Goal: Information Seeking & Learning: Find specific fact

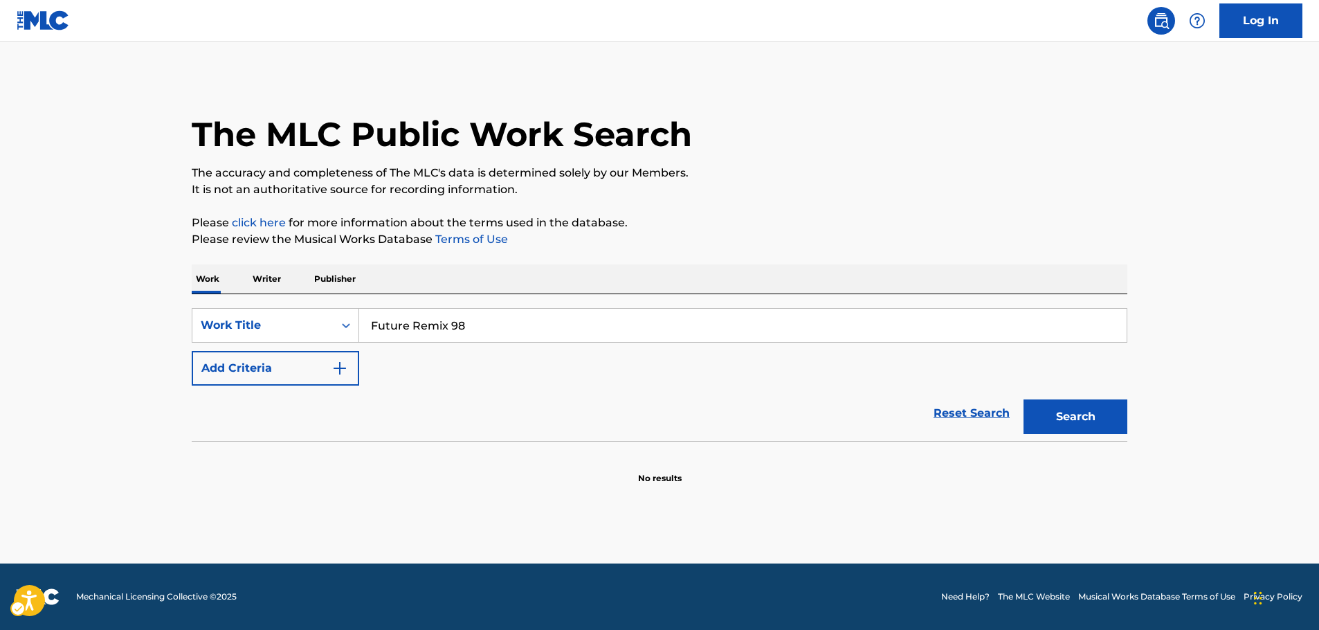
click at [1059, 415] on button "Search" at bounding box center [1075, 416] width 104 height 35
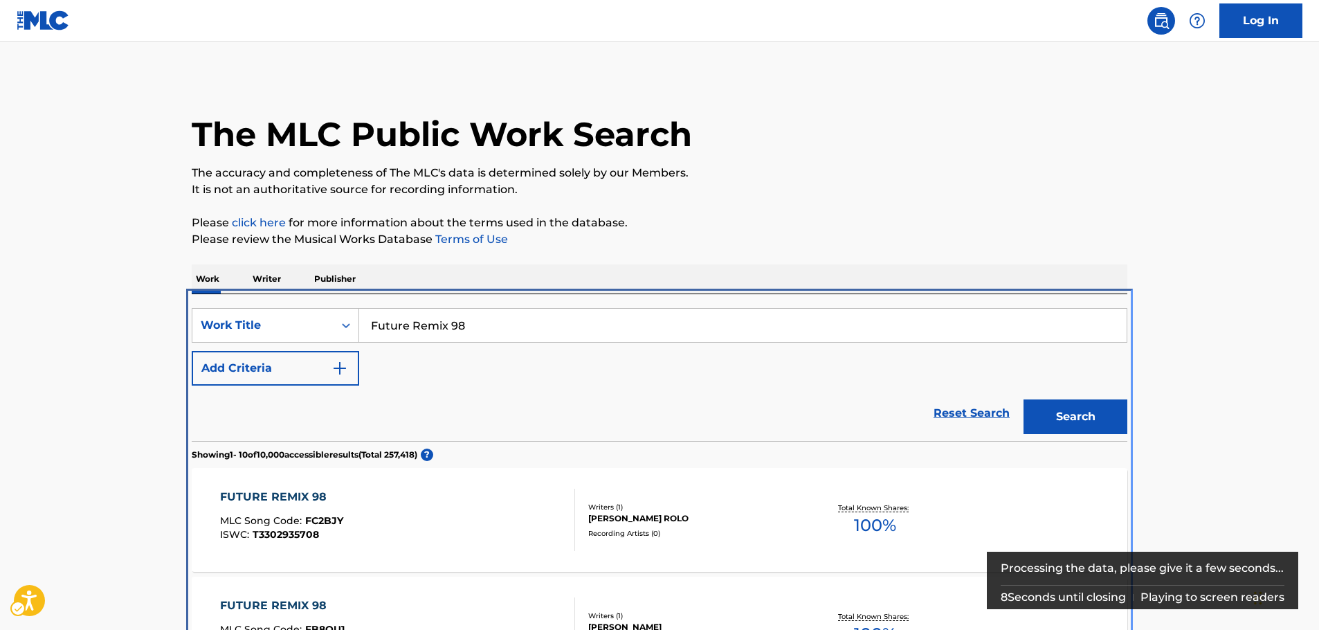
scroll to position [294, 0]
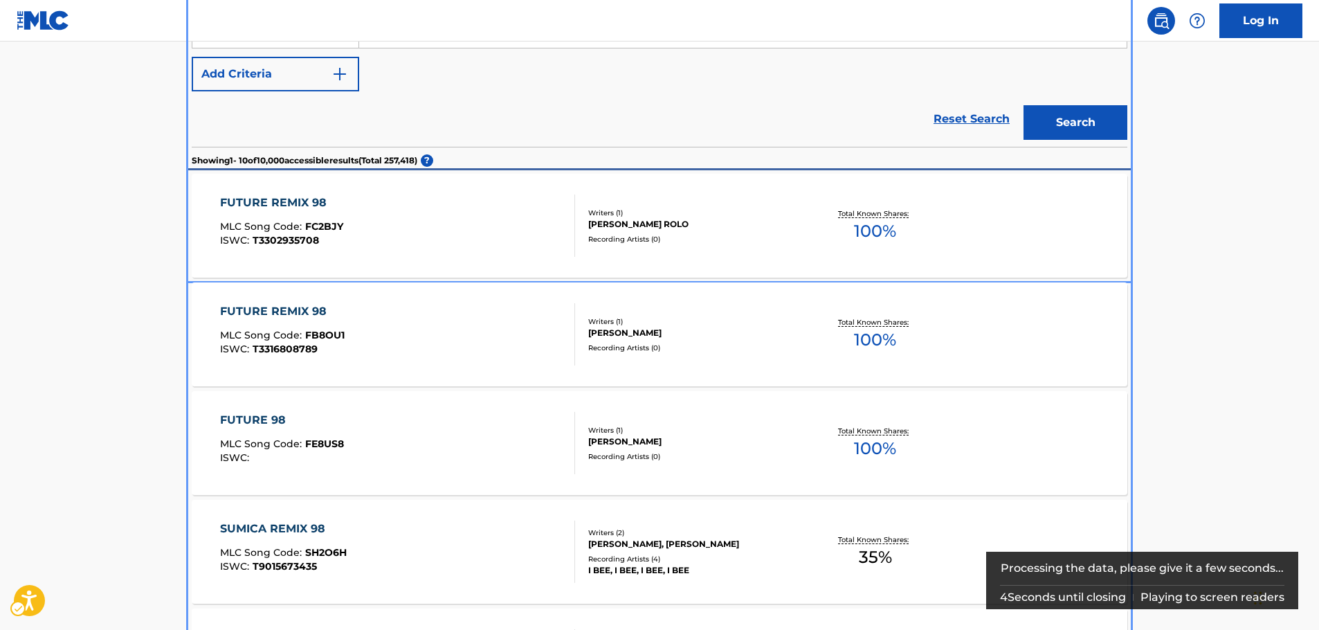
click at [390, 222] on div "FUTURE REMIX 98 MLC Song Code : FC2BJY ISWC : T3302935708" at bounding box center [398, 225] width 356 height 62
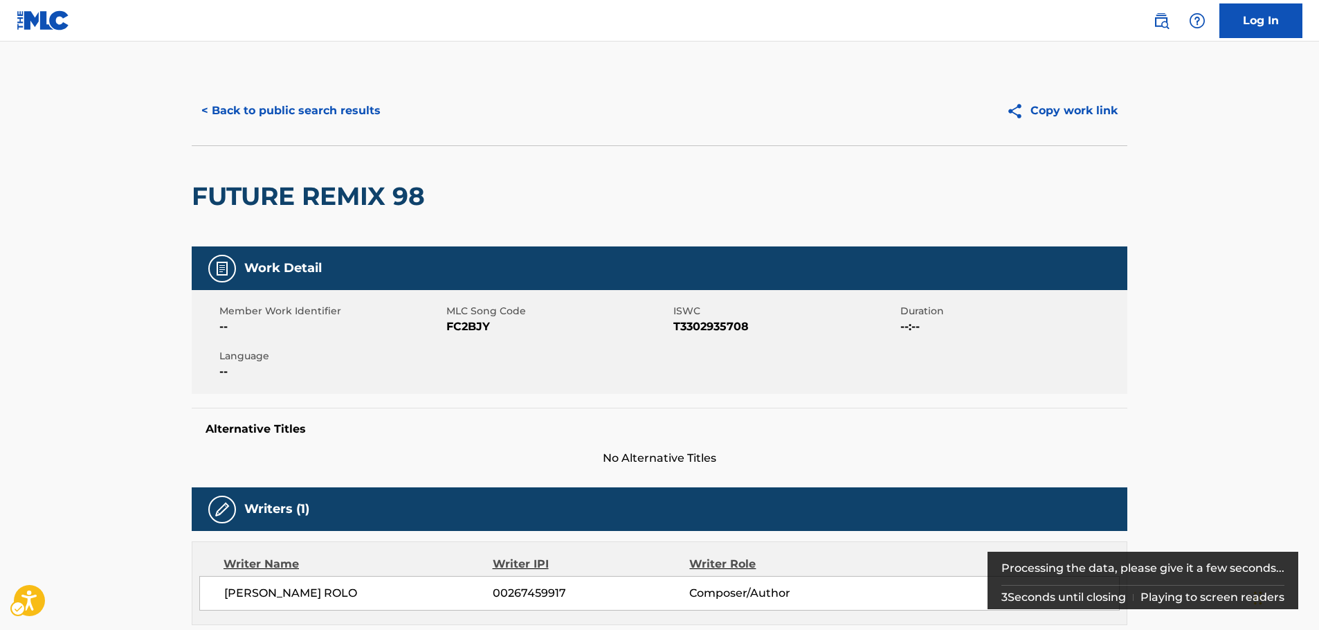
click at [474, 327] on span "MLC Song Code - FC2BJY" at bounding box center [558, 326] width 224 height 17
copy span "FC2BJY"
click at [704, 320] on span "ISWC - T3302935708" at bounding box center [785, 326] width 224 height 17
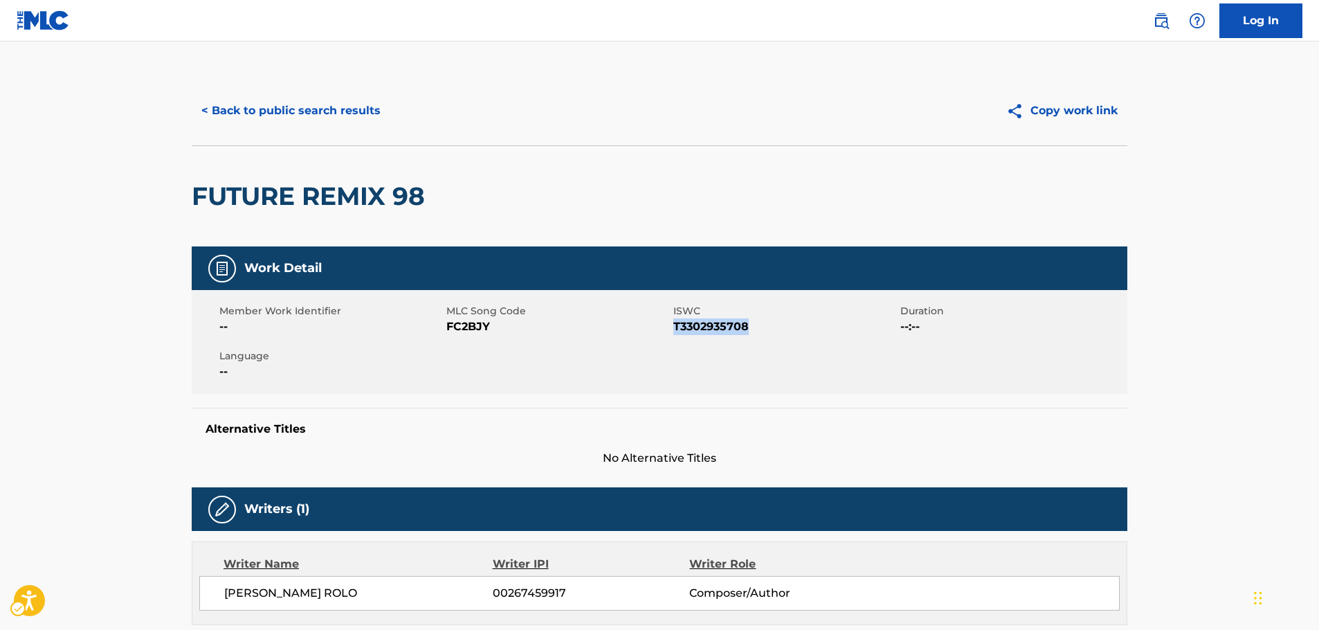
copy span "T3302935708"
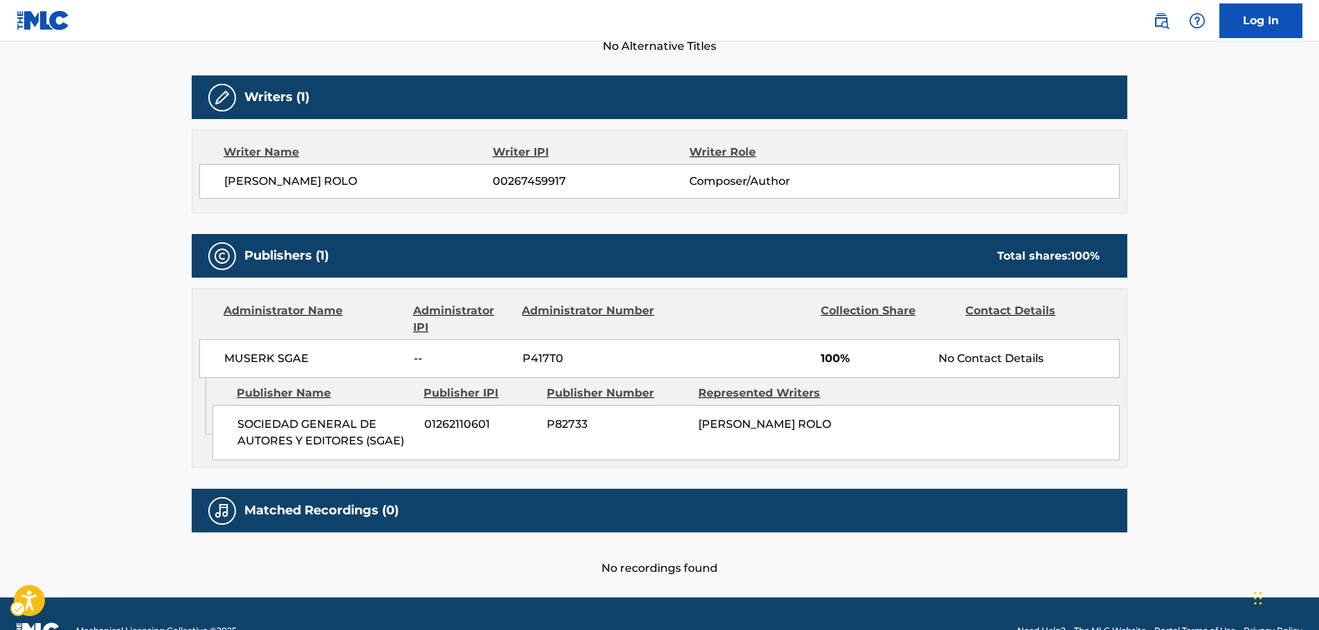
scroll to position [415, 0]
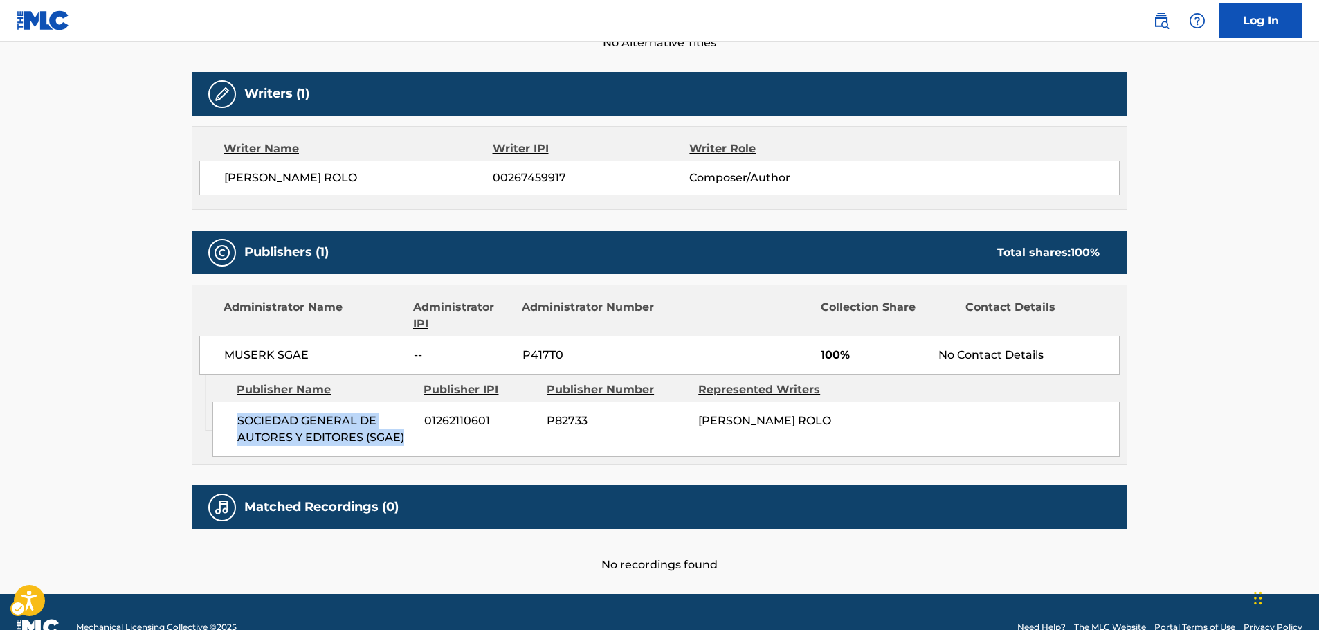
drag, startPoint x: 402, startPoint y: 432, endPoint x: 221, endPoint y: 421, distance: 181.0
click at [221, 421] on div "SOCIEDAD GENERAL DE AUTORES Y EDITORES (SGAE) 01262110601 P82733 [PERSON_NAME]" at bounding box center [665, 428] width 907 height 55
copy span "SOCIEDAD GENERAL DE AUTORES Y EDITORES (SGAE)"
drag, startPoint x: 349, startPoint y: 356, endPoint x: 224, endPoint y: 352, distance: 126.0
click at [224, 352] on div "MUSERK SGAE -- P417T0 100% No Contact Details" at bounding box center [659, 355] width 920 height 39
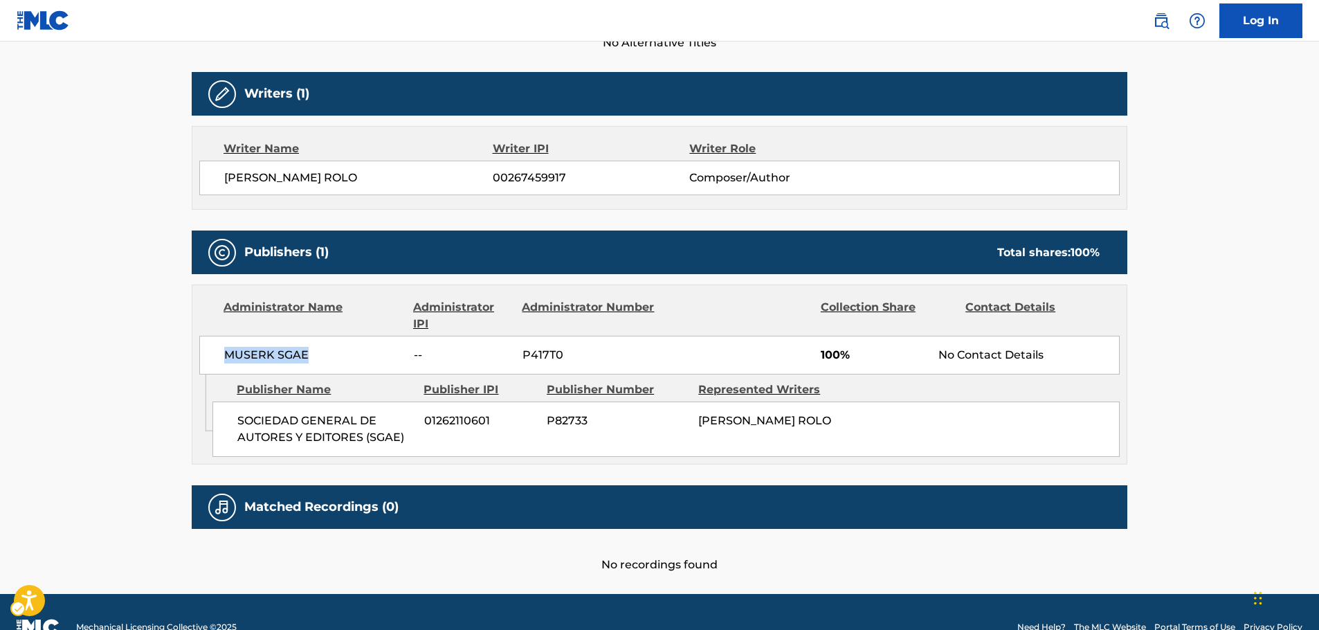
copy span "MUSERK SGAE"
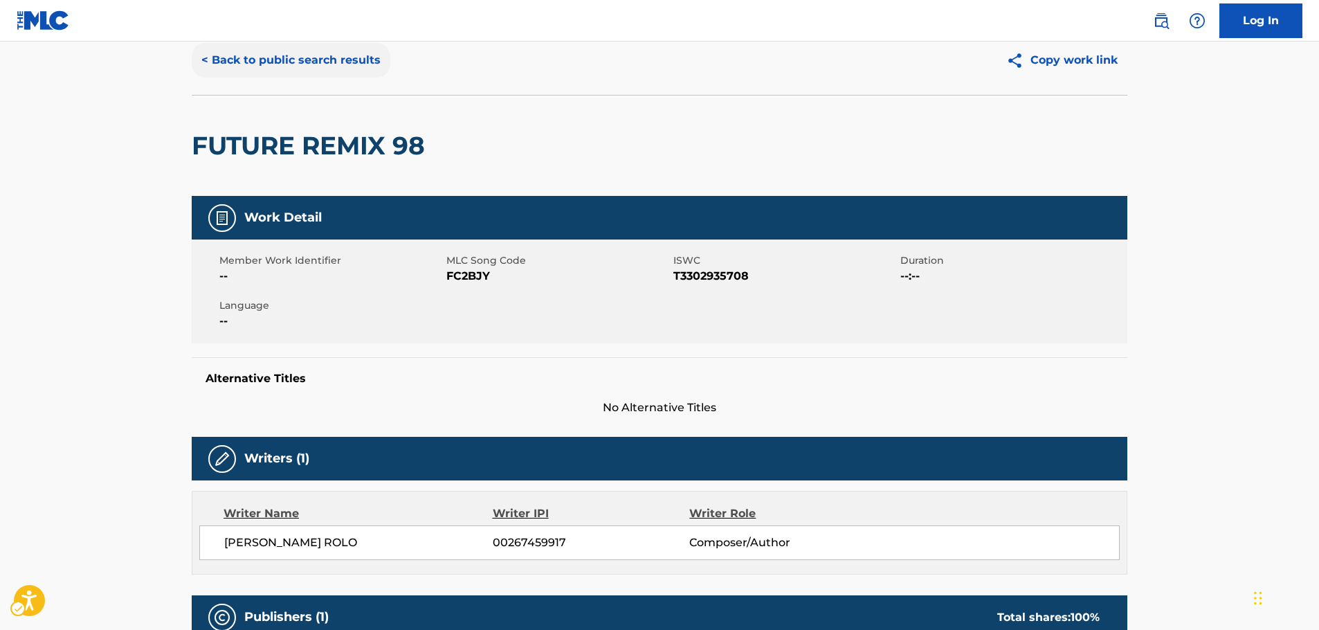
scroll to position [0, 0]
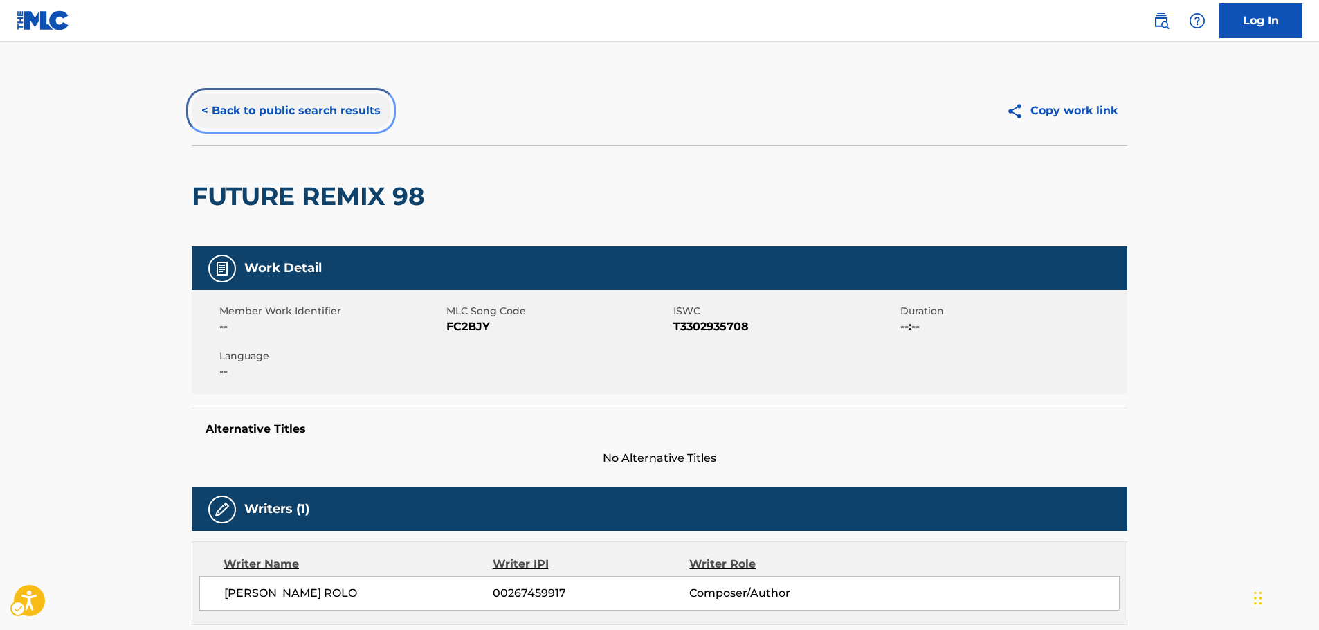
click at [306, 106] on button "< Back to public search results" at bounding box center [291, 110] width 199 height 35
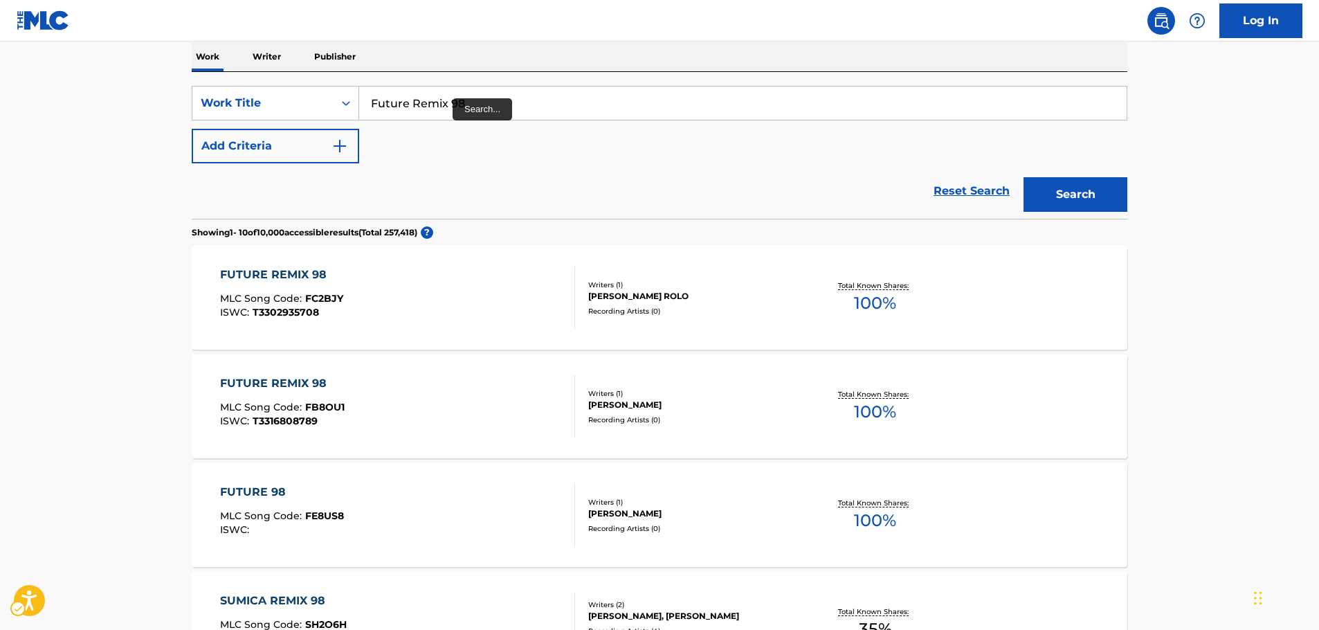
scroll to position [86, 0]
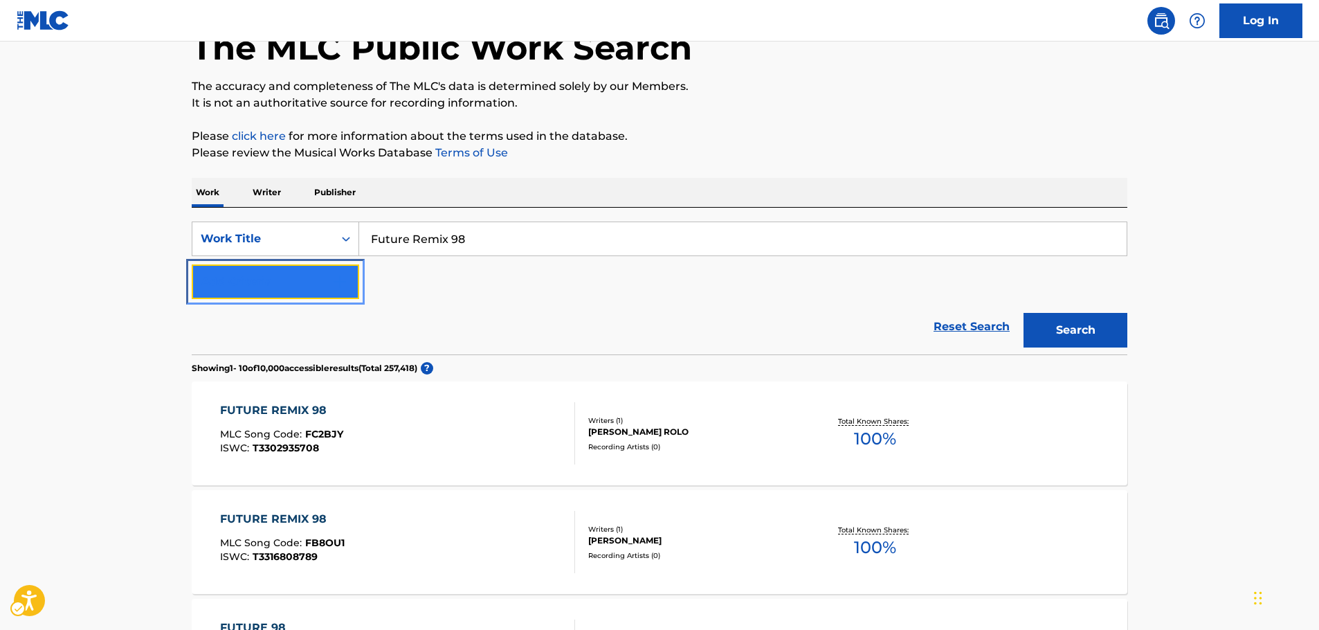
click at [345, 282] on img "Search Form" at bounding box center [339, 281] width 17 height 17
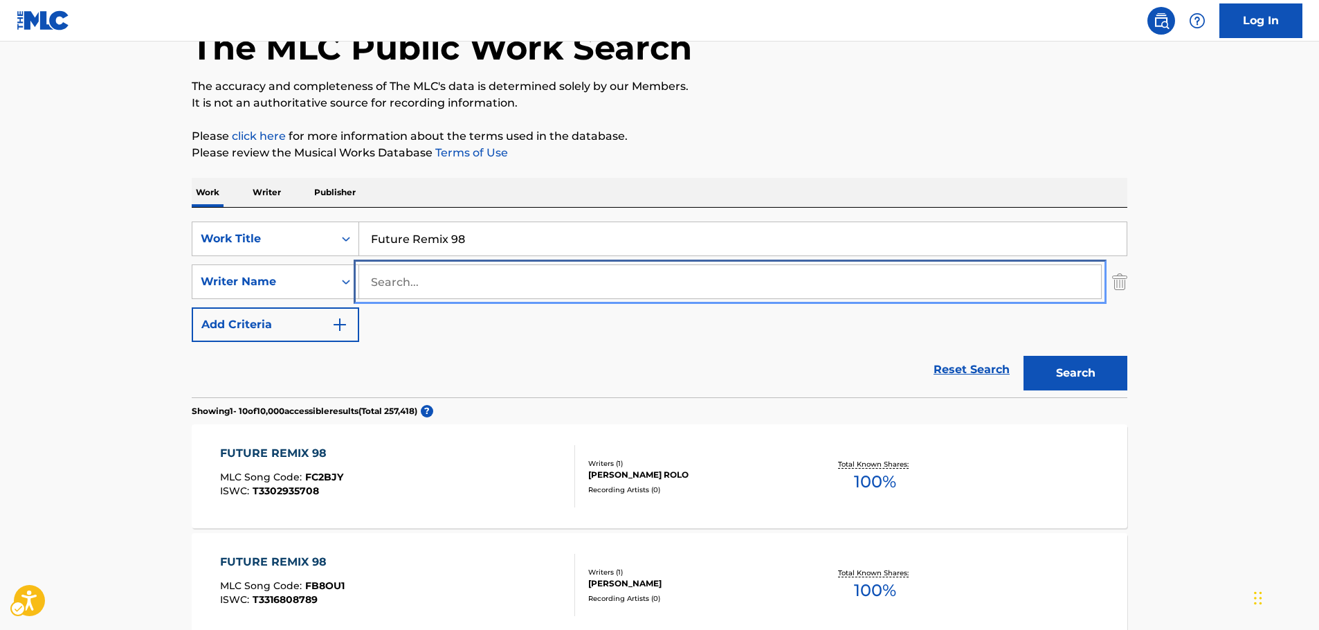
click at [398, 283] on input "Search..." at bounding box center [730, 281] width 742 height 33
paste input "[PERSON_NAME]"
type input "[PERSON_NAME]"
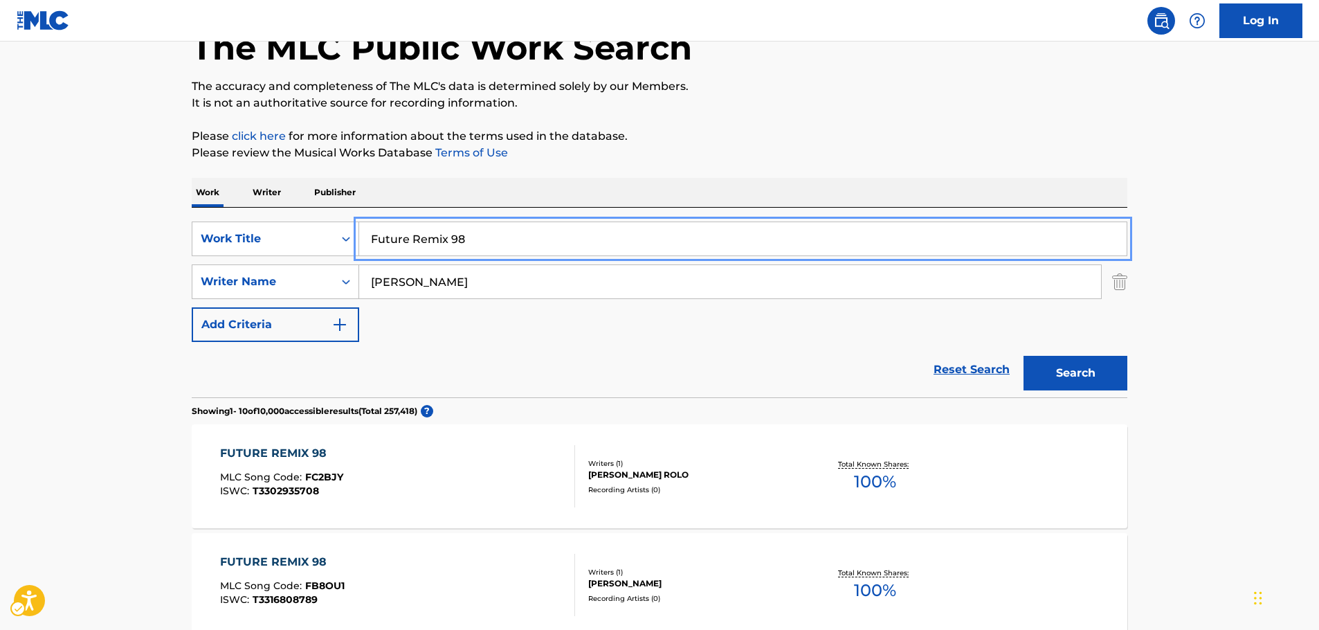
paste input "33 [PERSON_NAME]"
type input "33 [PERSON_NAME]"
click at [1080, 376] on button "Search" at bounding box center [1075, 373] width 104 height 35
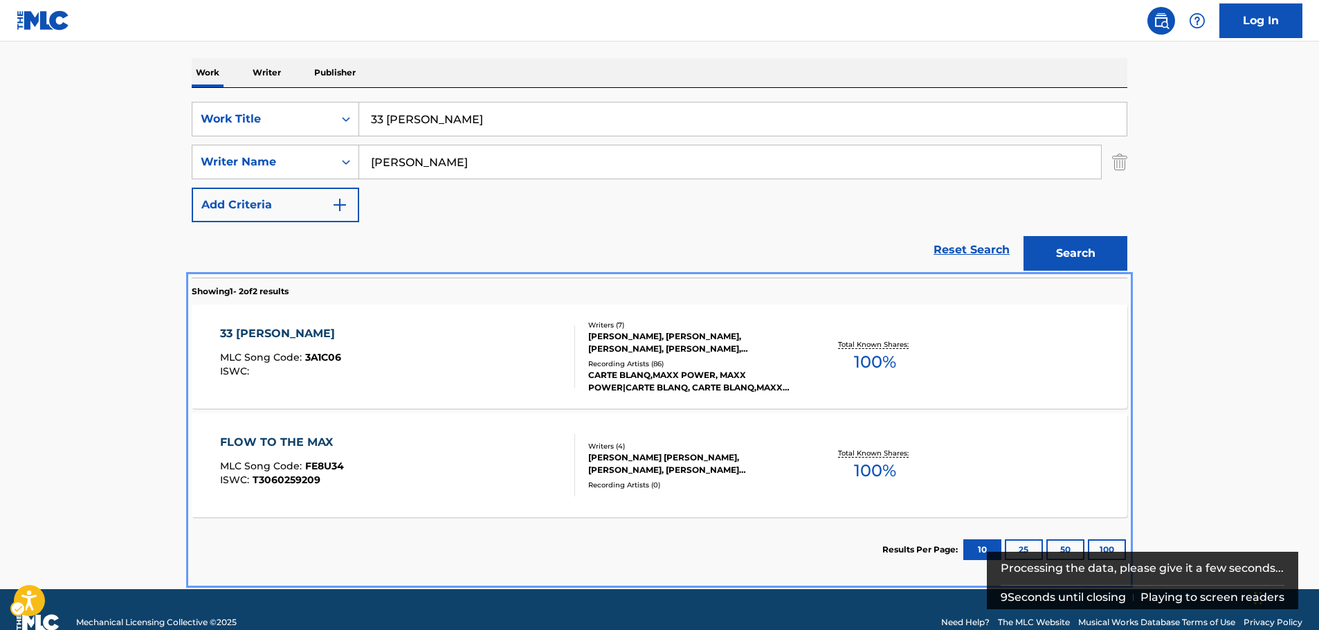
scroll to position [228, 0]
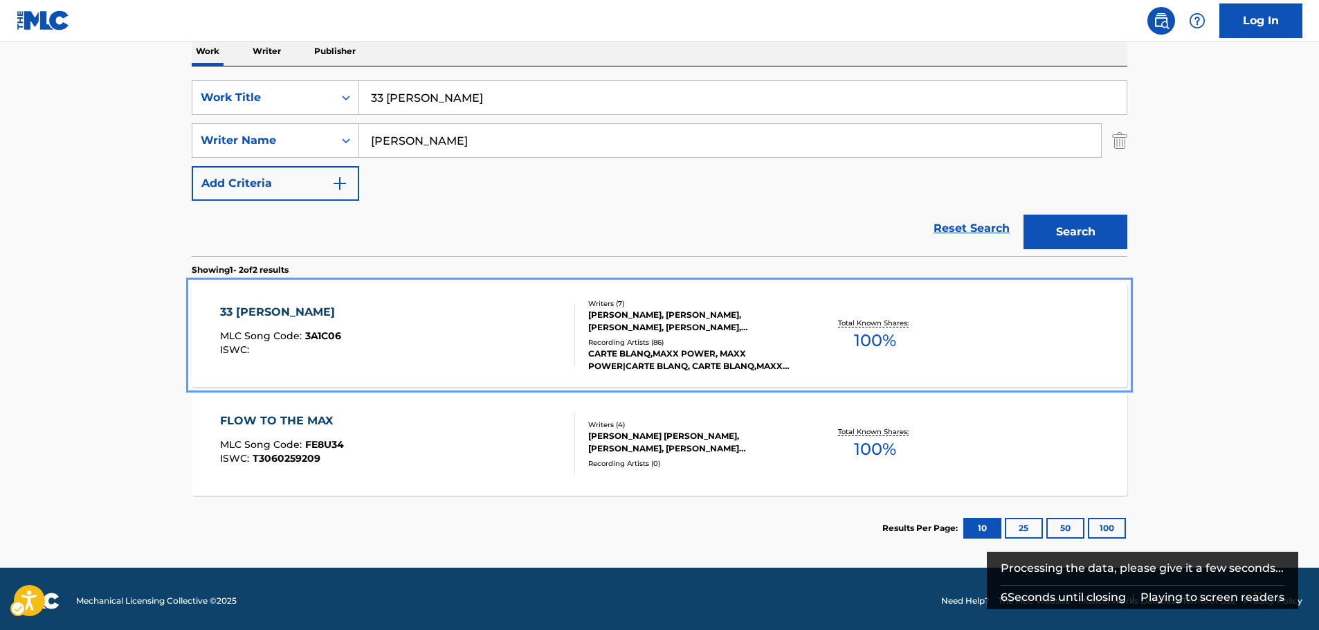
click at [373, 327] on div "33 [PERSON_NAME] MLC Song Code : 3A1C06 ISWC :" at bounding box center [398, 335] width 356 height 62
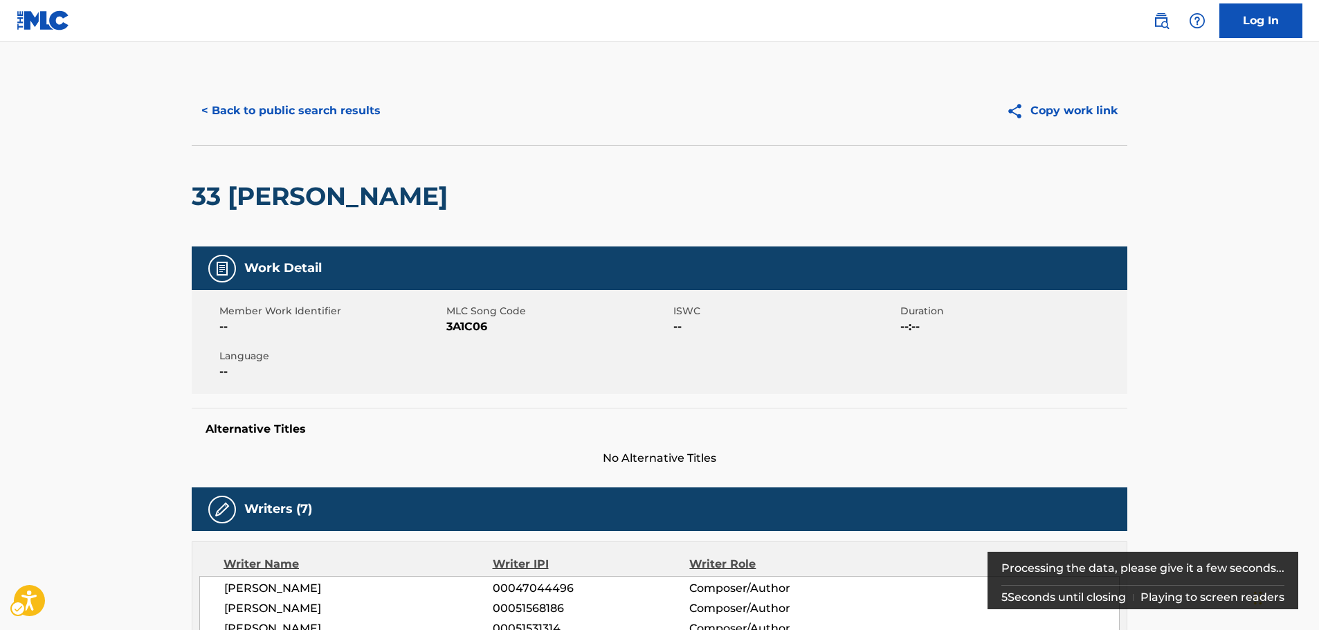
click at [468, 326] on span "MLC Song Code - 3A1C06" at bounding box center [558, 326] width 224 height 17
copy span "3A1C06"
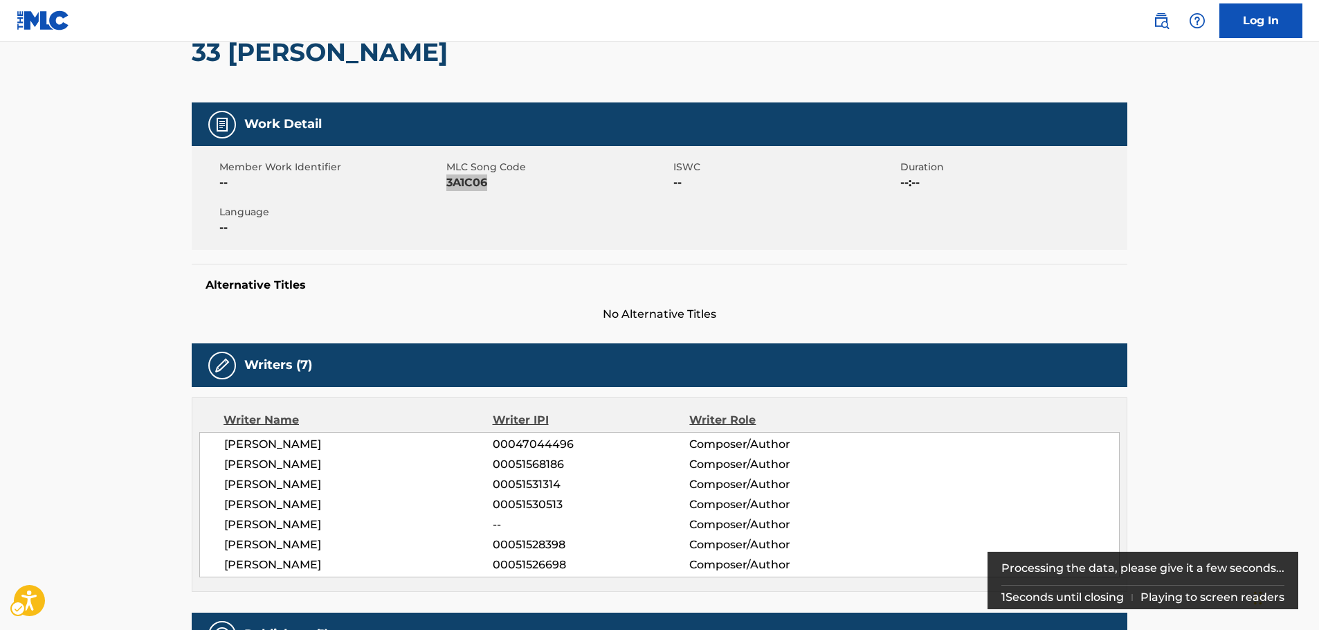
scroll to position [277, 0]
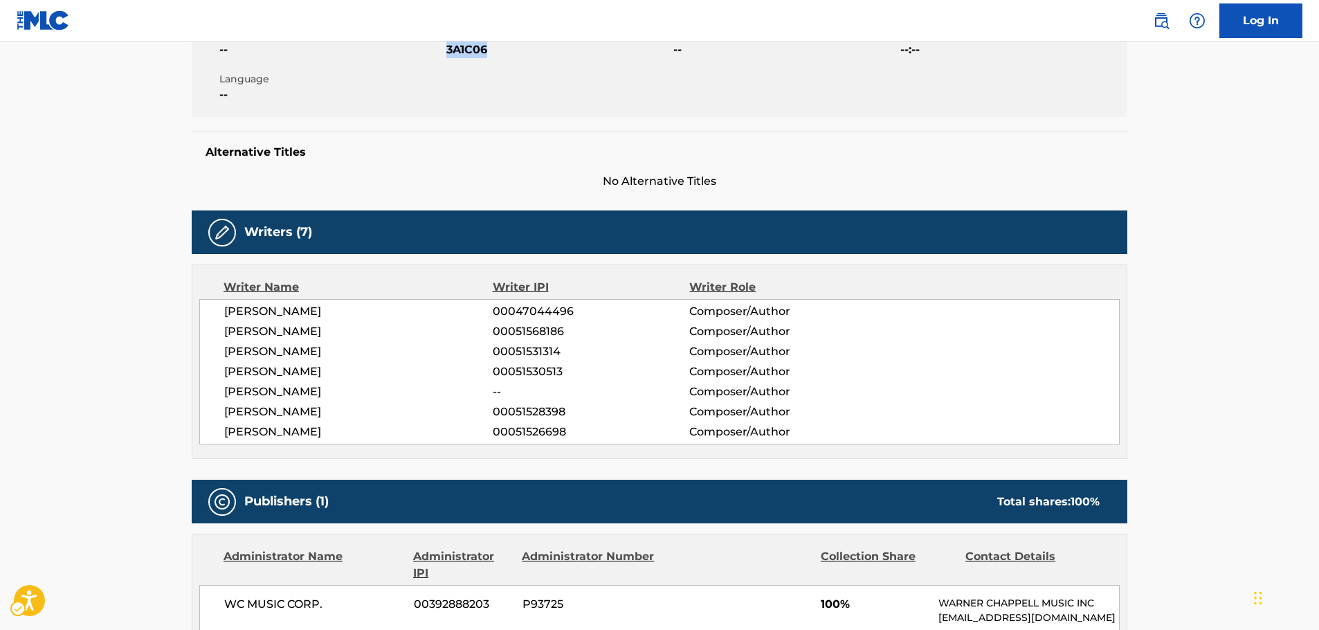
drag, startPoint x: 373, startPoint y: 430, endPoint x: 192, endPoint y: 309, distance: 218.0
click at [192, 309] on div "Writer Name Writer IPI Writer Role [PERSON_NAME] 00047044496 Composer/Author [P…" at bounding box center [660, 361] width 936 height 194
copy div "[PERSON_NAME] 00047044496 Composer/Author [PERSON_NAME] 00051568186 Composer/Au…"
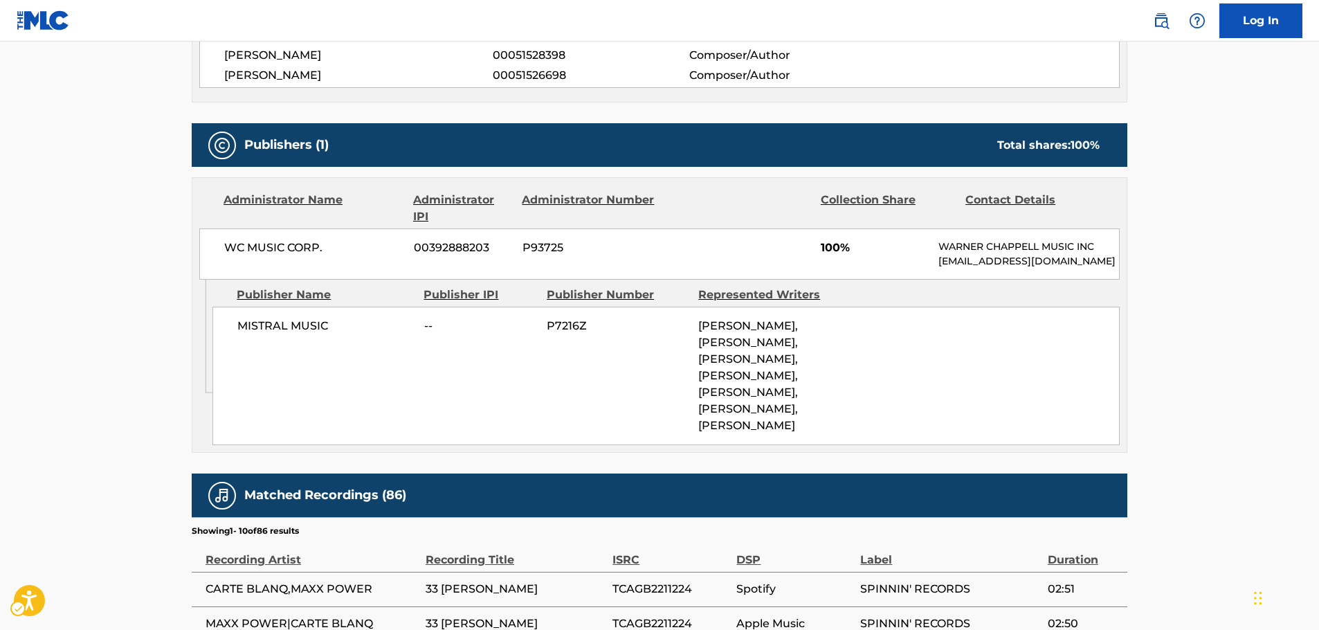
scroll to position [692, 0]
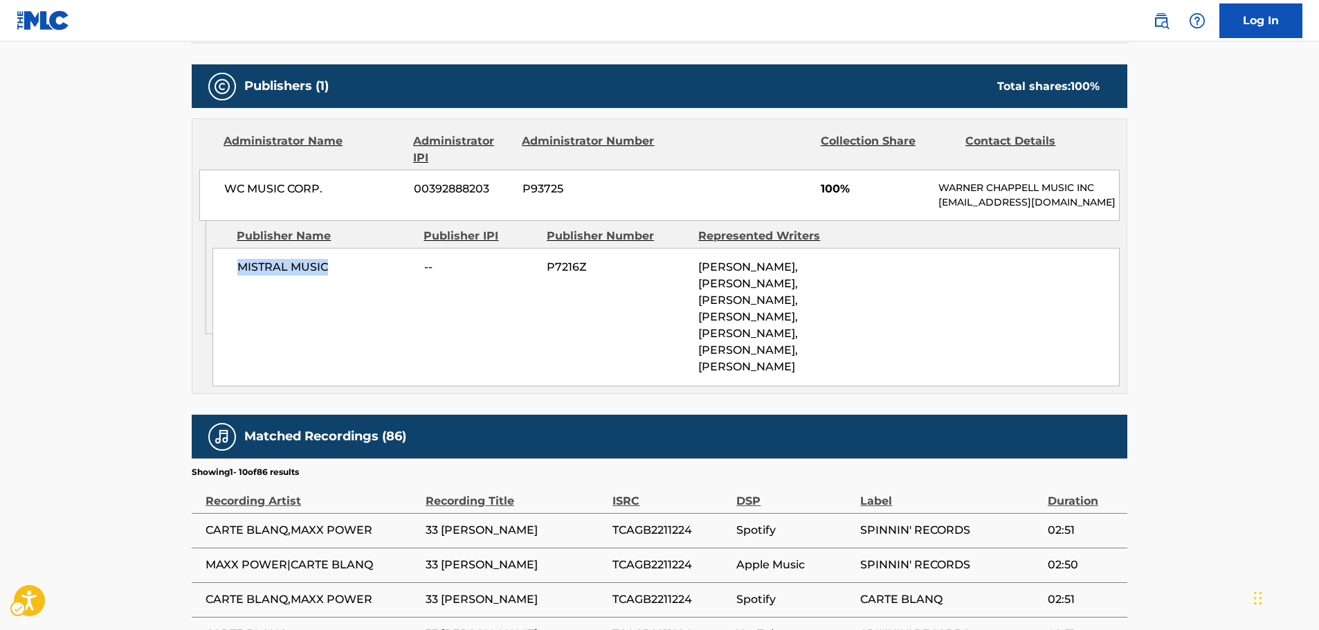
drag, startPoint x: 351, startPoint y: 283, endPoint x: 231, endPoint y: 284, distance: 119.7
click at [231, 284] on div "MISTRAL MUSIC -- P7216Z [PERSON_NAME], [PERSON_NAME], [PERSON_NAME], [PERSON_NA…" at bounding box center [665, 317] width 907 height 138
copy span "MISTRAL MUSIC"
drag, startPoint x: 328, startPoint y: 193, endPoint x: 224, endPoint y: 198, distance: 104.6
click at [224, 198] on div "WC MUSIC CORP. 00392888203 P93725 100% [PERSON_NAME] MUSIC INC [EMAIL_ADDRESS][…" at bounding box center [659, 195] width 920 height 51
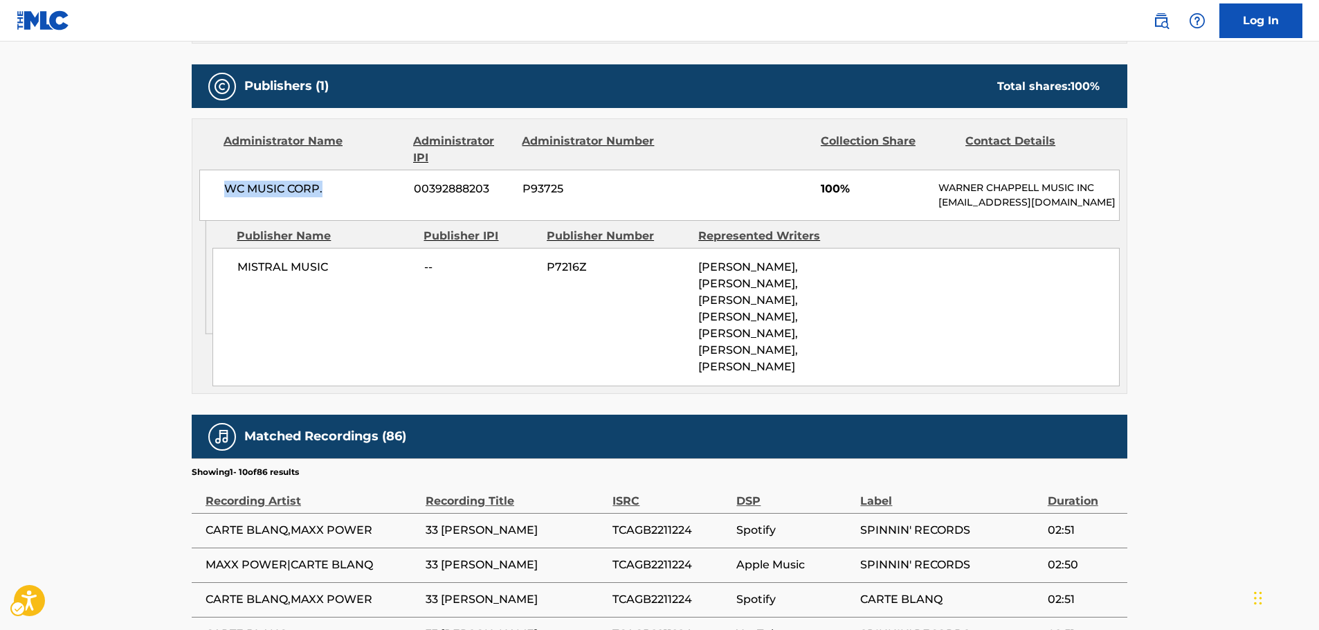
copy span "WC MUSIC CORP."
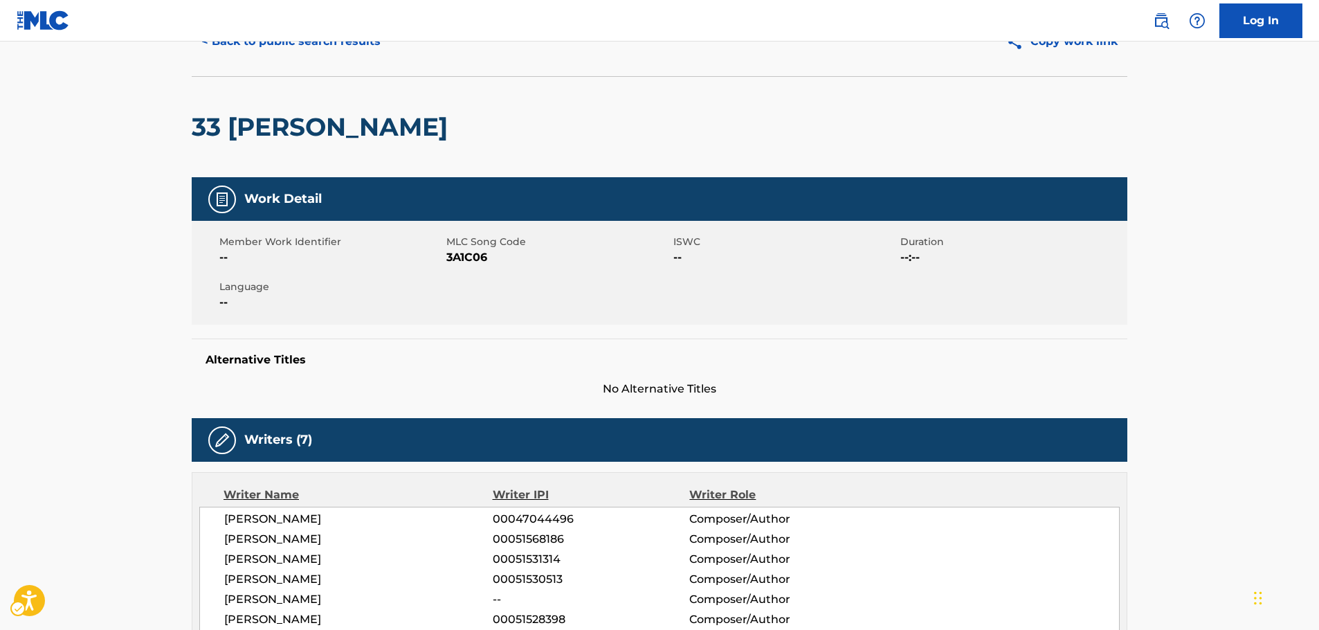
scroll to position [0, 0]
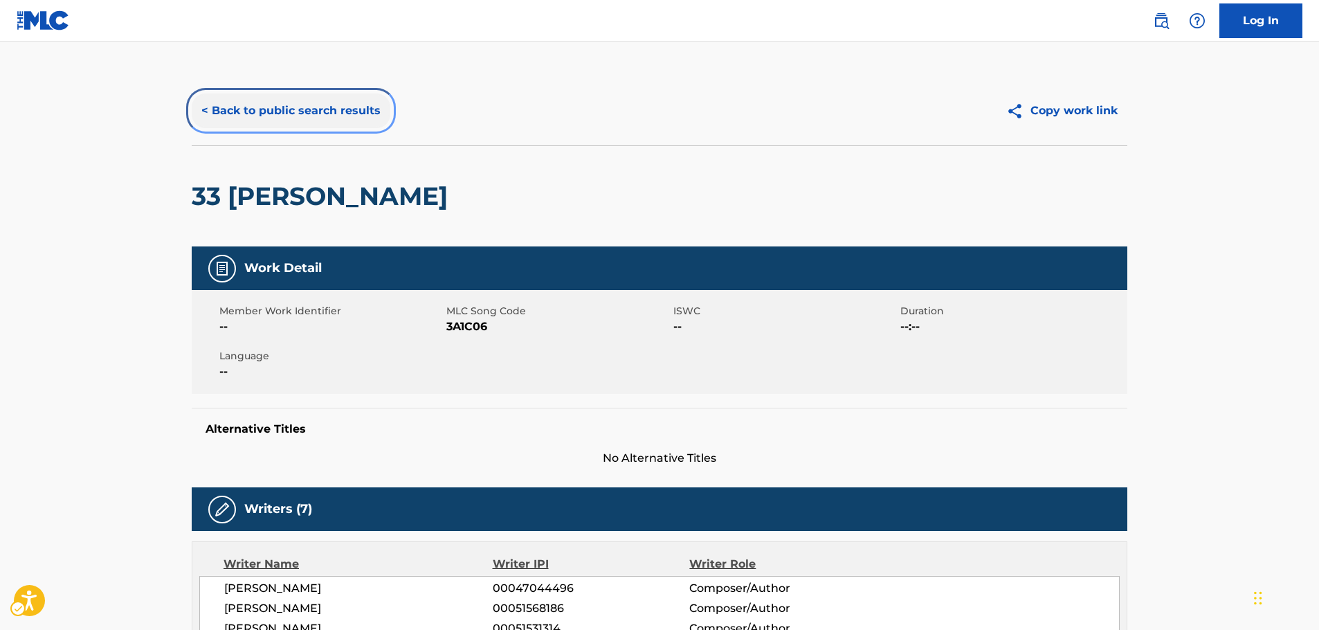
click at [319, 104] on button "< Back to public search results" at bounding box center [291, 110] width 199 height 35
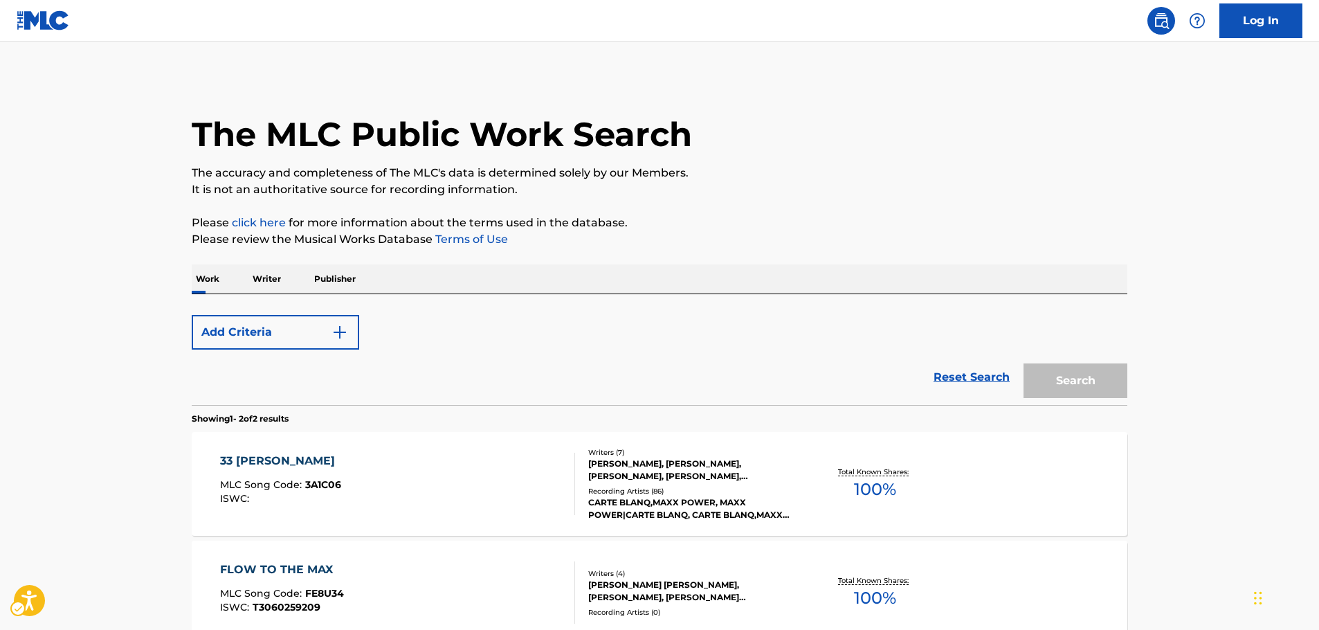
scroll to position [153, 0]
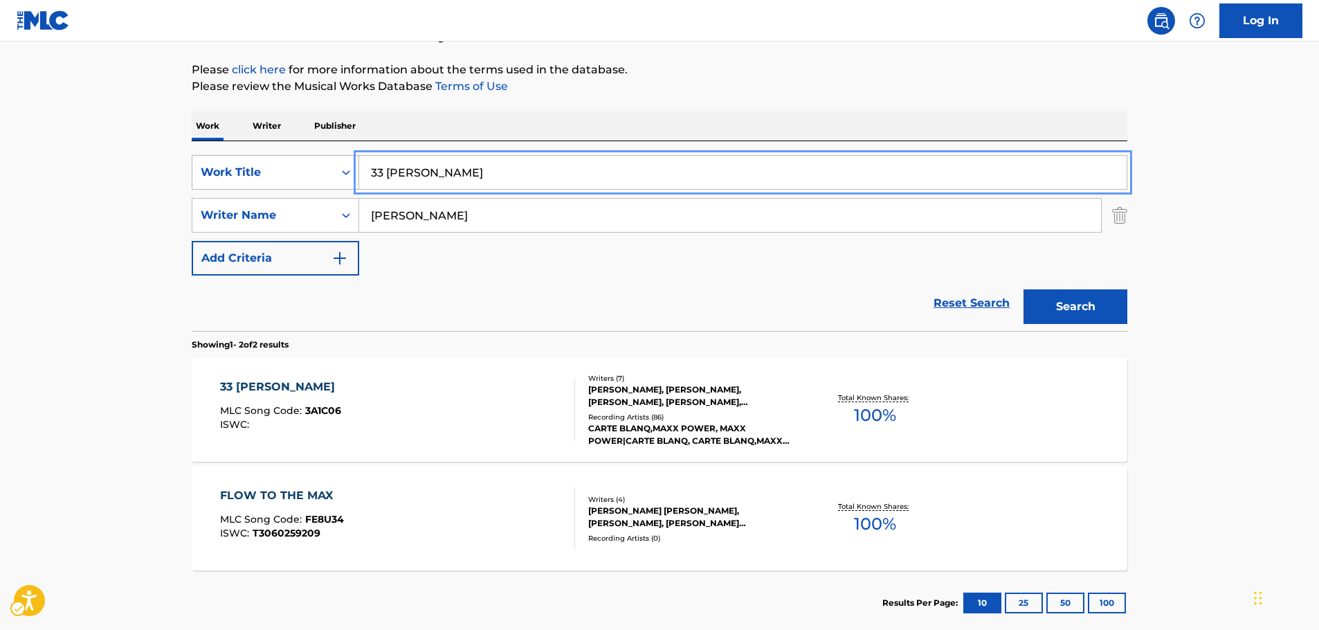
drag, startPoint x: 484, startPoint y: 172, endPoint x: 211, endPoint y: 170, distance: 273.3
paste input "Terbuang dalam Waktu"
type input "Terbuang dalam Waktu"
click at [118, 180] on main "The MLC Public Work Search The accuracy and completeness of The MLC's data is d…" at bounding box center [659, 266] width 1319 height 754
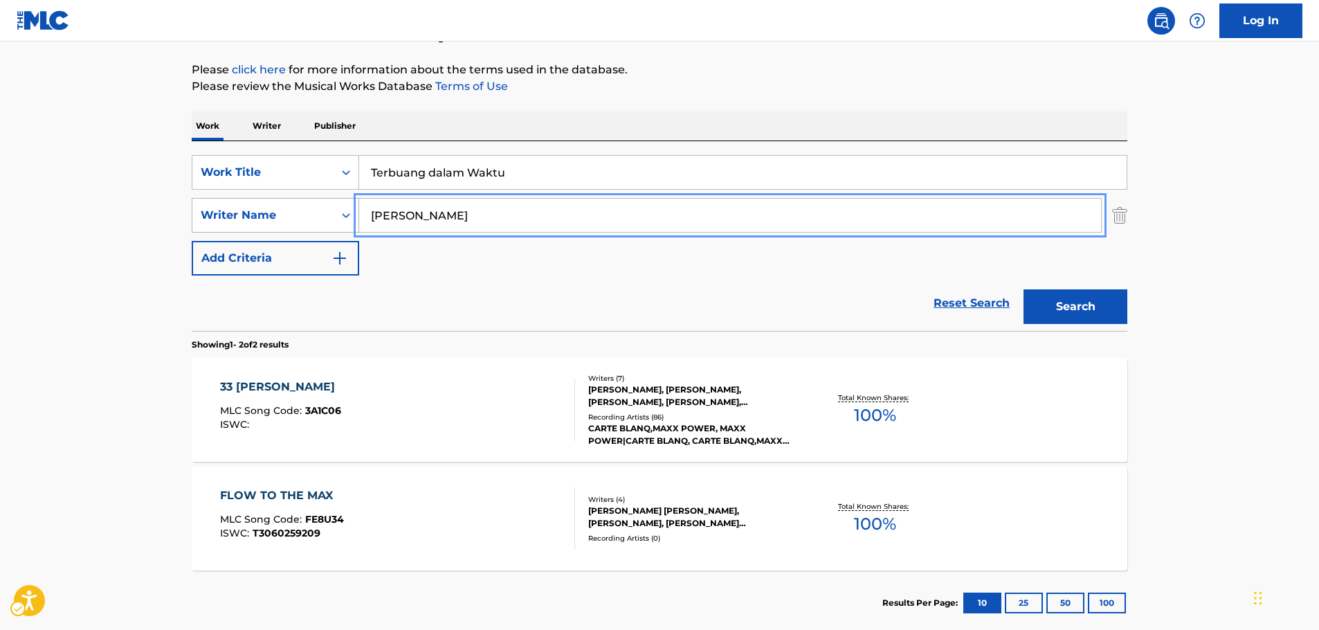
drag, startPoint x: 453, startPoint y: 225, endPoint x: 302, endPoint y: 222, distance: 150.2
click at [1023, 289] on button "Search" at bounding box center [1075, 306] width 104 height 35
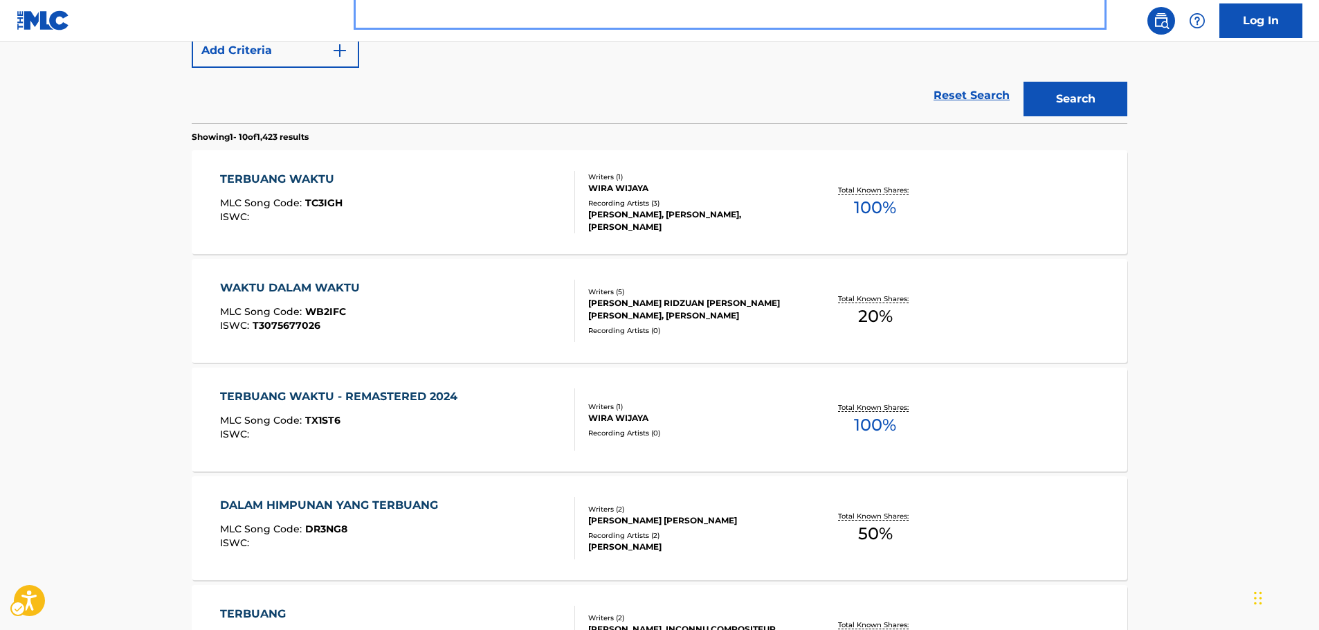
scroll to position [222, 0]
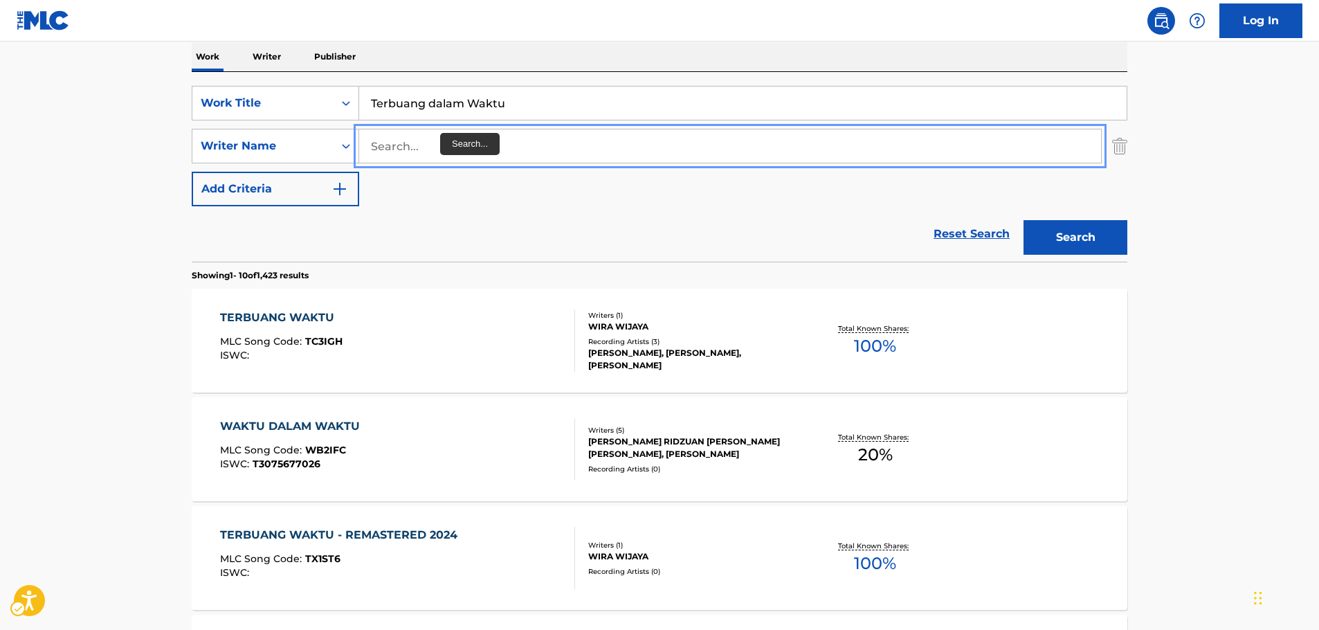
click at [403, 147] on input "Search..." at bounding box center [730, 145] width 742 height 33
paste input "Situmorang"
click at [1049, 233] on button "Search" at bounding box center [1075, 237] width 104 height 35
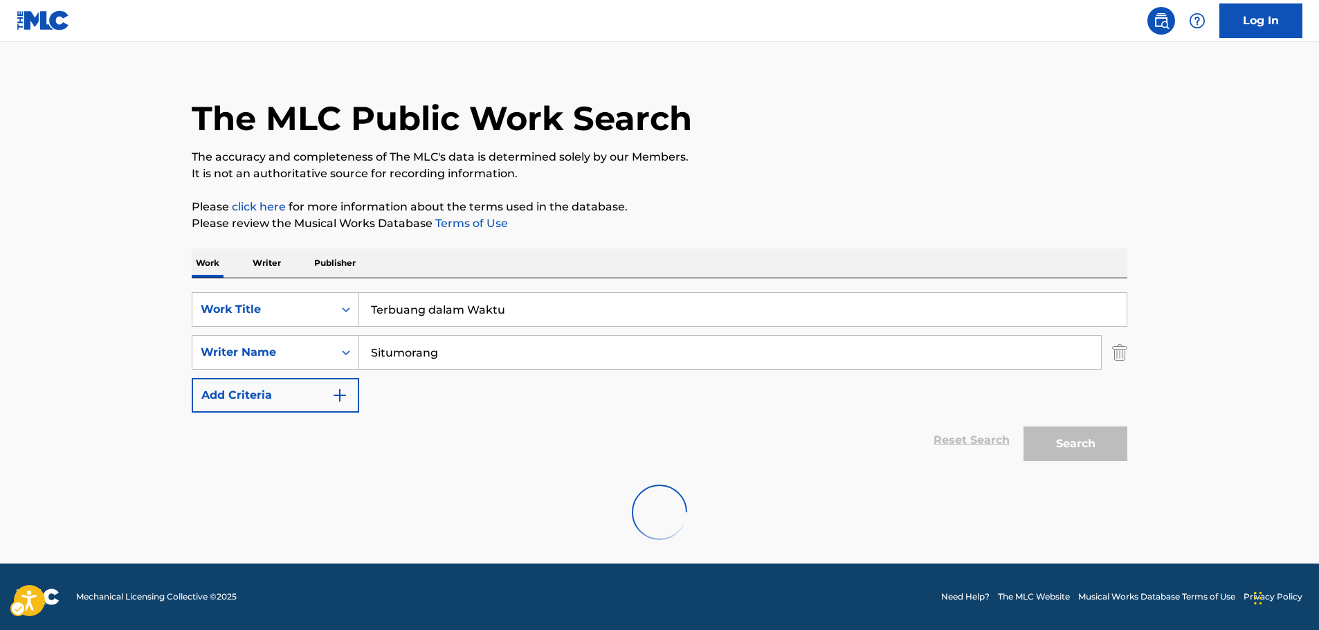
scroll to position [0, 0]
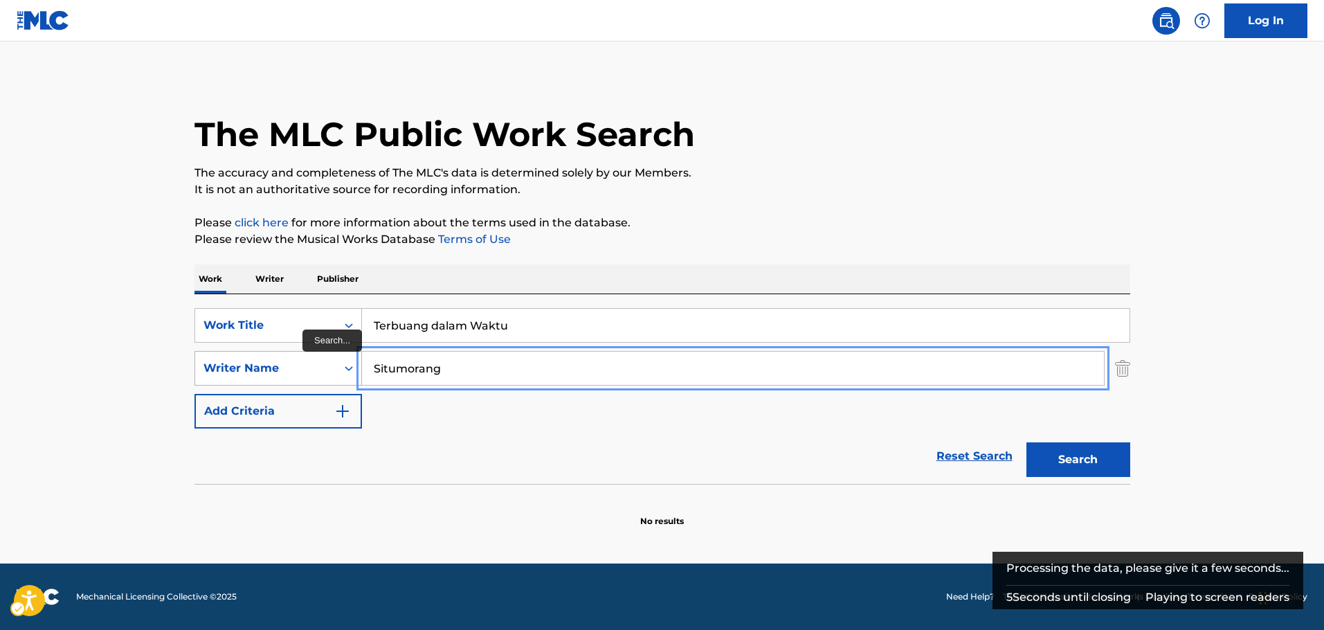
drag, startPoint x: 468, startPoint y: 370, endPoint x: 313, endPoint y: 368, distance: 154.3
click at [313, 368] on div "SearchWithCriteria116ecf86-9210-42c5-aff2-80fe2ec4745d Writer Name Situmorang" at bounding box center [662, 368] width 936 height 35
paste input "Asteriska"
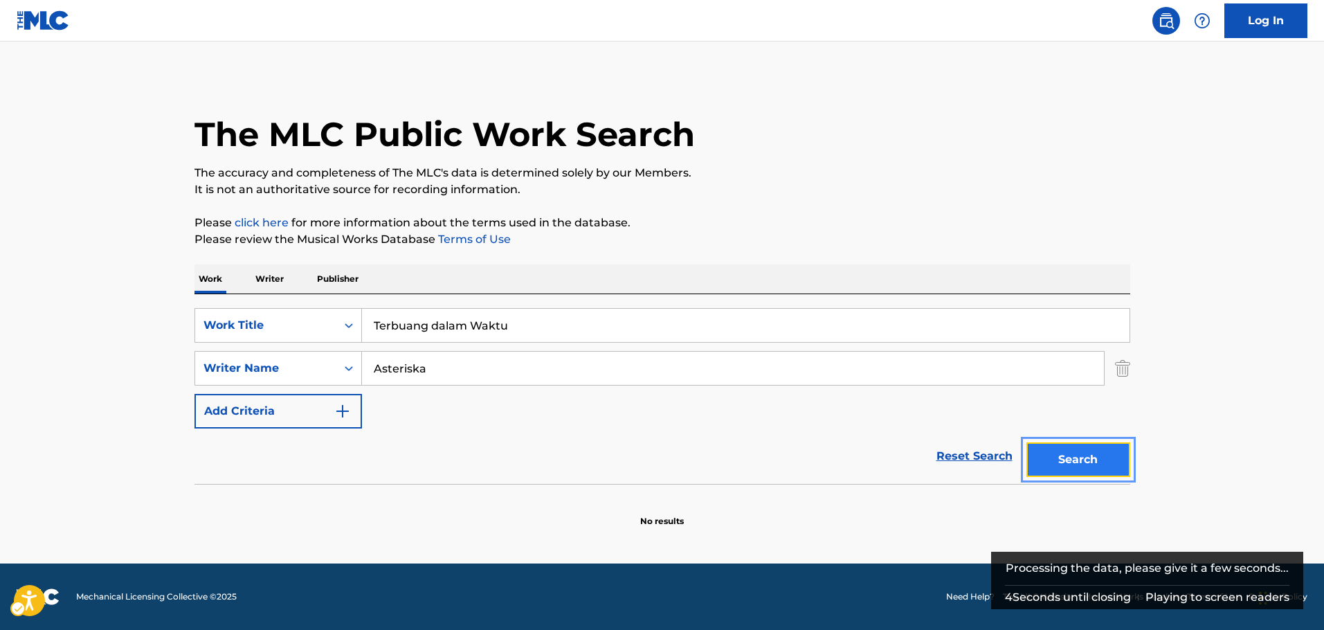
click at [1091, 457] on button "Search" at bounding box center [1078, 459] width 104 height 35
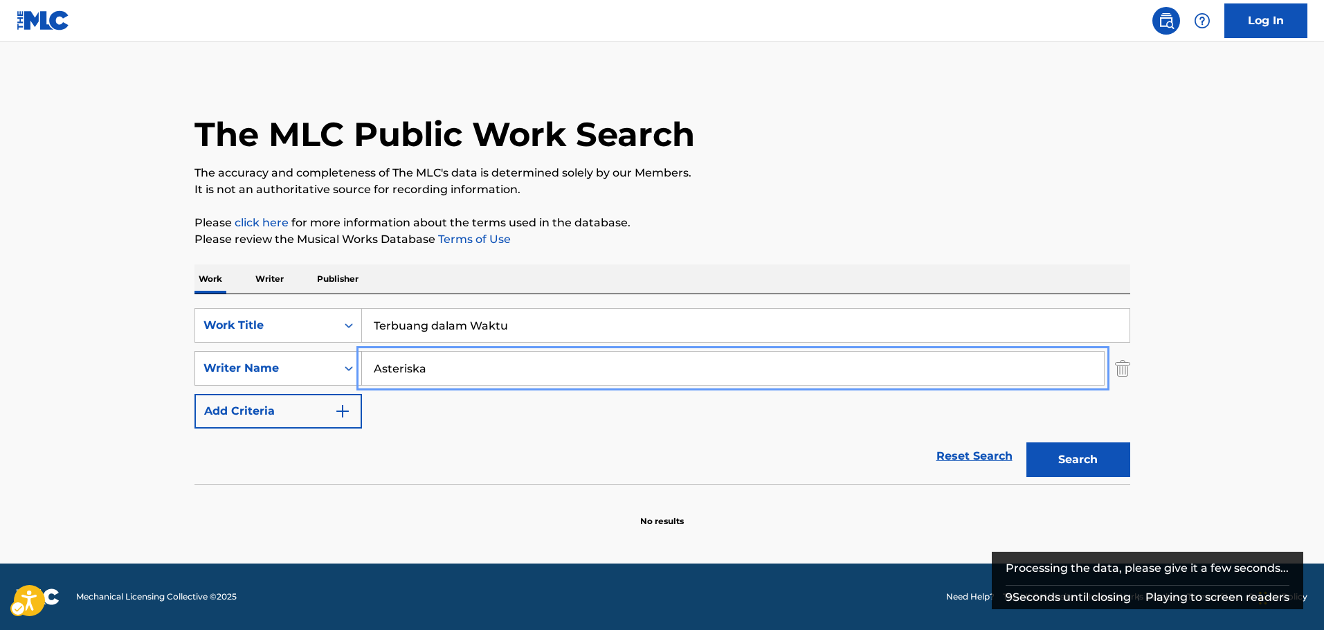
drag, startPoint x: 454, startPoint y: 374, endPoint x: 282, endPoint y: 368, distance: 172.4
click at [282, 368] on div "SearchWithCriteria116ecf86-9210-42c5-aff2-80fe2ec4745d Writer Name Asteriska" at bounding box center [662, 368] width 936 height 35
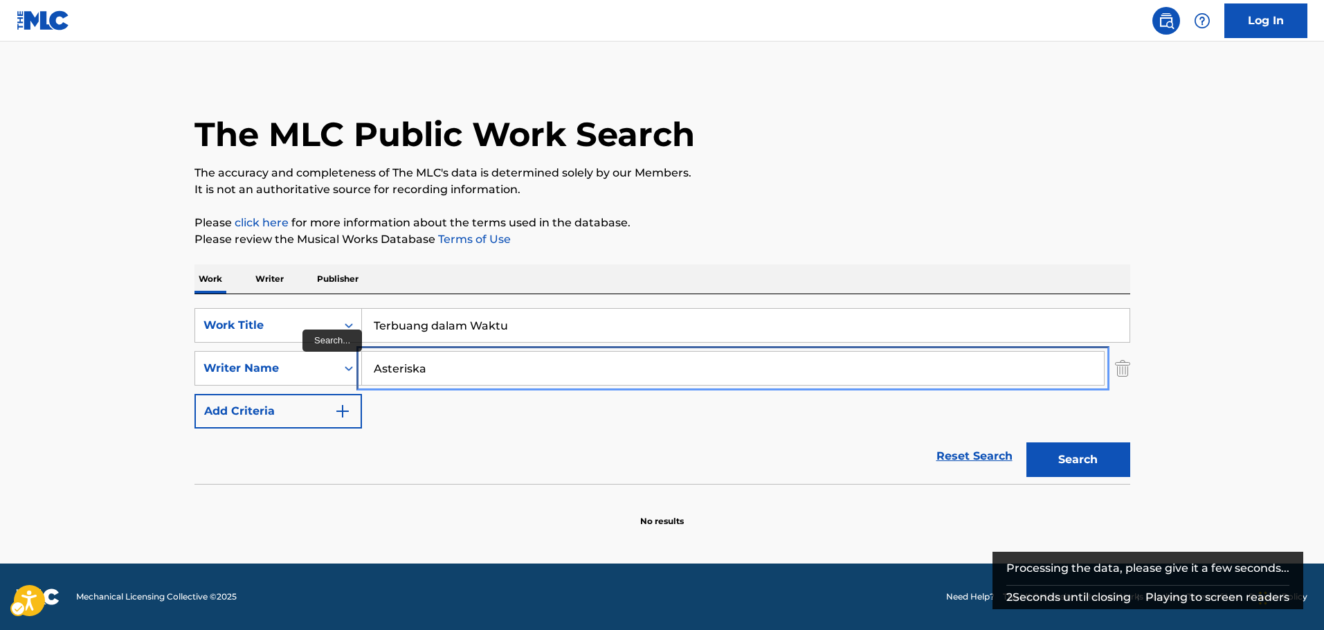
click at [463, 373] on input "Asteriska" at bounding box center [733, 368] width 742 height 33
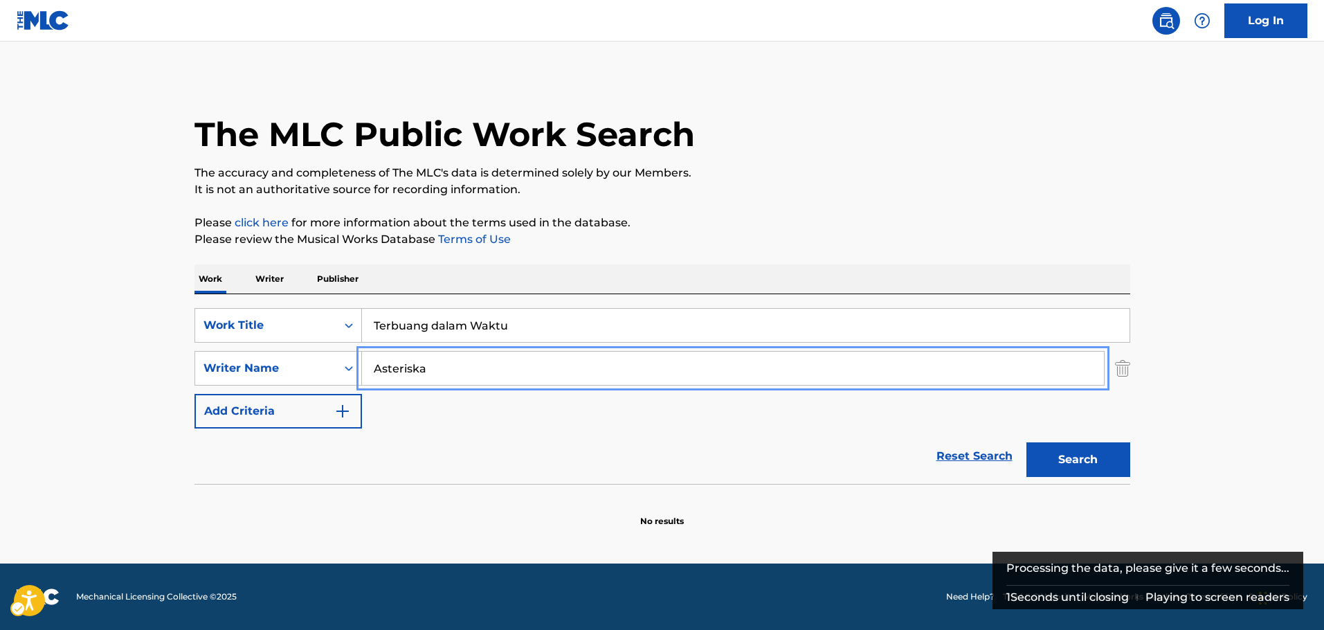
paste input "Massardi"
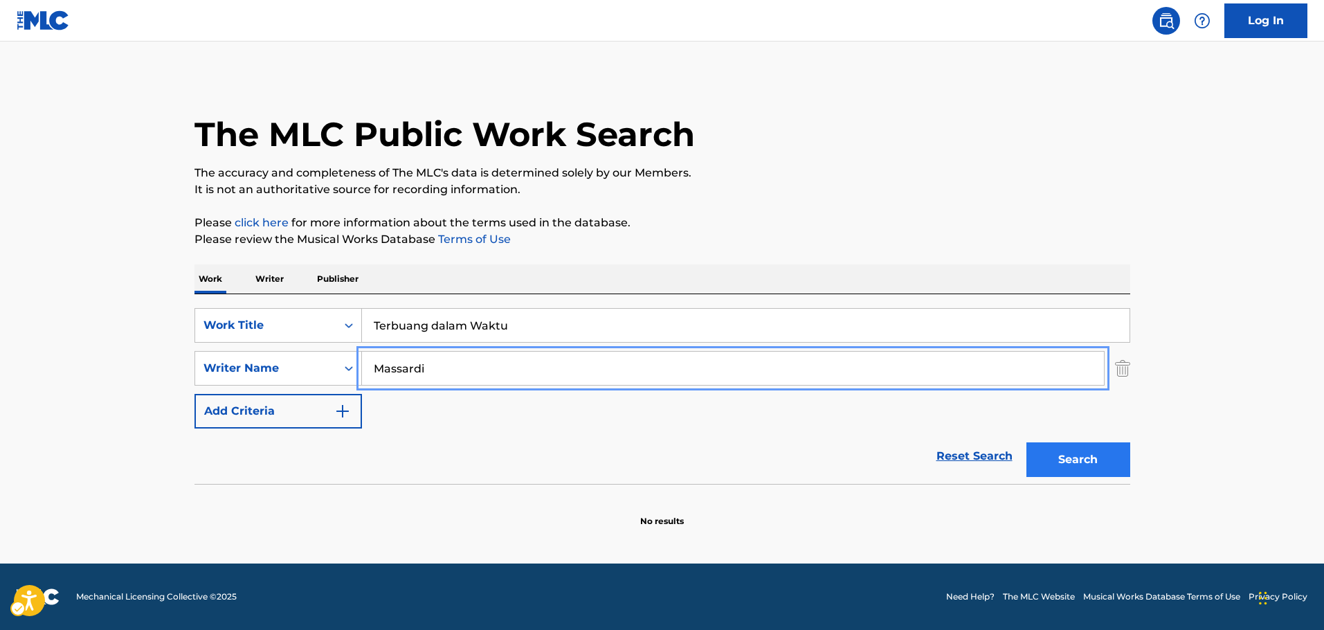
type input "Massardi"
click at [1105, 453] on button "Search" at bounding box center [1078, 459] width 104 height 35
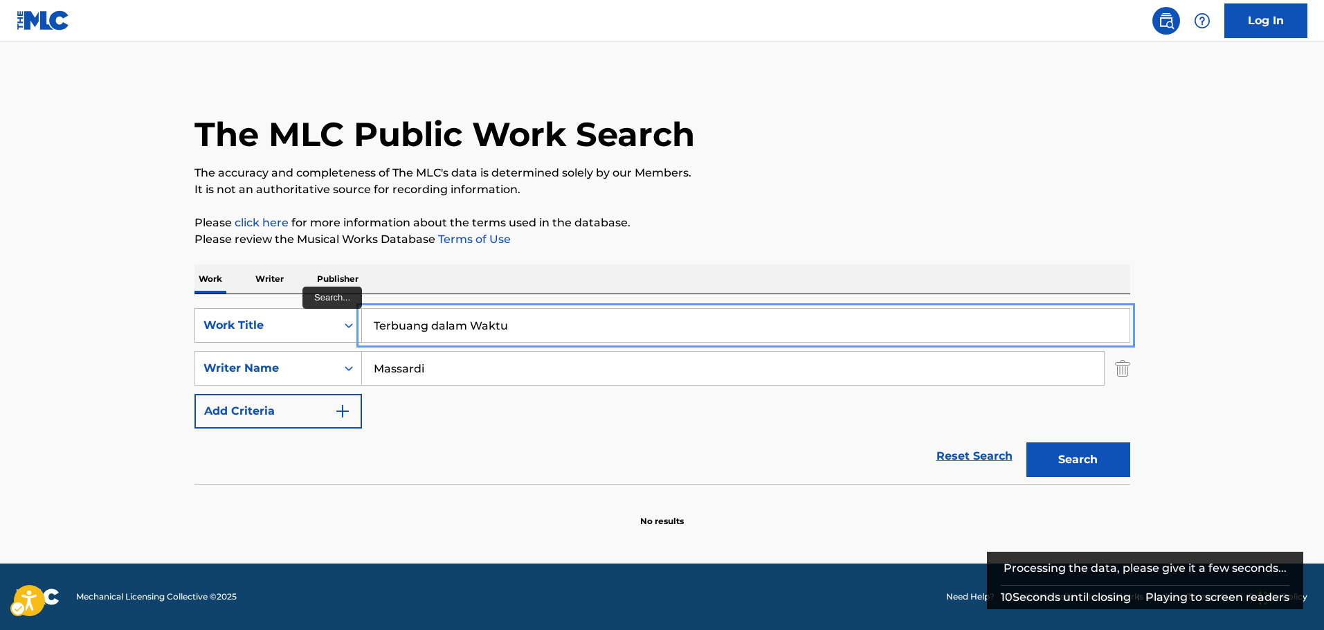
drag, startPoint x: 473, startPoint y: 320, endPoint x: 343, endPoint y: 323, distance: 130.1
click at [343, 323] on div "SearchWithCriteriaee58caed-bc89-4000-ae75-193c2a4a9c0c Work Title Terbuang dala…" at bounding box center [662, 325] width 936 height 35
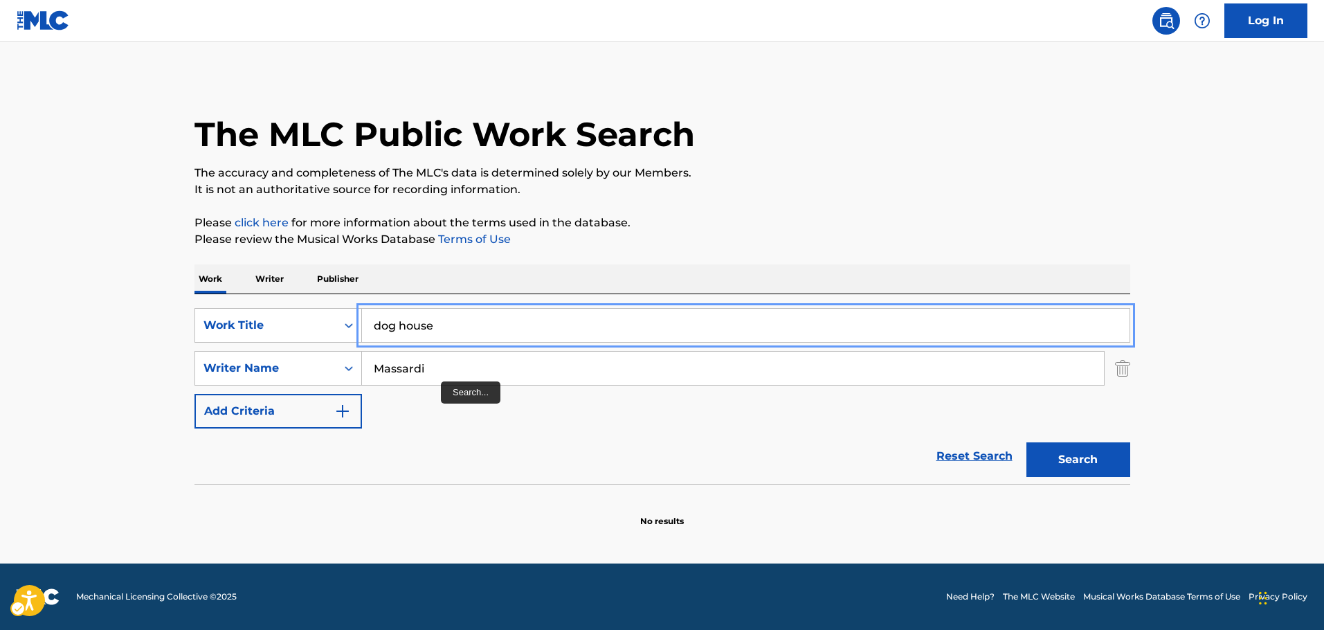
type input "dog house"
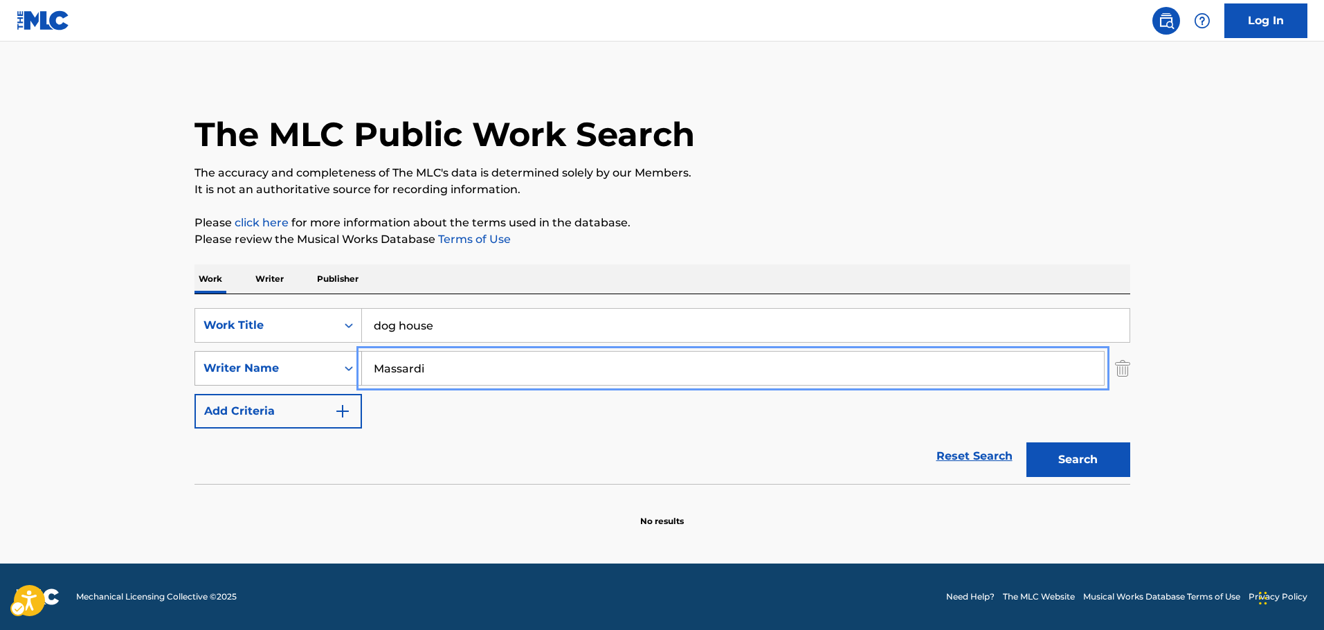
drag, startPoint x: 441, startPoint y: 367, endPoint x: 240, endPoint y: 353, distance: 201.2
click at [240, 353] on div "SearchWithCriteria116ecf86-9210-42c5-aff2-80fe2ec4745d Writer Name [PERSON_NAME]" at bounding box center [662, 368] width 936 height 35
type input "[PERSON_NAME]"
click at [1026, 442] on button "Search" at bounding box center [1078, 459] width 104 height 35
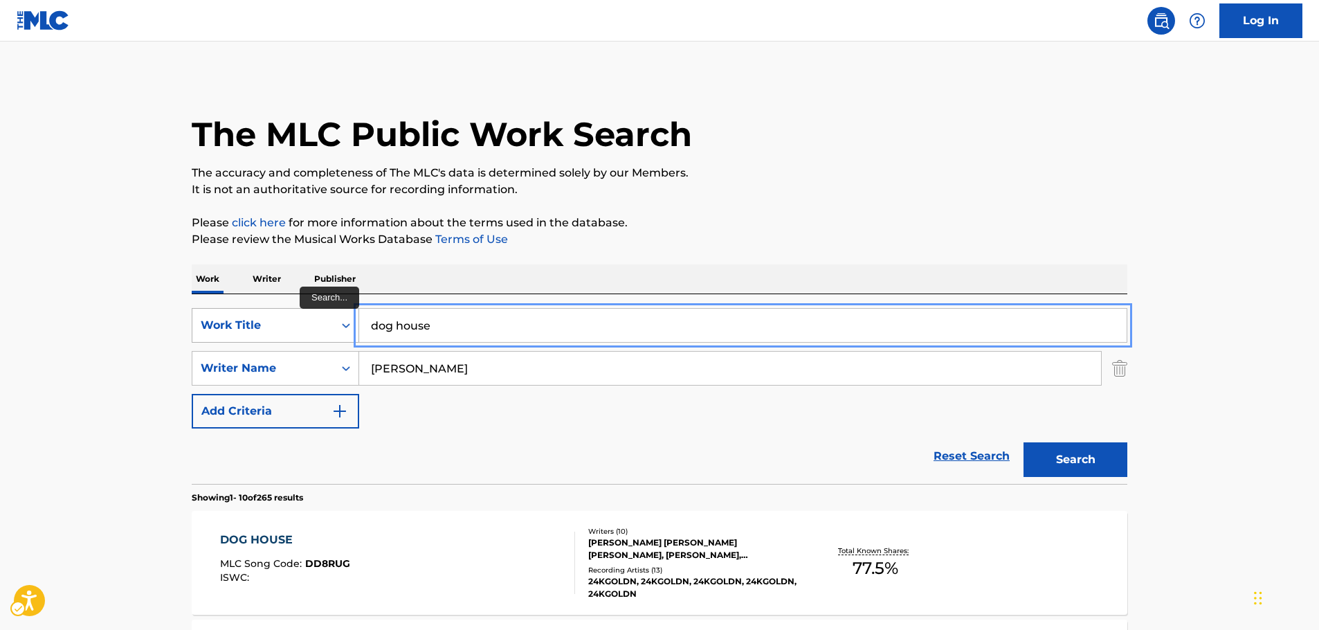
drag, startPoint x: 420, startPoint y: 329, endPoint x: 275, endPoint y: 319, distance: 144.9
click at [285, 323] on div "SearchWithCriteriaee58caed-bc89-4000-ae75-193c2a4a9c0c Work Title dog house" at bounding box center [660, 325] width 936 height 35
paste input "Hyper Reality Show"
type input "Hyper Reality Show"
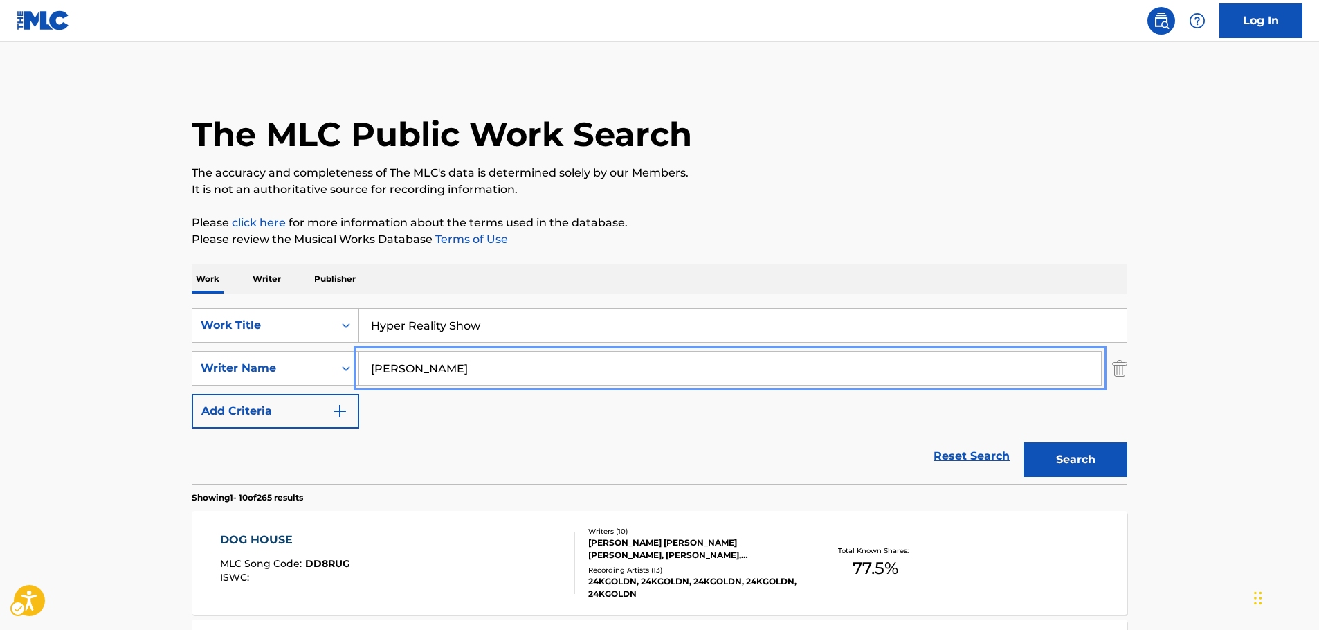
drag, startPoint x: 347, startPoint y: 364, endPoint x: 284, endPoint y: 343, distance: 67.2
click at [273, 358] on div "SearchWithCriteria116ecf86-9210-42c5-aff2-80fe2ec4745d Writer Name [PERSON_NAME]" at bounding box center [660, 368] width 936 height 35
click at [1023, 442] on button "Search" at bounding box center [1075, 459] width 104 height 35
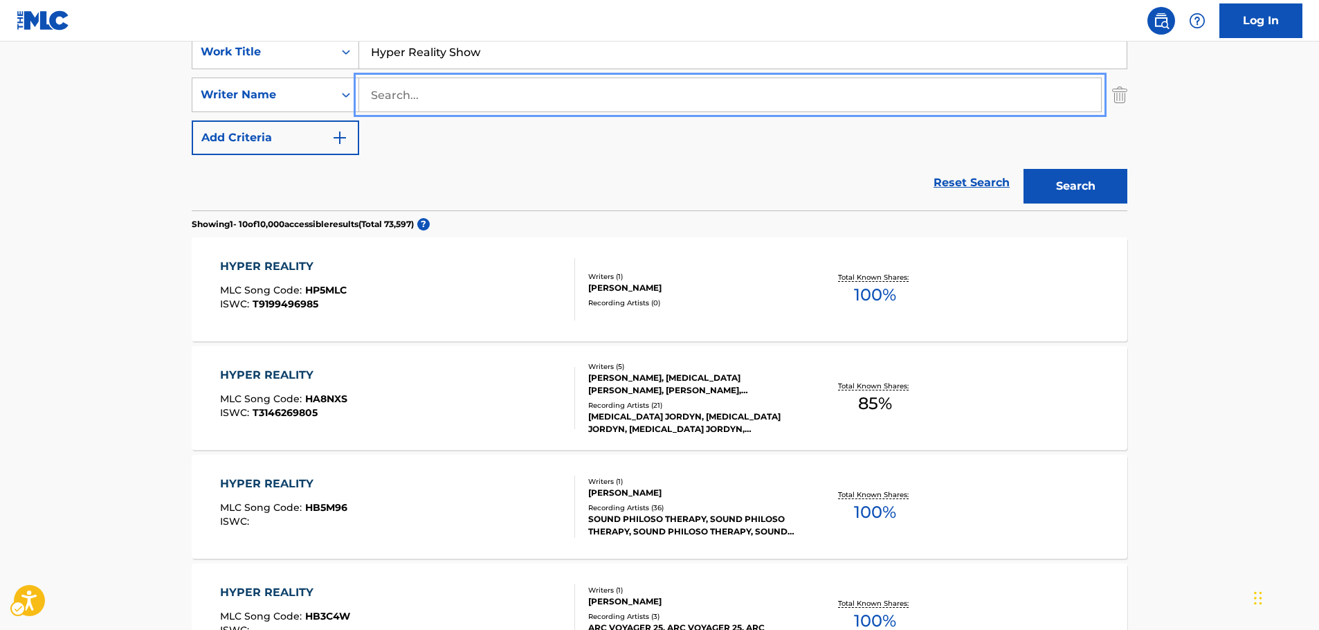
scroll to position [208, 0]
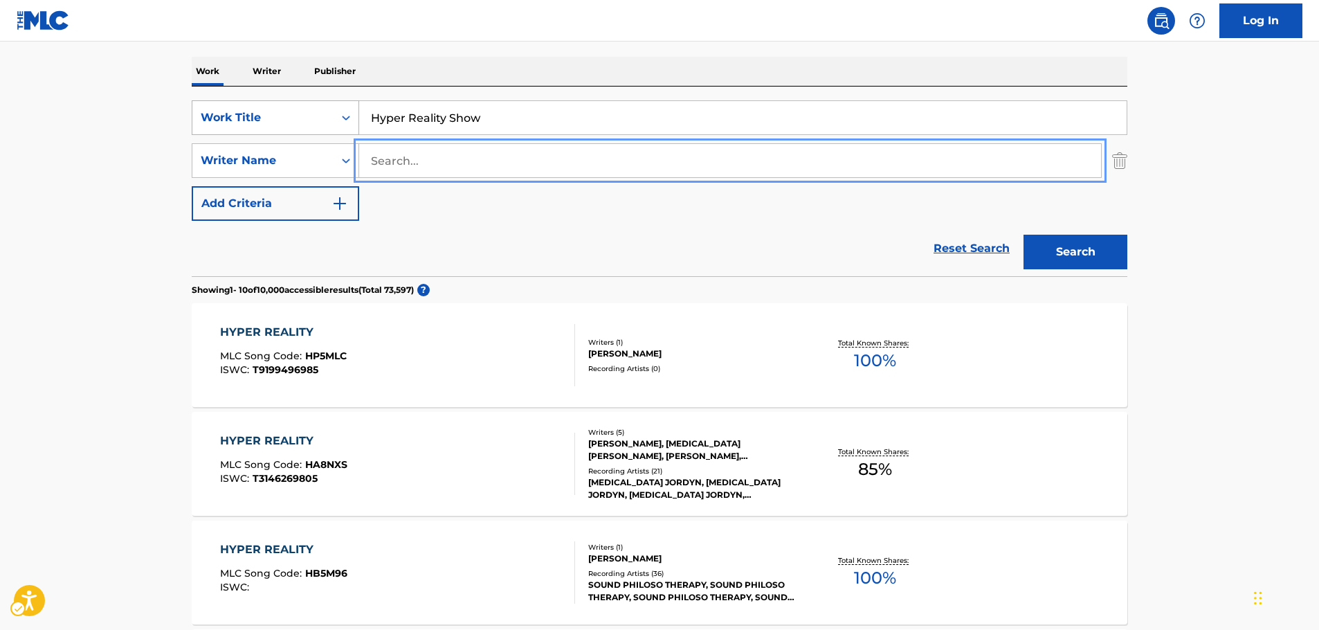
click at [347, 120] on icon "Search Form" at bounding box center [346, 118] width 14 height 14
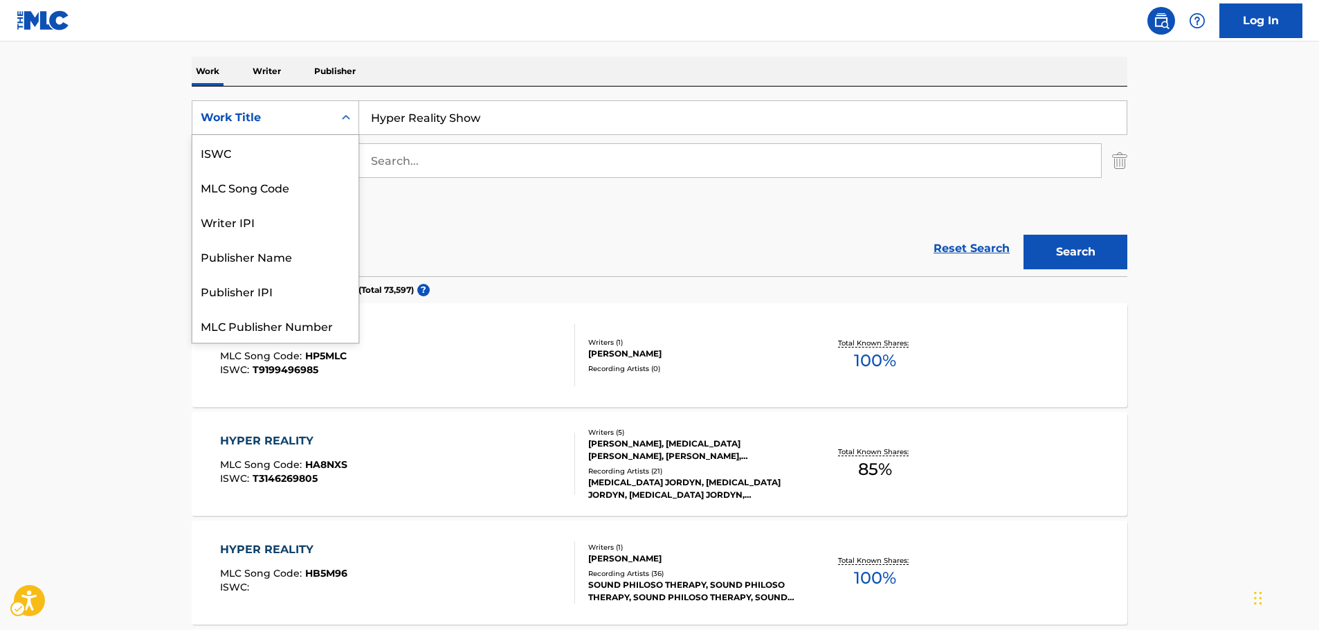
scroll to position [35, 0]
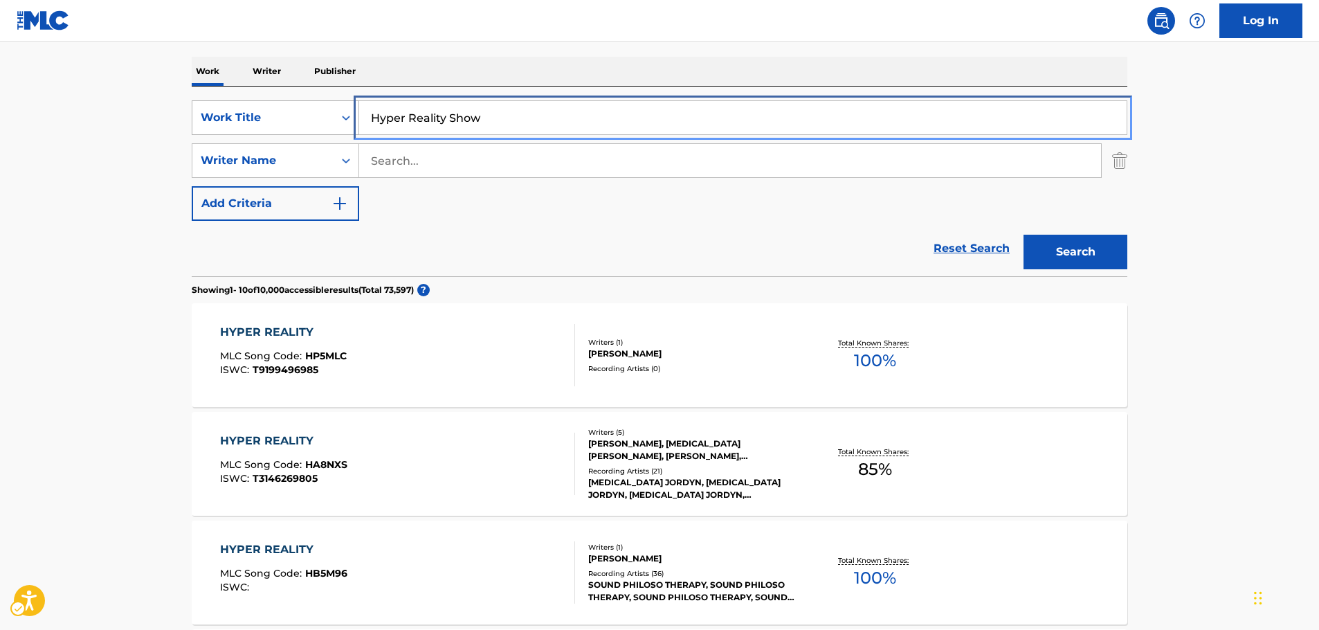
drag, startPoint x: 506, startPoint y: 120, endPoint x: 340, endPoint y: 118, distance: 165.4
click at [340, 118] on div "SearchWithCriteriaee58caed-bc89-4000-ae75-193c2a4a9c0c Work Title Hyper Reality…" at bounding box center [660, 117] width 936 height 35
paste input "AIPAARIARITISHOU"
type input "HAIPAARIARITISHOU"
click at [1081, 250] on button "Search" at bounding box center [1075, 252] width 104 height 35
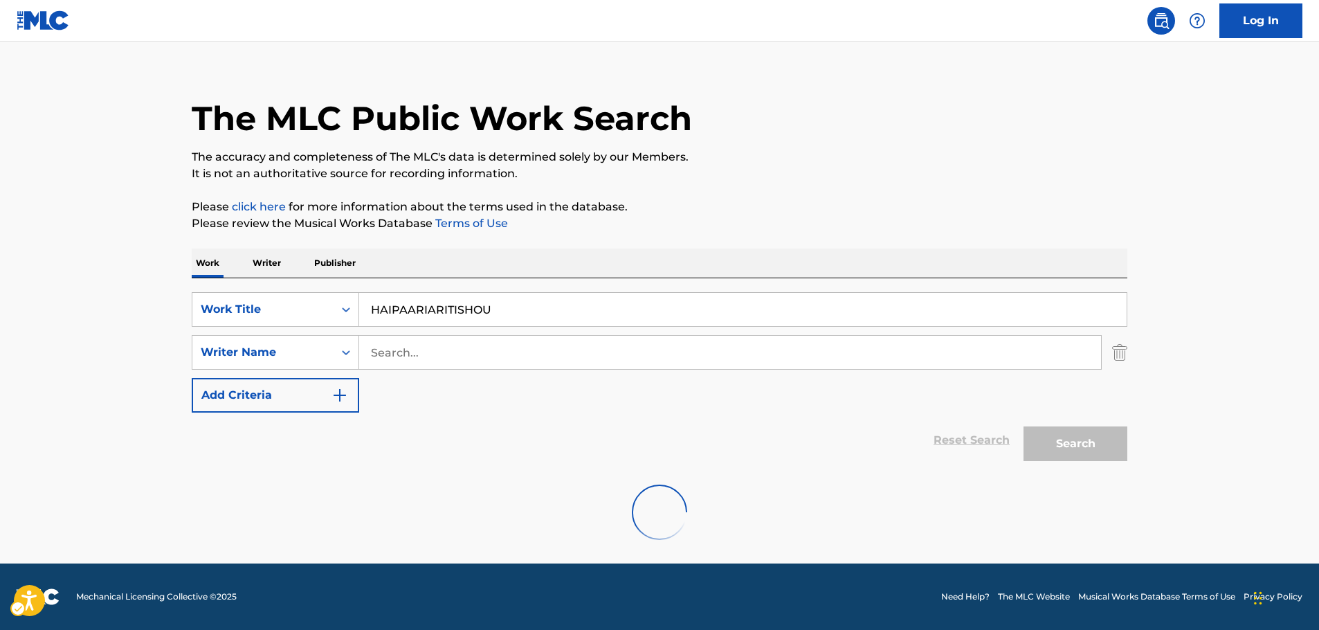
scroll to position [0, 0]
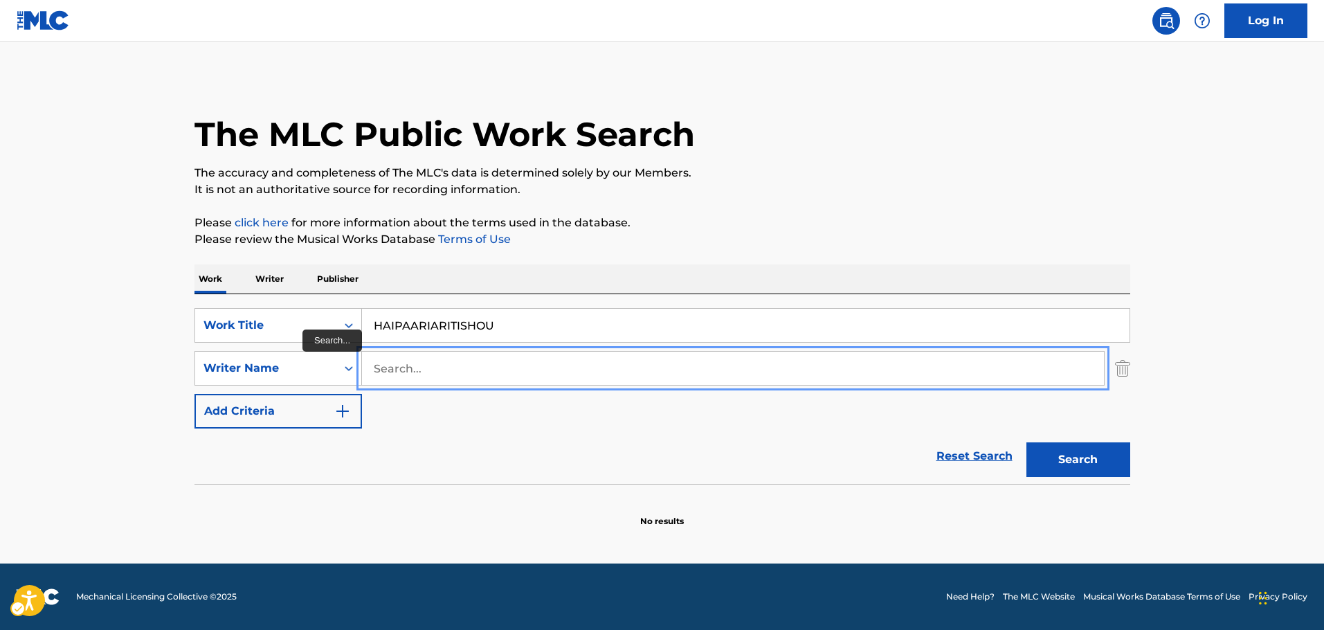
click at [400, 366] on input "Search..." at bounding box center [733, 368] width 742 height 33
paste input "[PERSON_NAME]"
type input "[PERSON_NAME]"
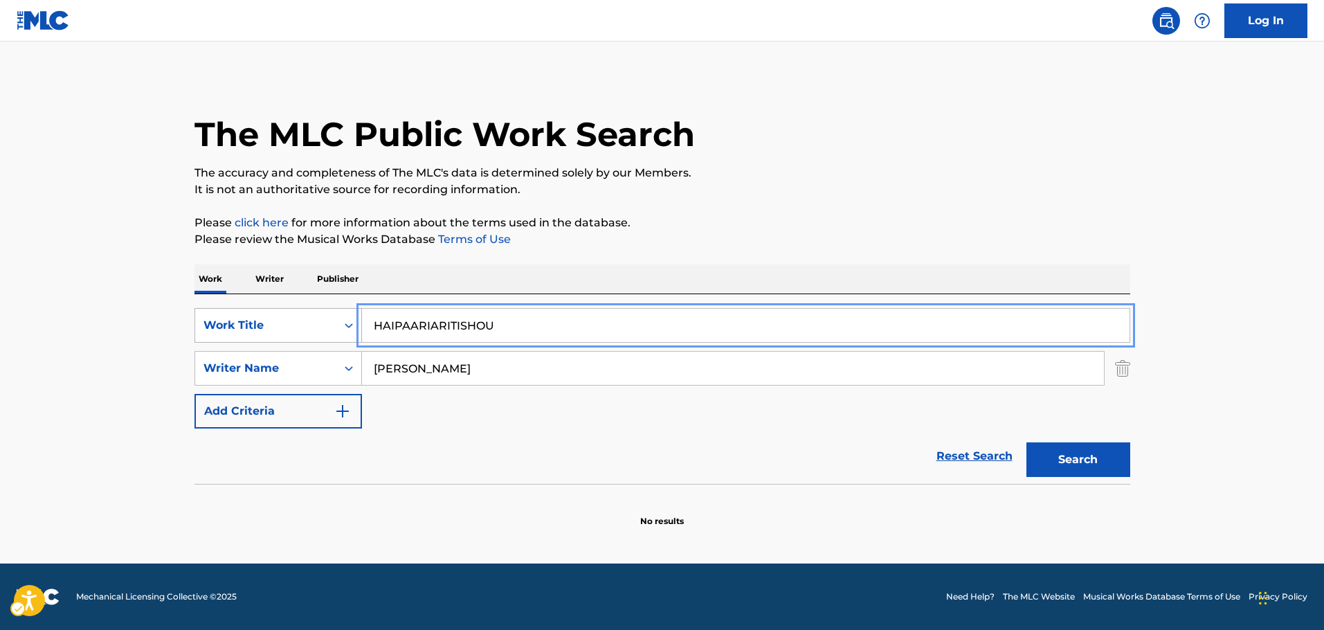
drag, startPoint x: 546, startPoint y: 319, endPoint x: 230, endPoint y: 318, distance: 315.5
click at [230, 318] on div "SearchWithCriteriaee58caed-bc89-4000-ae75-193c2a4a9c0c Work Title HAIPAARIARITI…" at bounding box center [662, 325] width 936 height 35
paste input "Magnet"
type input "Magnet"
click at [1096, 457] on button "Search" at bounding box center [1078, 459] width 104 height 35
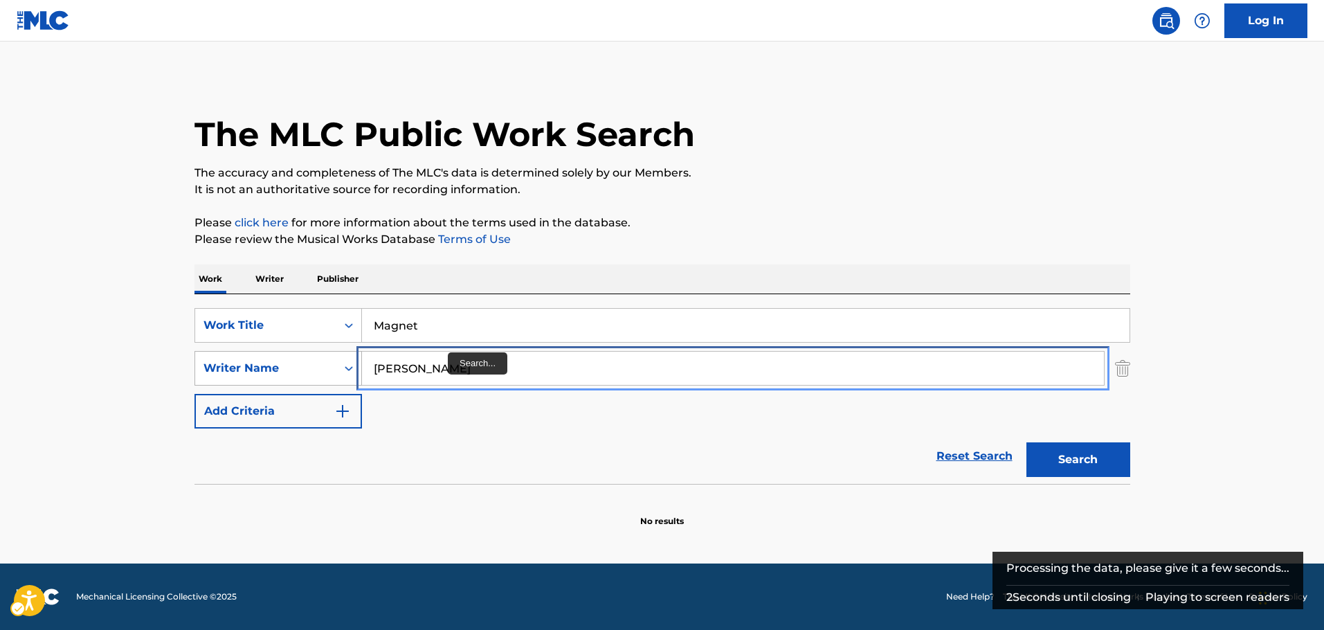
drag, startPoint x: 336, startPoint y: 372, endPoint x: 329, endPoint y: 372, distance: 7.6
click at [329, 372] on div "SearchWithCriteria116ecf86-9210-42c5-aff2-80fe2ec4745d Writer Name [PERSON_NAME]" at bounding box center [662, 368] width 936 height 35
paste input "Belcalis"
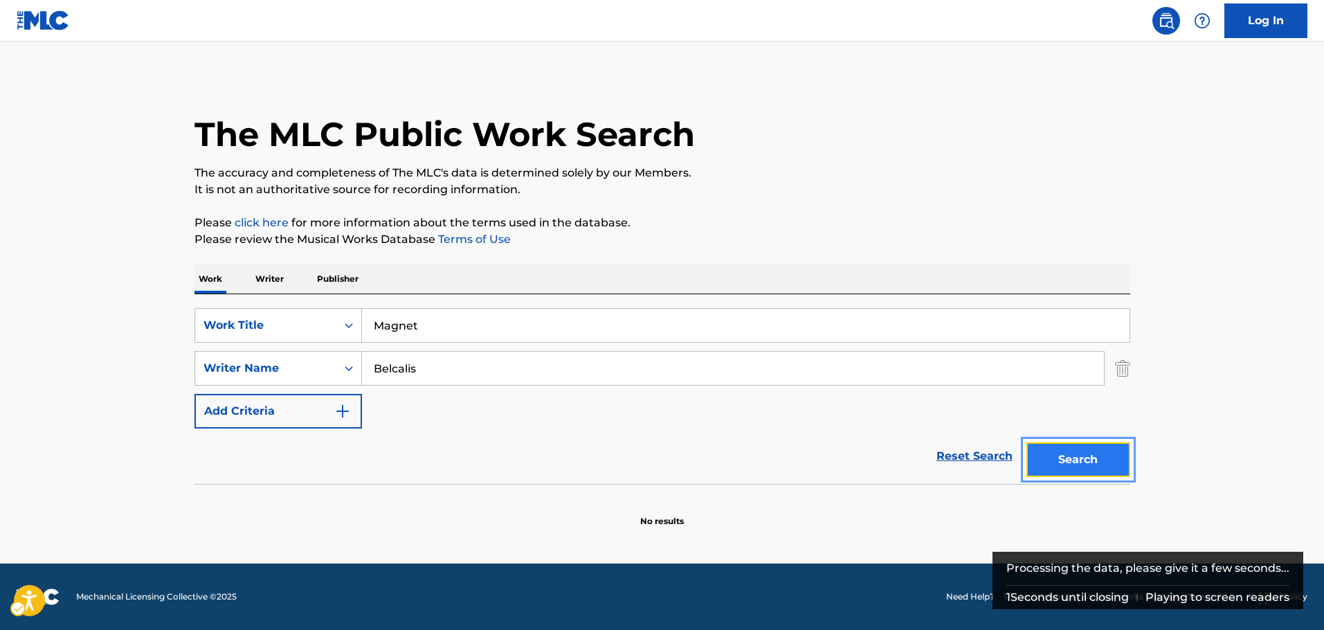
click at [1067, 466] on button "Search" at bounding box center [1078, 459] width 104 height 35
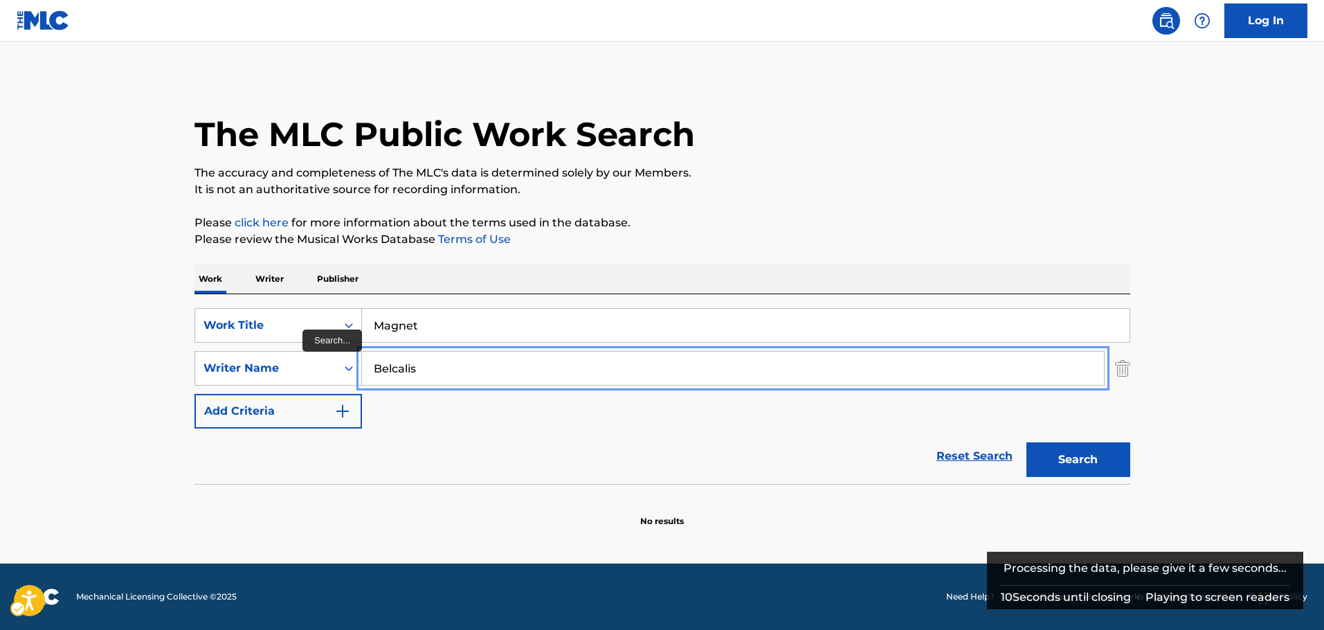
drag, startPoint x: 419, startPoint y: 366, endPoint x: 188, endPoint y: 350, distance: 232.4
click at [188, 350] on div "The MLC Public Work Search The accuracy and completeness of The MLC's data is d…" at bounding box center [662, 301] width 969 height 451
click at [1091, 457] on button "Search" at bounding box center [1078, 459] width 104 height 35
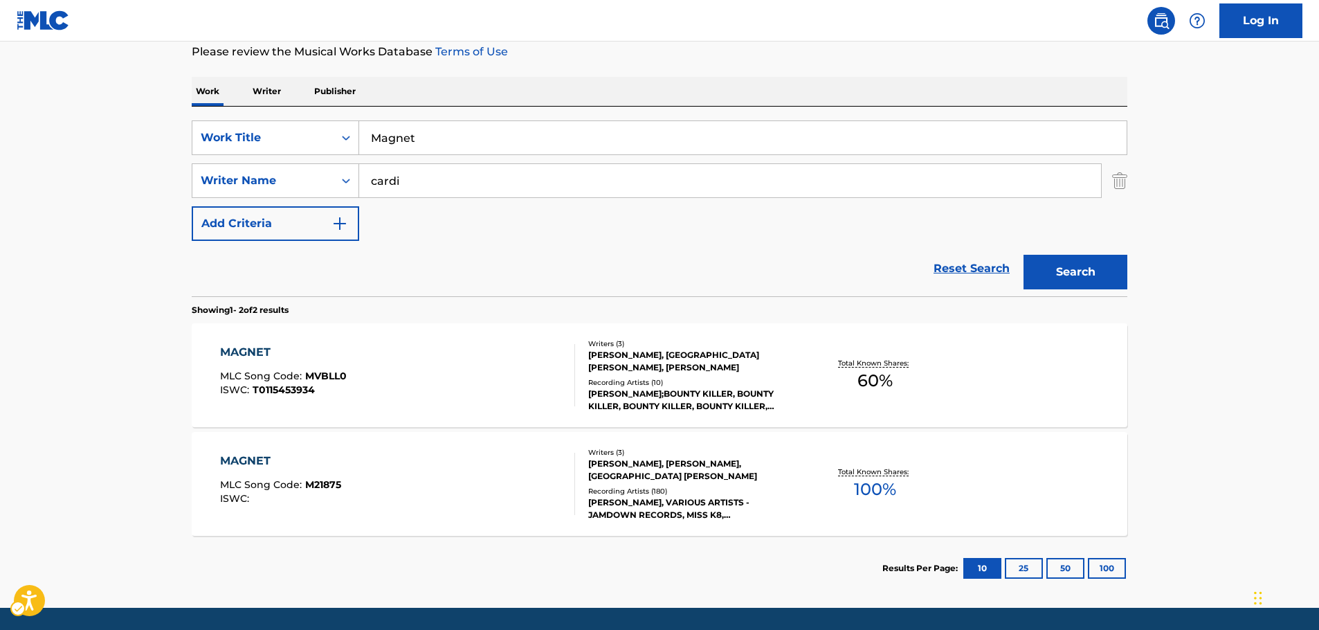
scroll to position [163, 0]
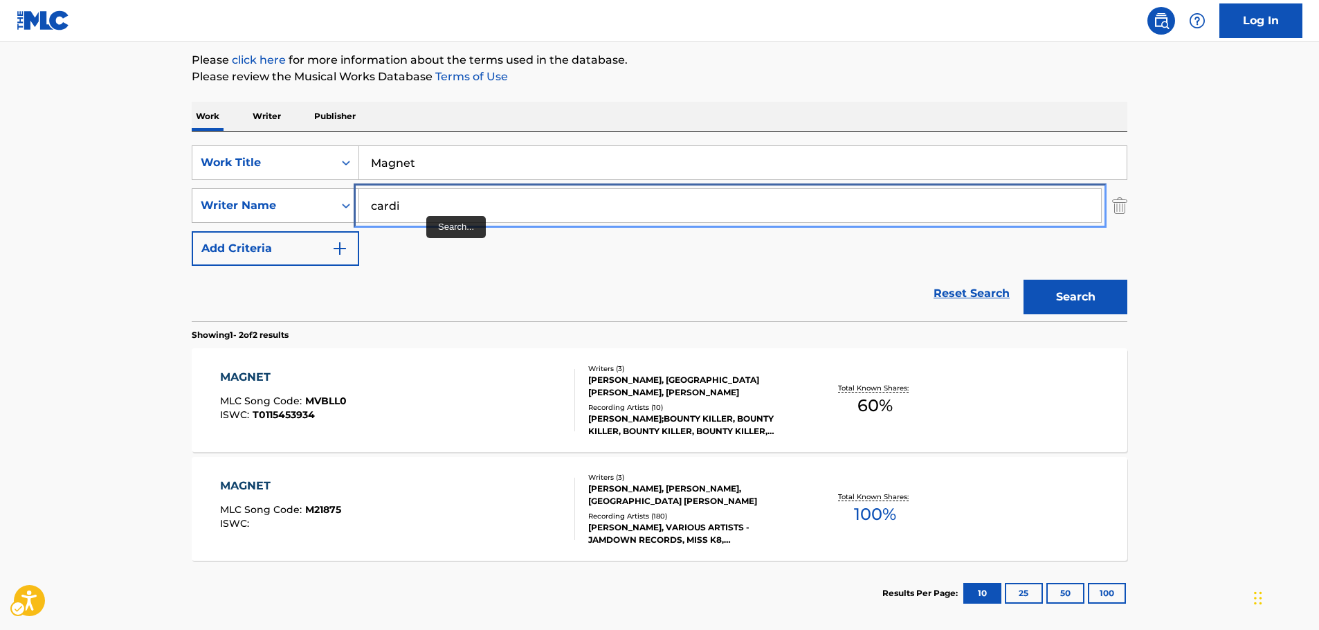
drag, startPoint x: 423, startPoint y: 209, endPoint x: 288, endPoint y: 209, distance: 134.9
click at [288, 209] on div "SearchWithCriteria116ecf86-9210-42c5-aff2-80fe2ec4745d Writer Name cardi" at bounding box center [660, 205] width 936 height 35
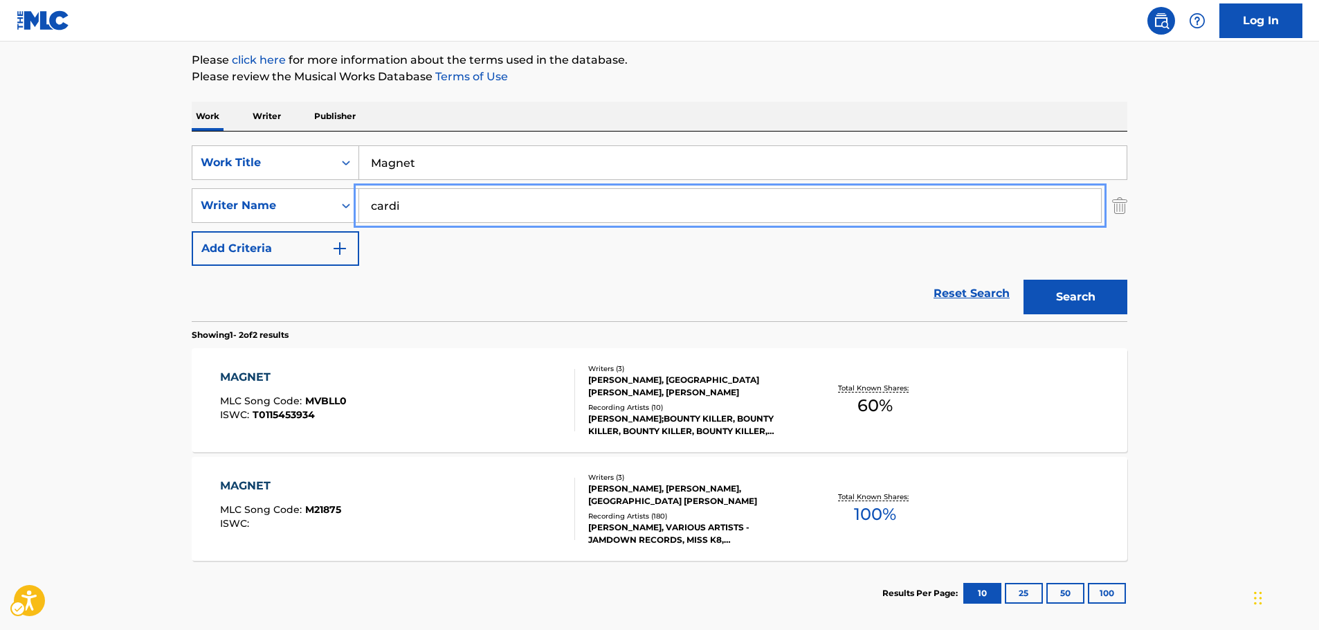
paste input "[PERSON_NAME]"
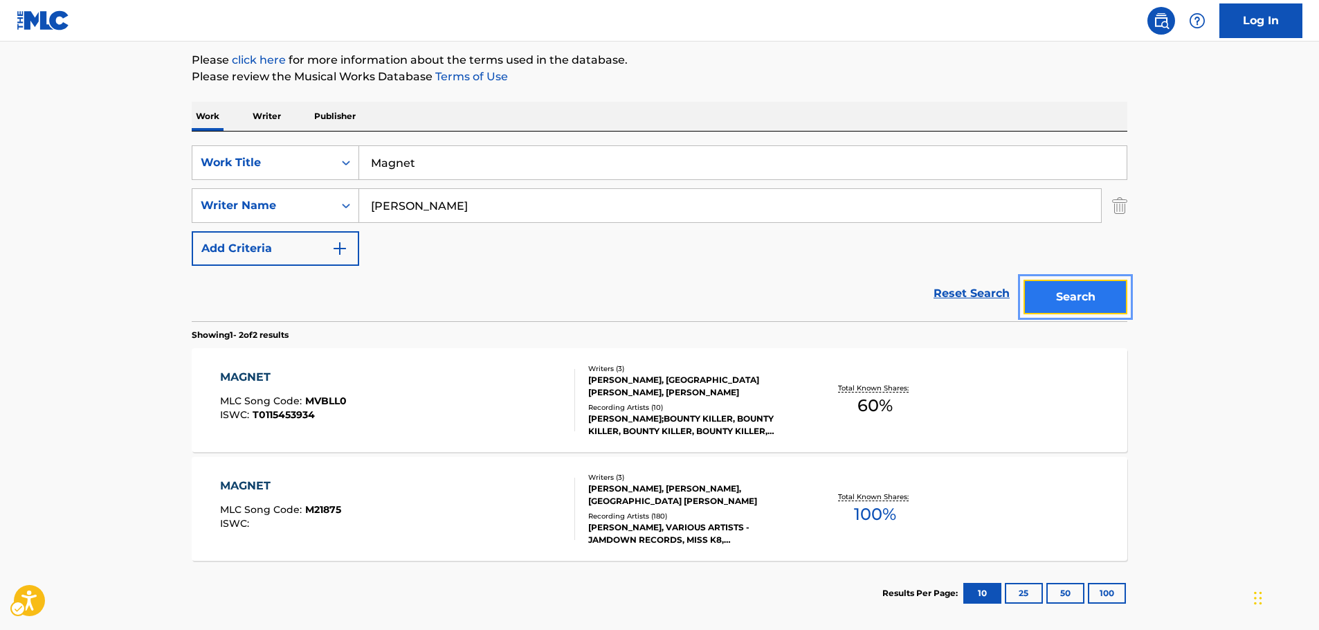
click at [1086, 303] on button "Search" at bounding box center [1075, 297] width 104 height 35
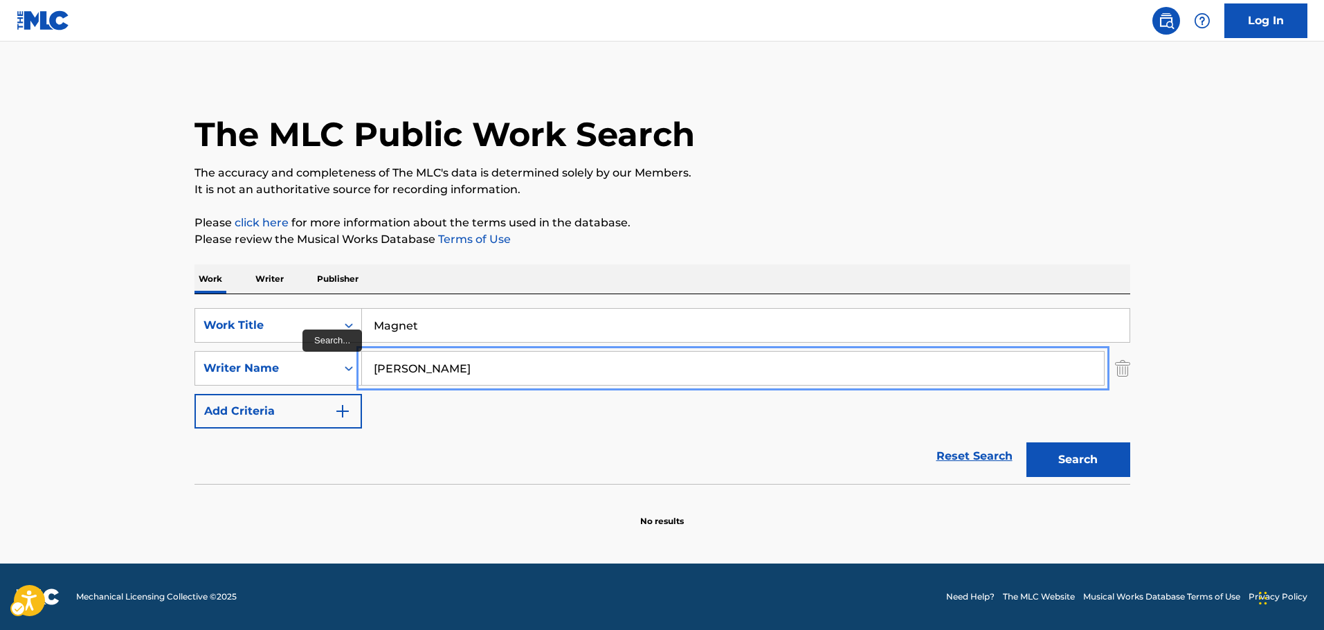
drag, startPoint x: 427, startPoint y: 370, endPoint x: 373, endPoint y: 368, distance: 54.0
click at [373, 368] on input "[PERSON_NAME]" at bounding box center [733, 368] width 742 height 33
paste input "Bezerra"
type input "Bezerra"
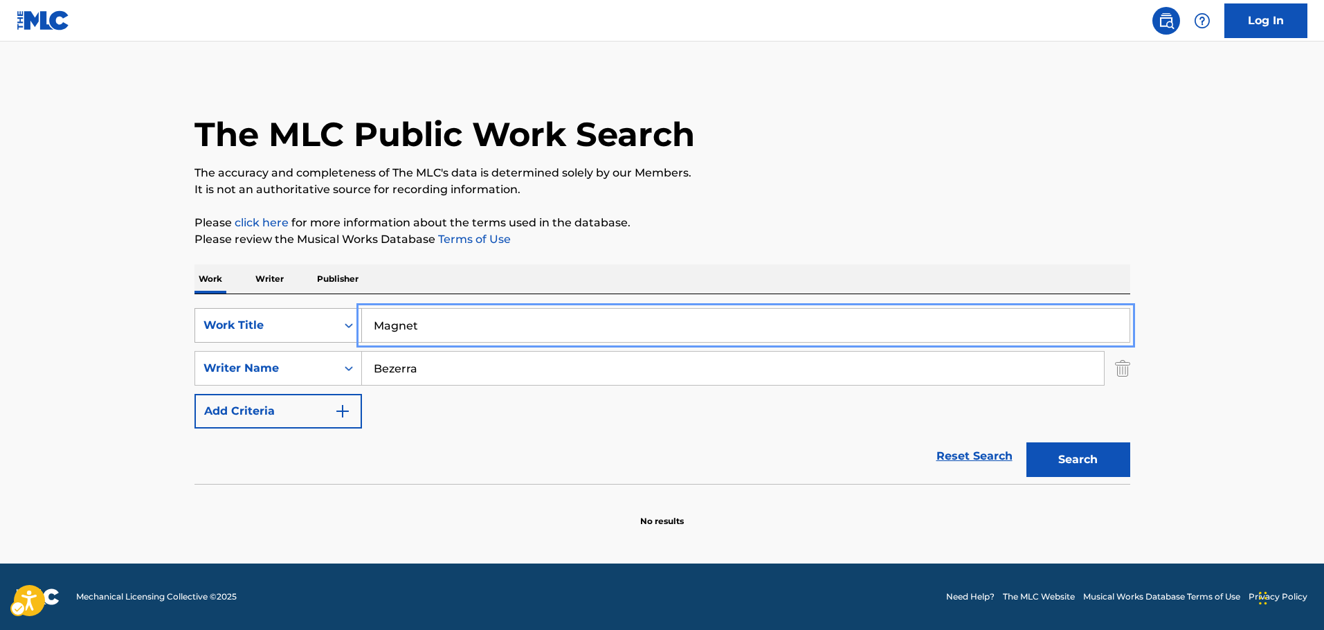
drag, startPoint x: 335, startPoint y: 320, endPoint x: 319, endPoint y: 318, distance: 16.0
click at [319, 318] on div "SearchWithCriteriaee58caed-bc89-4000-ae75-193c2a4a9c0c Work Title Magnet" at bounding box center [662, 325] width 936 height 35
paste input "[PERSON_NAME]"
type input "[PERSON_NAME]"
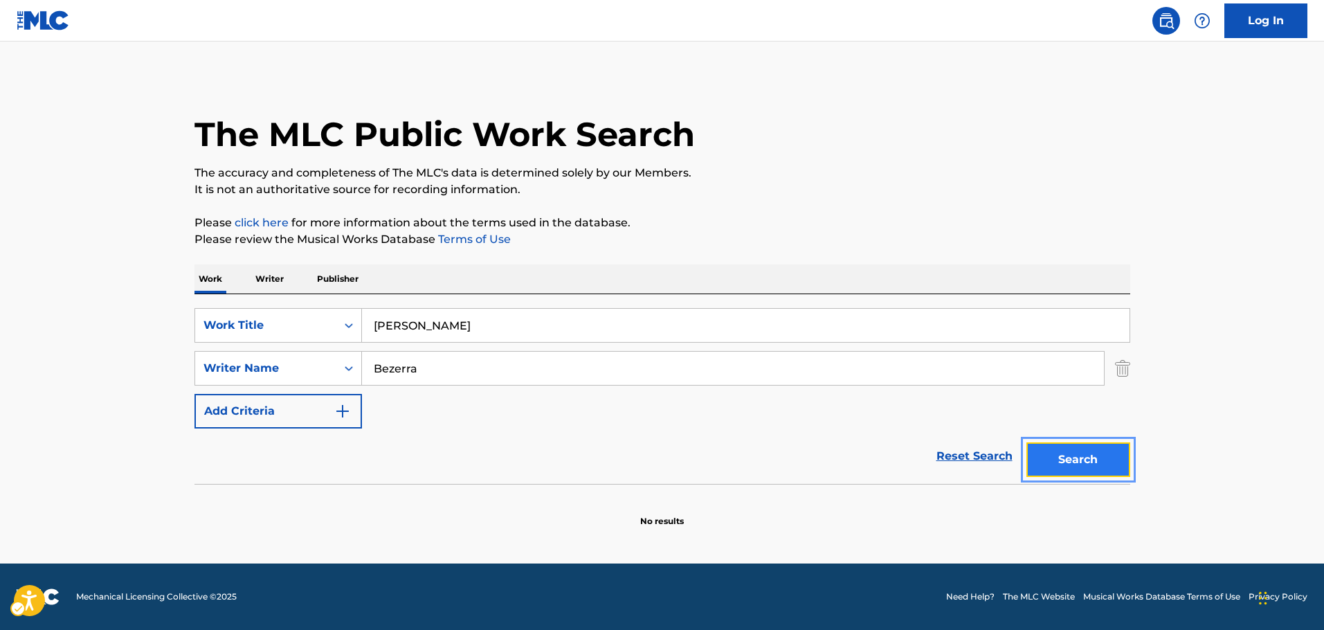
click at [1068, 456] on button "Search" at bounding box center [1078, 459] width 104 height 35
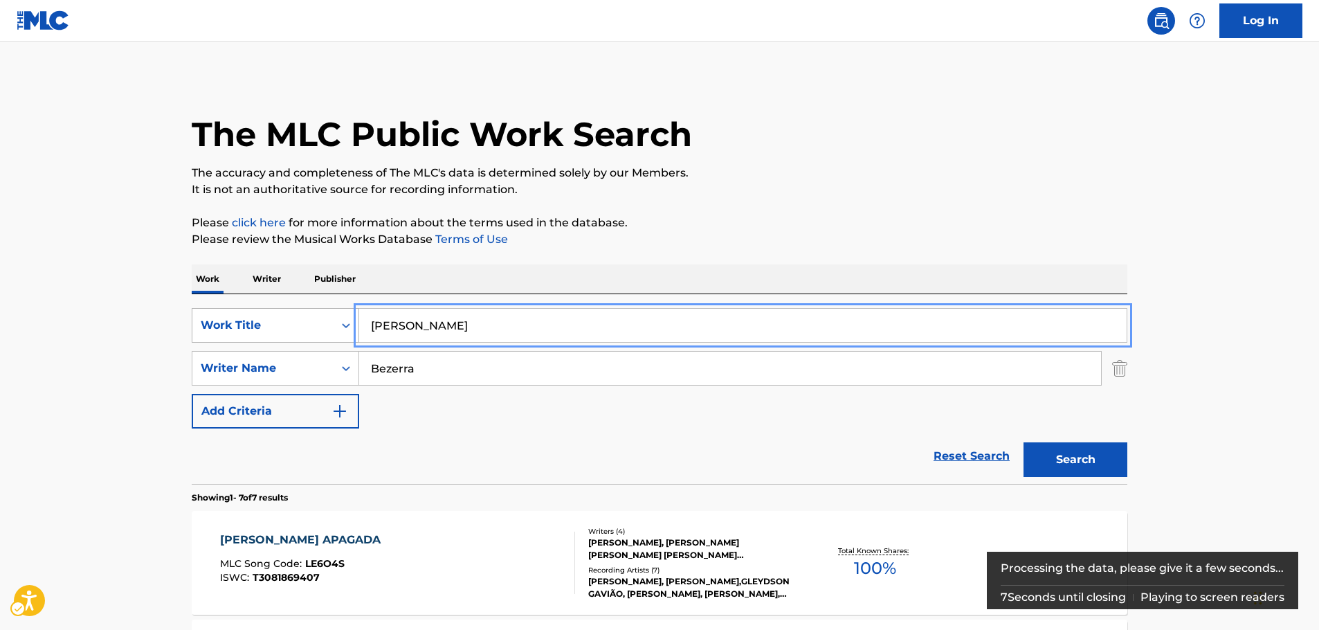
drag, startPoint x: 345, startPoint y: 325, endPoint x: 321, endPoint y: 325, distance: 23.5
click at [321, 325] on div "SearchWithCriteriaee58caed-bc89-4000-ae75-193c2a4a9c0c Work Title [PERSON_NAME]" at bounding box center [660, 325] width 936 height 35
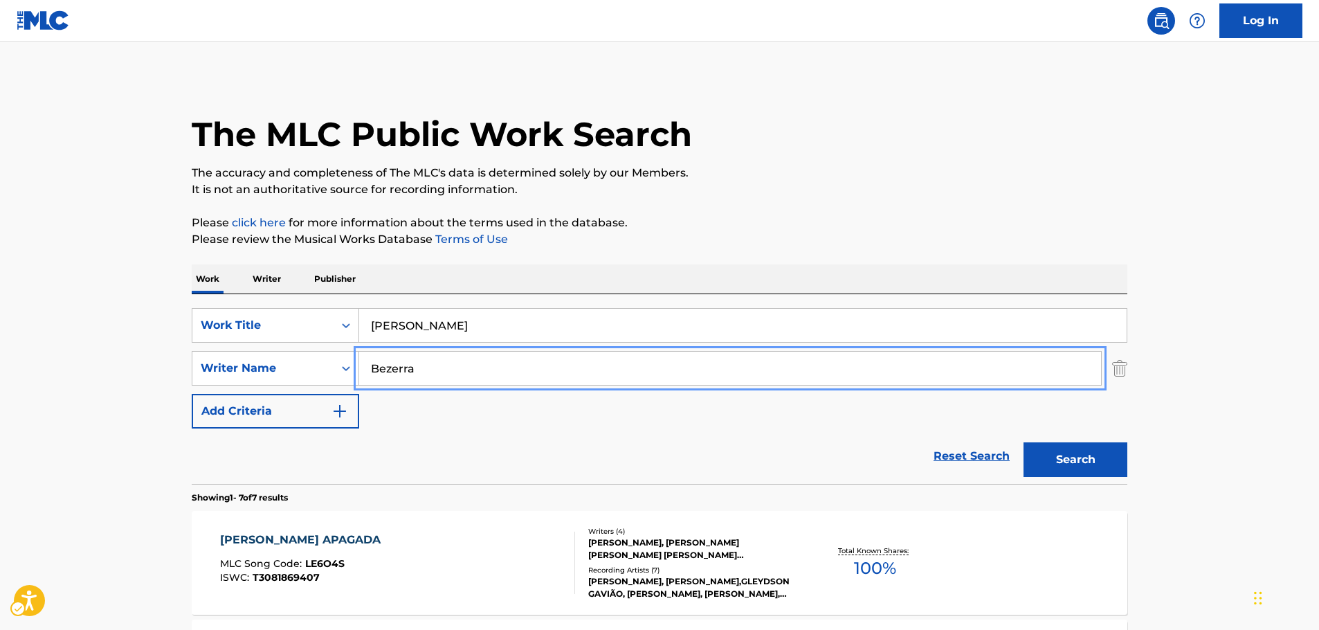
drag, startPoint x: 341, startPoint y: 368, endPoint x: 277, endPoint y: 349, distance: 67.0
click at [270, 374] on div "SearchWithCriteria116ecf86-9210-42c5-aff2-80fe2ec4745d Writer Name [PERSON_NAME]" at bounding box center [660, 368] width 936 height 35
paste input "agchi"
type input "[PERSON_NAME]"
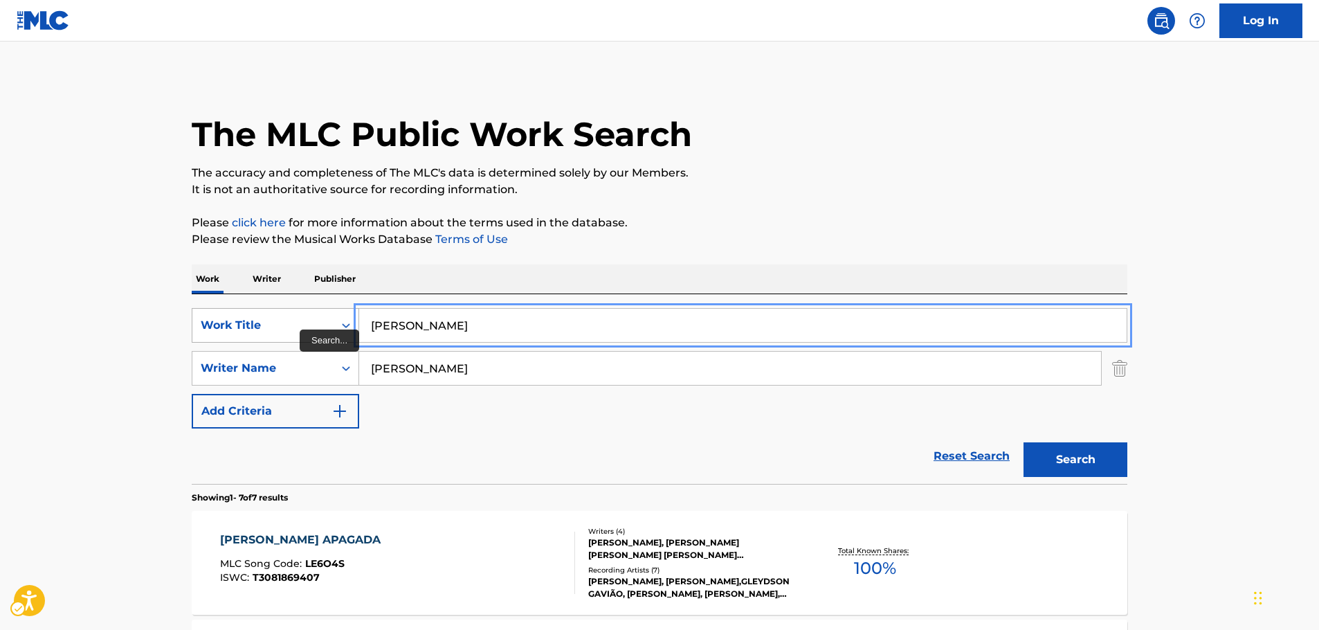
drag, startPoint x: 463, startPoint y: 325, endPoint x: 306, endPoint y: 325, distance: 157.1
click at [306, 325] on div "SearchWithCriteriaee58caed-bc89-4000-ae75-193c2a4a9c0c Work Title [PERSON_NAME]" at bounding box center [660, 325] width 936 height 35
paste input "Saiyaara Reprise"
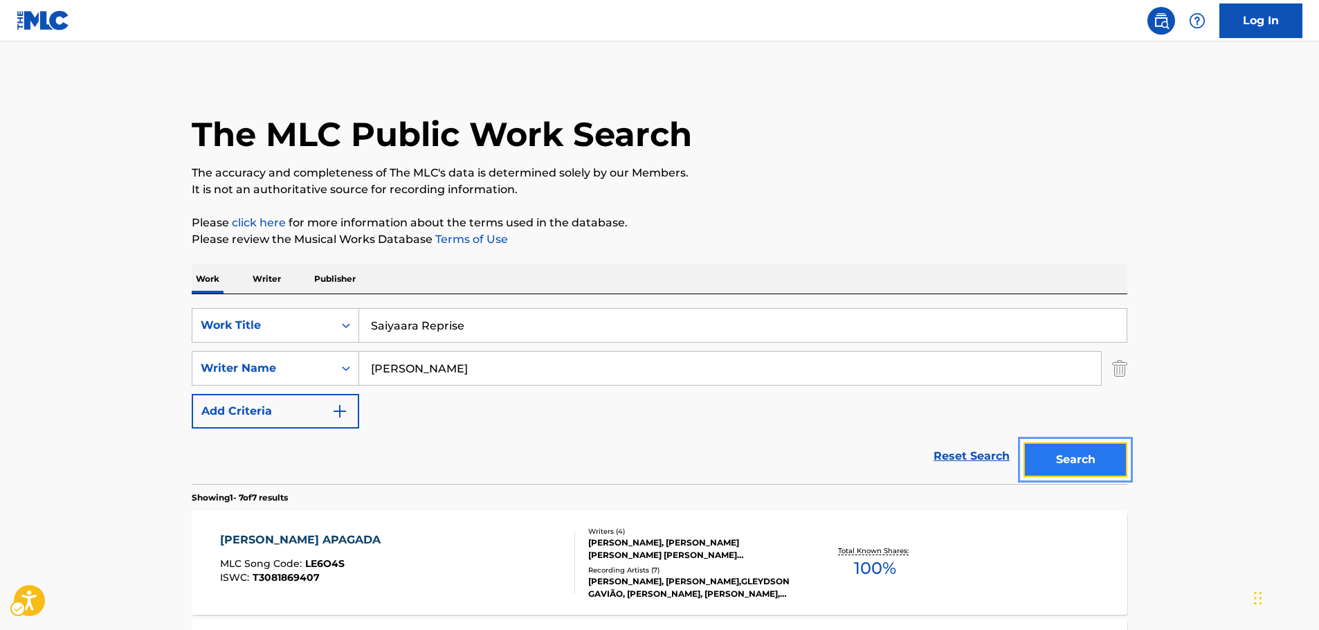
click at [1076, 464] on button "Search" at bounding box center [1075, 459] width 104 height 35
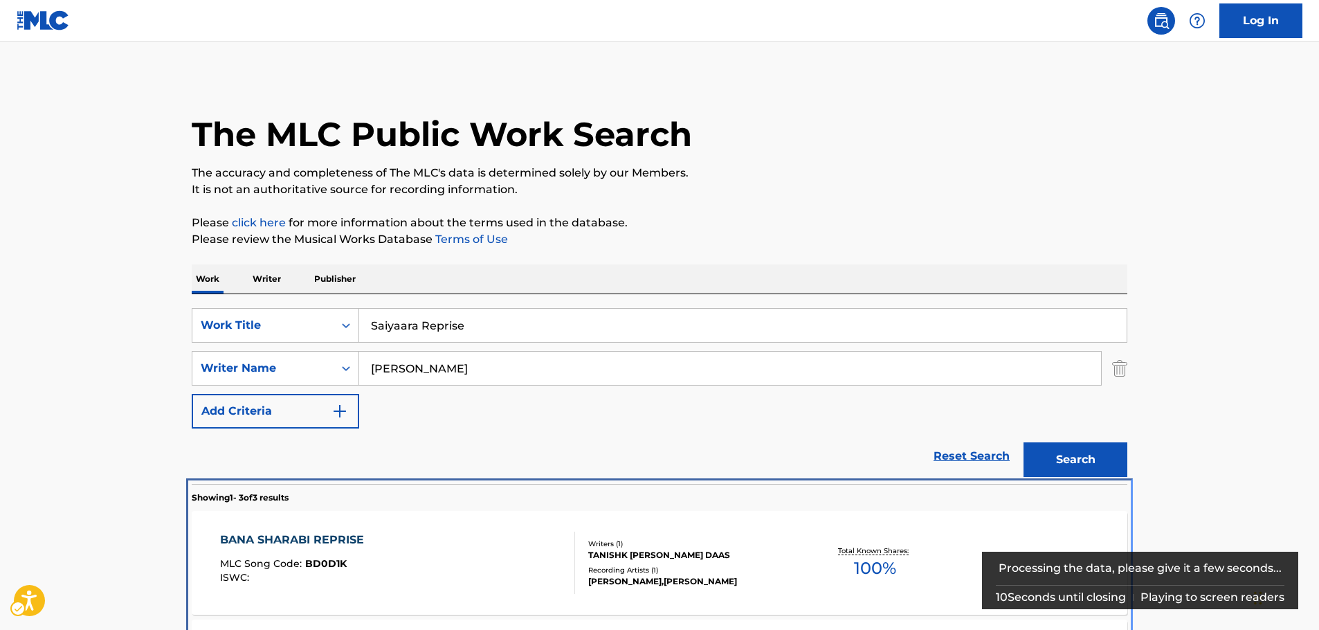
scroll to position [267, 0]
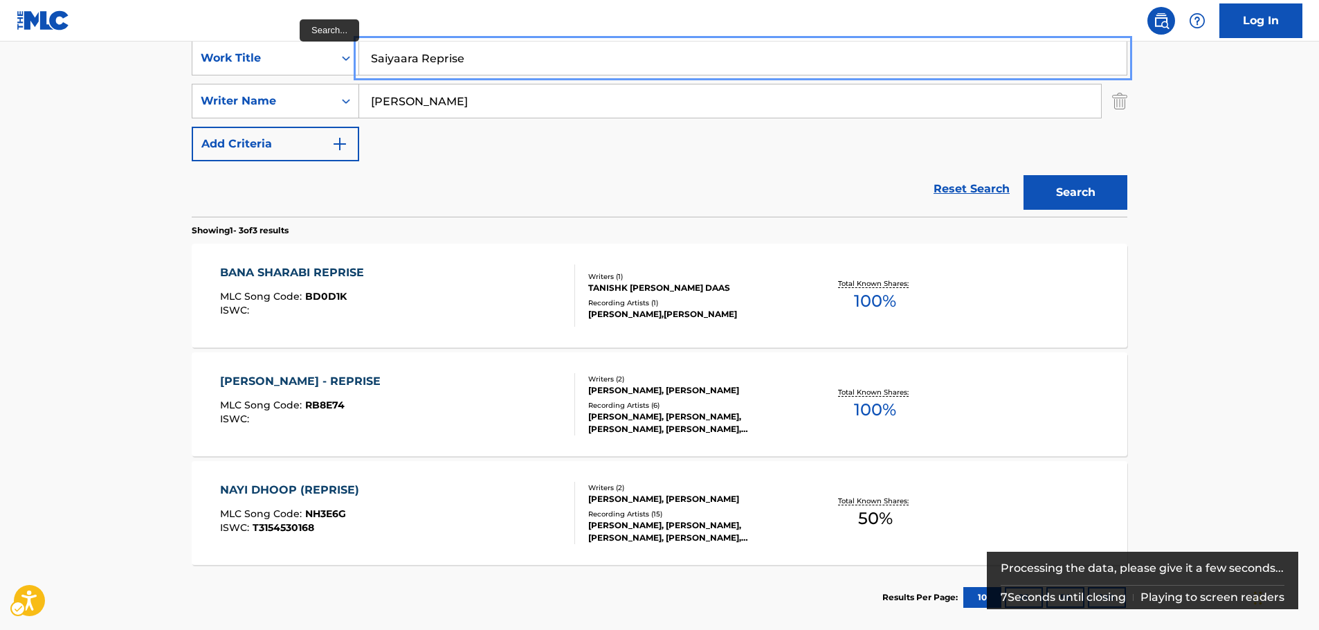
drag, startPoint x: 416, startPoint y: 57, endPoint x: 519, endPoint y: 63, distance: 103.3
click at [519, 63] on input "Saiyaara Reprise" at bounding box center [742, 58] width 767 height 33
type input "Saiyaara"
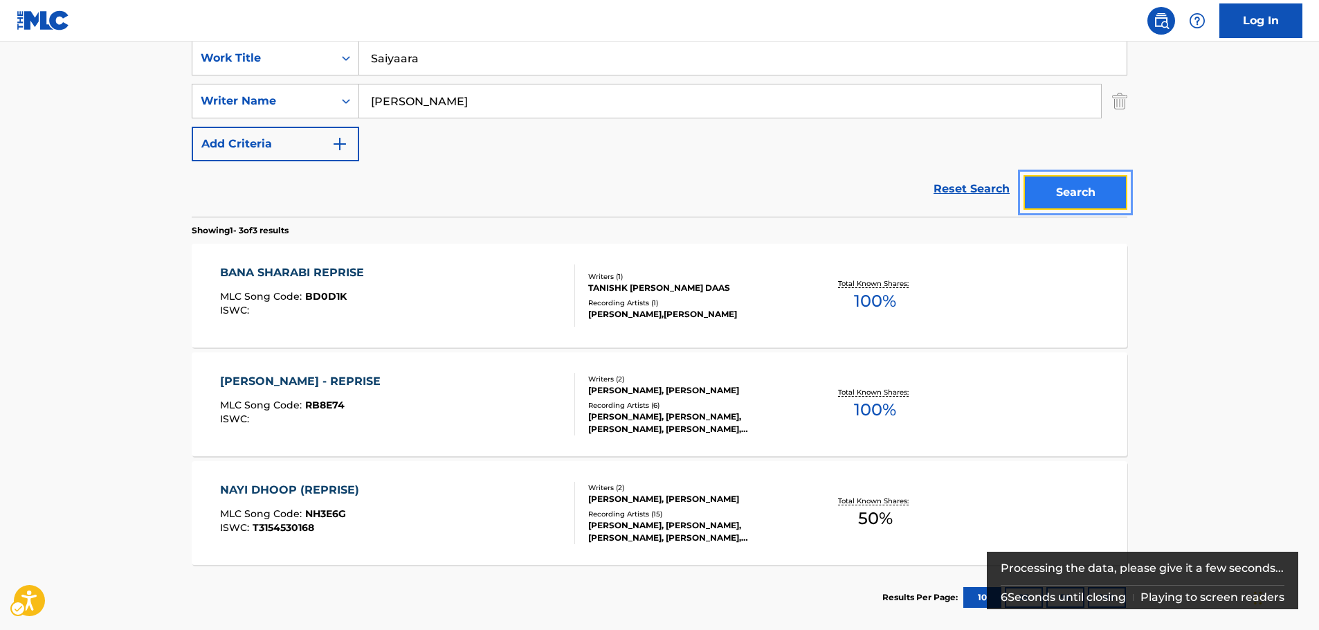
click at [1073, 192] on button "Search" at bounding box center [1075, 192] width 104 height 35
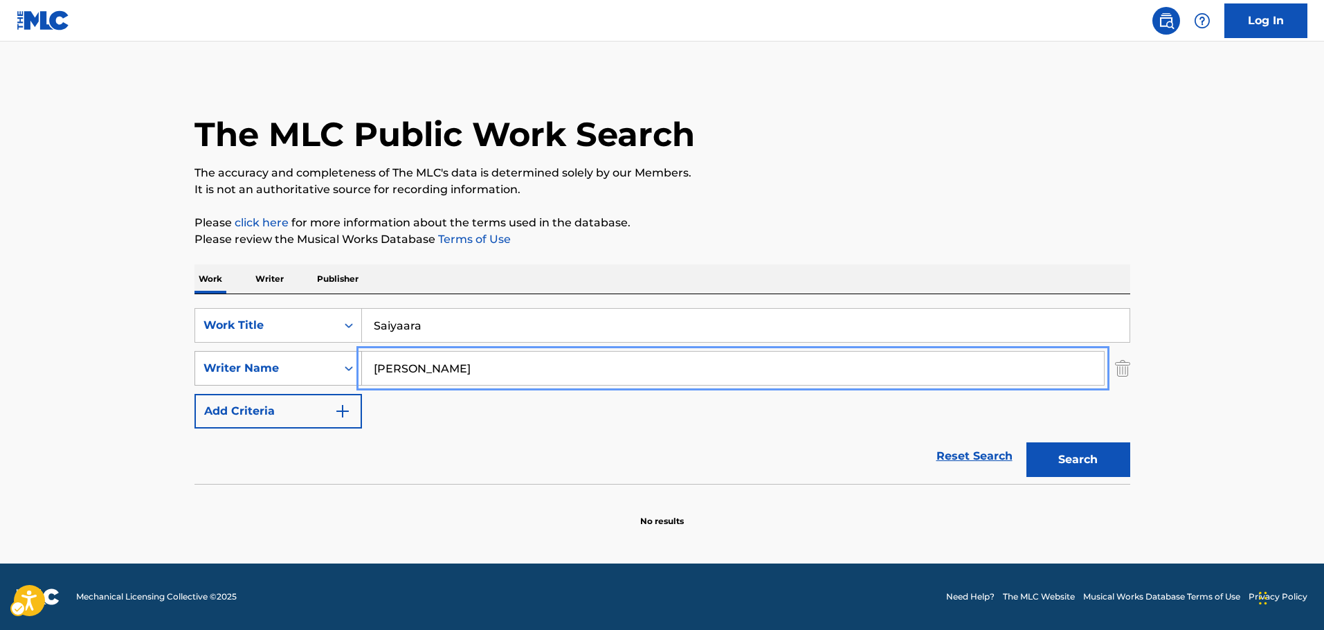
drag, startPoint x: 446, startPoint y: 367, endPoint x: 256, endPoint y: 371, distance: 189.6
click at [256, 371] on div "SearchWithCriteria116ecf86-9210-42c5-aff2-80fe2ec4745d Writer Name [PERSON_NAME]" at bounding box center [662, 368] width 936 height 35
paste input "Yonezu"
type input "Yonezu"
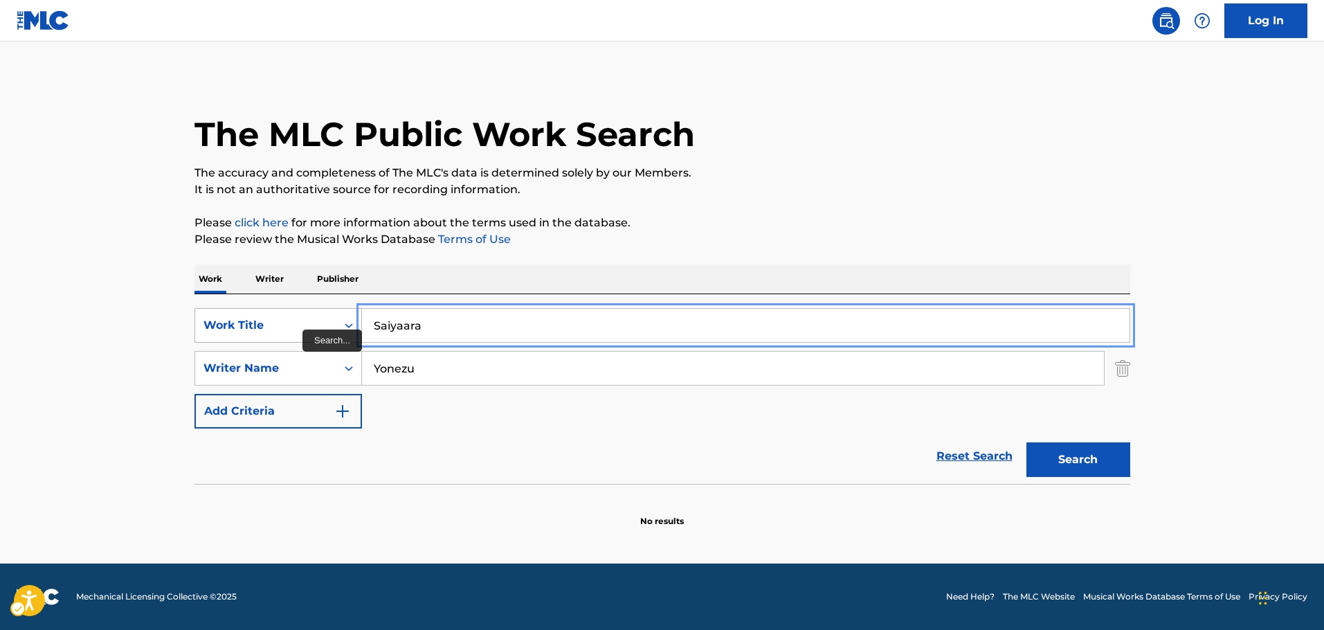
drag, startPoint x: 412, startPoint y: 321, endPoint x: 318, endPoint y: 322, distance: 94.8
click at [318, 322] on div "SearchWithCriteriaee58caed-bc89-4000-ae75-193c2a4a9c0c Work Title Saiyaara" at bounding box center [662, 325] width 936 height 35
paste input "[PERSON_NAME]"
type input "[PERSON_NAME]"
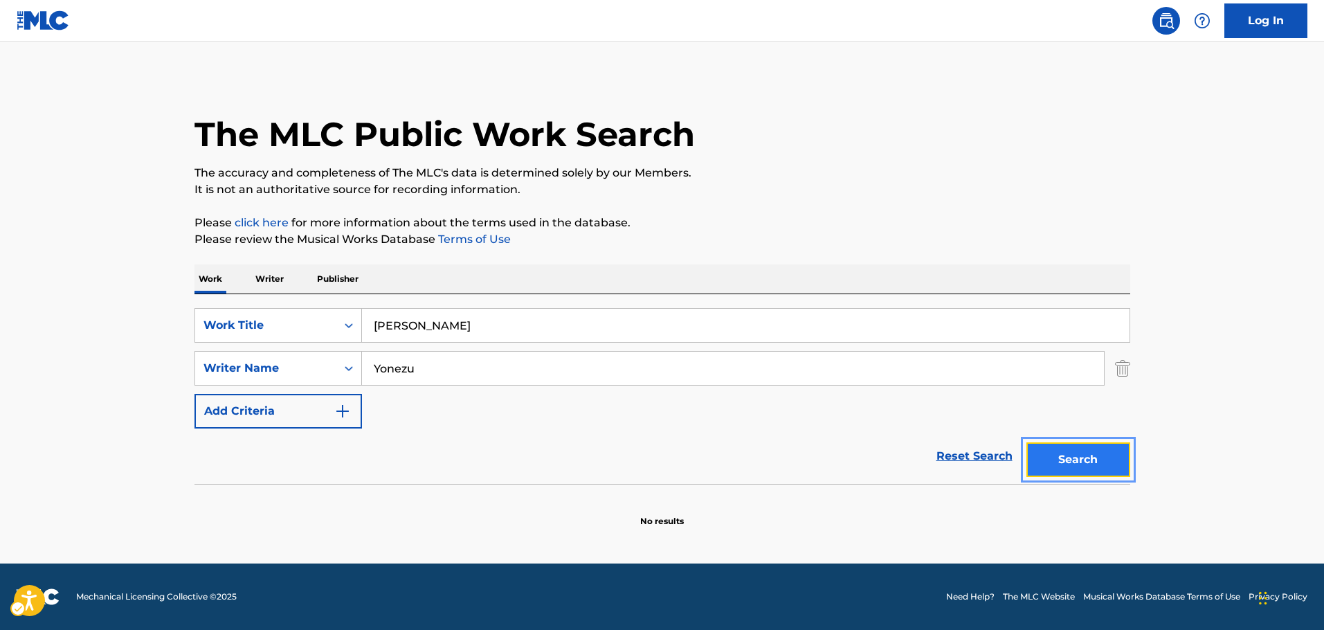
click at [1106, 448] on button "Search" at bounding box center [1078, 459] width 104 height 35
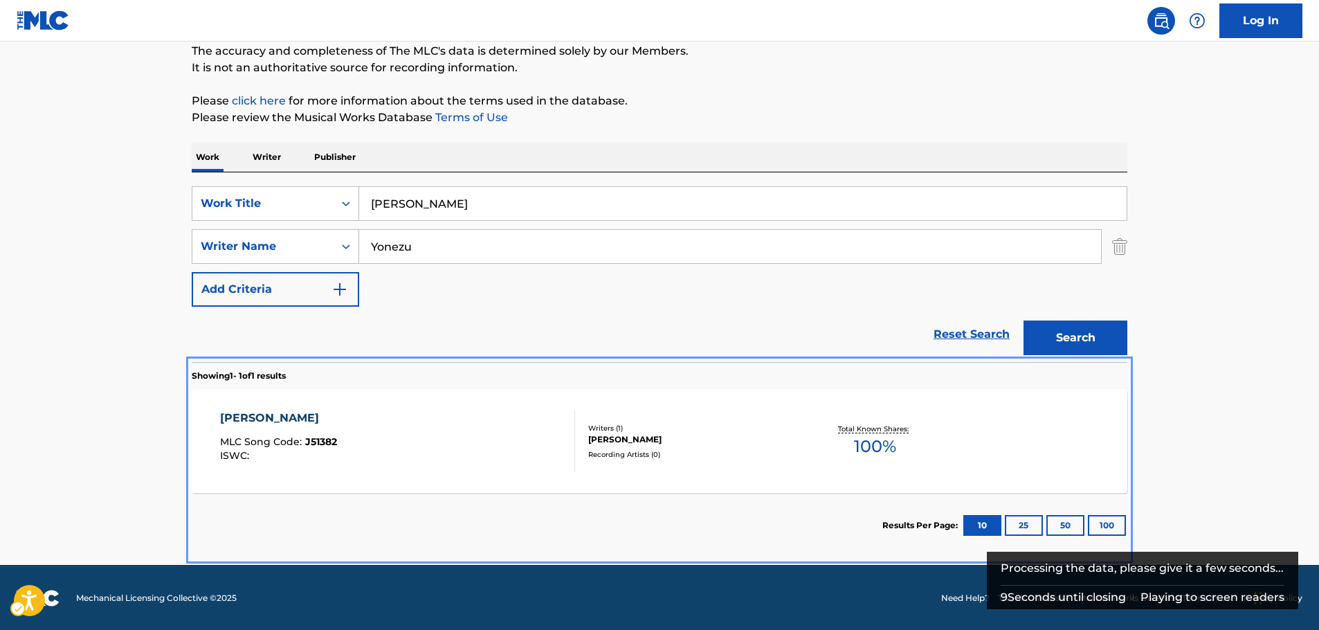
scroll to position [123, 0]
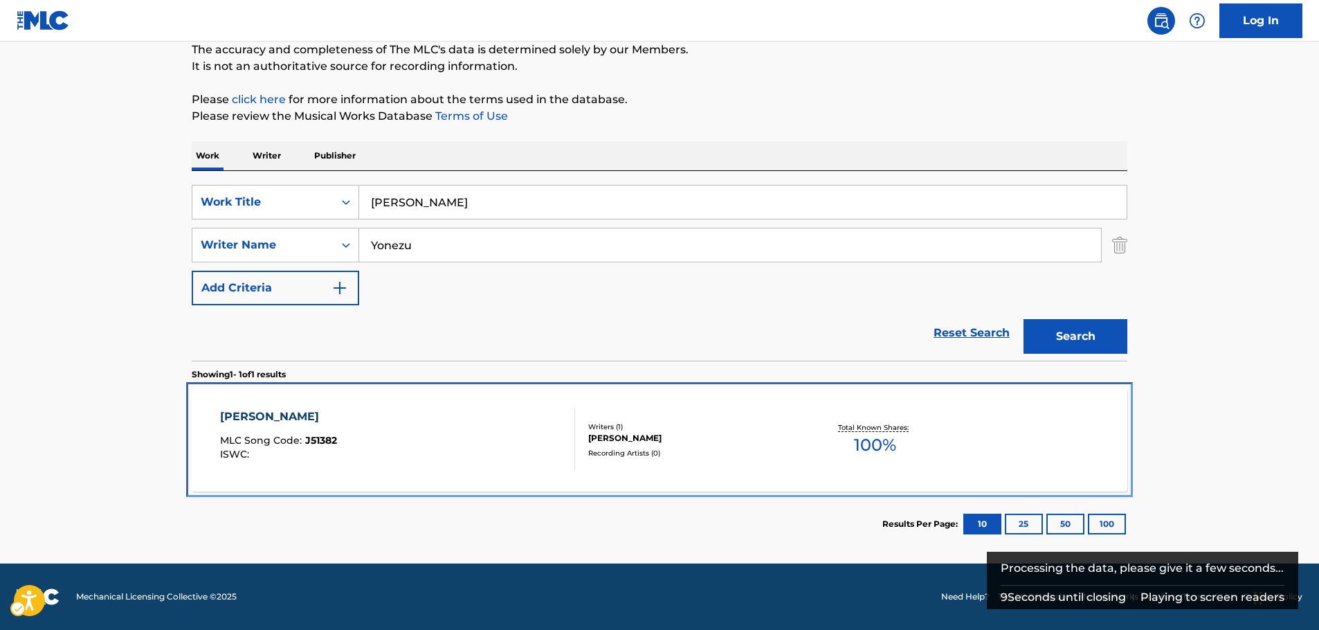
click at [468, 456] on div "[PERSON_NAME] MLC Song Code : J51382 ISWC :" at bounding box center [398, 439] width 356 height 62
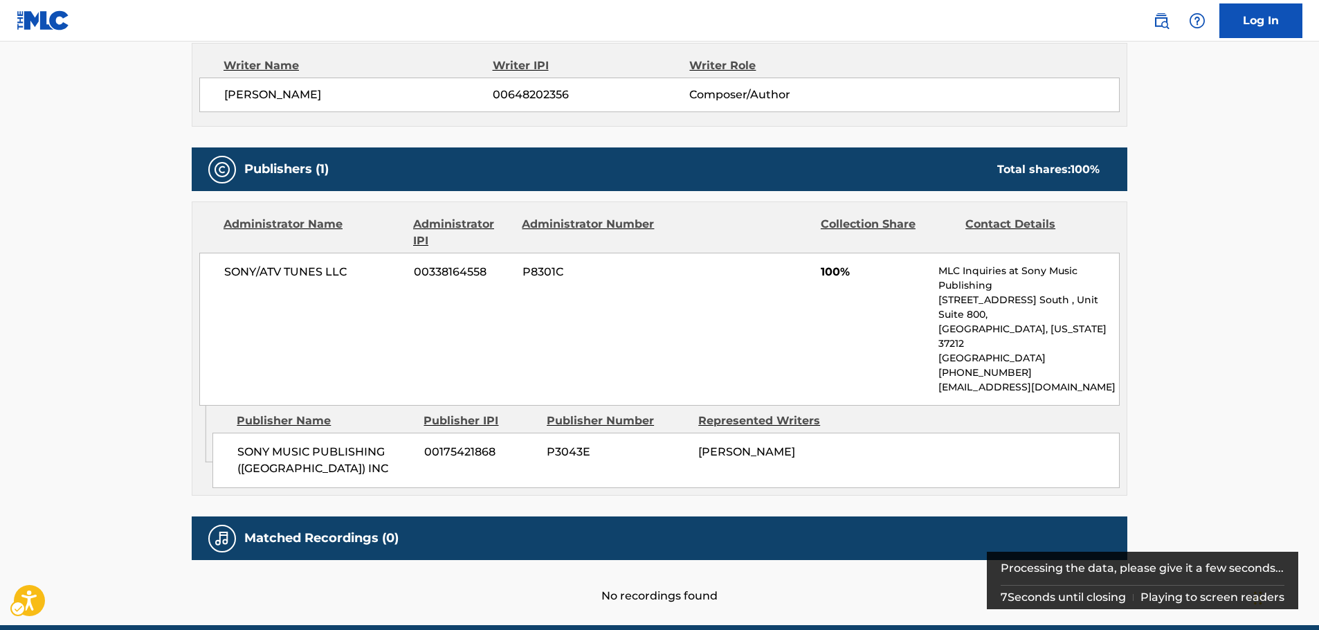
scroll to position [152, 0]
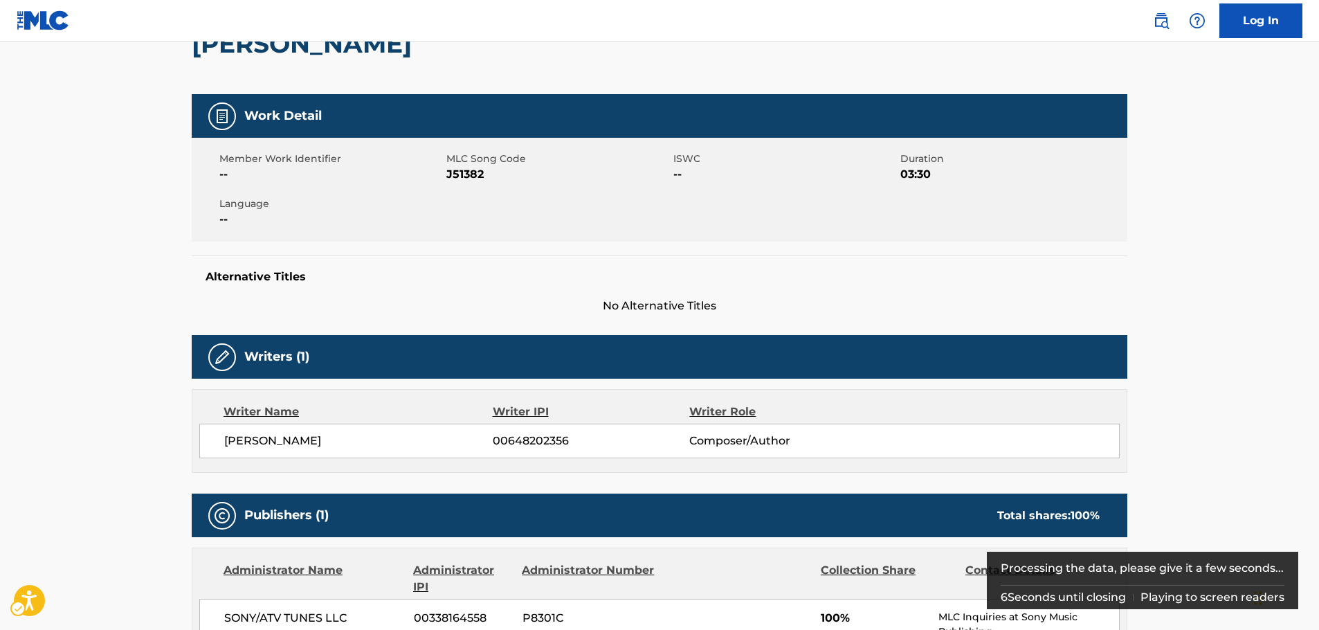
click at [462, 174] on span "MLC Song Code - J51382" at bounding box center [558, 174] width 224 height 17
copy span "J51382"
drag, startPoint x: 358, startPoint y: 445, endPoint x: 341, endPoint y: 387, distance: 60.5
click at [212, 440] on div "[PERSON_NAME] 00648202356 Composer/Author" at bounding box center [659, 440] width 920 height 35
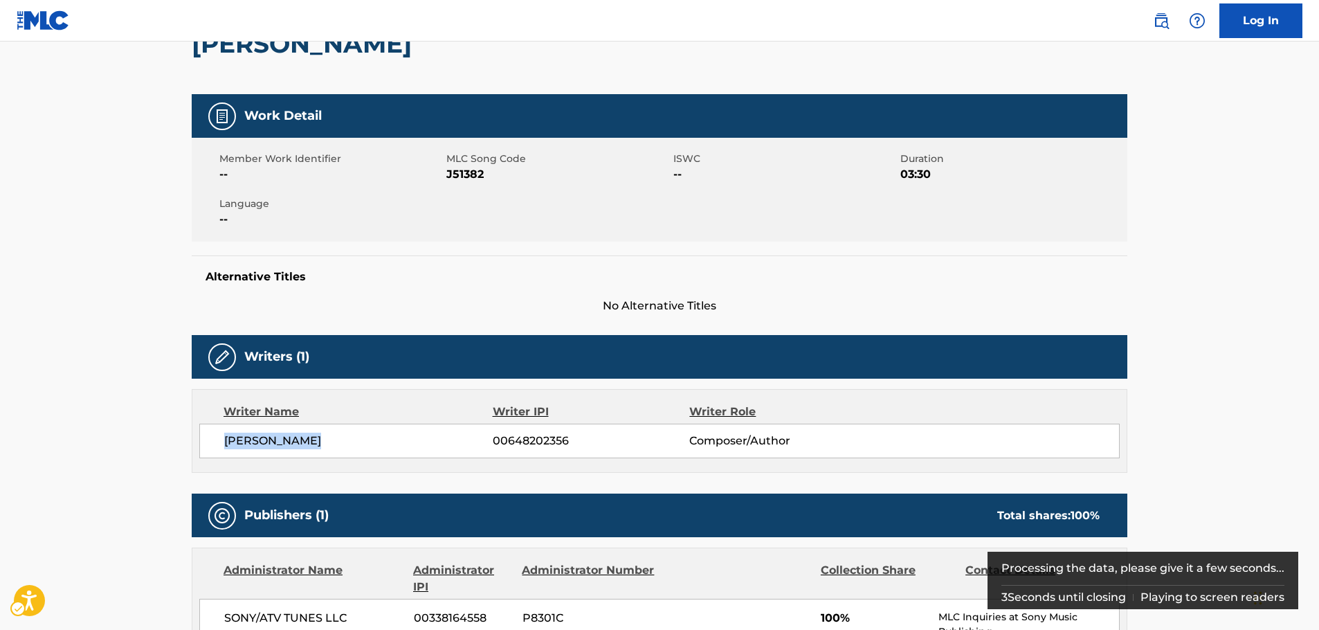
copy span "[PERSON_NAME]"
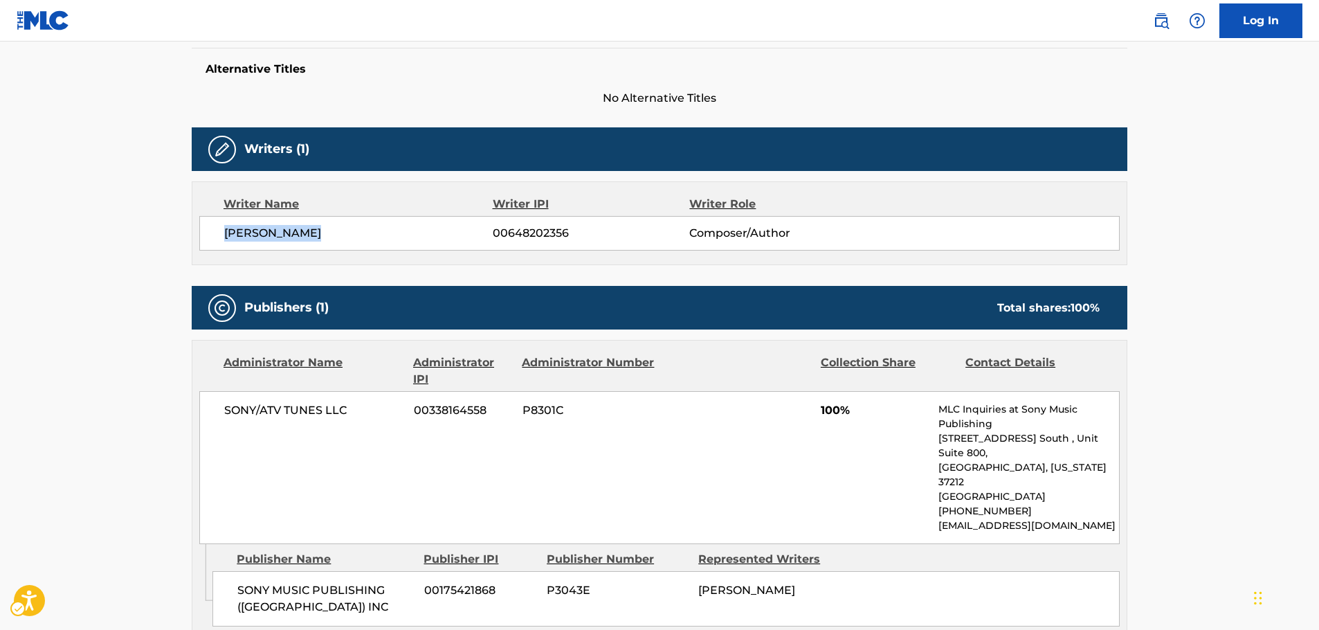
scroll to position [429, 0]
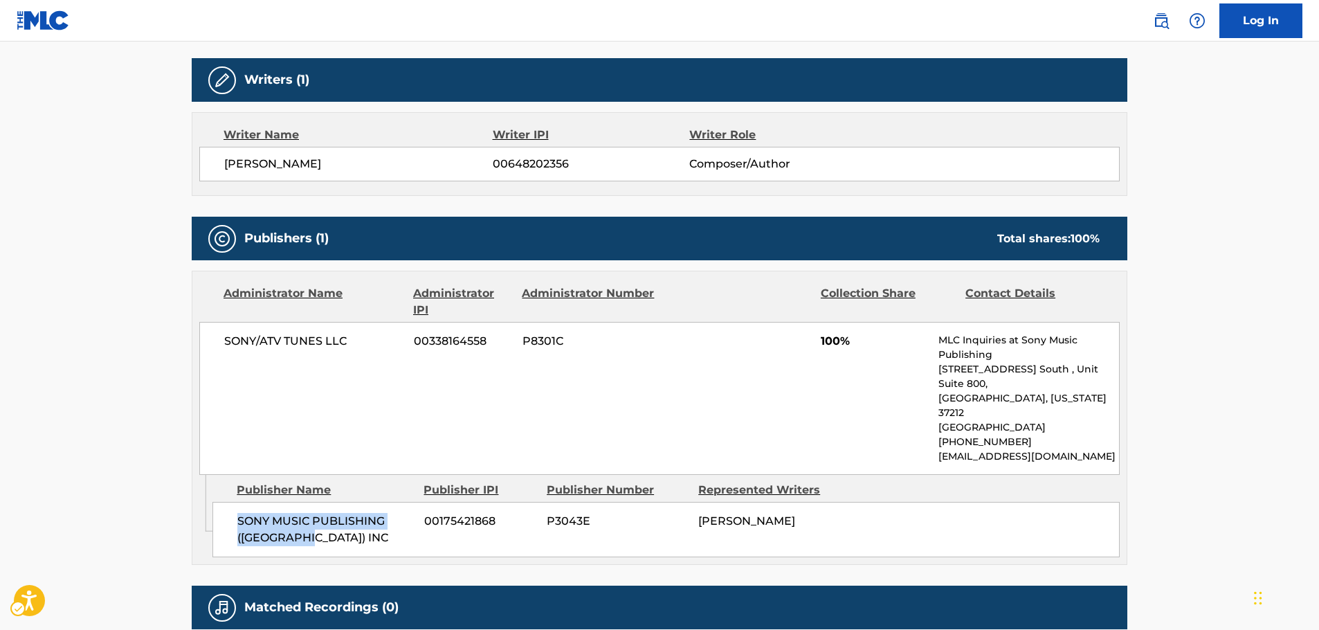
drag, startPoint x: 320, startPoint y: 508, endPoint x: 231, endPoint y: 495, distance: 90.2
click at [231, 502] on div "SONY MUSIC PUBLISHING ([GEOGRAPHIC_DATA]) INC 00175421868 P3043E [PERSON_NAME]" at bounding box center [665, 529] width 907 height 55
drag, startPoint x: 363, startPoint y: 340, endPoint x: 211, endPoint y: 336, distance: 151.6
click at [211, 336] on div "SONY/ATV TUNES LLC 00338164558 P8301C 100% MLC Inquiries at Sony Music Publishi…" at bounding box center [659, 398] width 920 height 153
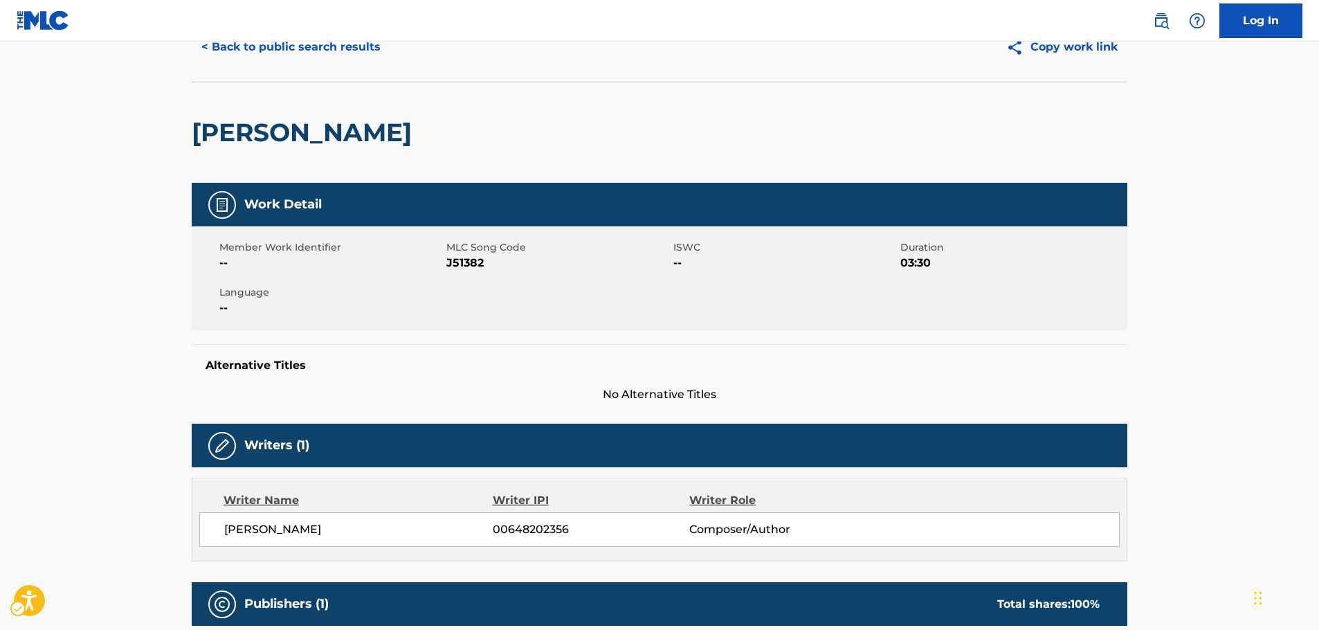
scroll to position [0, 0]
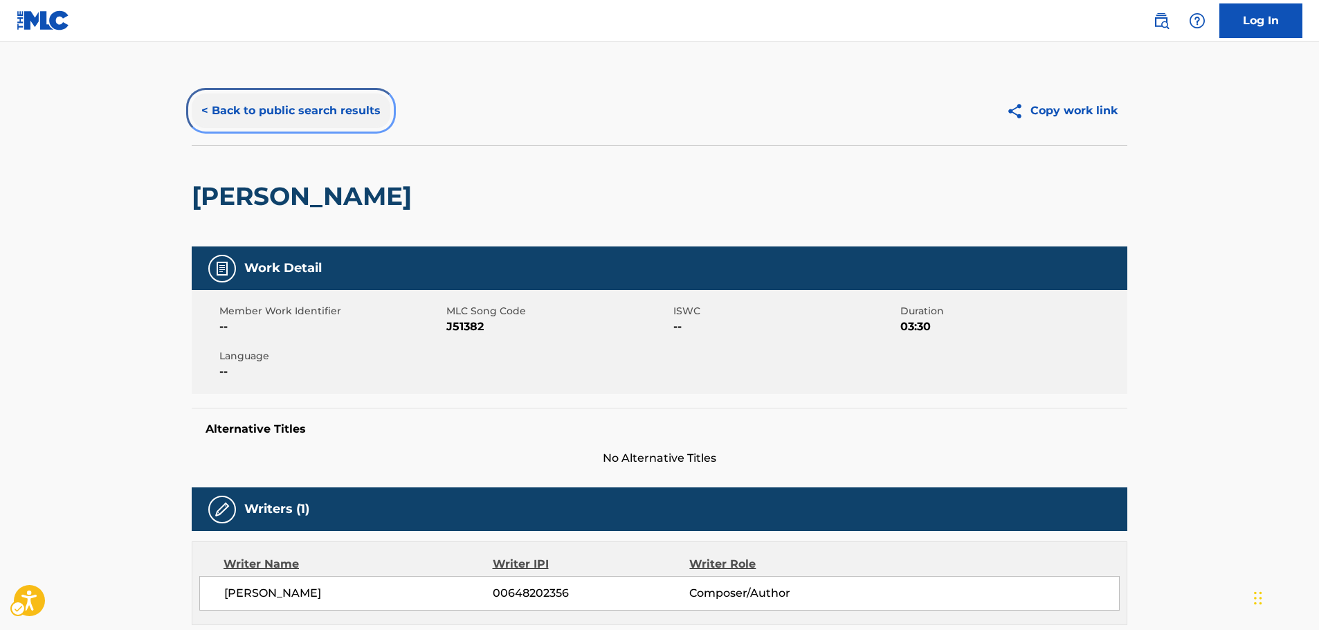
click at [334, 115] on button "< Back to public search results" at bounding box center [291, 110] width 199 height 35
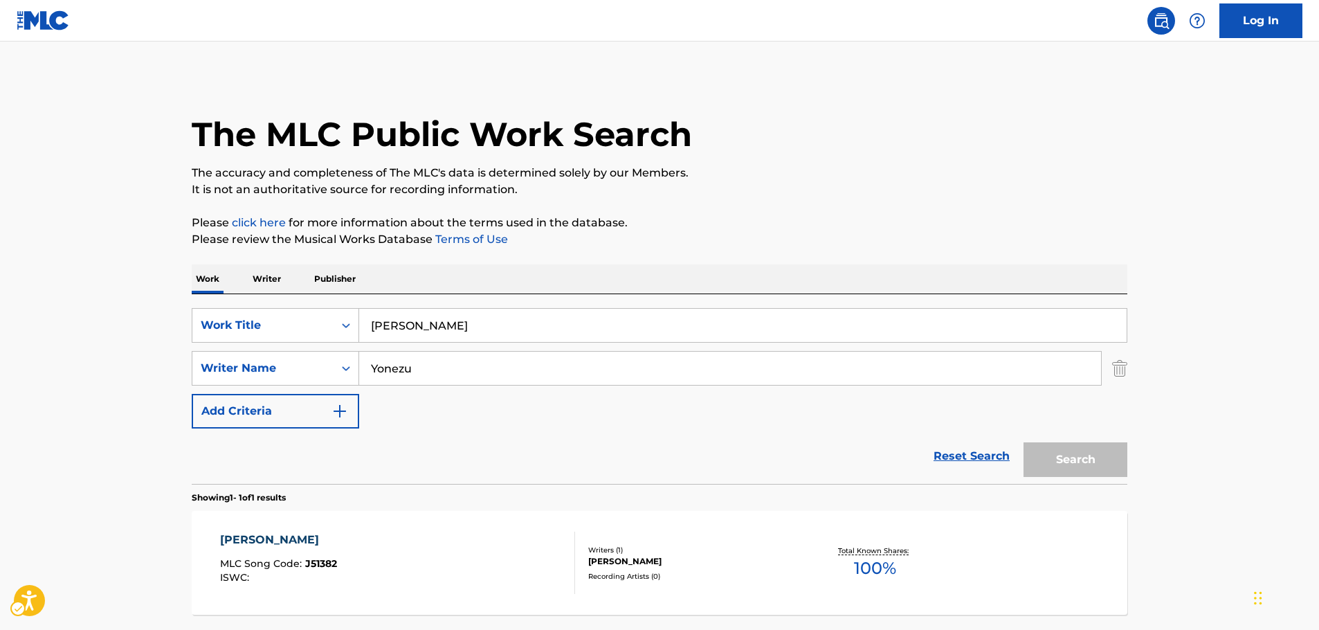
scroll to position [44, 0]
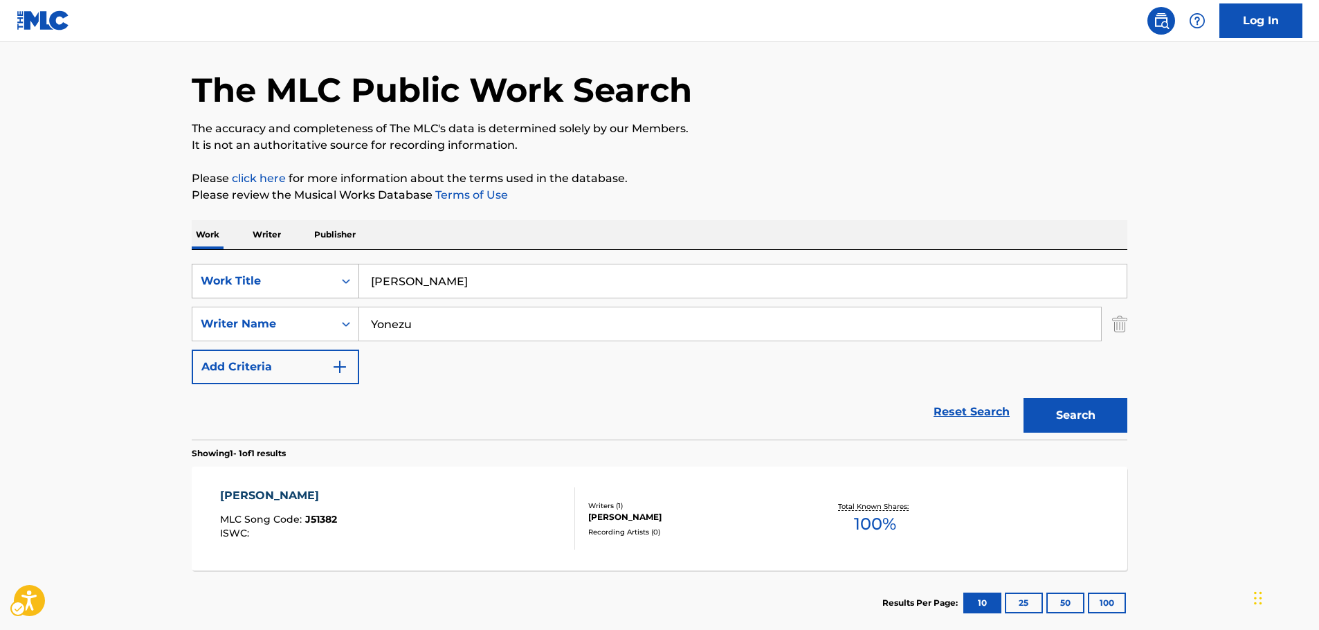
click at [342, 280] on icon "Search Form" at bounding box center [346, 281] width 8 height 5
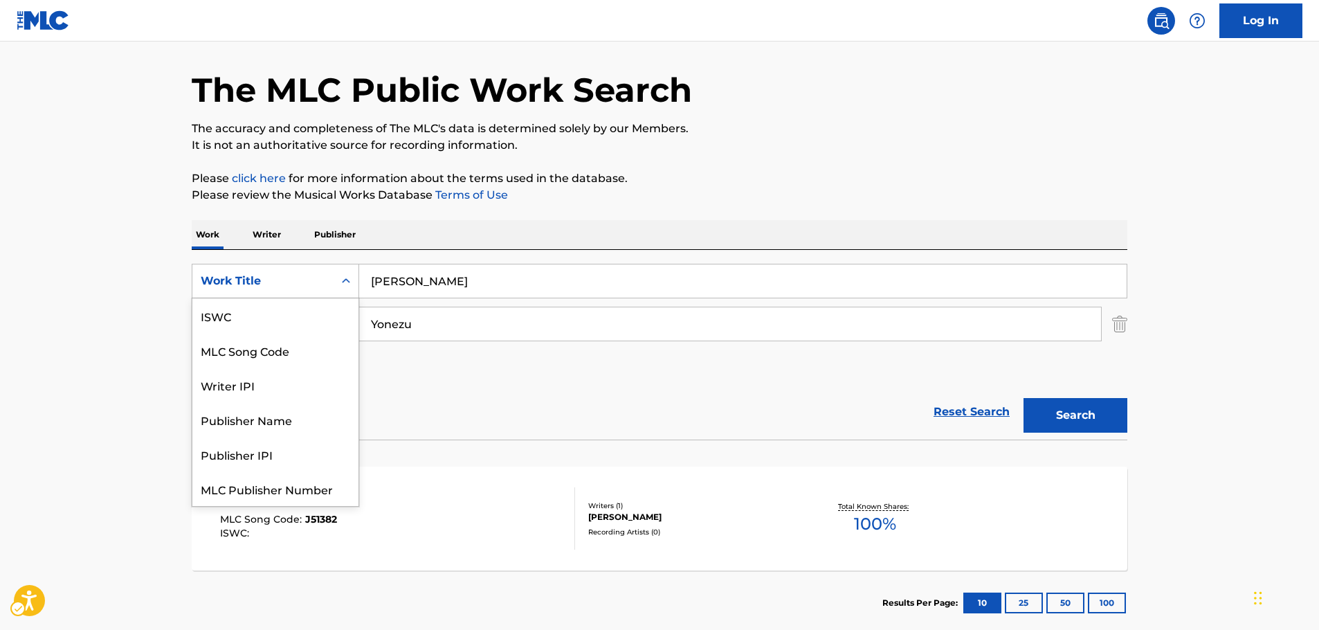
scroll to position [35, 0]
drag, startPoint x: 278, startPoint y: 310, endPoint x: 295, endPoint y: 307, distance: 17.6
click at [277, 310] on div "MLC Song Code" at bounding box center [275, 315] width 166 height 35
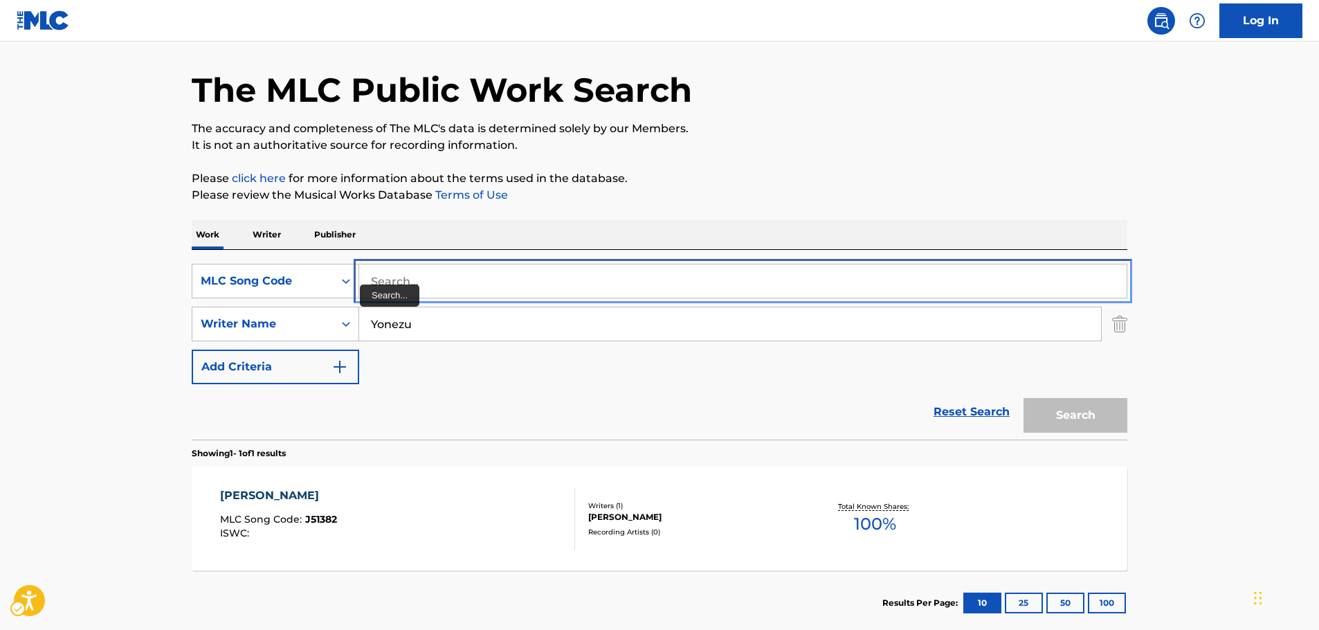
drag, startPoint x: 370, startPoint y: 278, endPoint x: 396, endPoint y: 288, distance: 27.4
paste input "SC15DT"
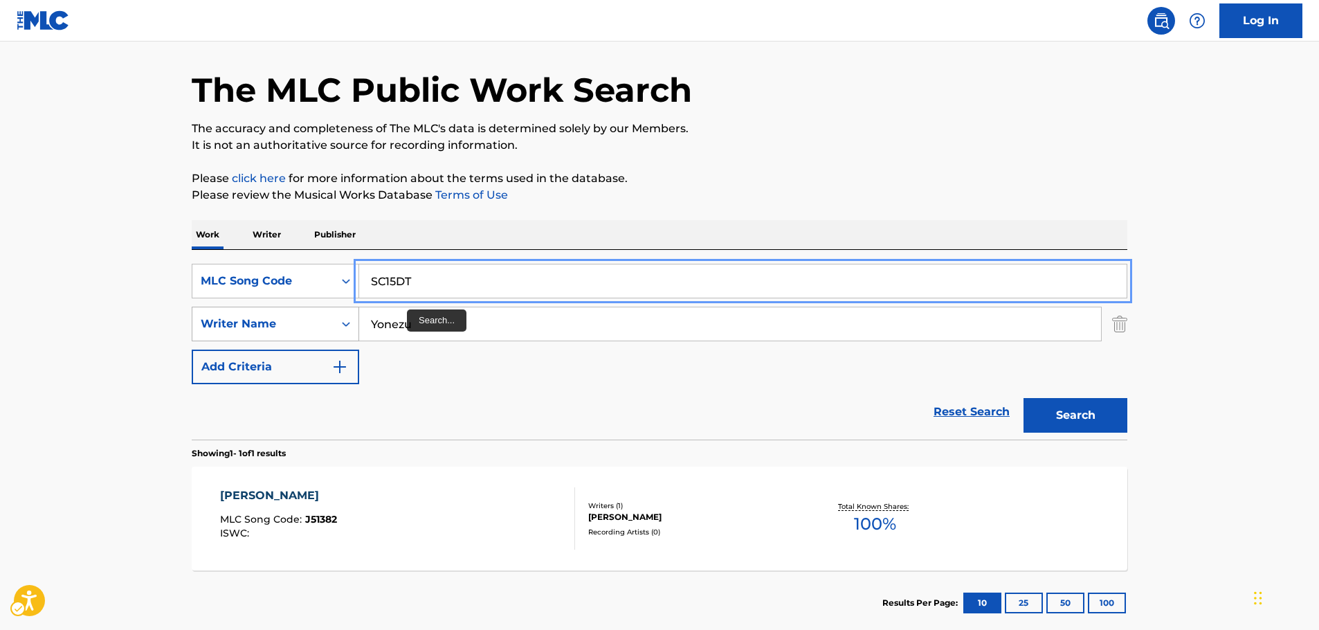
type input "SC15DT"
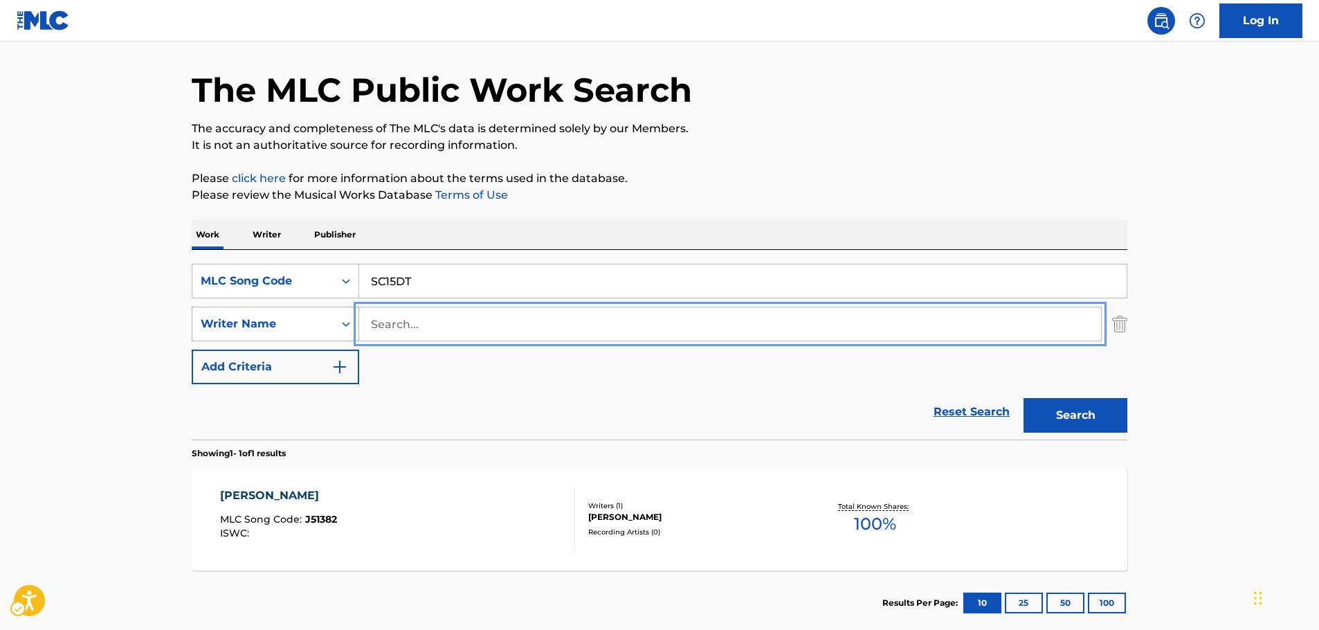
click at [1023, 398] on button "Search" at bounding box center [1075, 415] width 104 height 35
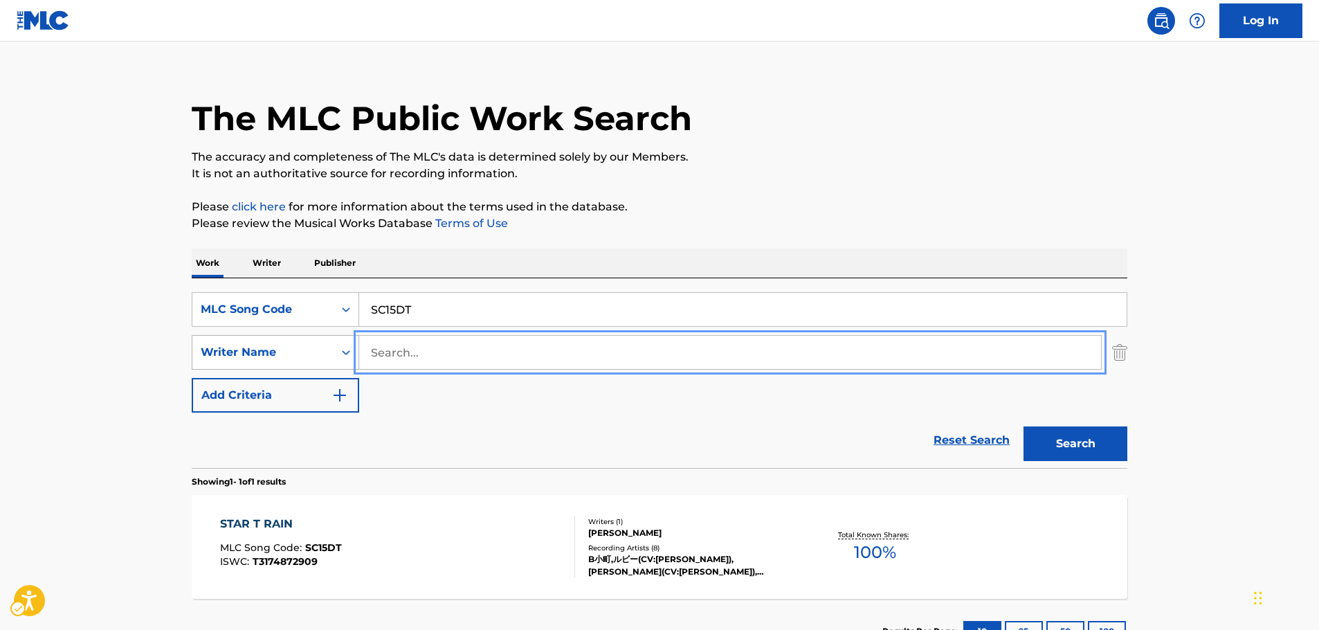
scroll to position [44, 0]
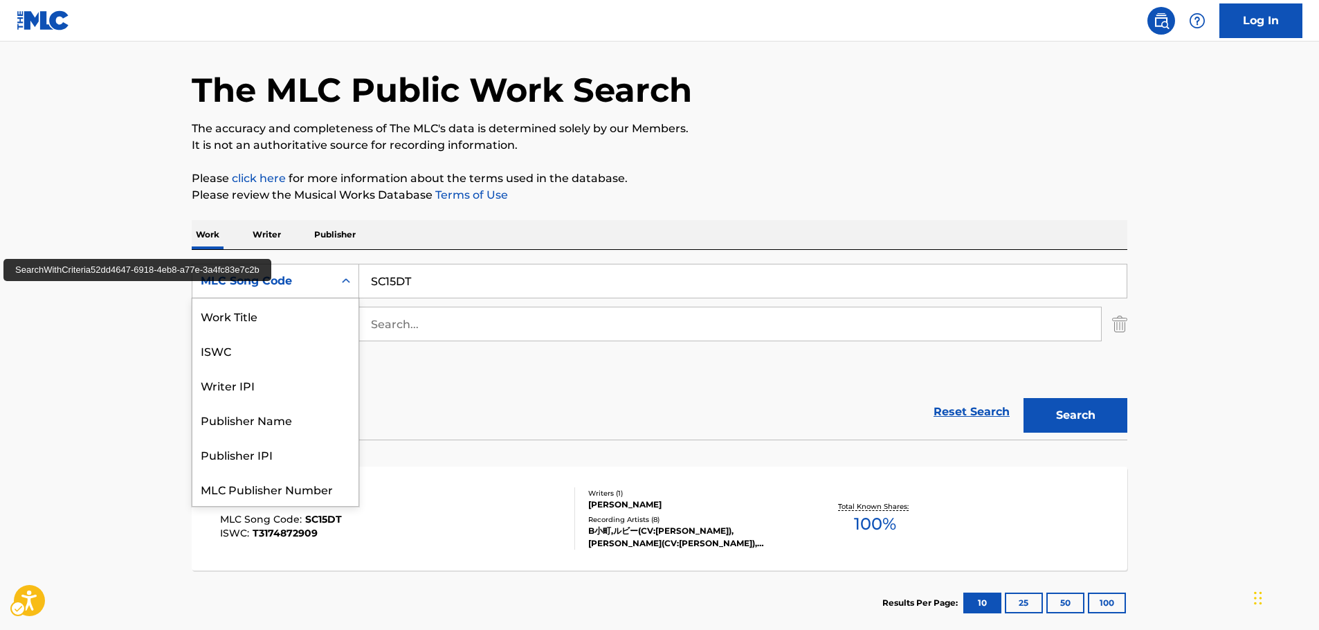
drag, startPoint x: 349, startPoint y: 284, endPoint x: 293, endPoint y: 319, distance: 66.8
click at [349, 284] on icon "Search Form" at bounding box center [346, 281] width 14 height 14
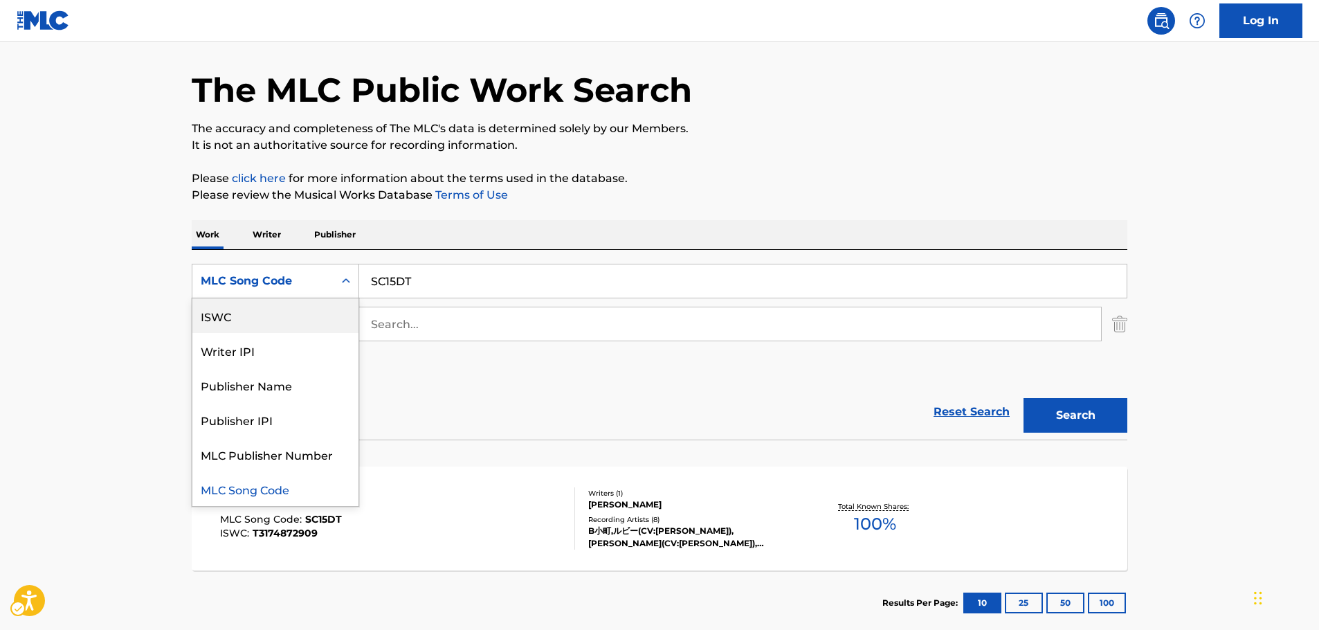
scroll to position [0, 0]
click at [285, 318] on div "Work Title" at bounding box center [275, 315] width 166 height 35
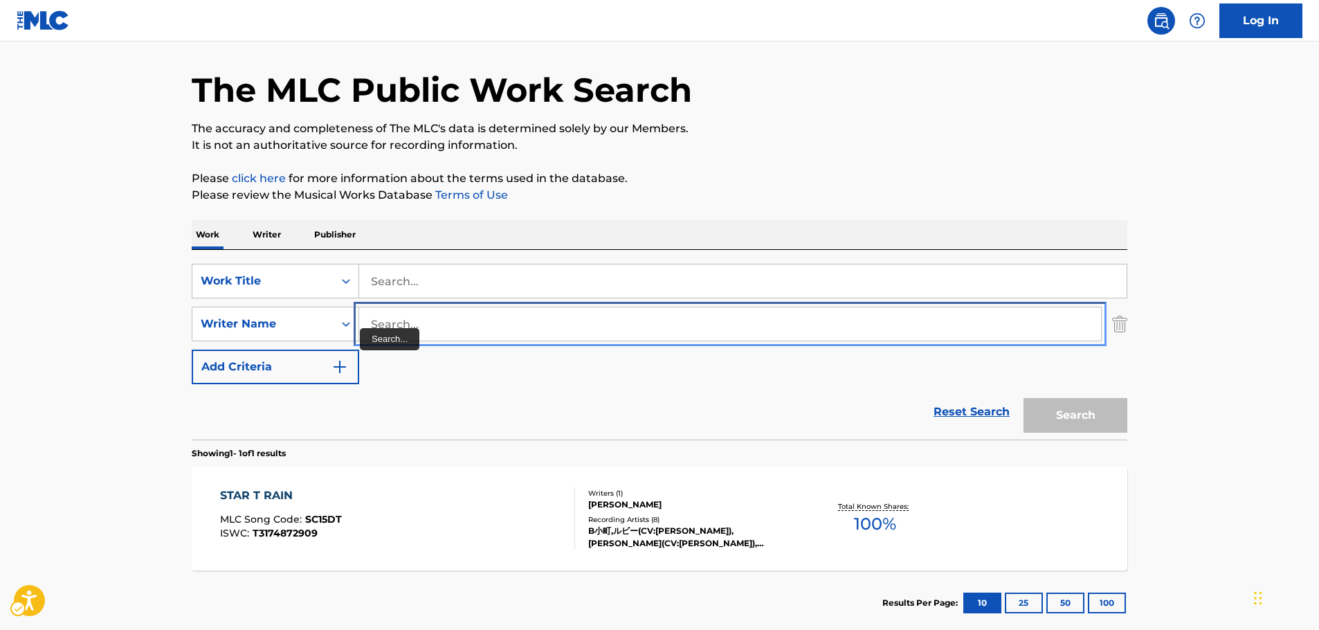
click at [410, 327] on input "Search..." at bounding box center [730, 323] width 742 height 33
paste input "Takuro"
type input "Takuro"
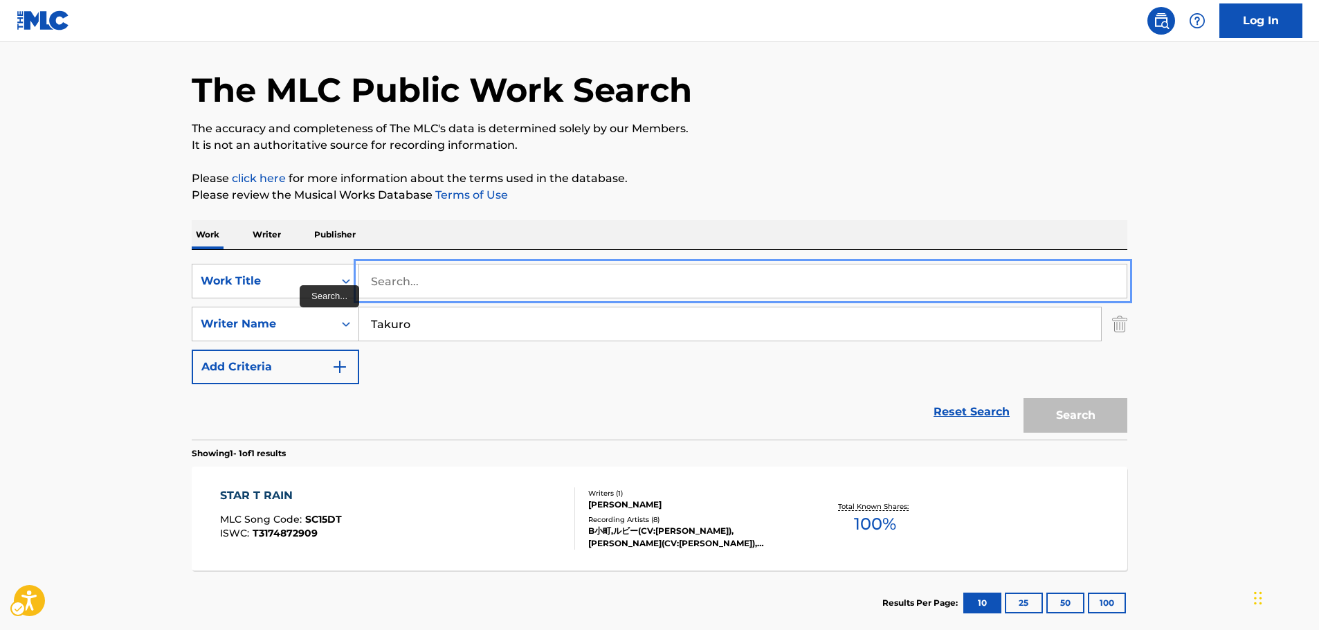
drag, startPoint x: 471, startPoint y: 285, endPoint x: 466, endPoint y: 259, distance: 25.9
paste input "Ai I"
type input "Ai I"
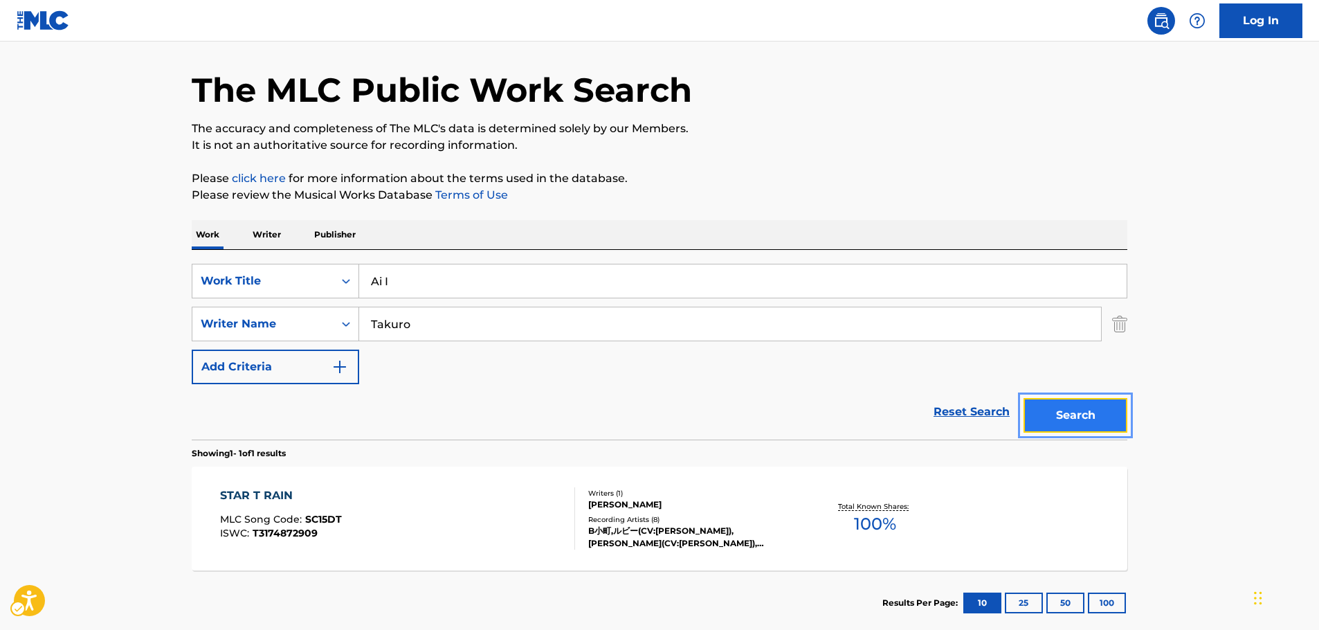
click at [1098, 421] on button "Search" at bounding box center [1075, 415] width 104 height 35
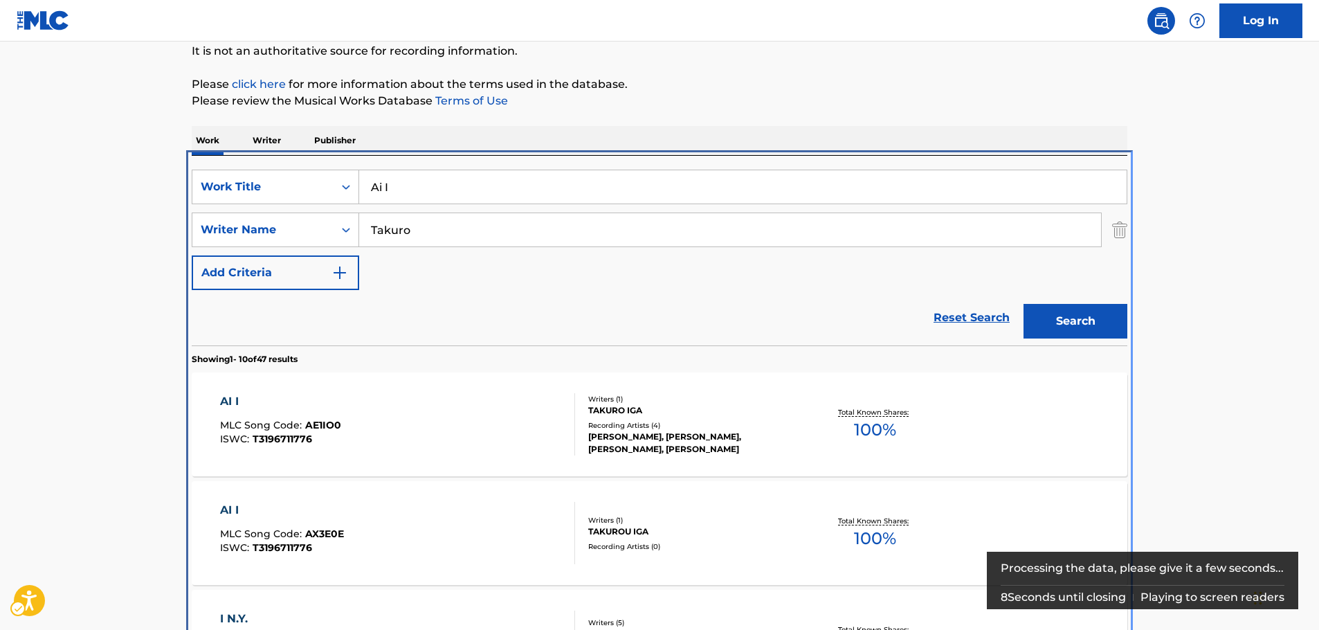
scroll to position [294, 0]
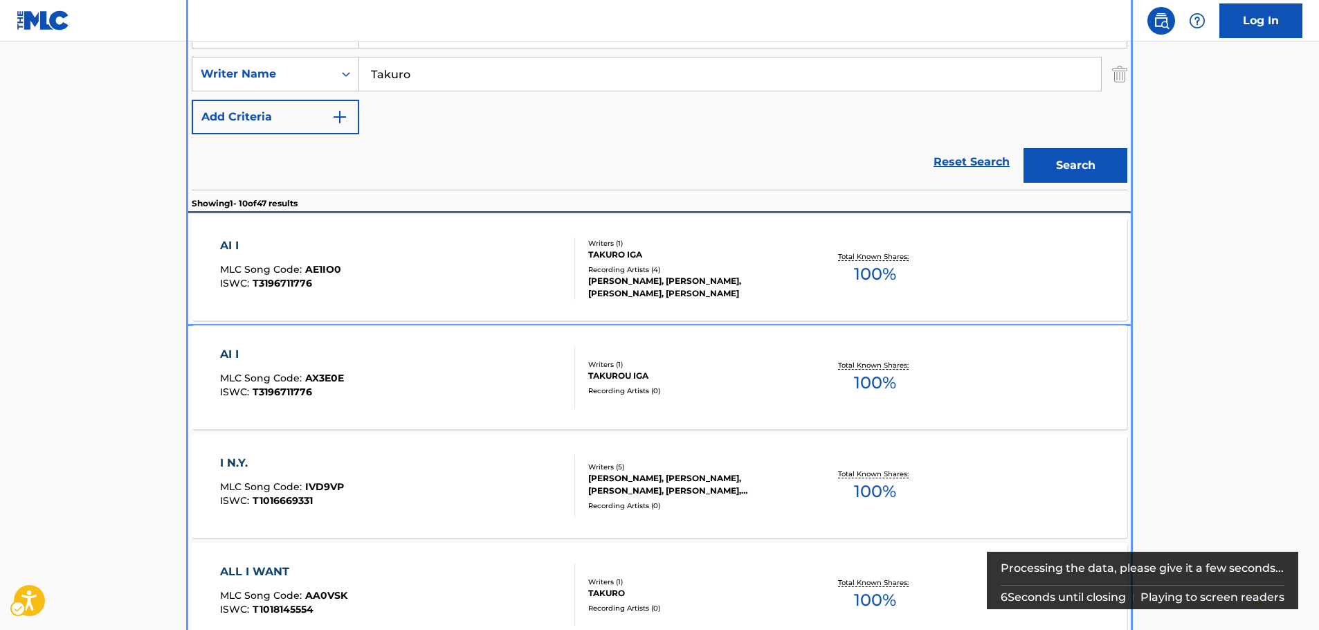
click at [365, 261] on div "AI I MLC Song Code : AE1IO0 ISWC : T3196711776" at bounding box center [398, 268] width 356 height 62
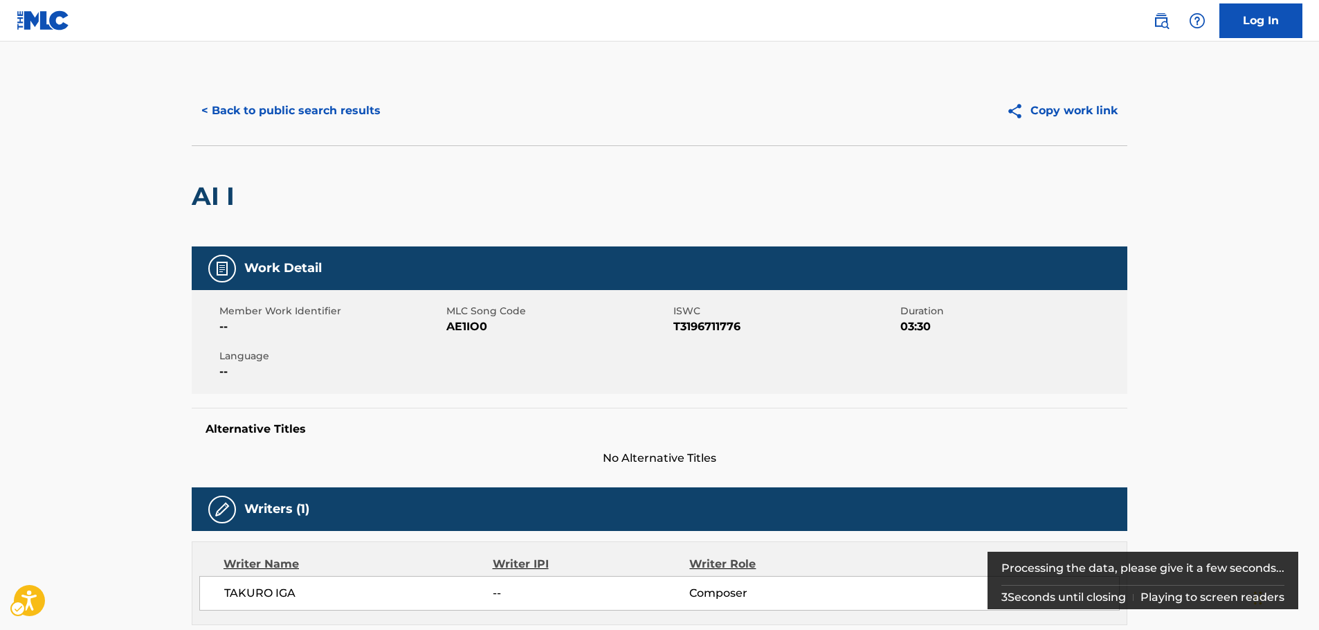
click at [459, 327] on span "MLC Song Code - AE1IO0" at bounding box center [558, 326] width 224 height 17
click at [689, 323] on span "ISWC - T3196711776" at bounding box center [785, 326] width 224 height 17
click at [688, 323] on span "ISWC - T3196711776" at bounding box center [785, 326] width 224 height 17
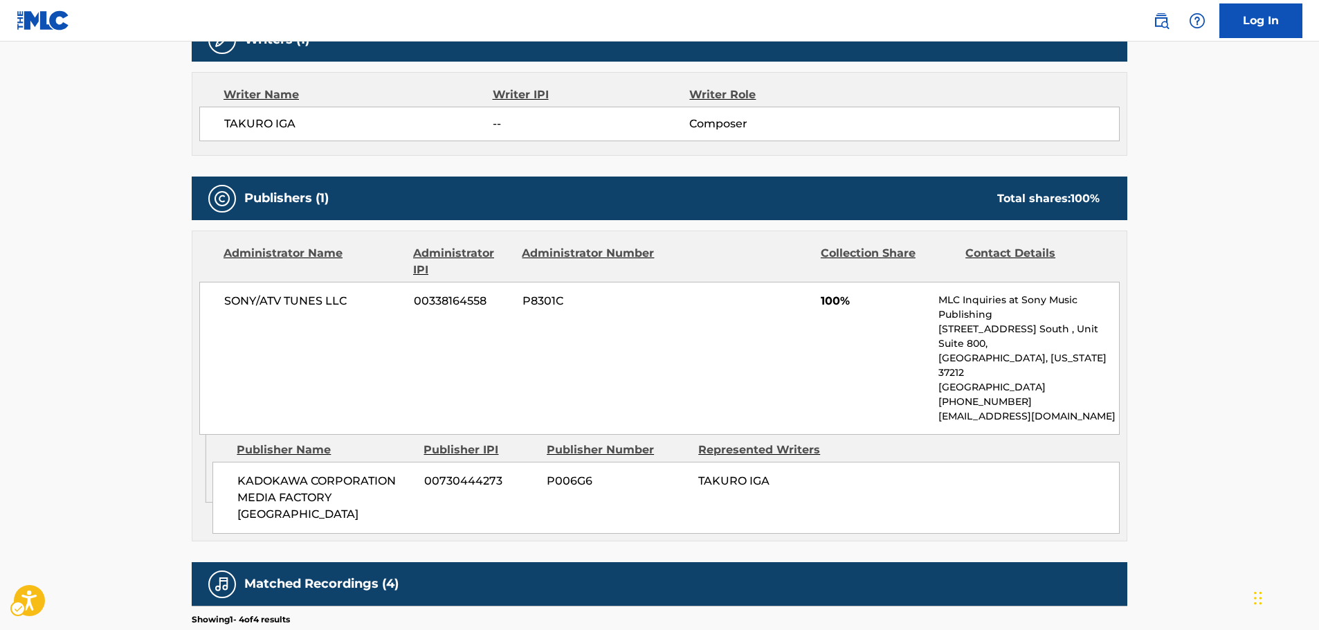
scroll to position [484, 0]
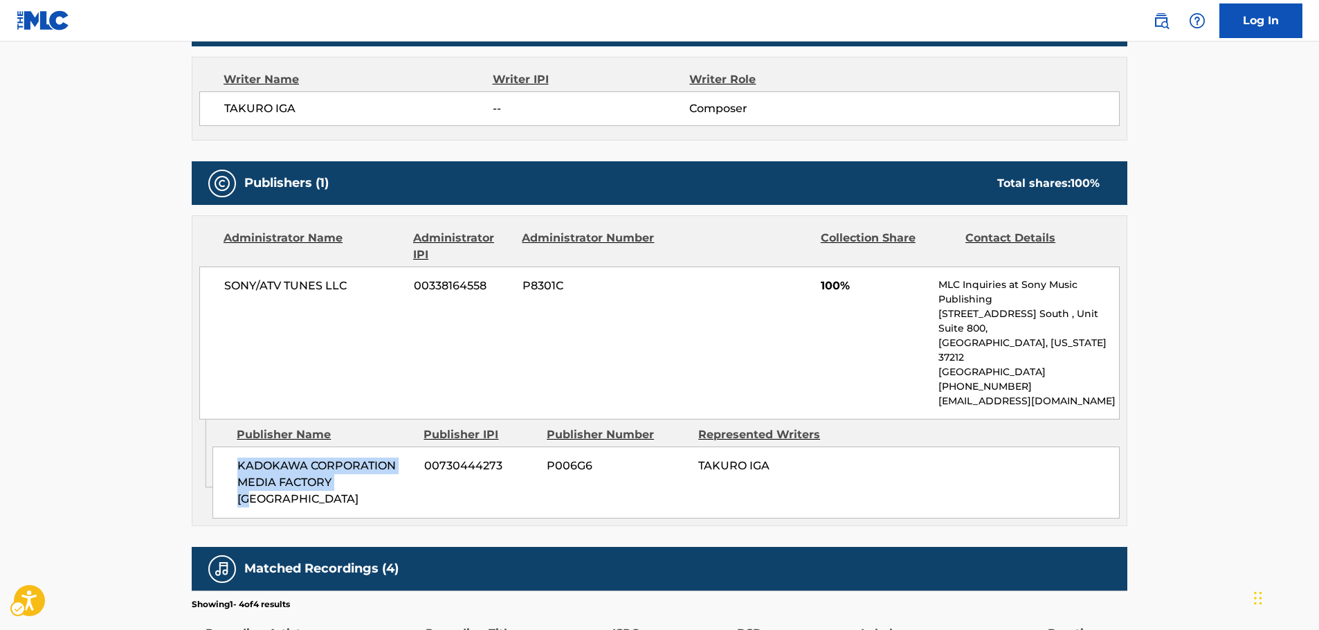
drag, startPoint x: 365, startPoint y: 457, endPoint x: 239, endPoint y: 441, distance: 127.6
click at [239, 457] on span "KADOKAWA CORPORATION MEDIA FACTORY [GEOGRAPHIC_DATA]" at bounding box center [325, 482] width 176 height 50
drag, startPoint x: 352, startPoint y: 289, endPoint x: 218, endPoint y: 289, distance: 134.2
click at [218, 289] on div "SONY/ATV TUNES LLC 00338164558 P8301C 100% MLC Inquiries at Sony Music Publishi…" at bounding box center [659, 342] width 920 height 153
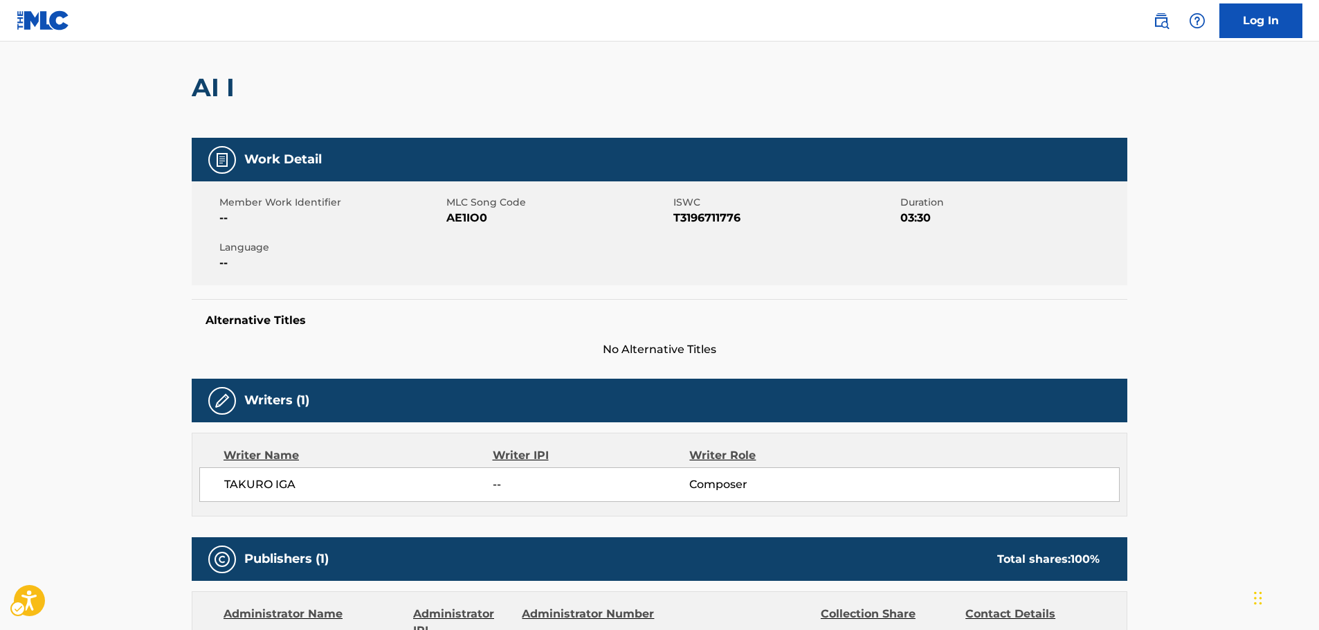
scroll to position [0, 0]
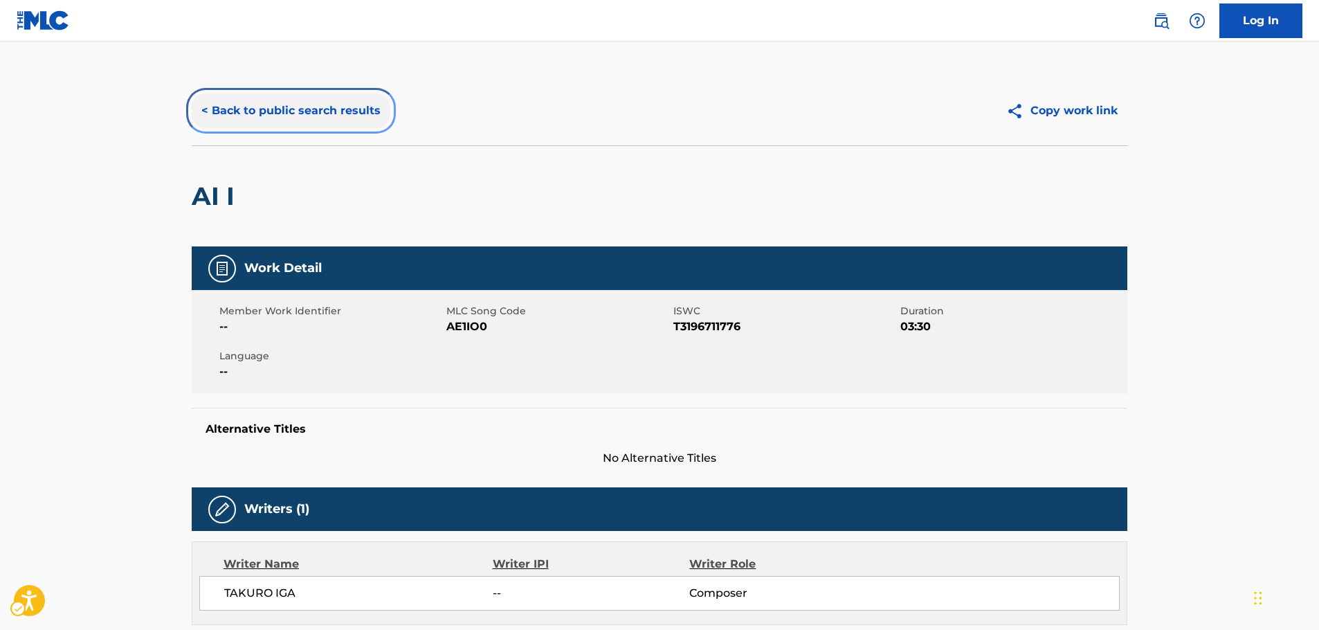
click at [300, 112] on button "< Back to public search results" at bounding box center [291, 110] width 199 height 35
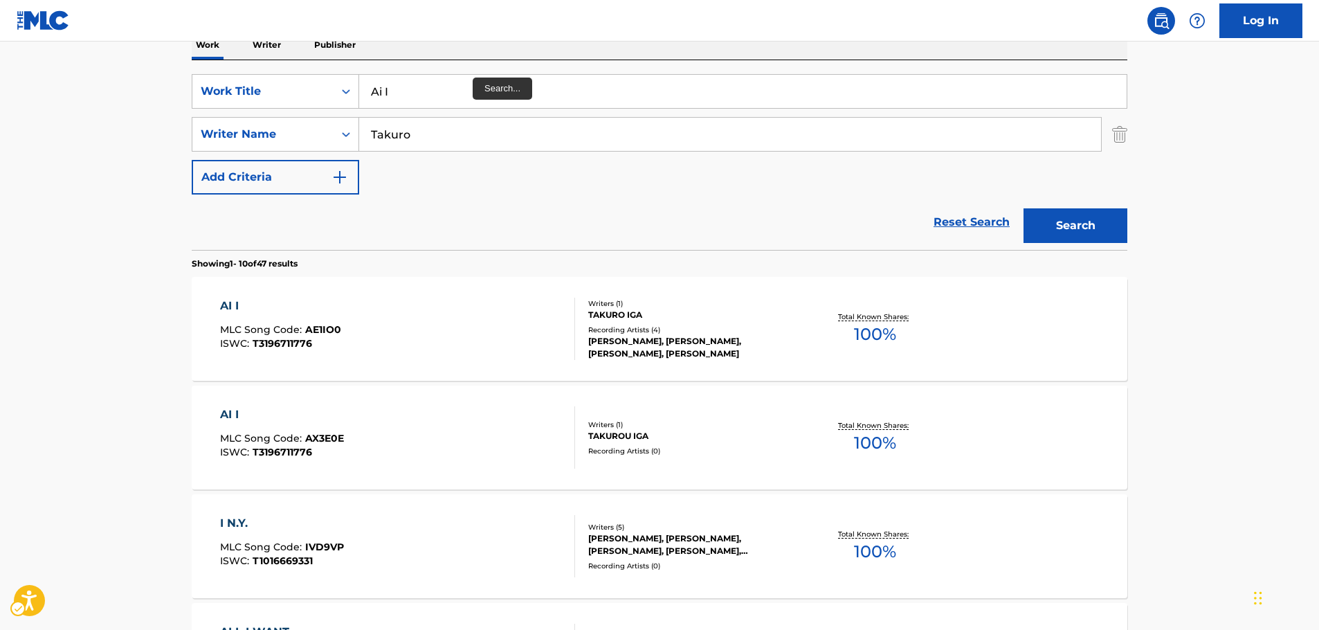
scroll to position [156, 0]
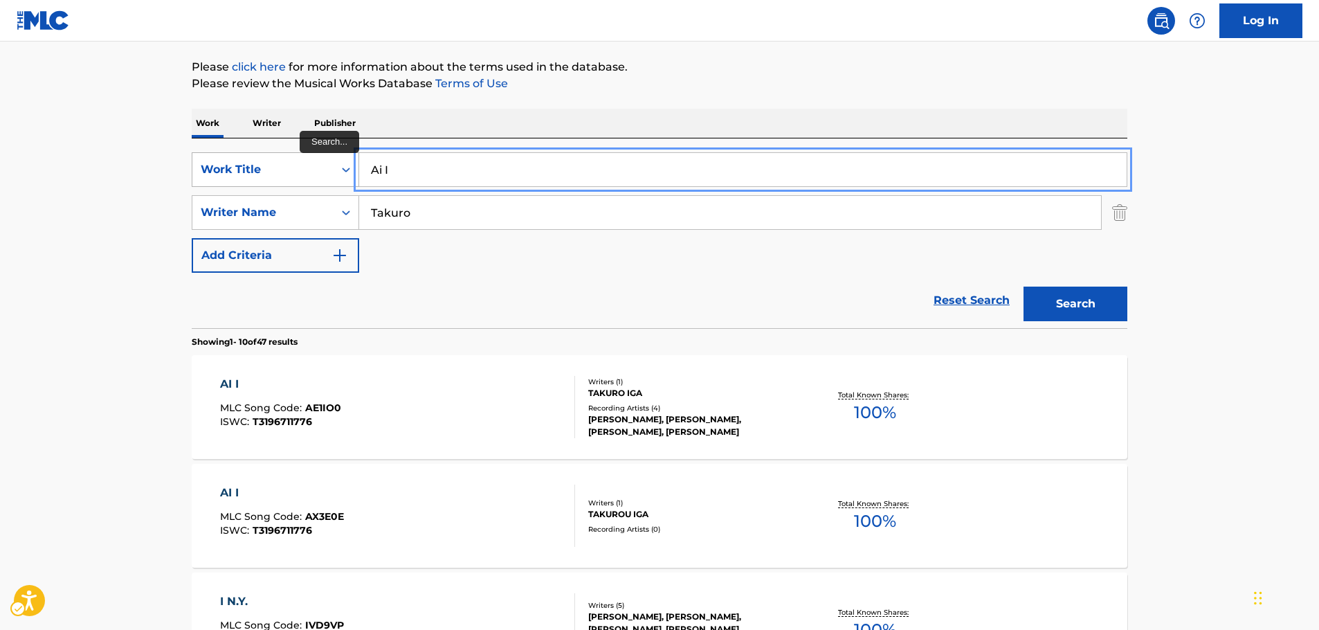
drag, startPoint x: 395, startPoint y: 167, endPoint x: 316, endPoint y: 167, distance: 78.9
paste input "Ordinary Days"
type input "Ordinary Days"
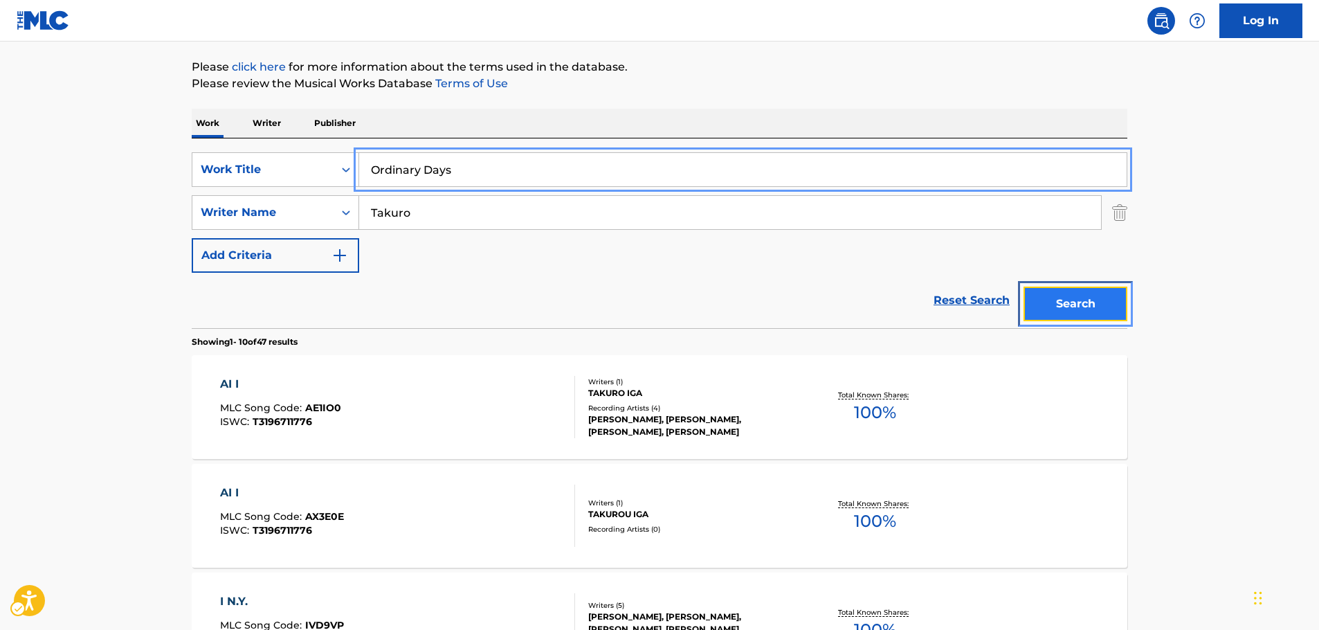
click at [1089, 294] on button "Search" at bounding box center [1075, 303] width 104 height 35
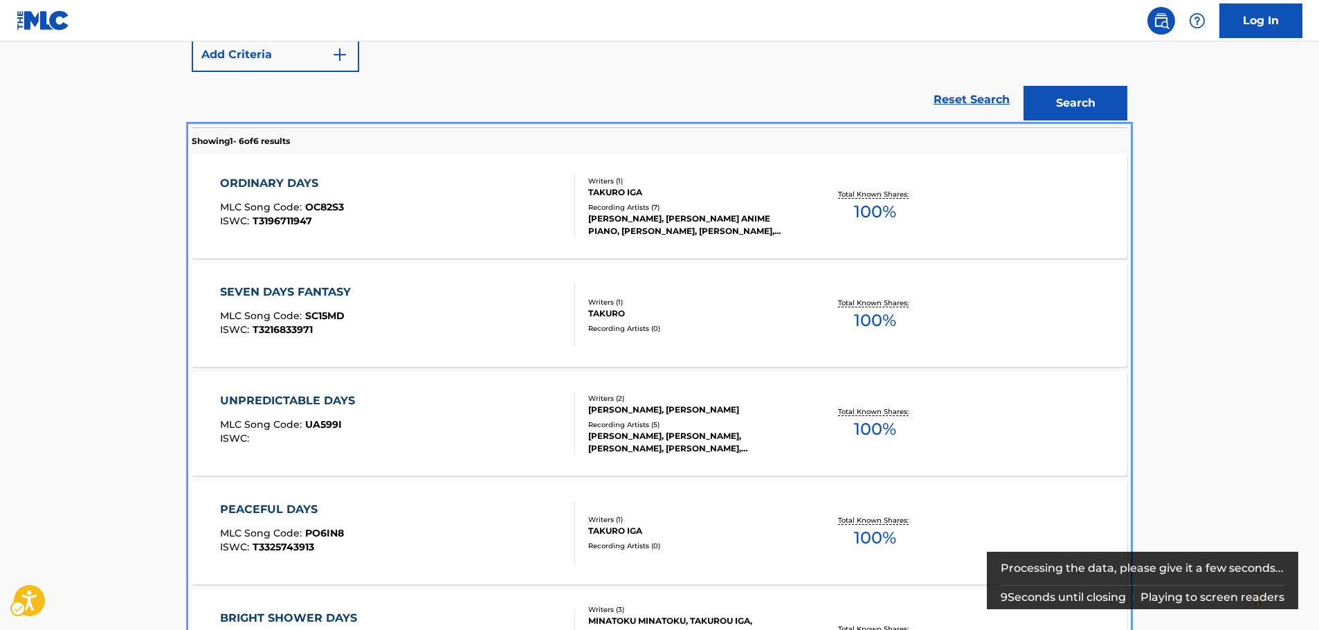
scroll to position [345, 0]
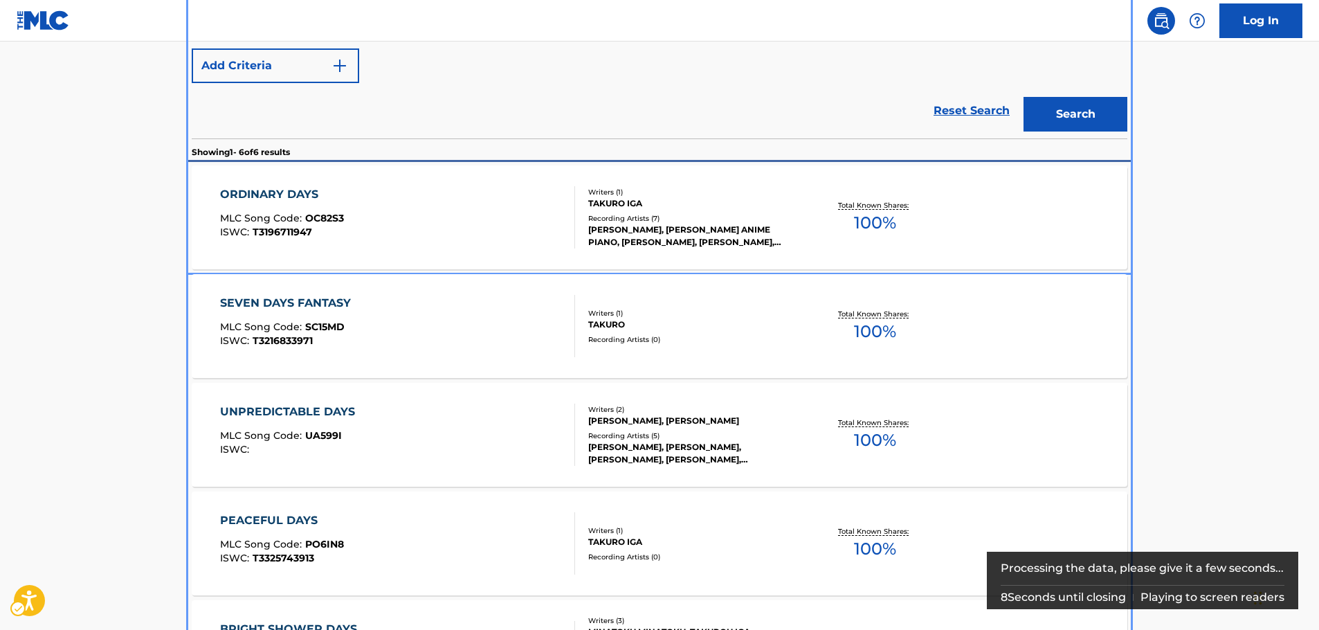
click at [390, 196] on div "ORDINARY DAYS MLC Song Code : OC82S3 ISWC : T3196711947" at bounding box center [398, 217] width 356 height 62
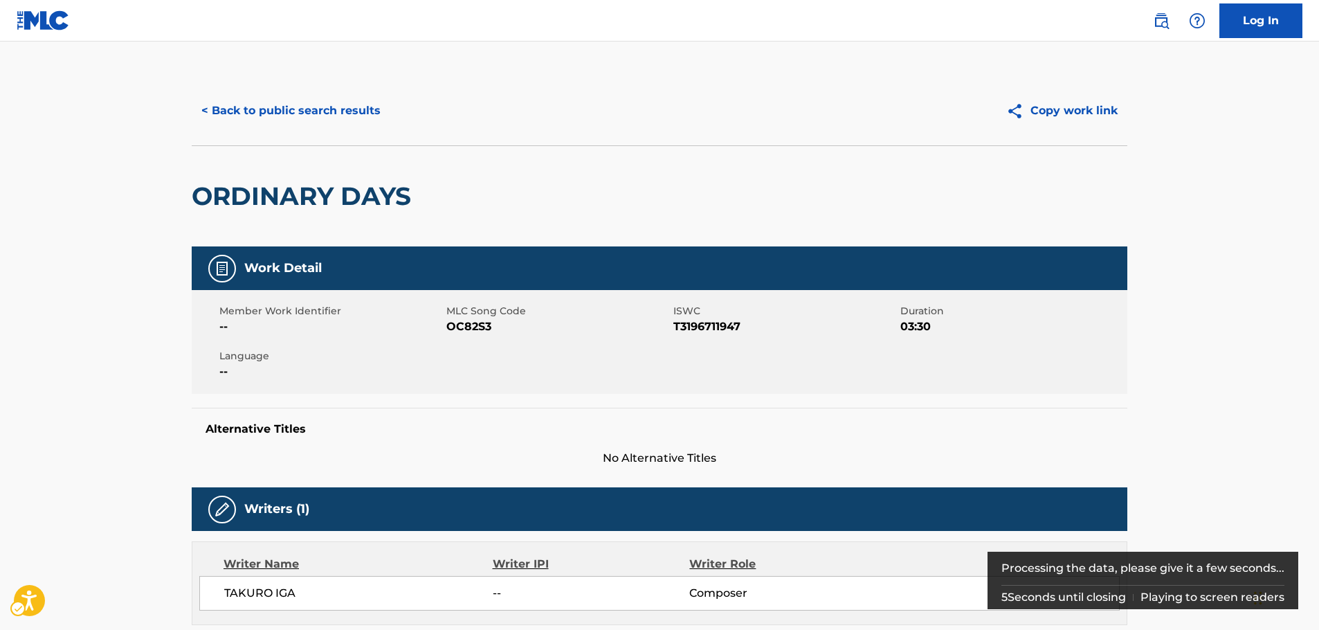
click at [479, 329] on span "MLC Song Code - OC82S3" at bounding box center [558, 326] width 224 height 17
click at [722, 329] on span "ISWC - T3196711947" at bounding box center [785, 326] width 224 height 17
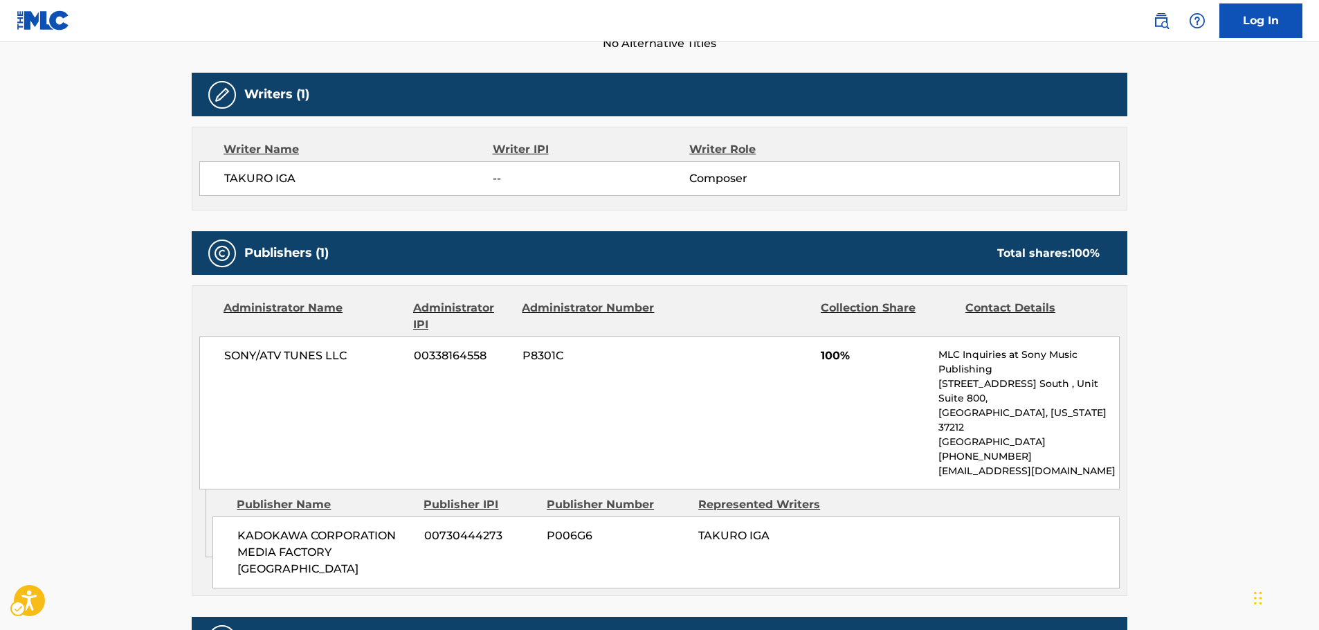
scroll to position [415, 0]
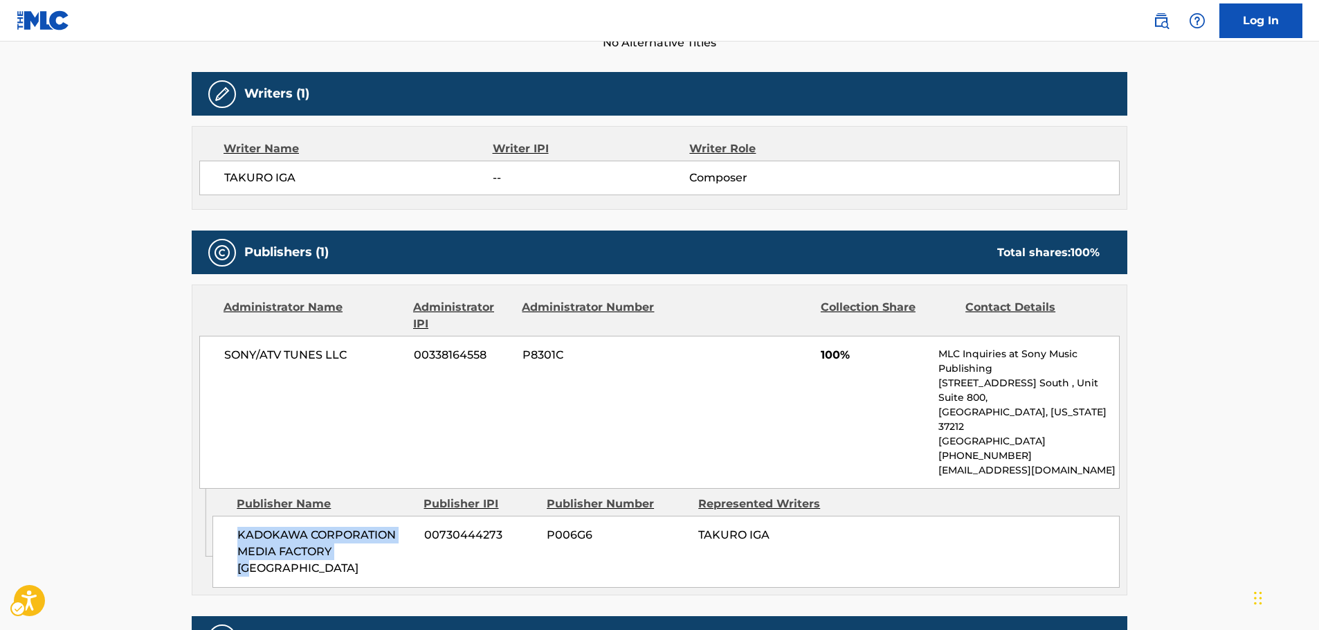
drag, startPoint x: 358, startPoint y: 527, endPoint x: 233, endPoint y: 509, distance: 126.5
click at [233, 516] on div "KADOKAWA CORPORATION MEDIA FACTORY BC 00730444273 P006G6 TAKURO IGA" at bounding box center [665, 552] width 907 height 72
drag, startPoint x: 367, startPoint y: 363, endPoint x: 29, endPoint y: 370, distance: 337.7
click at [211, 357] on div "SONY/ATV TUNES LLC 00338164558 P8301C 100% MLC Inquiries at Sony Music Publishi…" at bounding box center [659, 412] width 920 height 153
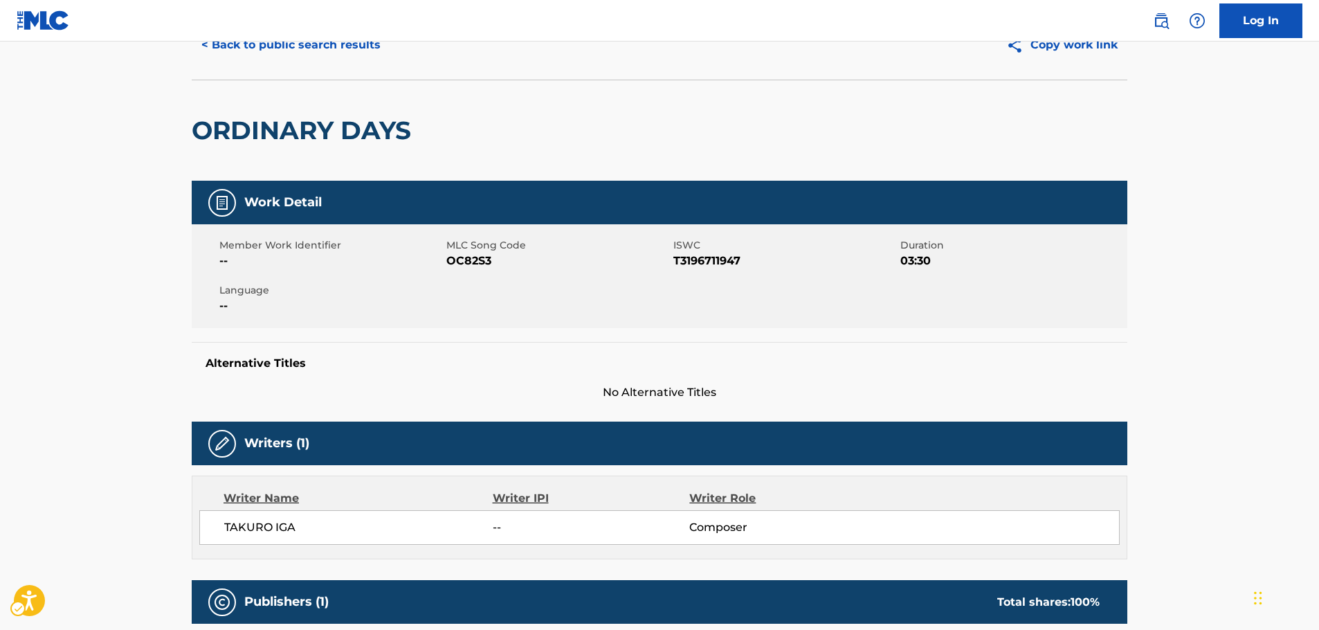
scroll to position [0, 0]
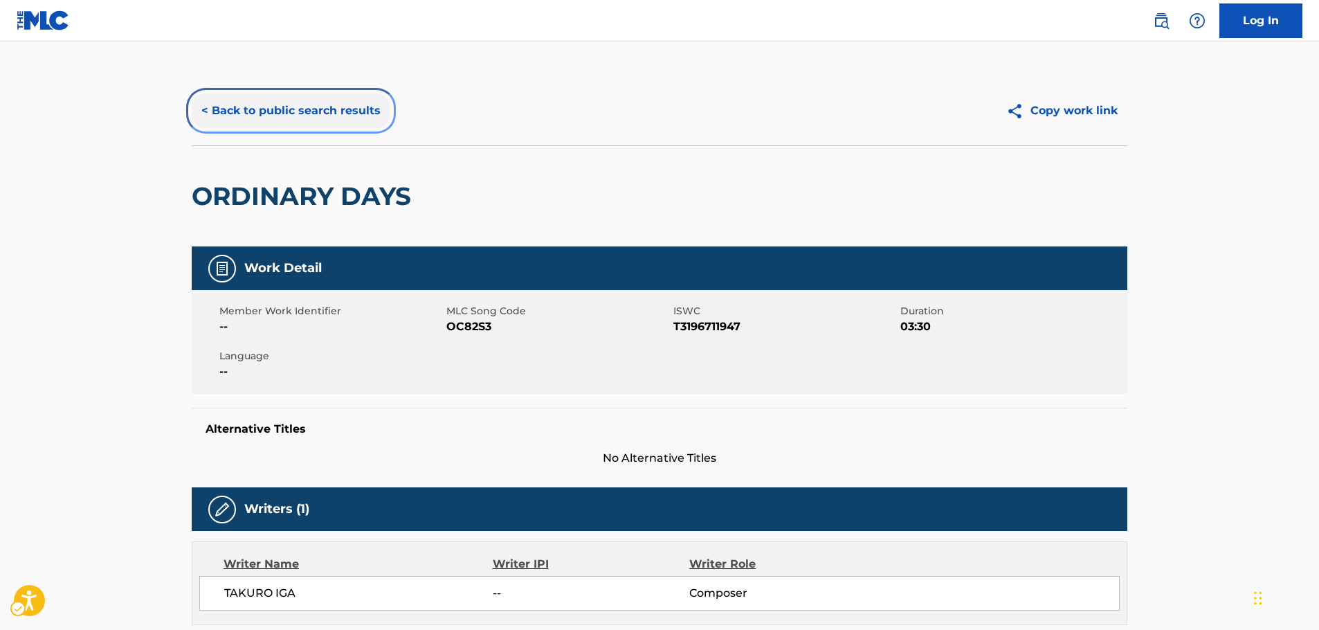
click at [266, 110] on button "< Back to public search results" at bounding box center [291, 110] width 199 height 35
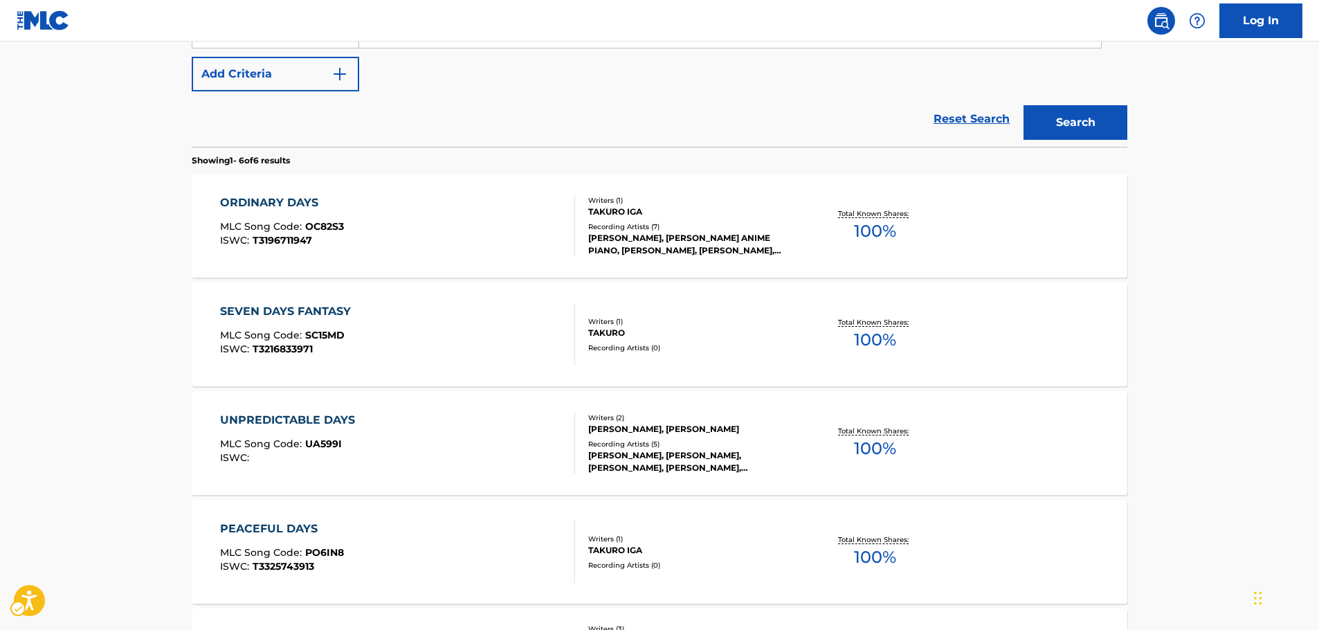
scroll to position [217, 0]
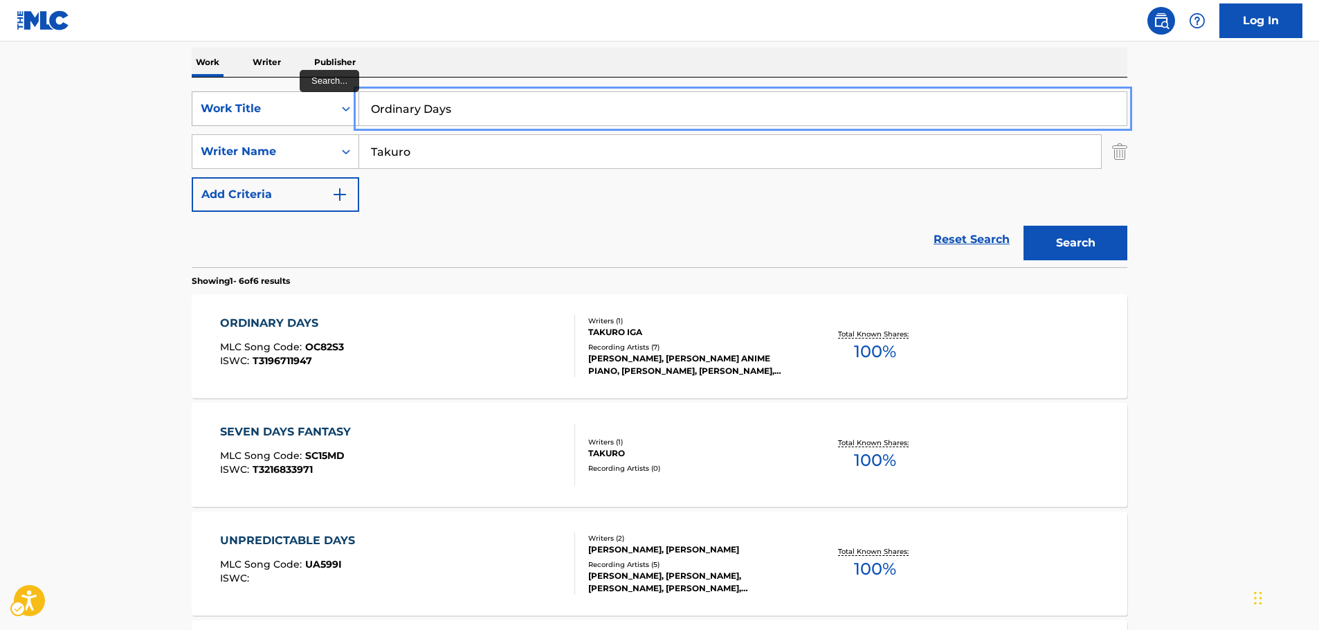
drag, startPoint x: 455, startPoint y: 111, endPoint x: 349, endPoint y: 109, distance: 105.9
paste input "Tokyo Blade Opening Number"
type input "Tokyo Blade Opening Number"
click at [1080, 243] on button "Search" at bounding box center [1075, 243] width 104 height 35
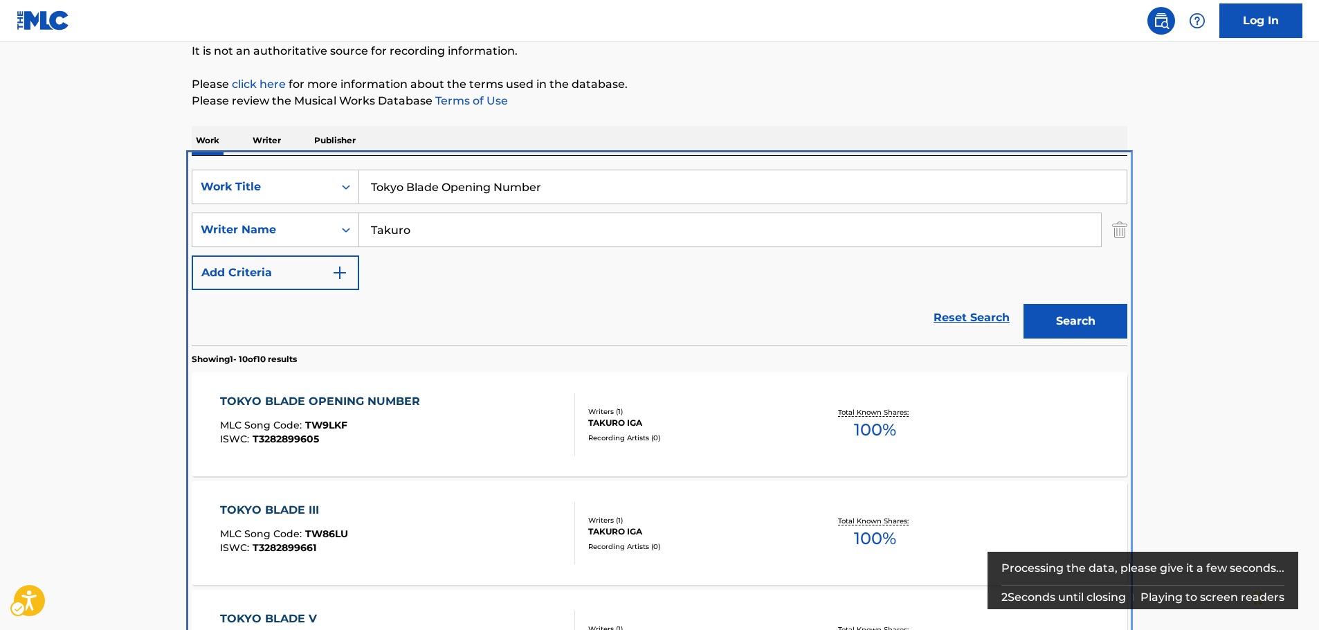
scroll to position [294, 0]
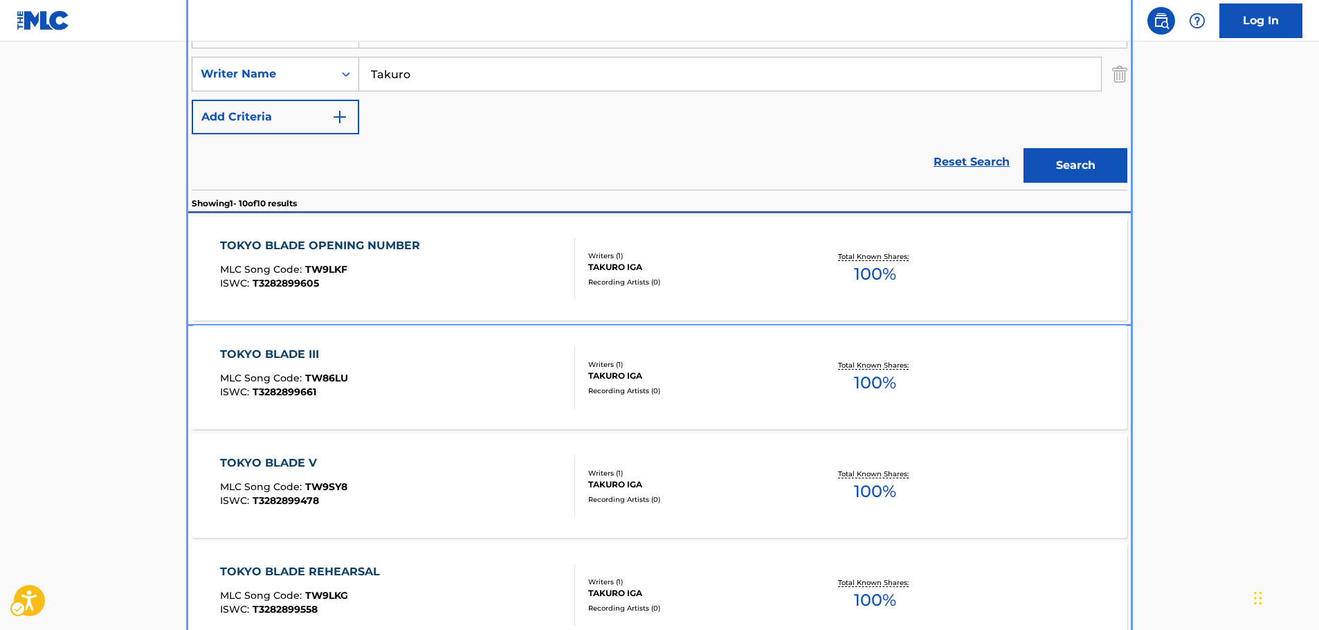
click at [353, 254] on div "TOKYO BLADE OPENING NUMBER MLC Song Code : TW9LKF ISWC : T3282899605" at bounding box center [323, 268] width 207 height 62
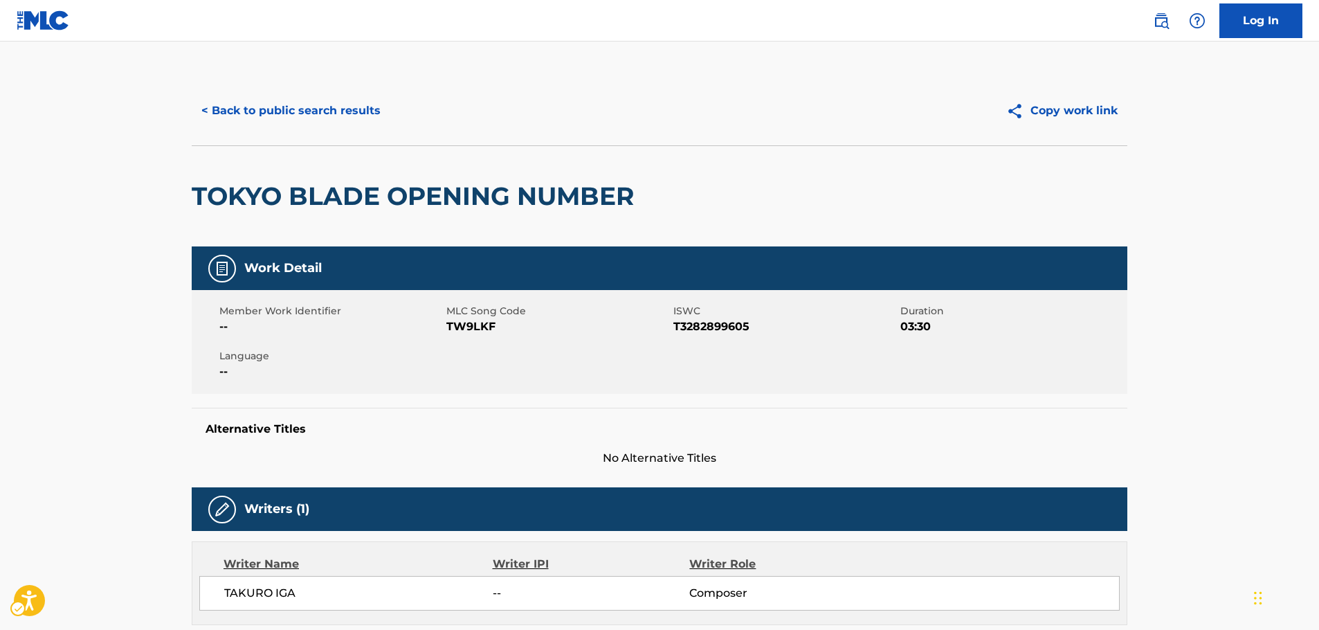
click at [467, 326] on span "MLC Song Code - TW9LKF" at bounding box center [558, 326] width 224 height 17
click at [720, 329] on span "ISWC - T3282899605" at bounding box center [785, 326] width 224 height 17
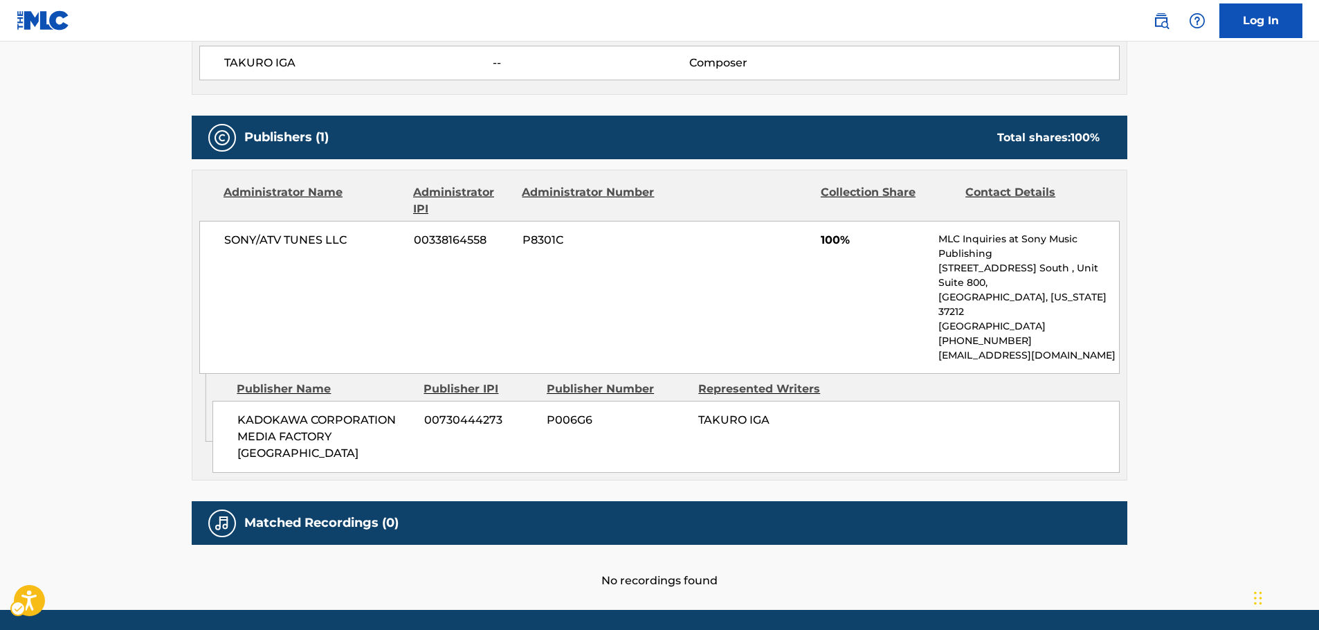
scroll to position [531, 0]
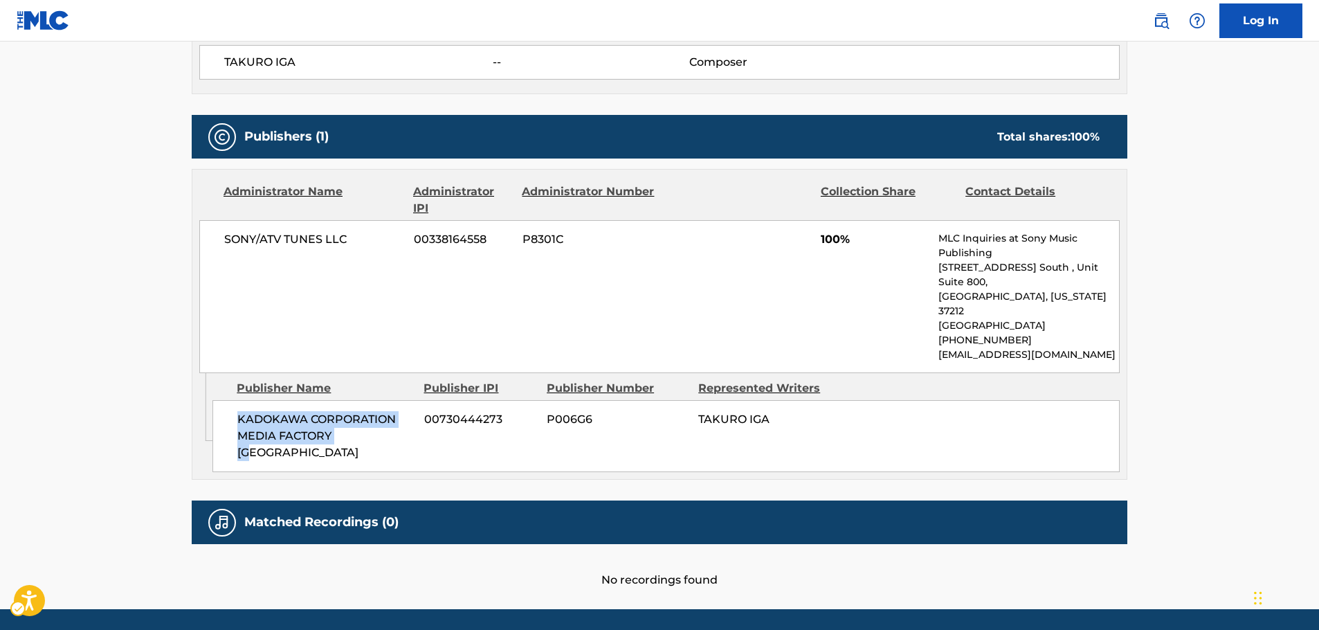
drag, startPoint x: 363, startPoint y: 415, endPoint x: 233, endPoint y: 394, distance: 131.1
click at [233, 400] on div "KADOKAWA CORPORATION MEDIA FACTORY BC 00730444273 P006G6 TAKURO IGA" at bounding box center [665, 436] width 907 height 72
drag, startPoint x: 367, startPoint y: 244, endPoint x: 212, endPoint y: 239, distance: 155.8
click at [212, 239] on div "SONY/ATV TUNES LLC 00338164558 P8301C 100% MLC Inquiries at Sony Music Publishi…" at bounding box center [659, 296] width 920 height 153
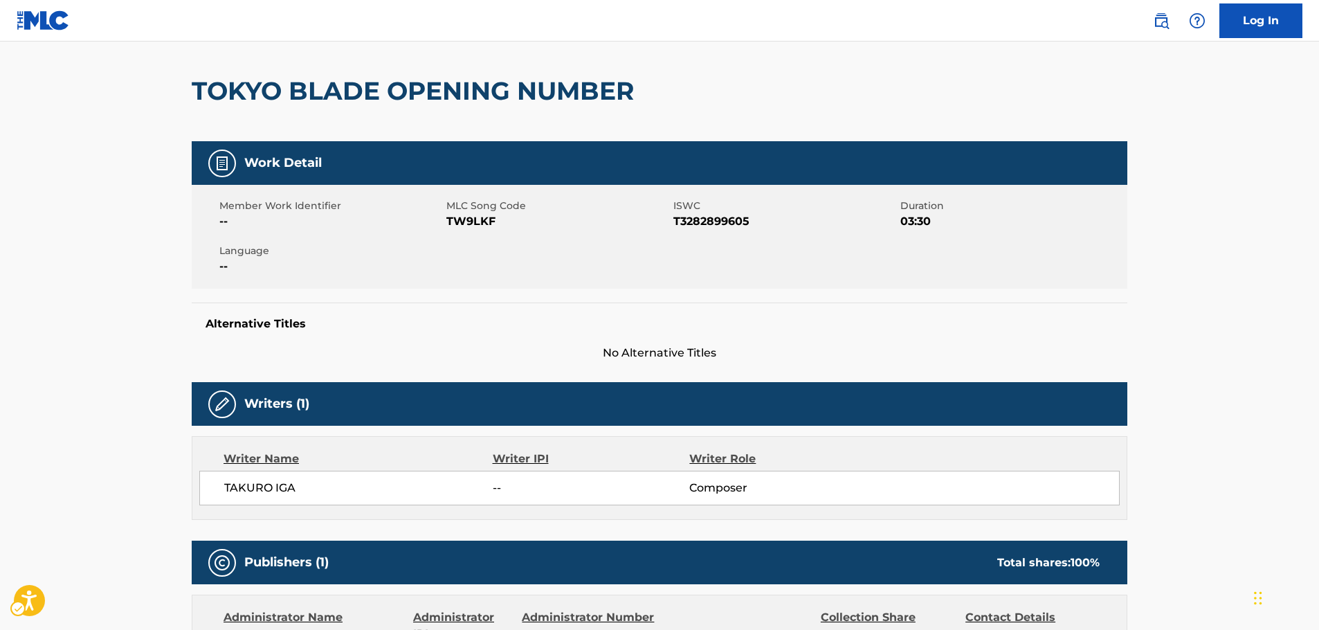
scroll to position [0, 0]
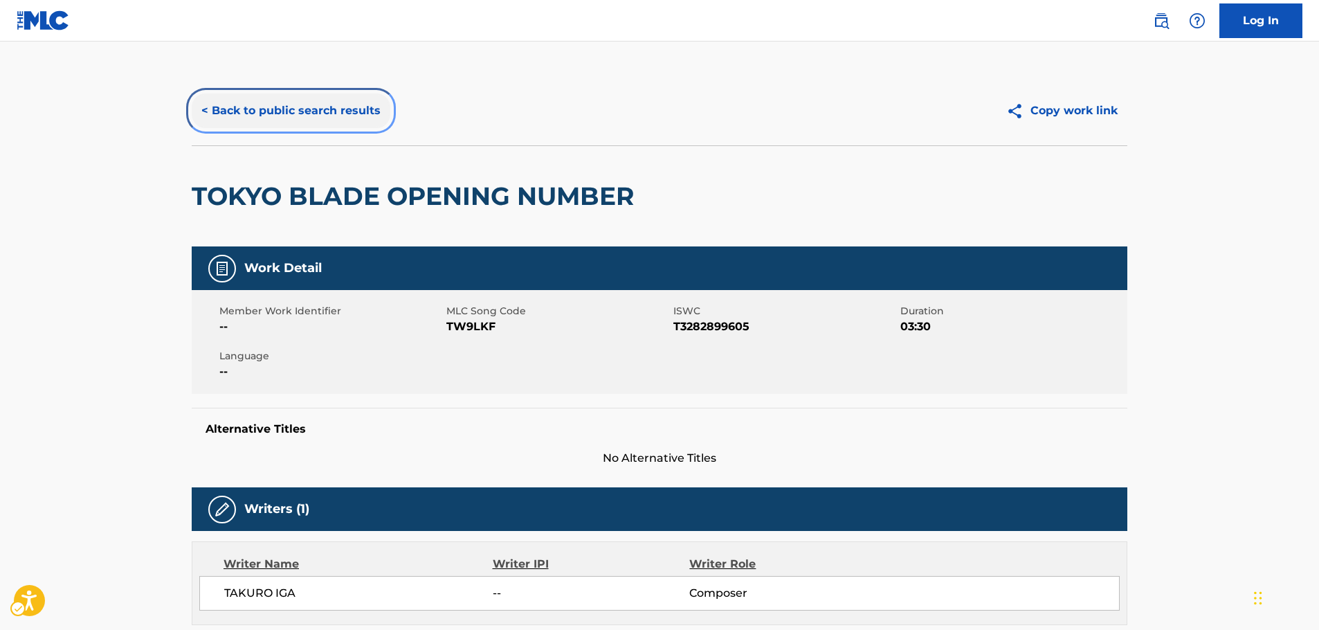
click at [331, 118] on button "< Back to public search results" at bounding box center [291, 110] width 199 height 35
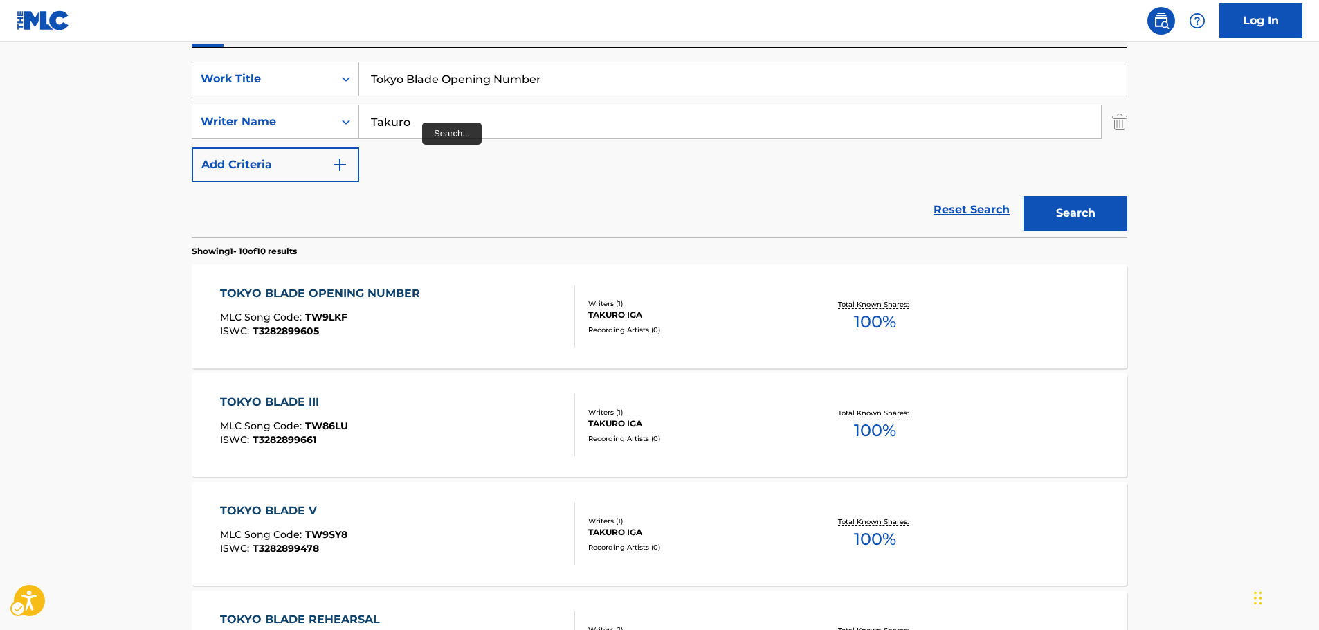
scroll to position [225, 0]
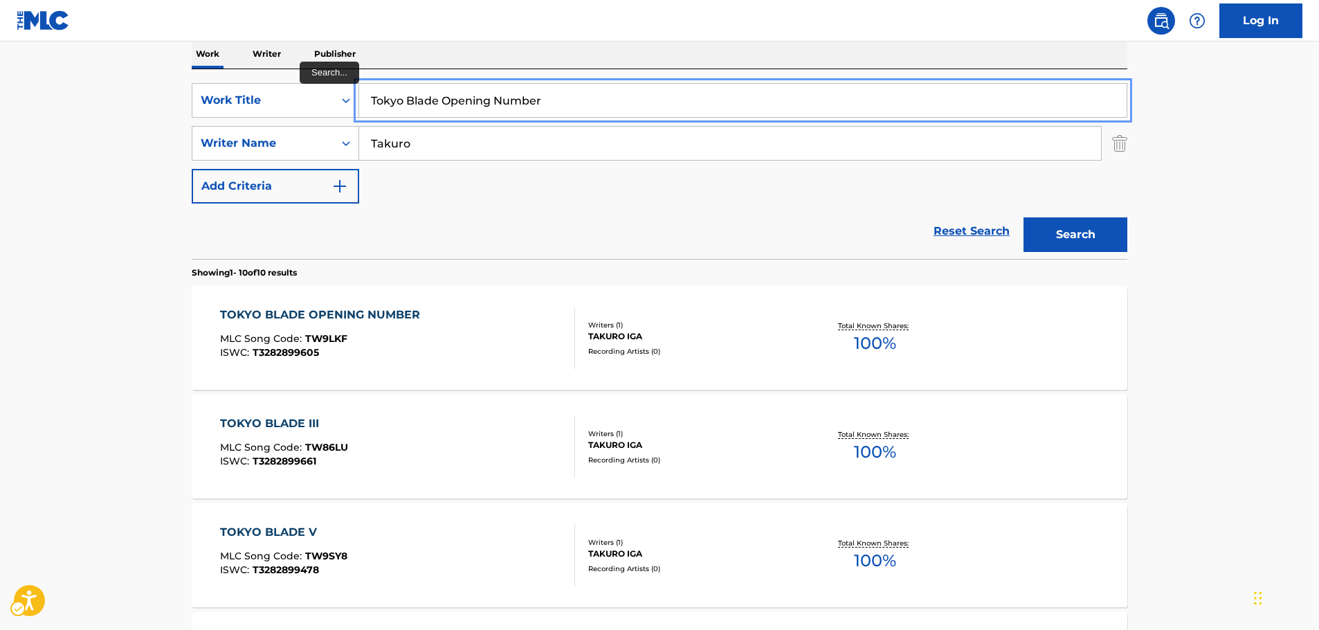
drag, startPoint x: 531, startPoint y: 100, endPoint x: 362, endPoint y: 100, distance: 168.8
paste input "he flame that burns me out"
type input "The flame that burns me out"
click at [1044, 232] on button "Search" at bounding box center [1075, 234] width 104 height 35
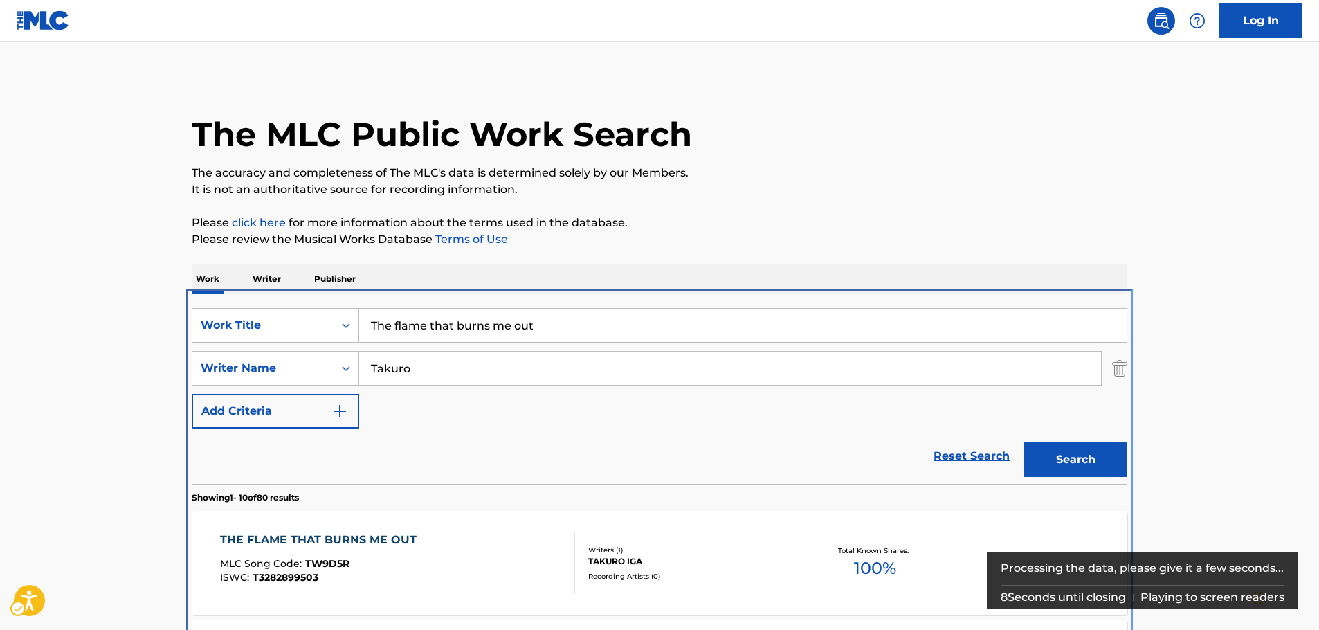
scroll to position [294, 0]
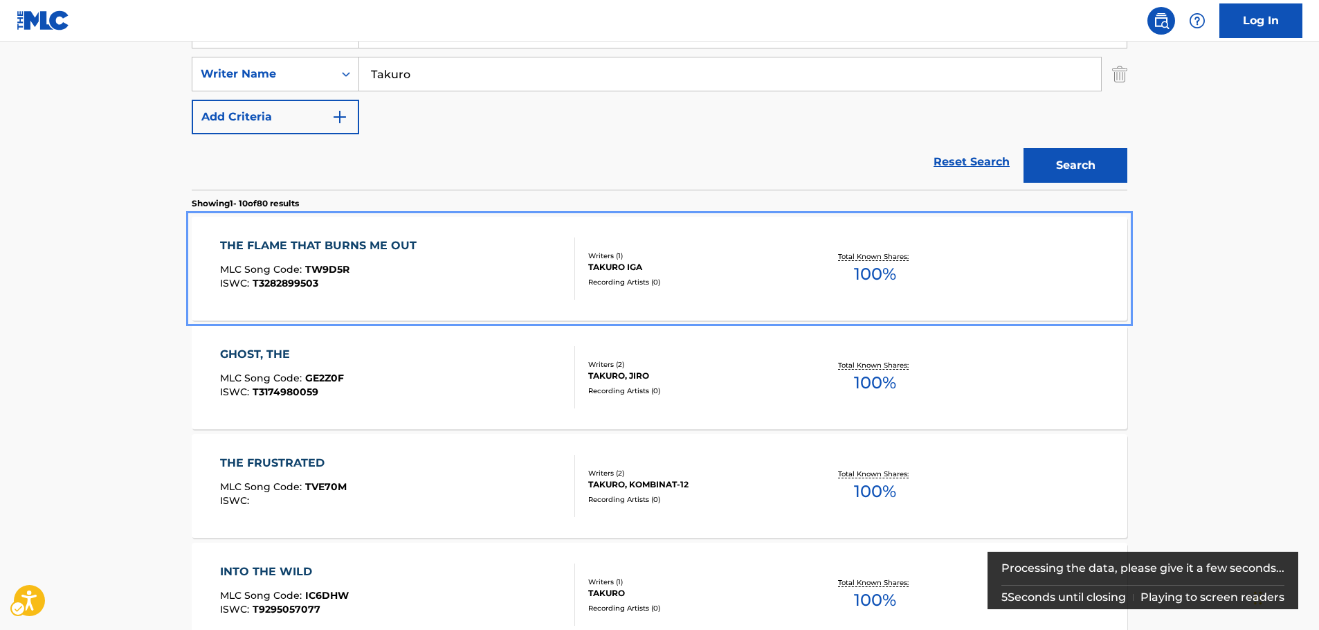
click at [336, 289] on div "THE FLAME THAT BURNS ME OUT MLC Song Code : TW9D5R ISWC : T3282899503" at bounding box center [321, 268] width 203 height 62
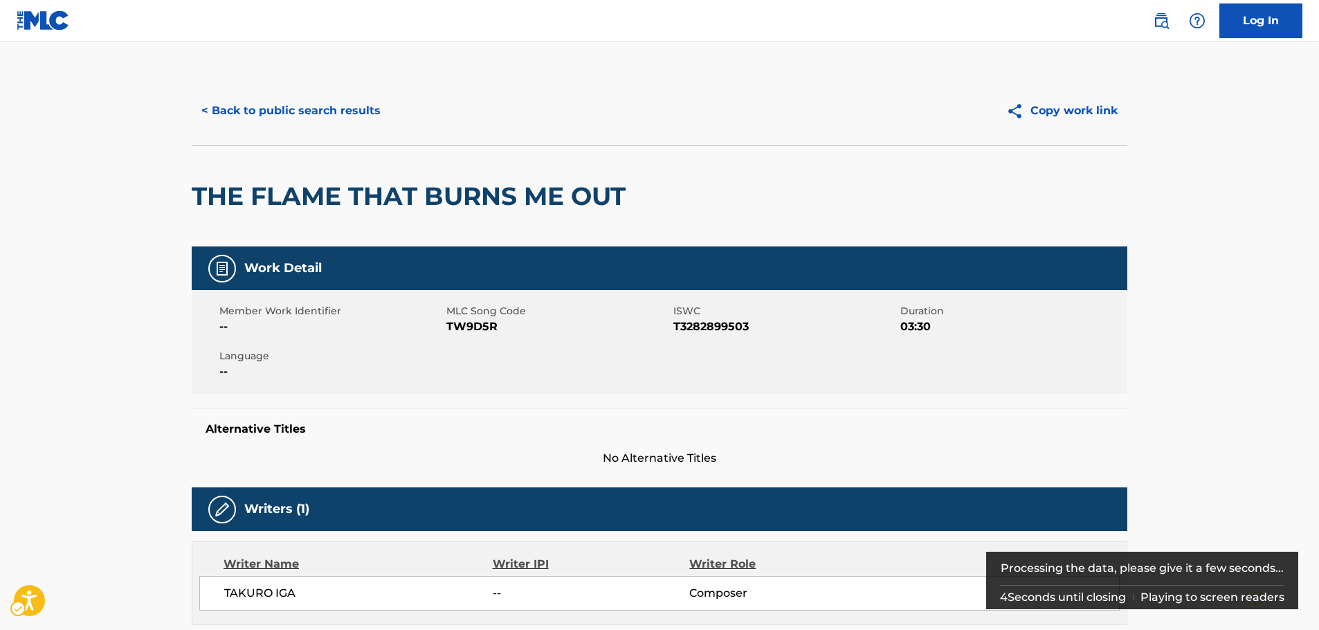
click at [475, 331] on span "MLC Song Code - TW9D5R" at bounding box center [558, 326] width 224 height 17
click at [711, 327] on span "ISWC - T3282899503" at bounding box center [785, 326] width 224 height 17
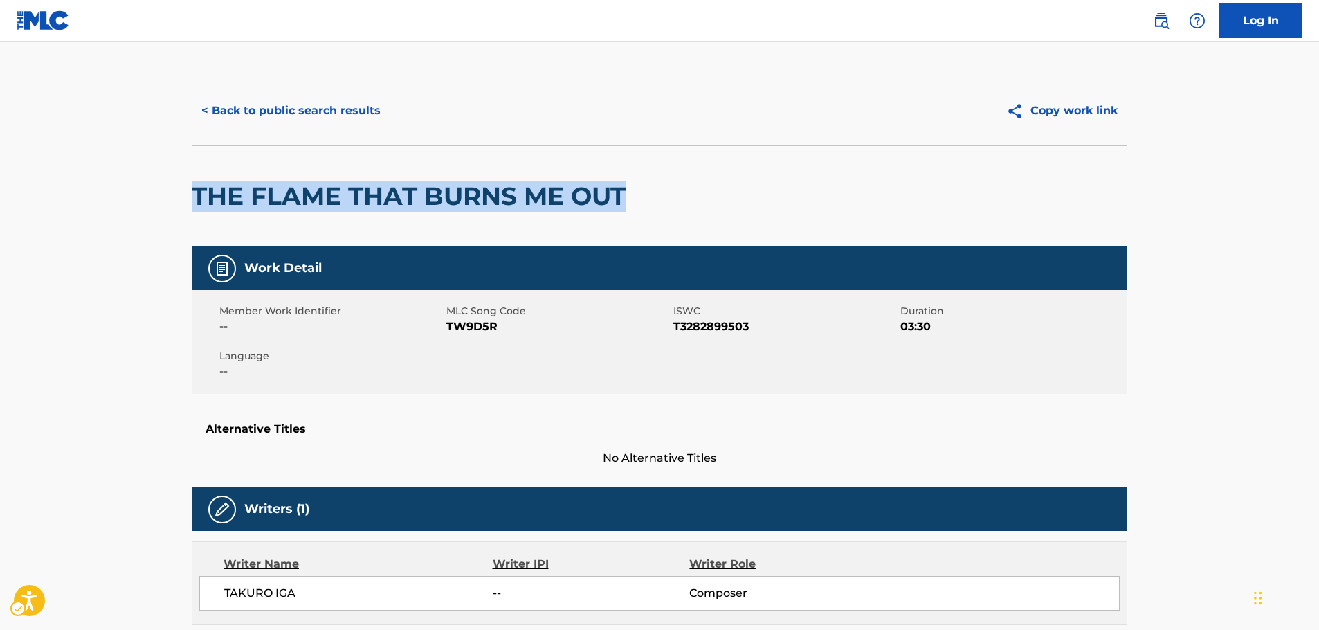
drag, startPoint x: 714, startPoint y: 183, endPoint x: 824, endPoint y: 5, distance: 209.1
click at [165, 201] on main "< Back to public search results Copy work link THE FLAME THAT BURNS ME OUT Work…" at bounding box center [659, 591] width 1319 height 1098
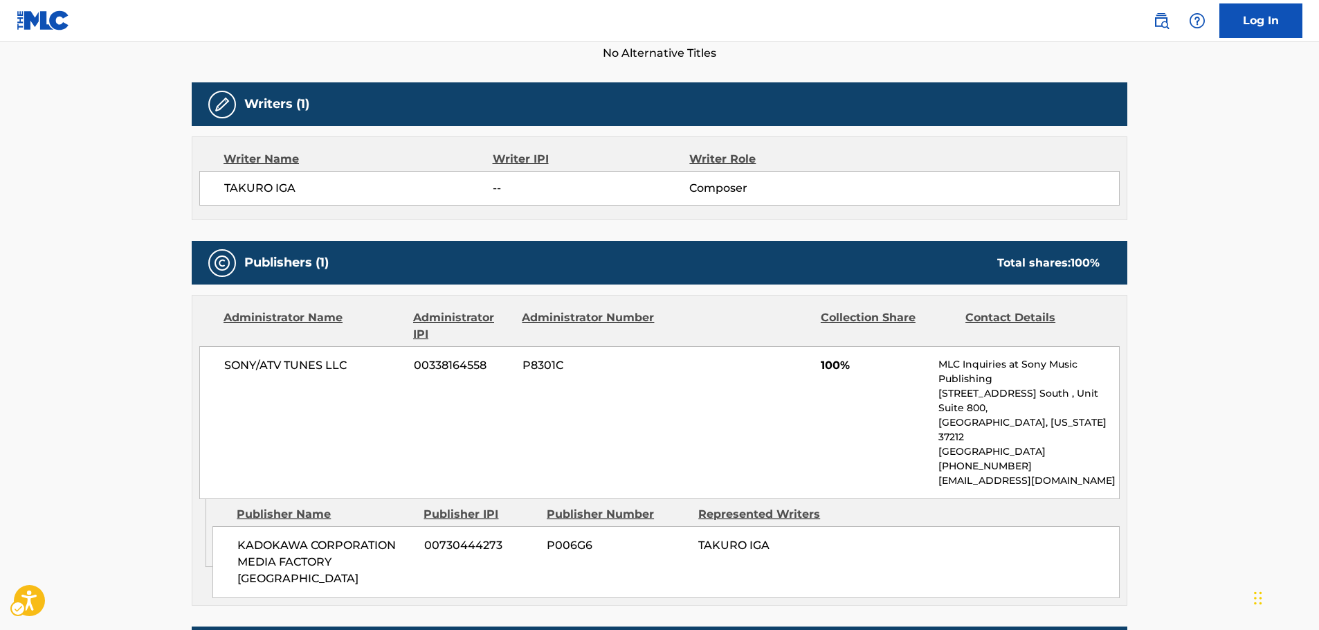
scroll to position [484, 0]
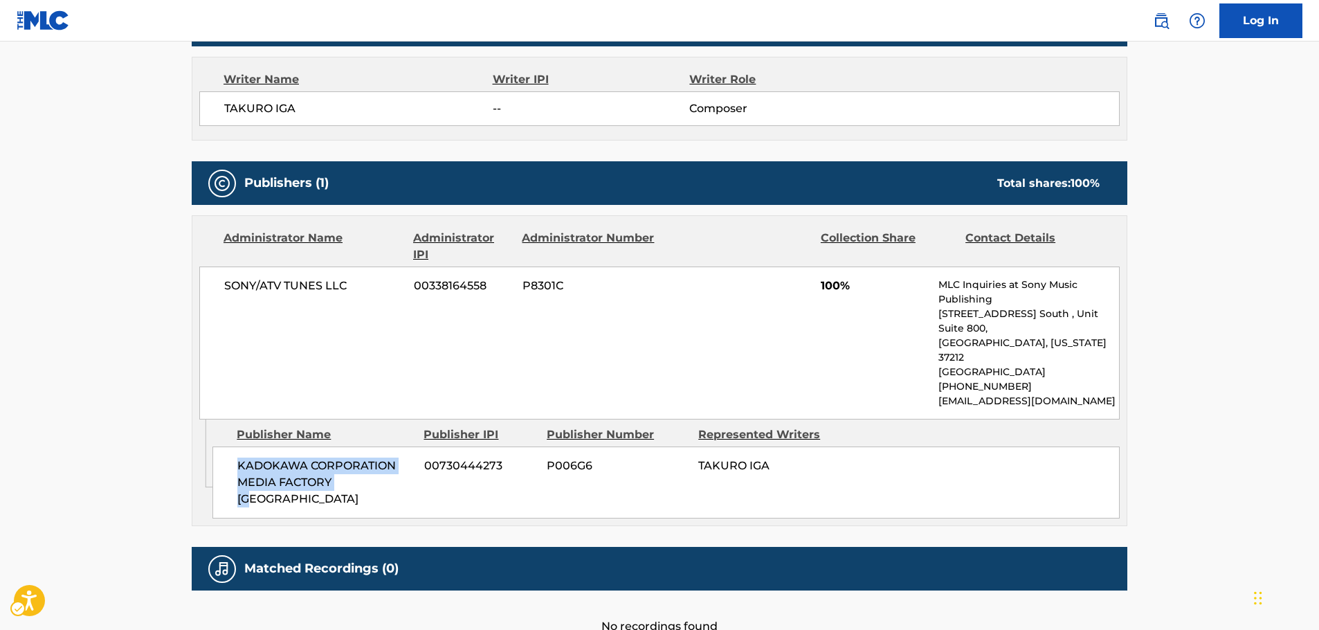
drag, startPoint x: 358, startPoint y: 455, endPoint x: 234, endPoint y: 423, distance: 128.6
click at [237, 446] on div "KADOKAWA CORPORATION MEDIA FACTORY BC 00730444273 P006G6 TAKURO IGA" at bounding box center [665, 482] width 907 height 72
drag, startPoint x: 284, startPoint y: 284, endPoint x: 205, endPoint y: 284, distance: 79.6
click at [210, 284] on div "SONY/ATV TUNES LLC 00338164558 P8301C 100% MLC Inquiries at Sony Music Publishi…" at bounding box center [659, 342] width 920 height 153
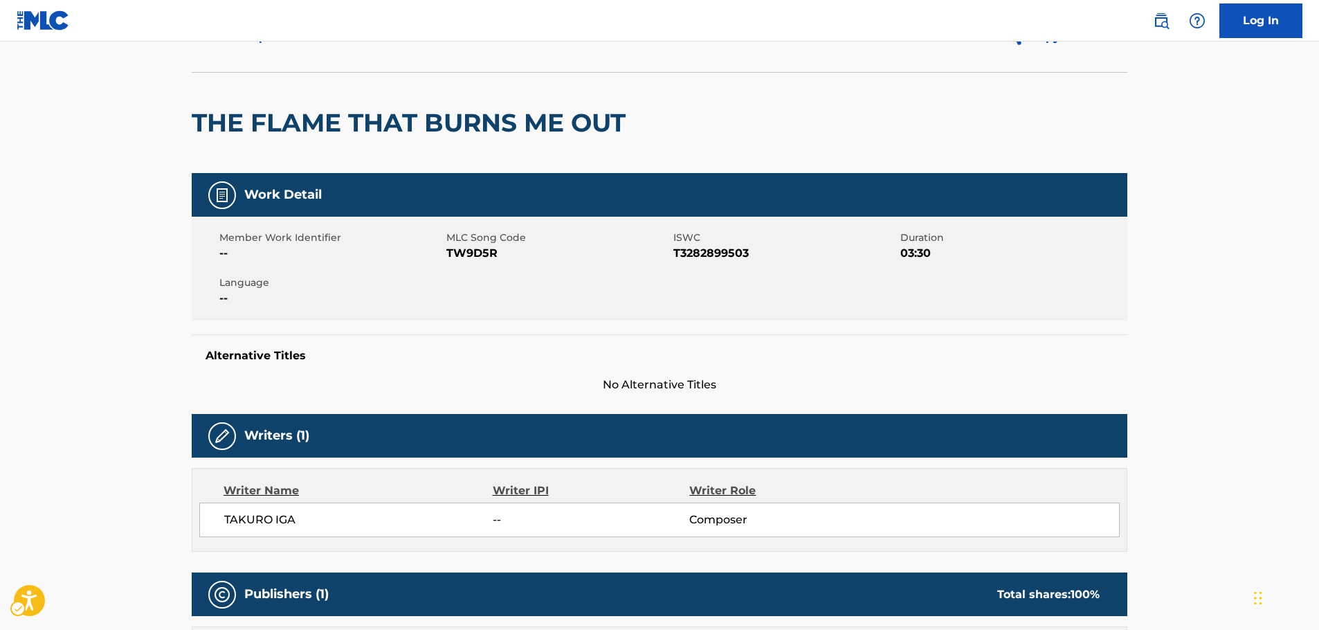
scroll to position [0, 0]
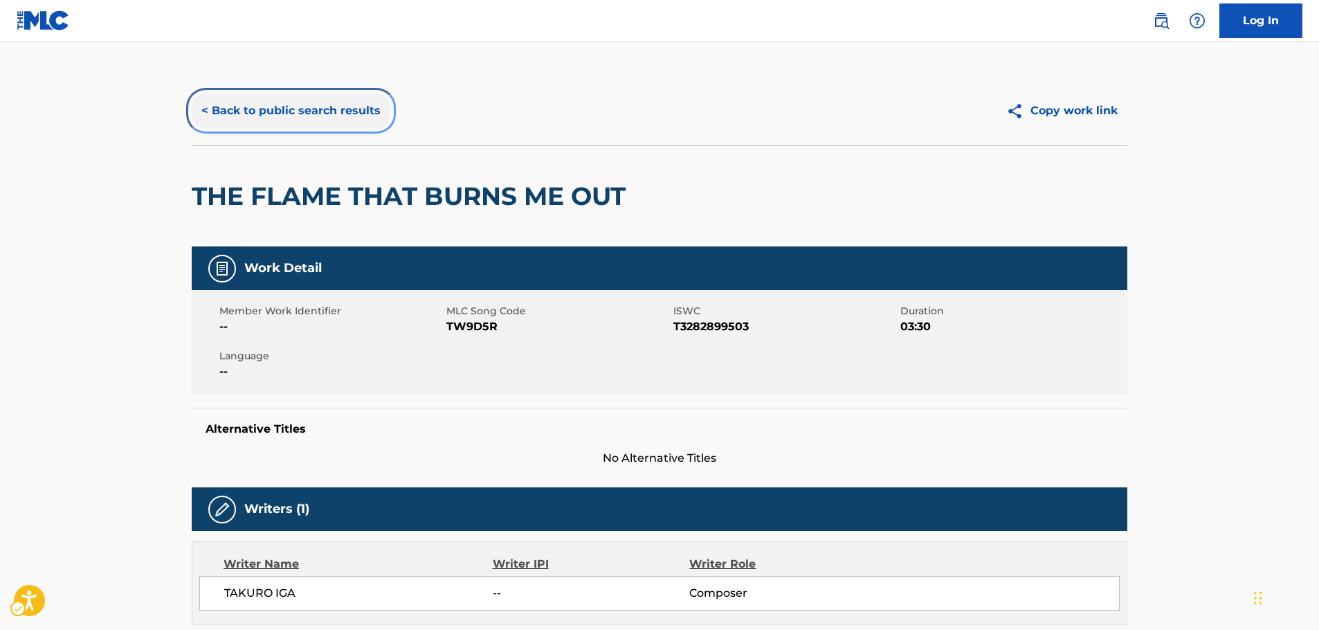
click at [294, 112] on button "< Back to public search results" at bounding box center [291, 110] width 199 height 35
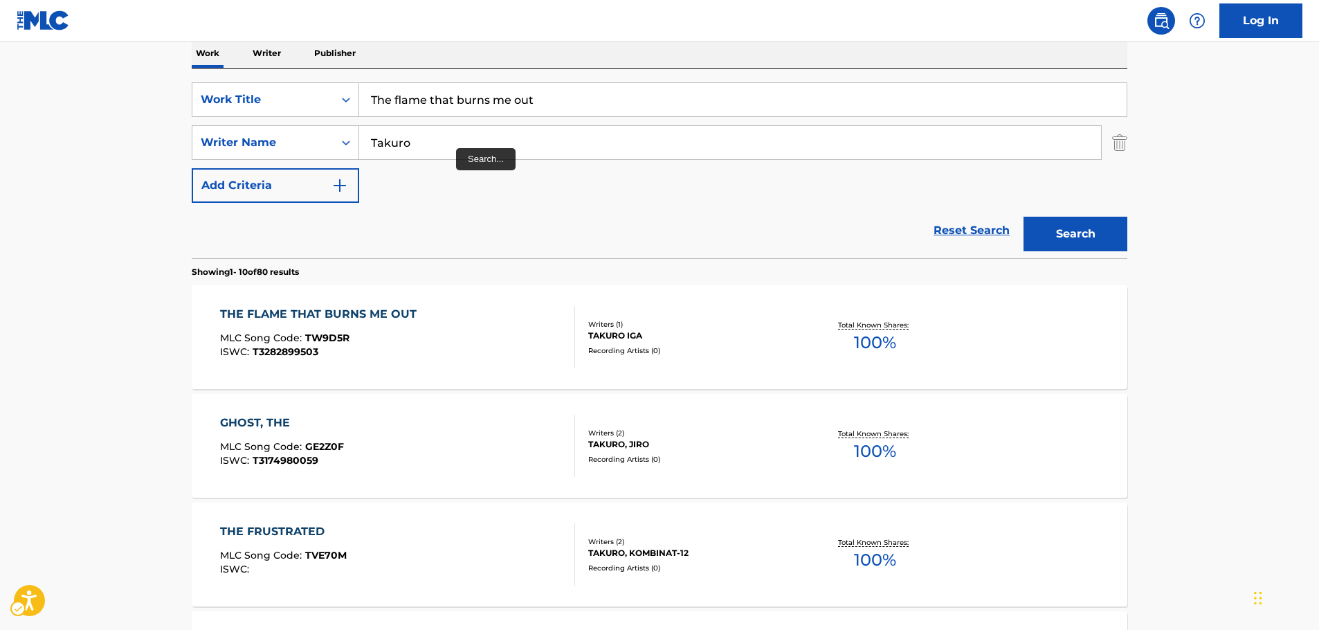
scroll to position [225, 0]
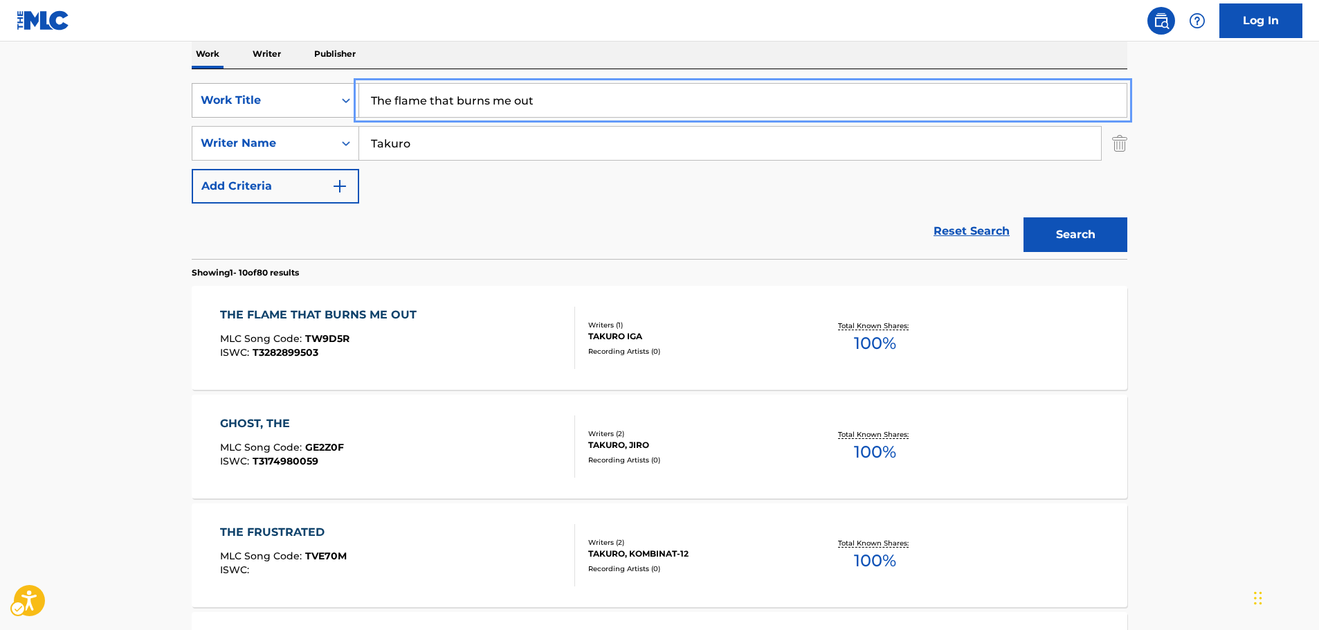
drag, startPoint x: 559, startPoint y: 106, endPoint x: 322, endPoint y: 117, distance: 237.6
paste input "[PERSON_NAME]'s Acting"
type input "[PERSON_NAME]'s Acting"
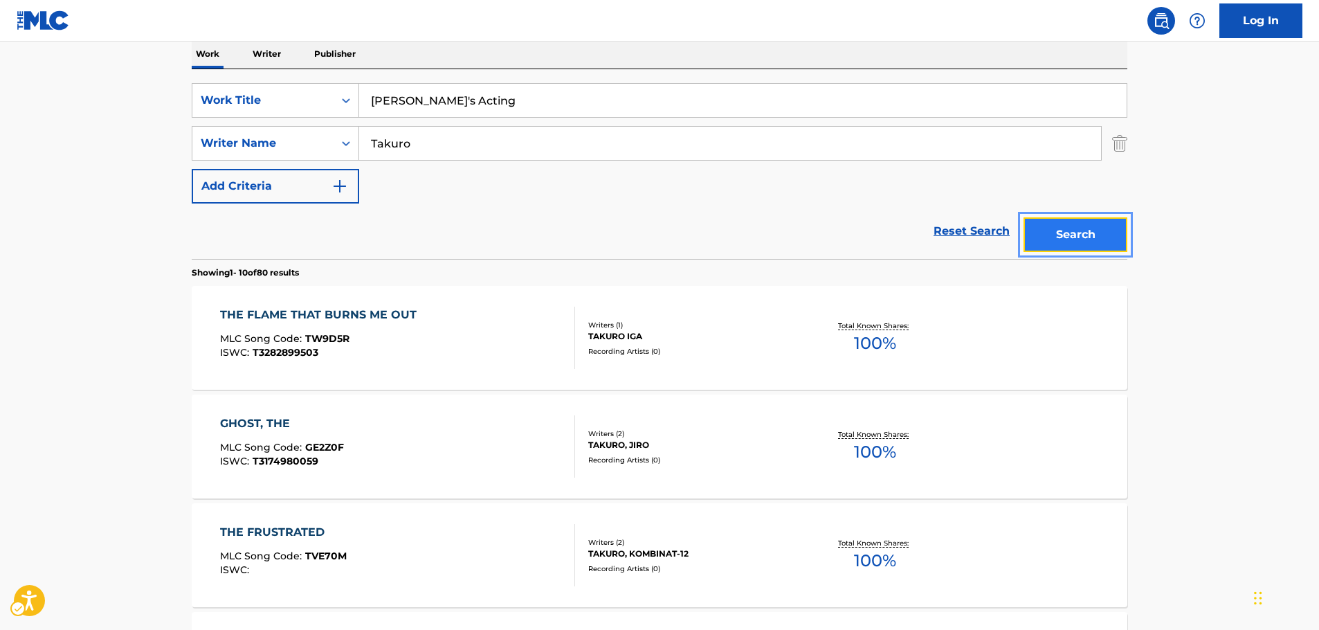
click at [1085, 235] on button "Search" at bounding box center [1075, 234] width 104 height 35
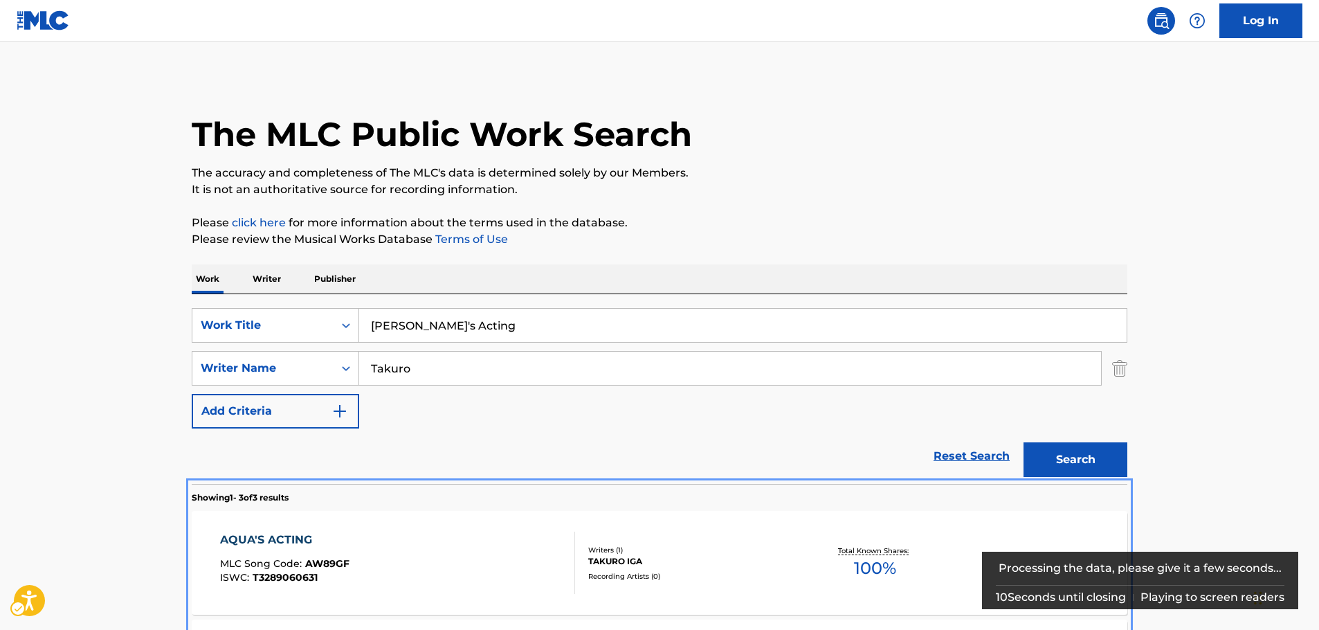
scroll to position [267, 0]
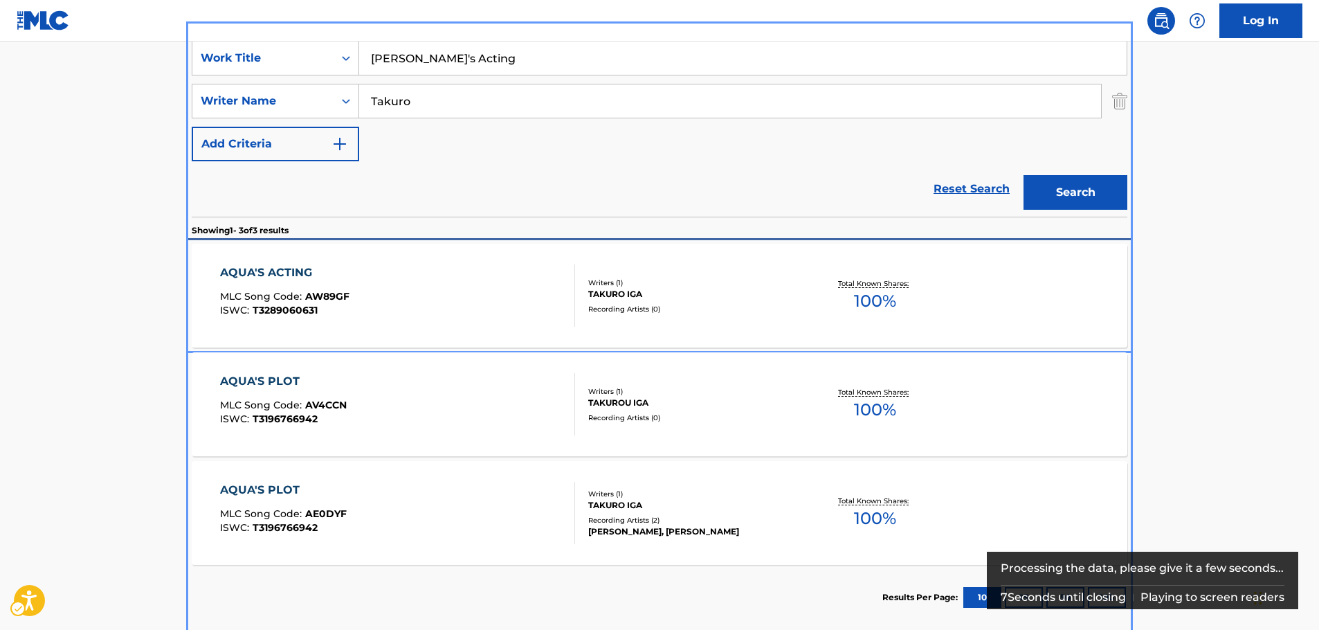
click at [354, 290] on div "AQUA'S ACTING MLC Song Code : AW89GF ISWC : T3289060631" at bounding box center [398, 295] width 356 height 62
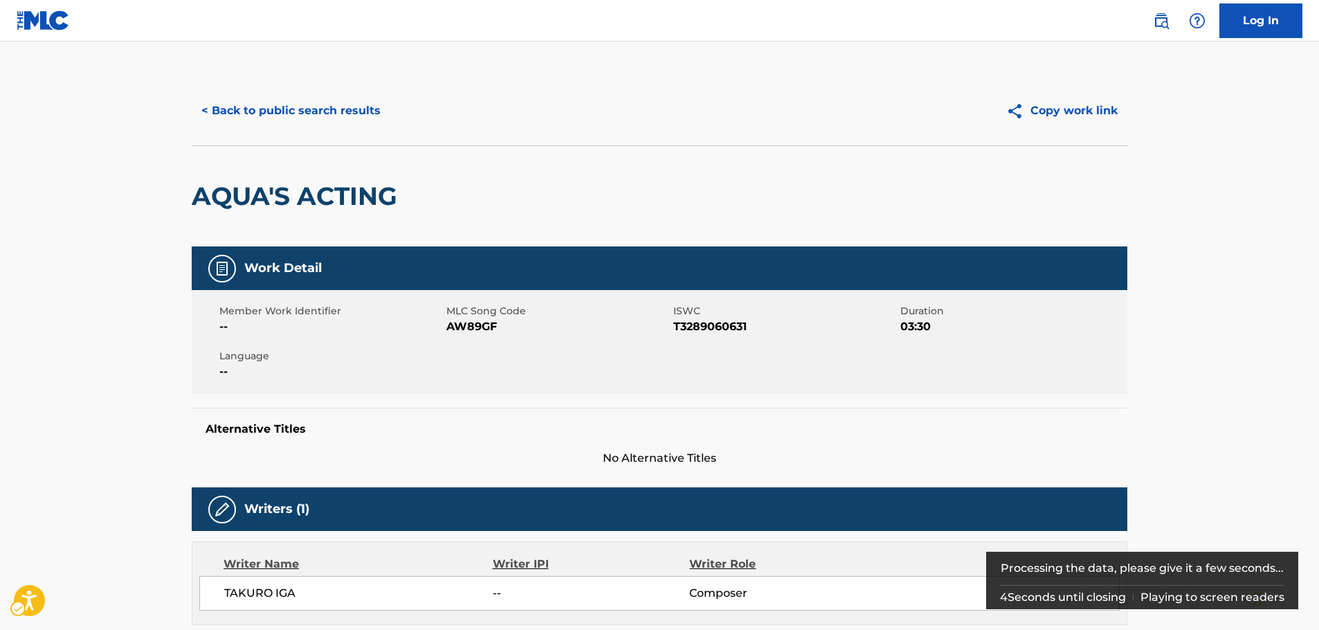
click at [476, 322] on span "MLC Song Code - AW89GF" at bounding box center [558, 326] width 224 height 17
click at [733, 327] on span "ISWC - T3289060631" at bounding box center [785, 326] width 224 height 17
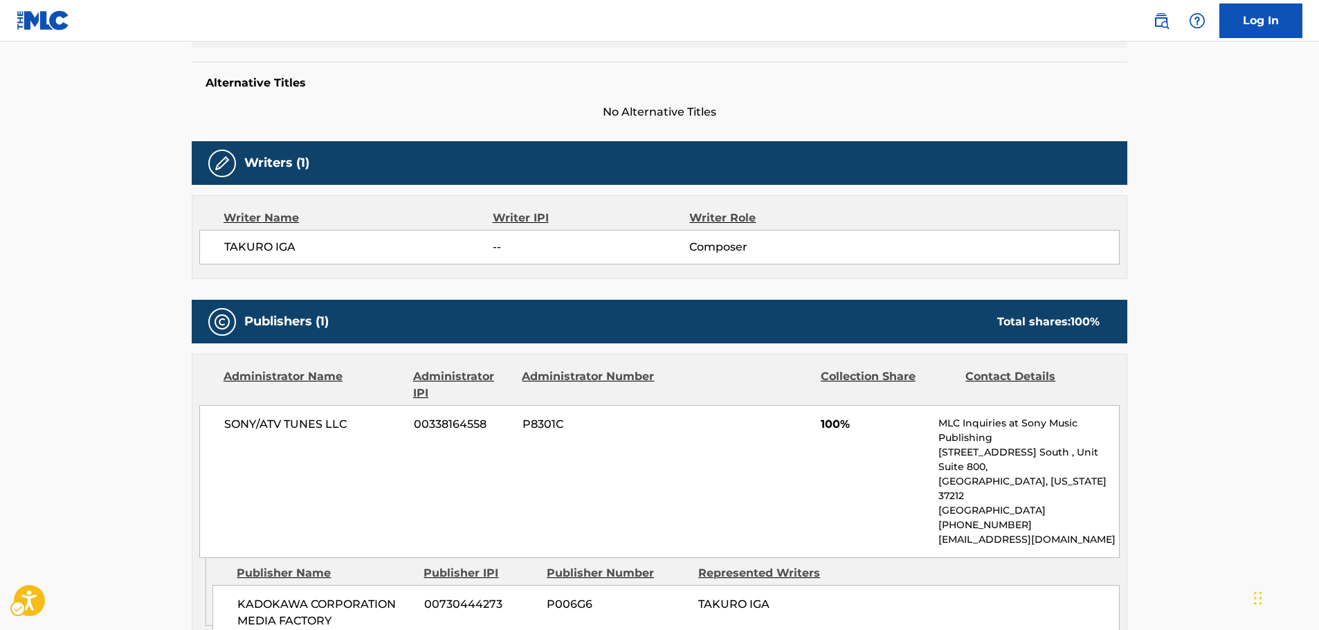
scroll to position [484, 0]
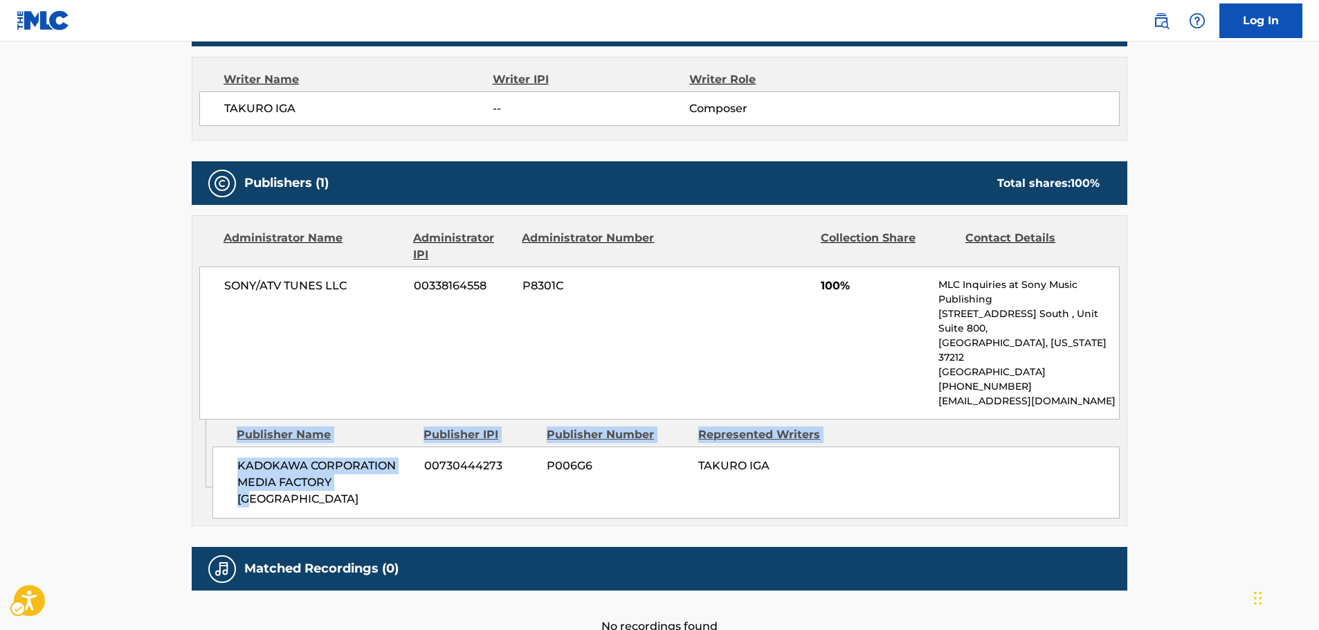
drag, startPoint x: 363, startPoint y: 454, endPoint x: 207, endPoint y: 442, distance: 156.8
click at [207, 442] on div "Admin Original Publisher Connecting Line Publisher Name Publisher IPI Publisher…" at bounding box center [659, 472] width 934 height 106
click at [300, 457] on span "KADOKAWA CORPORATION MEDIA FACTORY [GEOGRAPHIC_DATA]" at bounding box center [325, 482] width 176 height 50
drag, startPoint x: 300, startPoint y: 453, endPoint x: 237, endPoint y: 443, distance: 64.4
click at [237, 446] on div "KADOKAWA CORPORATION MEDIA FACTORY BC 00730444273 P006G6 TAKURO IGA" at bounding box center [665, 482] width 907 height 72
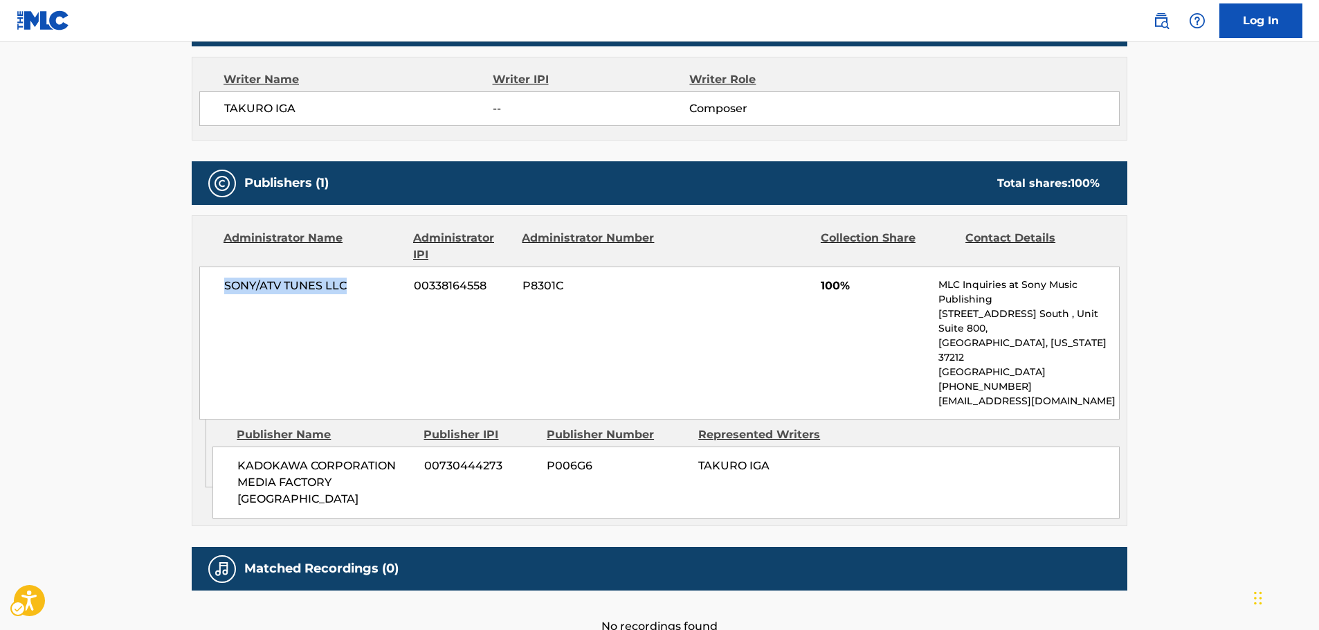
drag, startPoint x: 353, startPoint y: 291, endPoint x: 216, endPoint y: 290, distance: 137.0
click at [216, 290] on div "SONY/ATV TUNES LLC 00338164558 P8301C 100% MLC Inquiries at Sony Music Publishi…" at bounding box center [659, 342] width 920 height 153
click at [151, 467] on main "< Back to public search results Copy work link AQUA'S ACTING Work Detail Member…" at bounding box center [659, 106] width 1319 height 1098
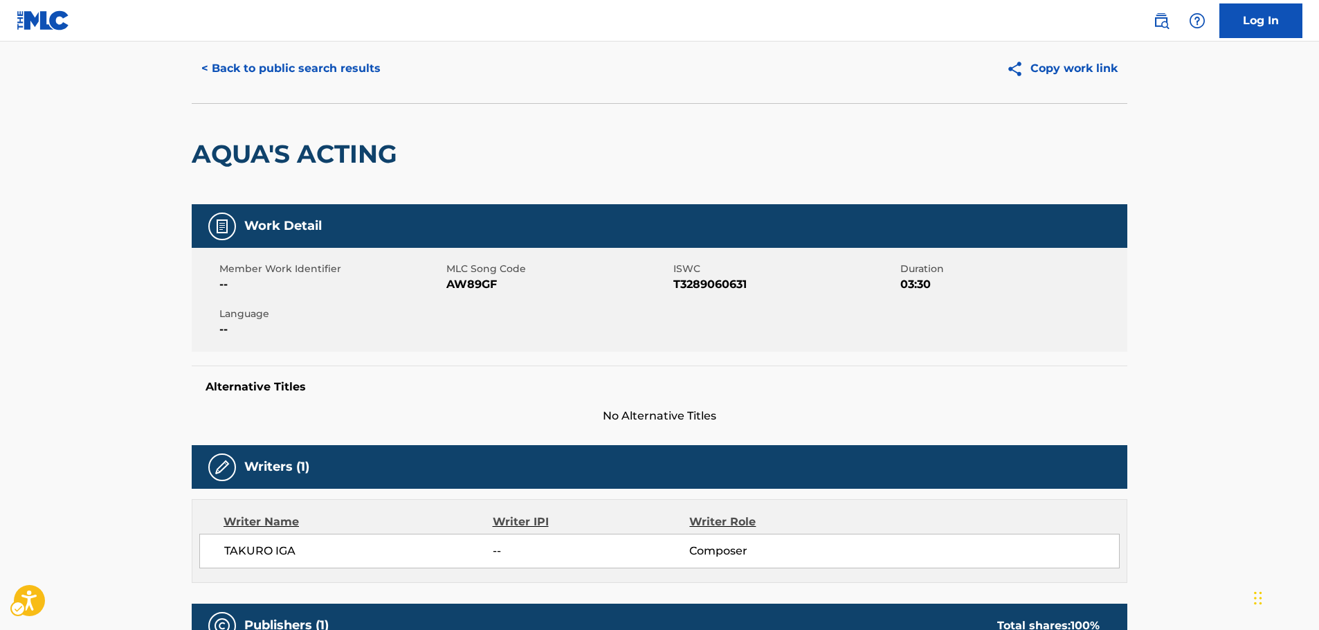
scroll to position [0, 0]
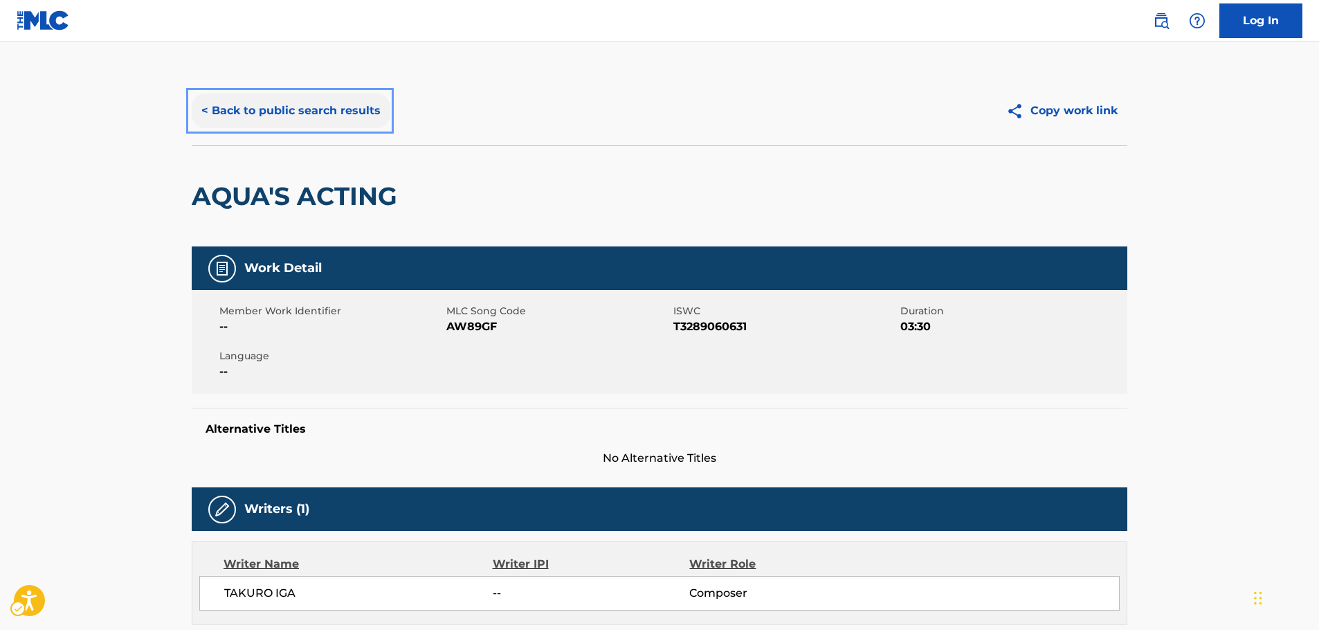
click at [320, 118] on button "< Back to public search results" at bounding box center [291, 110] width 199 height 35
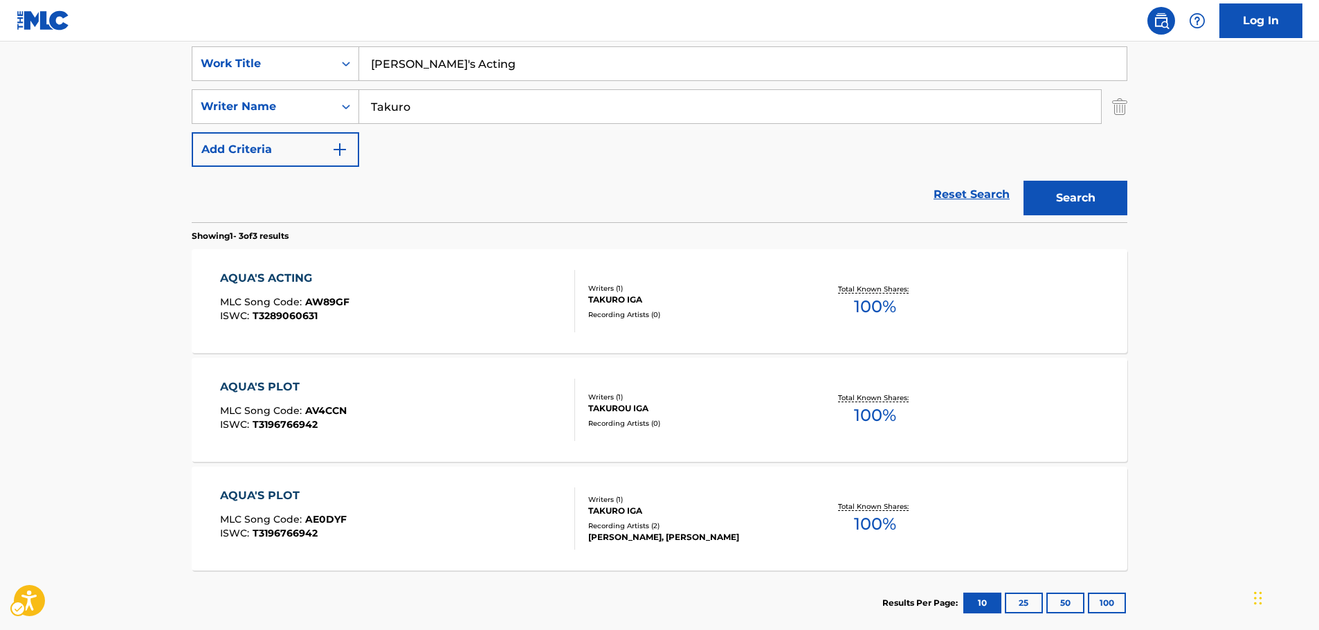
scroll to position [123, 0]
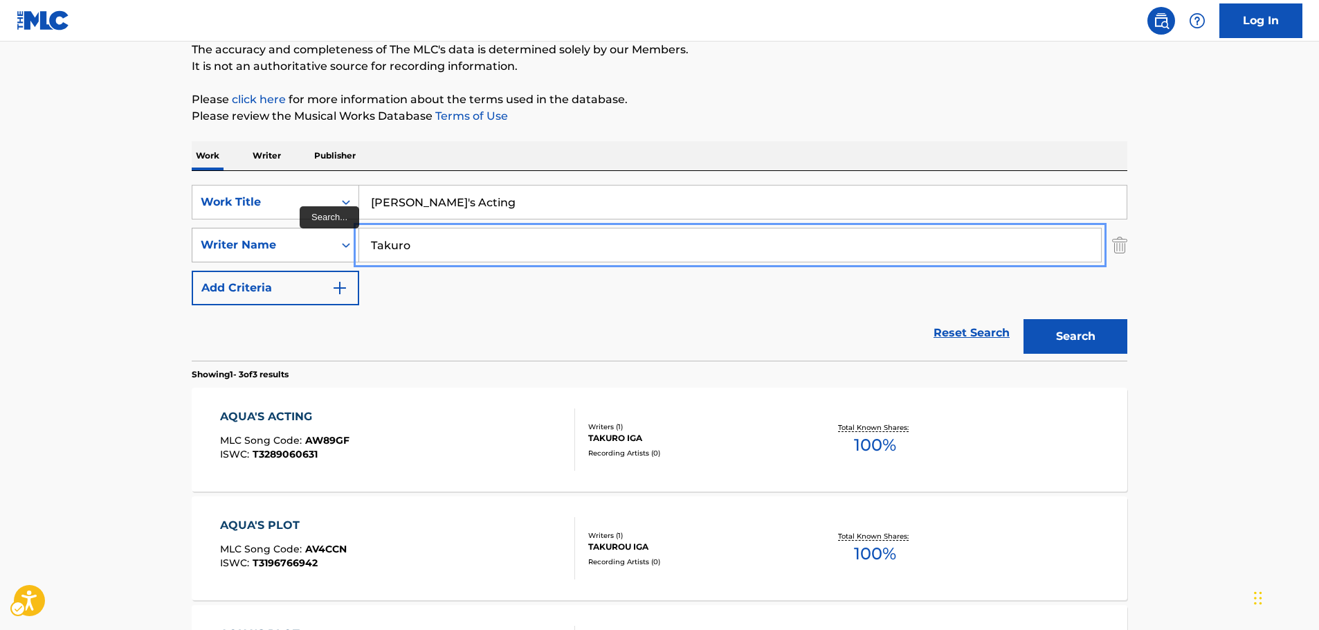
drag, startPoint x: 437, startPoint y: 244, endPoint x: 326, endPoint y: 246, distance: 110.7
paste input "[PERSON_NAME]"
type input "[PERSON_NAME]"
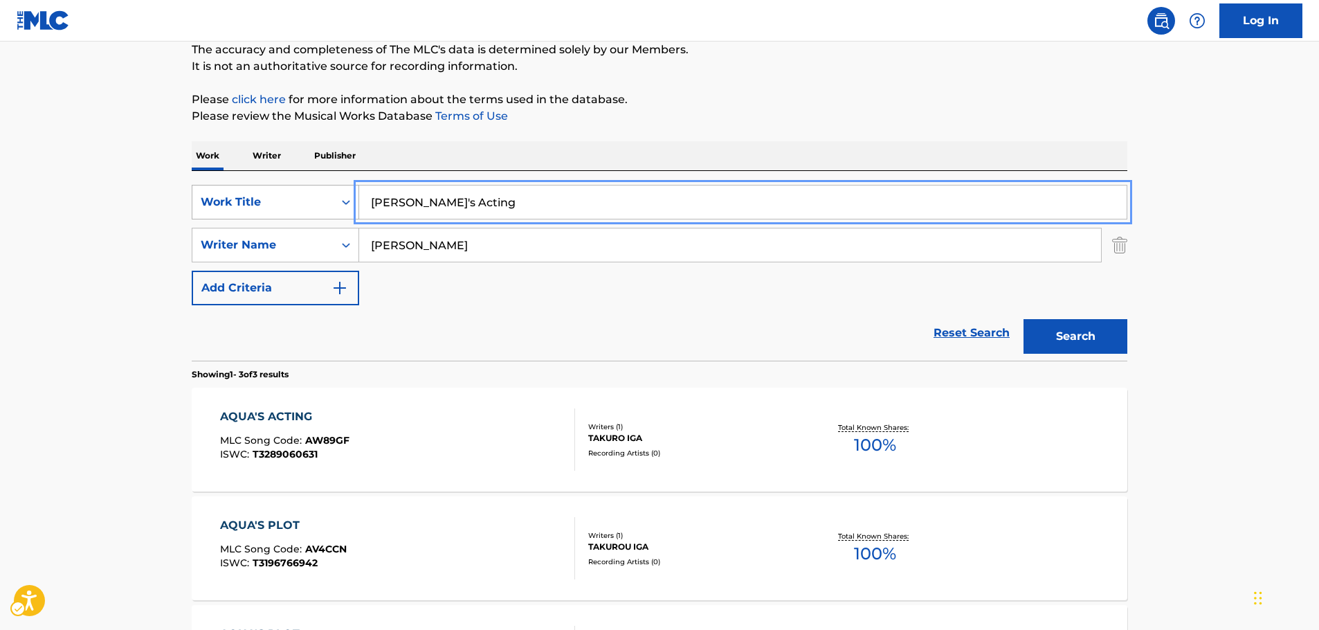
drag, startPoint x: 431, startPoint y: 206, endPoint x: 323, endPoint y: 205, distance: 108.0
paste input "Mail Myself to [GEOGRAPHIC_DATA]"
type input "Mail Myself to [GEOGRAPHIC_DATA]"
click at [1072, 347] on button "Search" at bounding box center [1075, 336] width 104 height 35
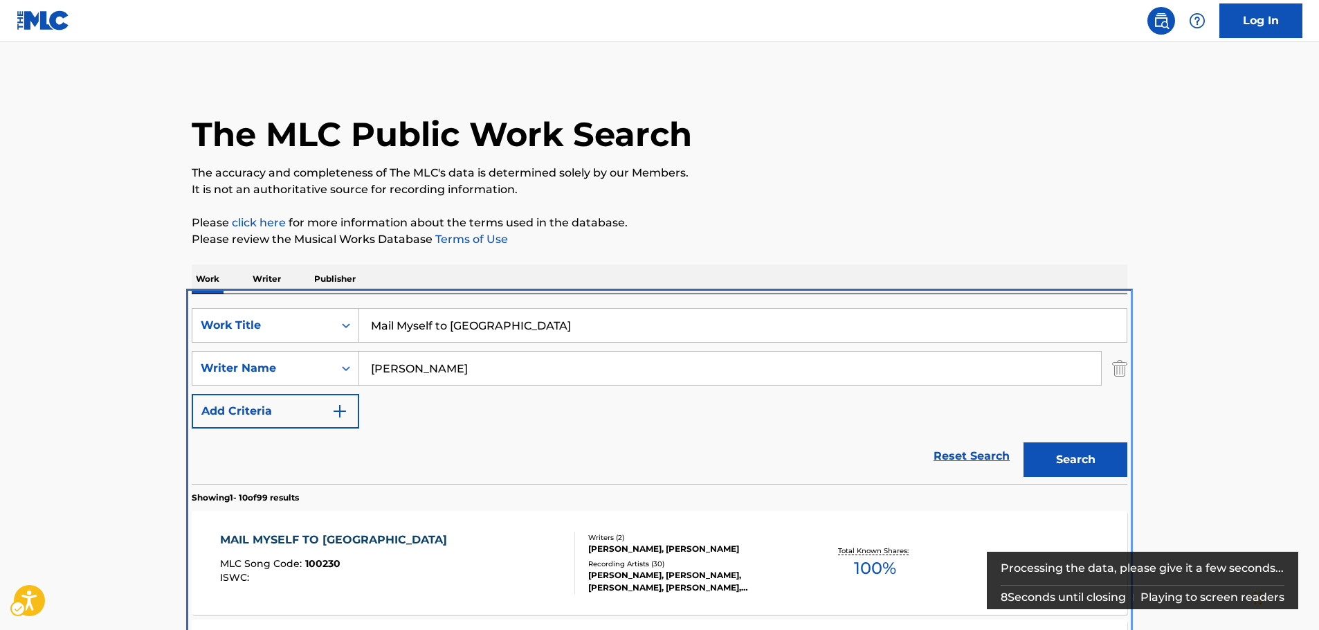
scroll to position [294, 0]
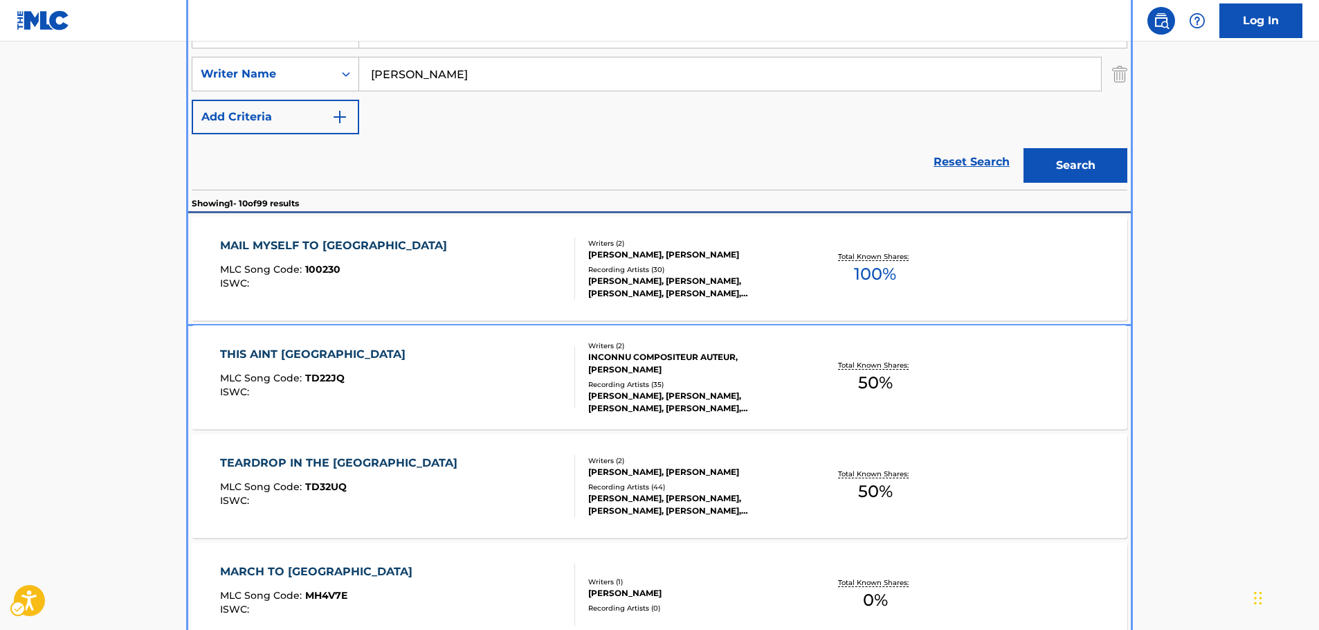
click at [327, 278] on div "ISWC :" at bounding box center [337, 283] width 234 height 10
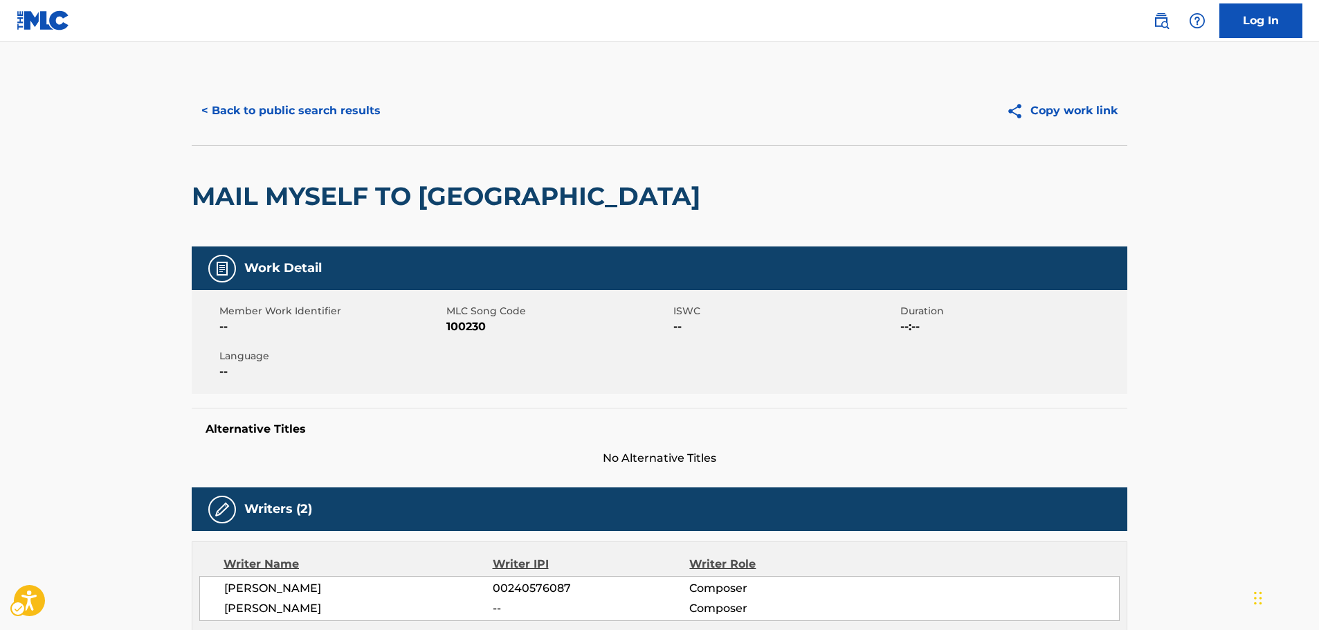
click at [470, 329] on span "100230" at bounding box center [558, 326] width 224 height 17
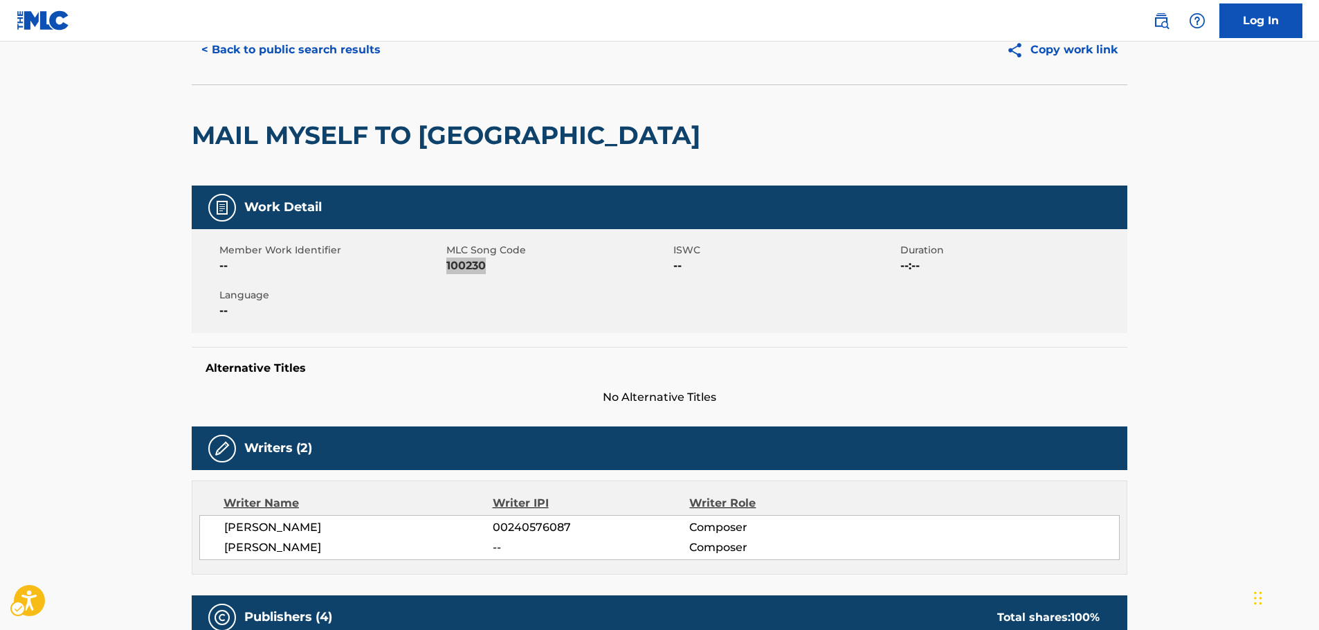
scroll to position [138, 0]
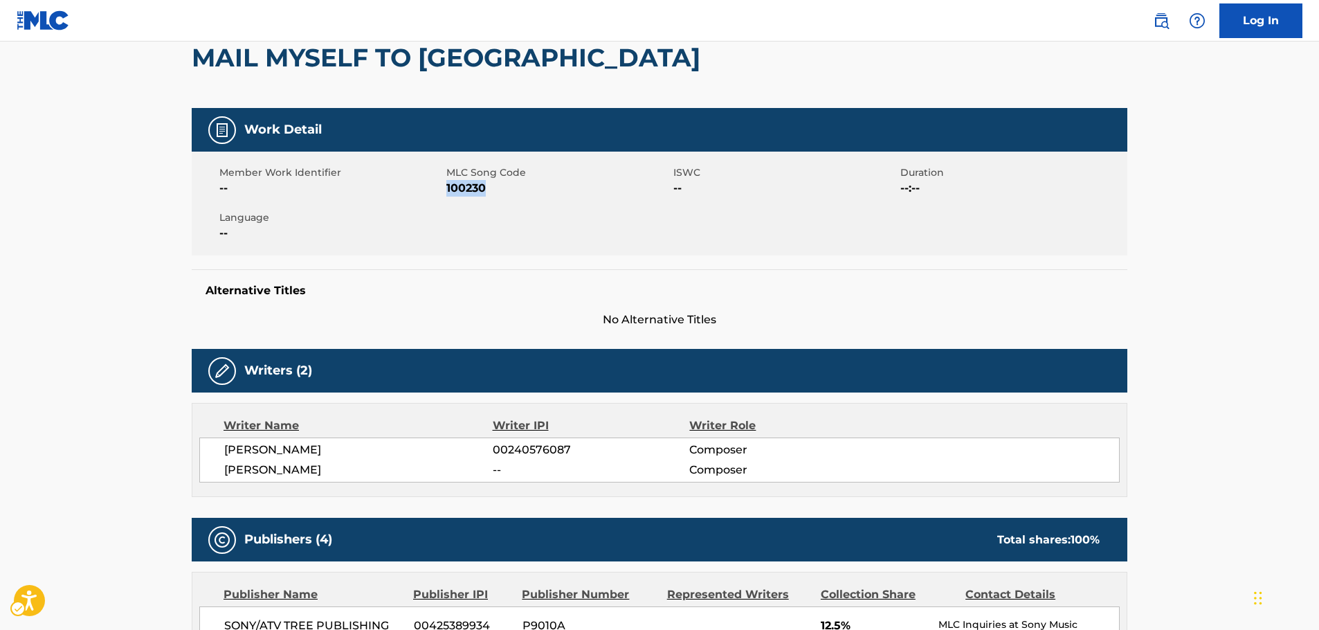
drag, startPoint x: 357, startPoint y: 470, endPoint x: 221, endPoint y: 454, distance: 137.2
click at [221, 454] on div "[PERSON_NAME] 00240576087 Composer [PERSON_NAME] -- Composer" at bounding box center [659, 459] width 920 height 45
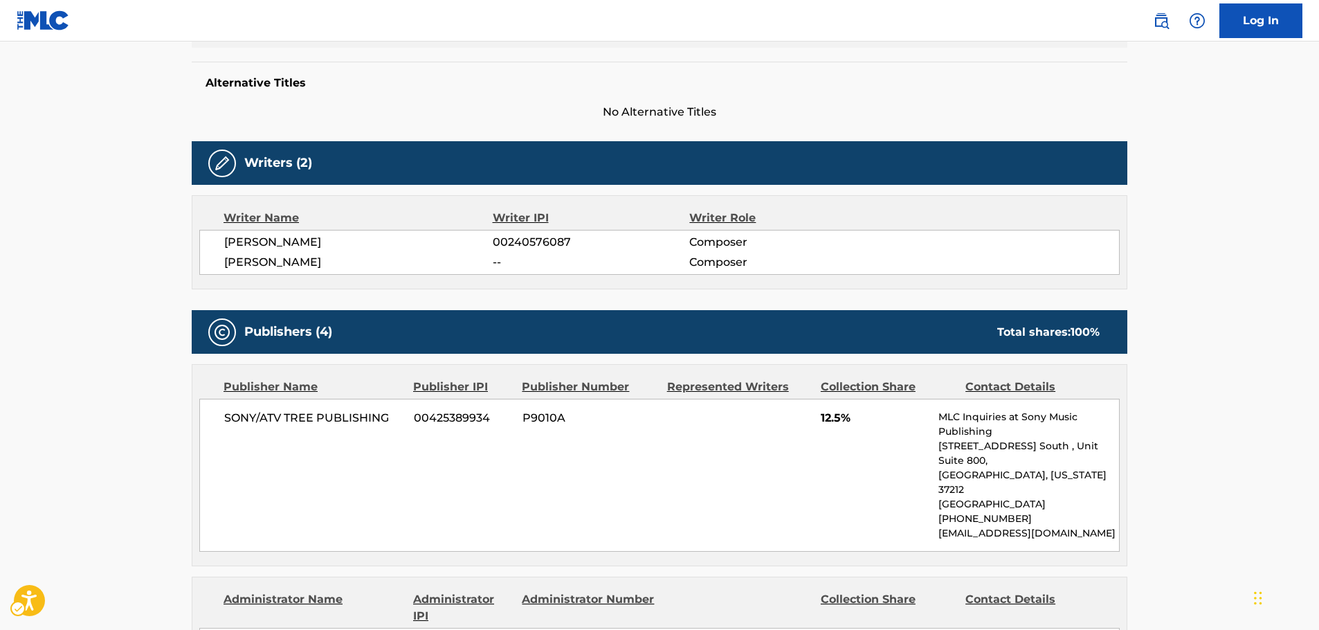
scroll to position [415, 0]
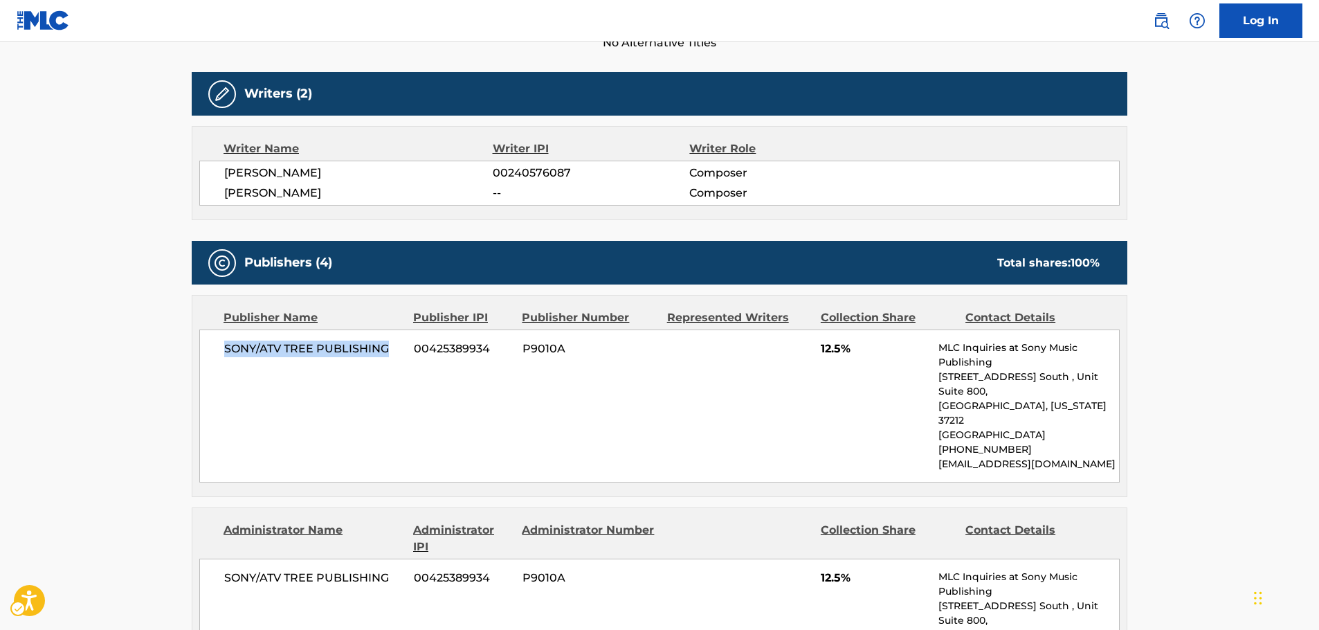
drag, startPoint x: 395, startPoint y: 352, endPoint x: 220, endPoint y: 351, distance: 175.1
click at [220, 351] on div "SONY/ATV TREE PUBLISHING 00425389934 P9010A 12.5% MLC Inquiries at Sony Music P…" at bounding box center [659, 405] width 920 height 153
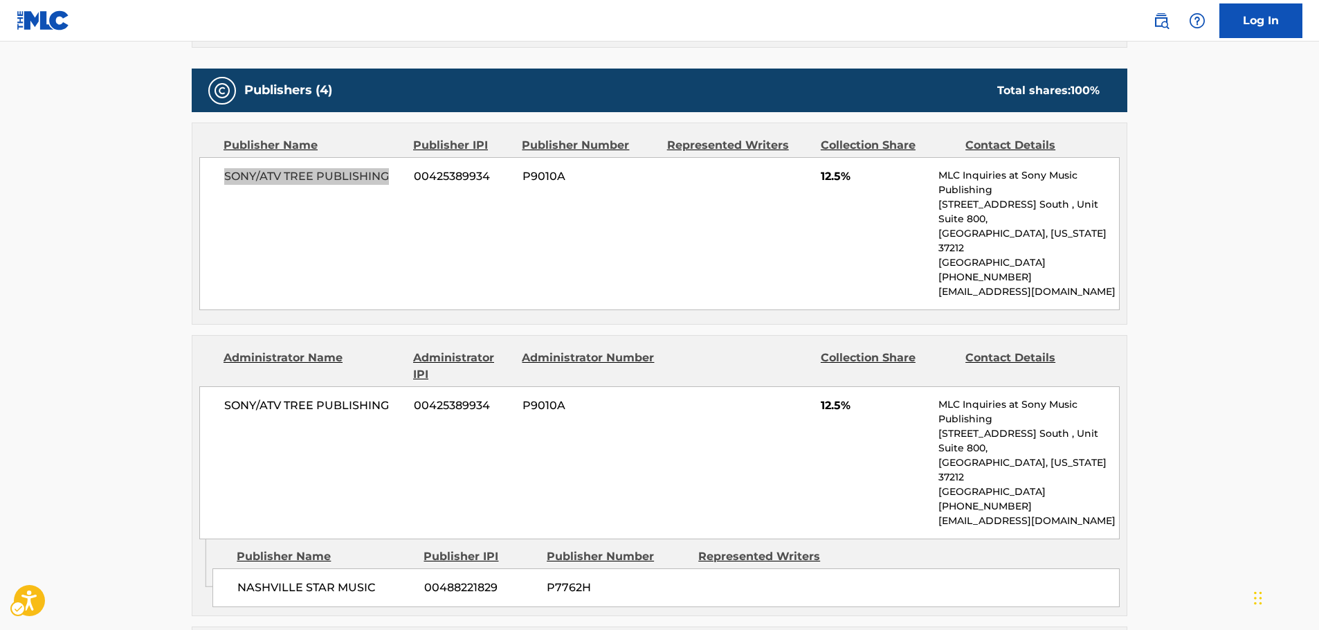
scroll to position [623, 0]
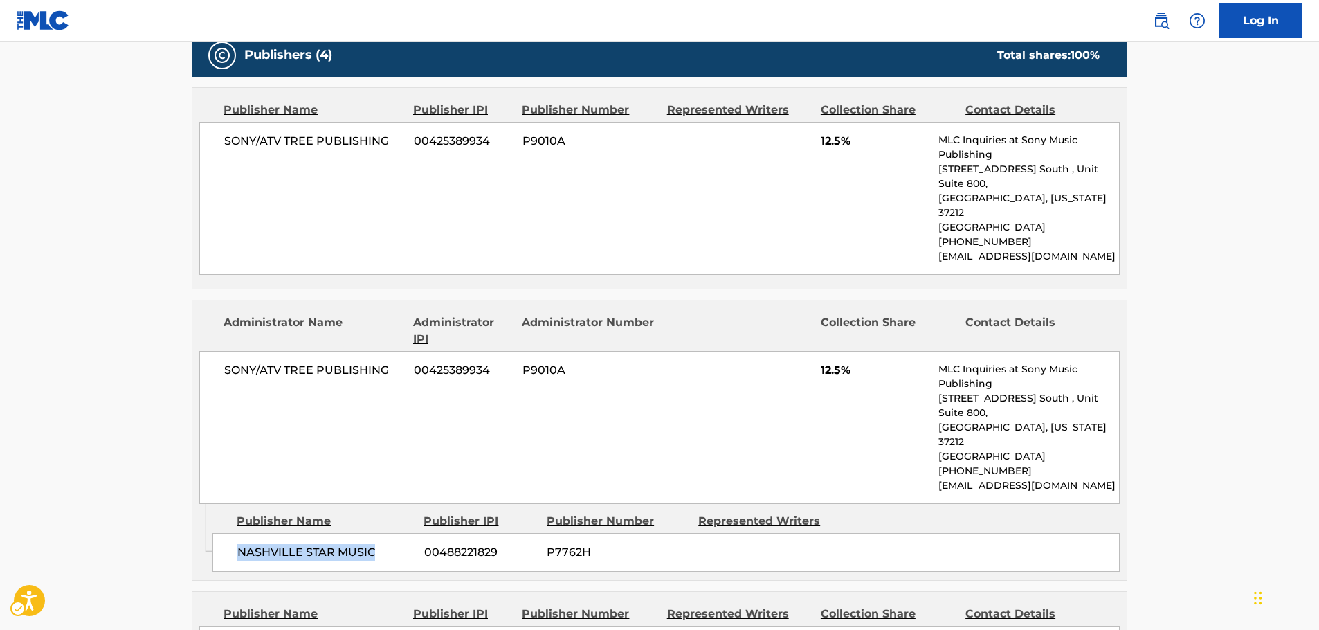
drag, startPoint x: 390, startPoint y: 489, endPoint x: 239, endPoint y: 497, distance: 151.1
click at [239, 544] on span "NASHVILLE STAR MUSIC" at bounding box center [325, 552] width 176 height 17
drag, startPoint x: 397, startPoint y: 336, endPoint x: 225, endPoint y: 343, distance: 172.4
click at [225, 362] on span "SONY/ATV TREE PUBLISHING" at bounding box center [313, 370] width 179 height 17
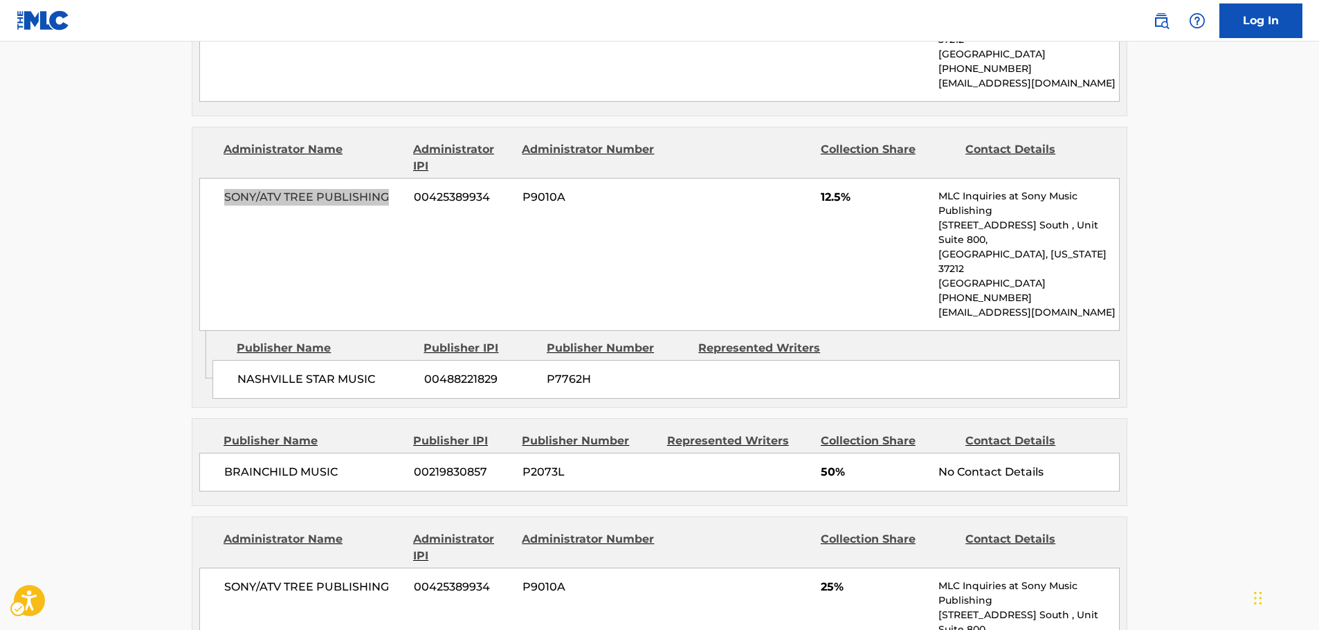
scroll to position [830, 0]
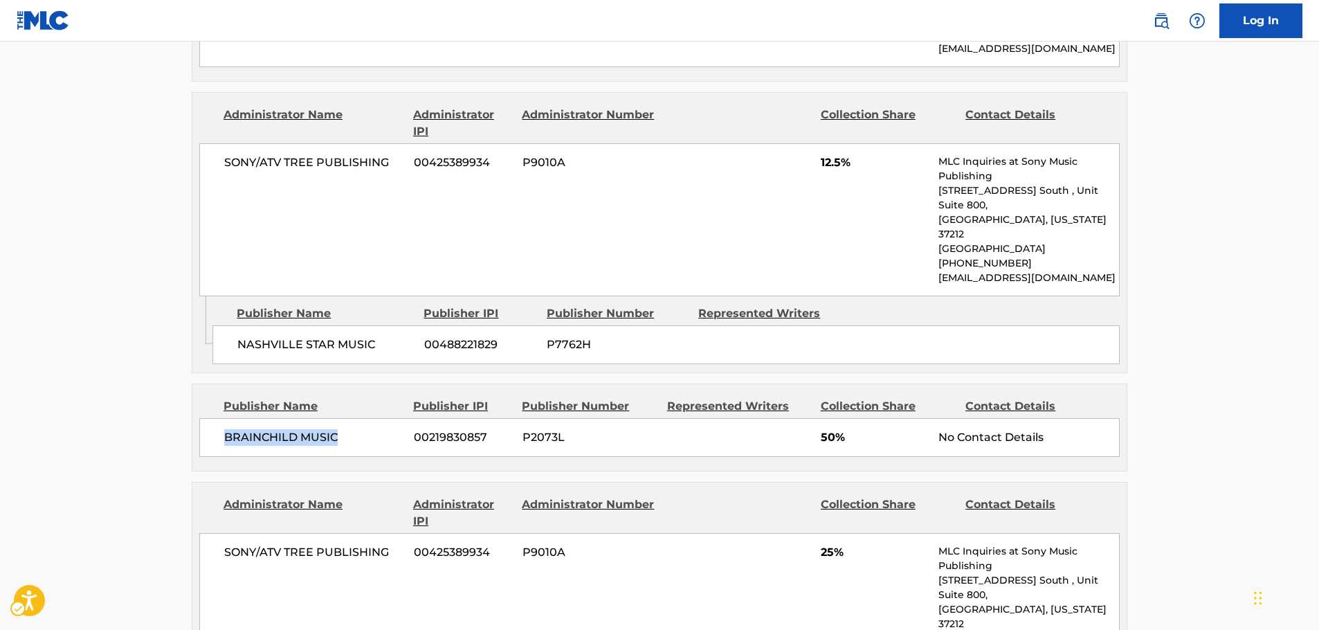
drag, startPoint x: 367, startPoint y: 370, endPoint x: 227, endPoint y: 379, distance: 140.8
click at [227, 418] on div "BRAINCHILD MUSIC [PHONE_NUMBER] P2073L 50% No Contact Details" at bounding box center [659, 437] width 920 height 39
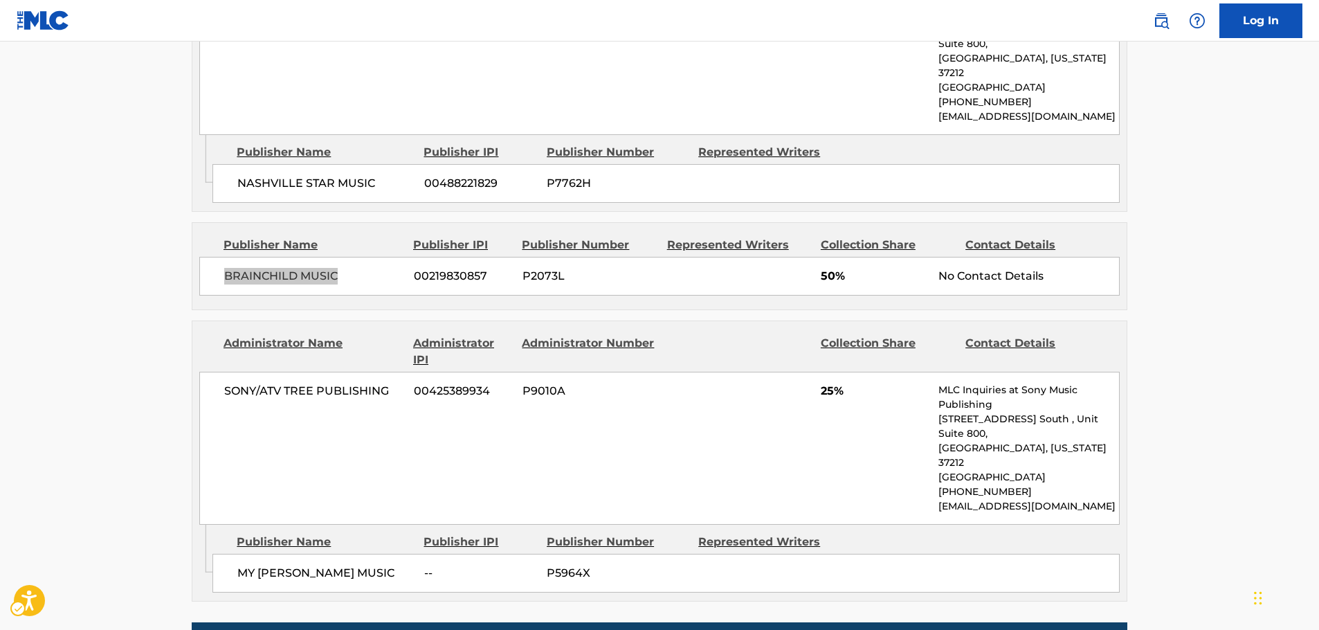
scroll to position [1038, 0]
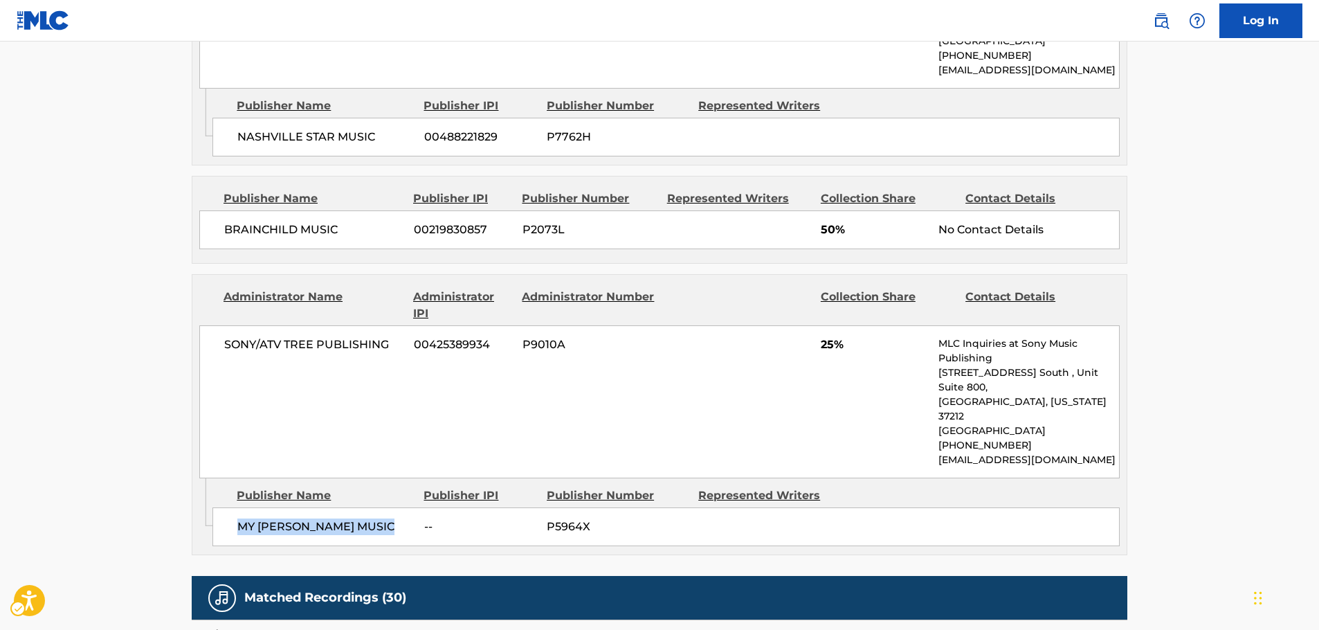
drag, startPoint x: 305, startPoint y: 444, endPoint x: 242, endPoint y: 444, distance: 63.7
click at [242, 518] on span "MY [PERSON_NAME] MUSIC" at bounding box center [325, 526] width 176 height 17
drag, startPoint x: 360, startPoint y: 297, endPoint x: 214, endPoint y: 291, distance: 146.1
click at [214, 325] on div "SONY/ATV TREE PUBLISHING 00425389934 P9010A 25% MLC Inquiries at Sony Music Pub…" at bounding box center [659, 401] width 920 height 153
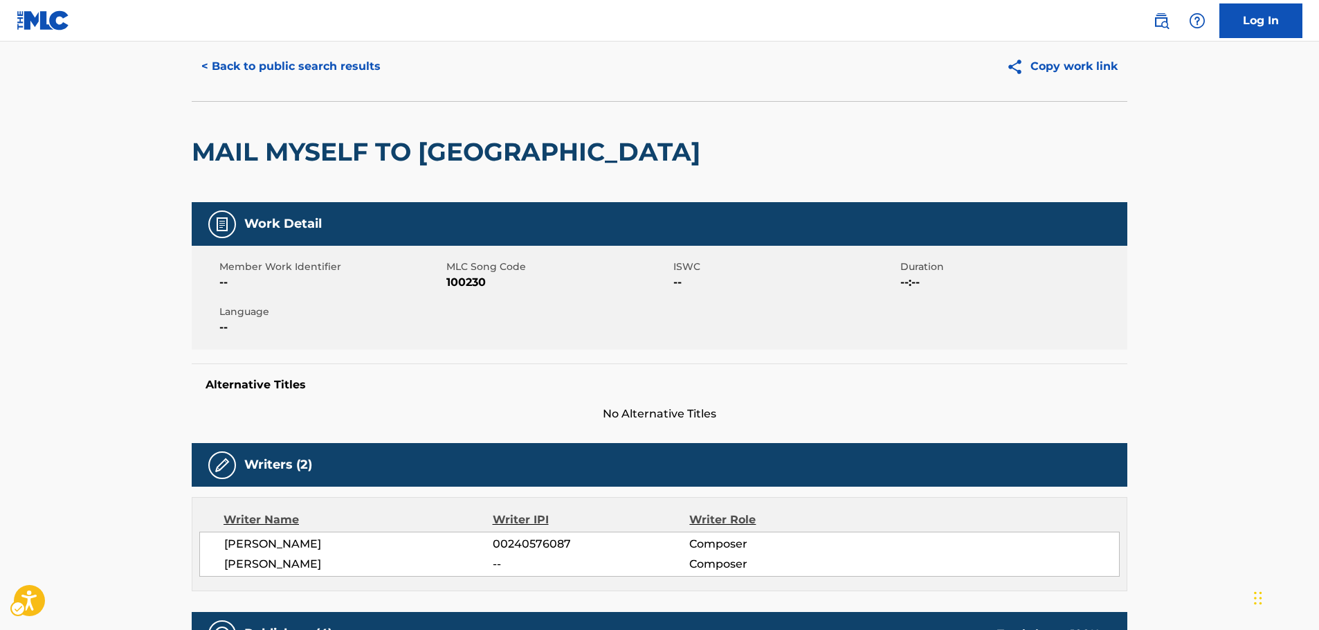
scroll to position [0, 0]
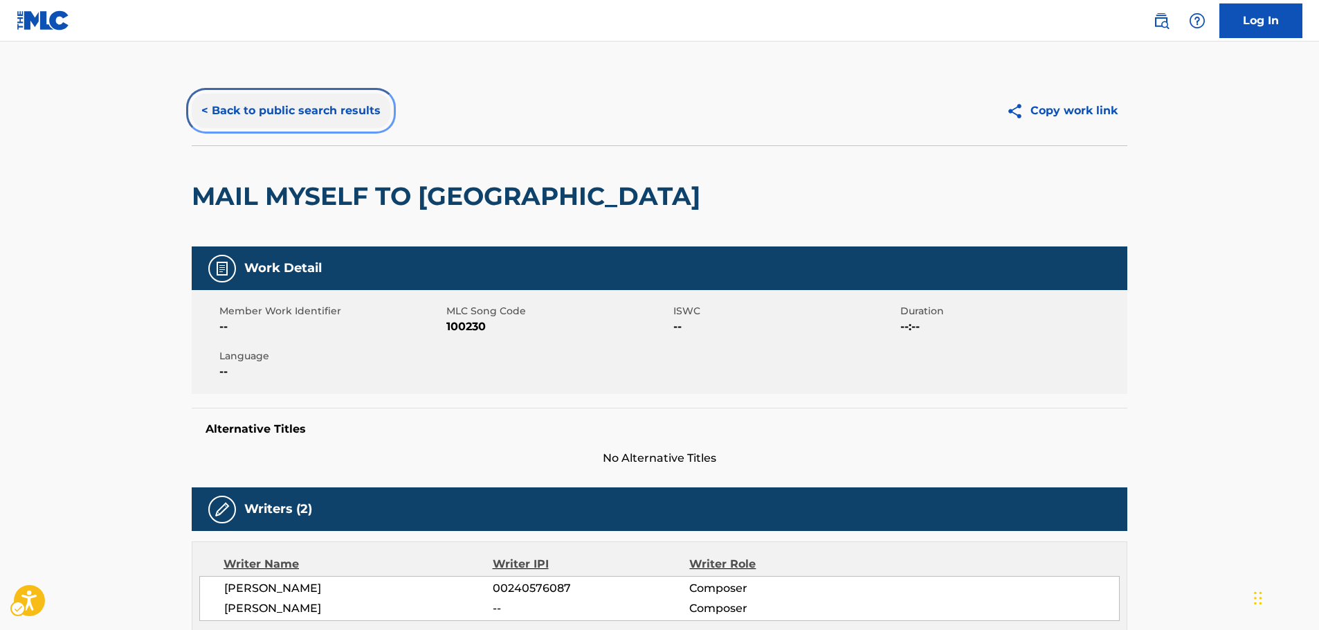
drag, startPoint x: 364, startPoint y: 102, endPoint x: 388, endPoint y: 192, distance: 92.3
click at [364, 102] on button "< Back to public search results" at bounding box center [291, 110] width 199 height 35
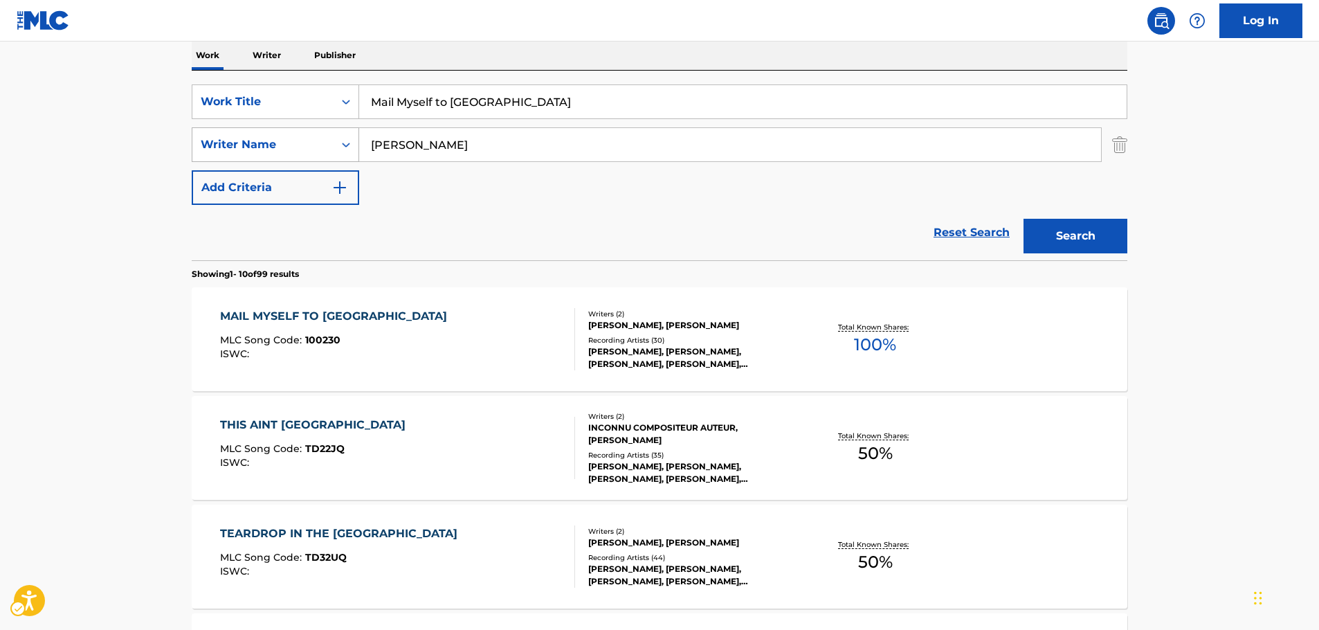
scroll to position [156, 0]
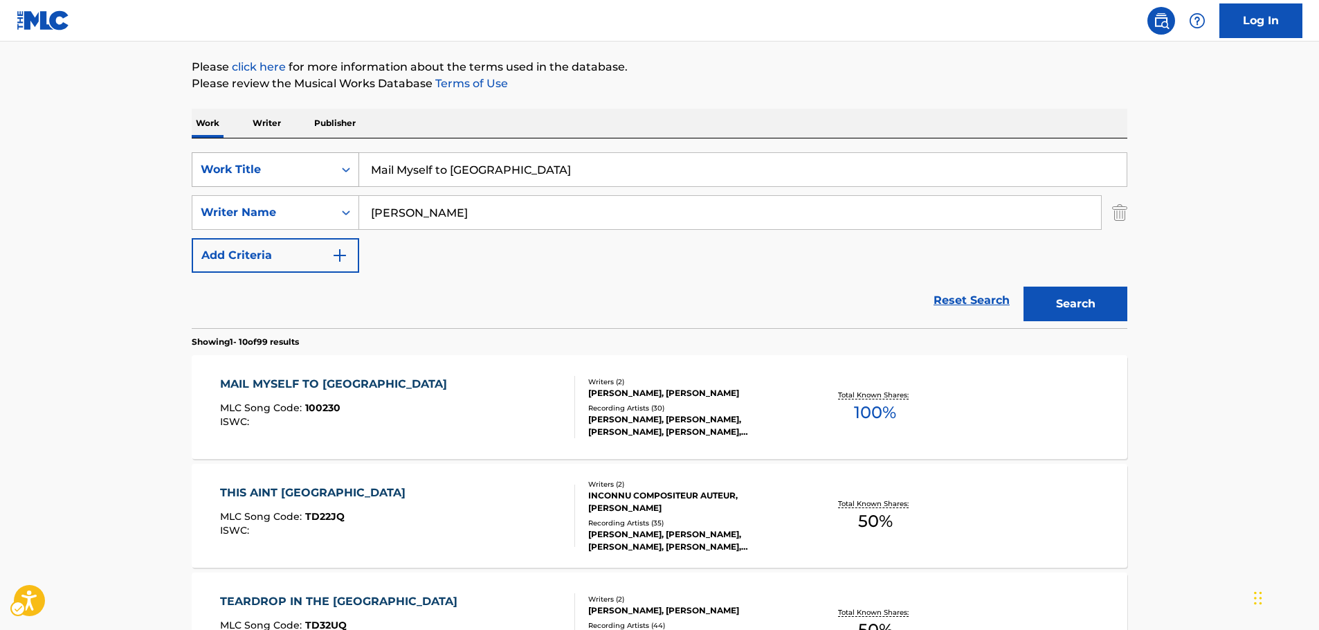
click at [340, 179] on div "Search Form" at bounding box center [346, 169] width 25 height 25
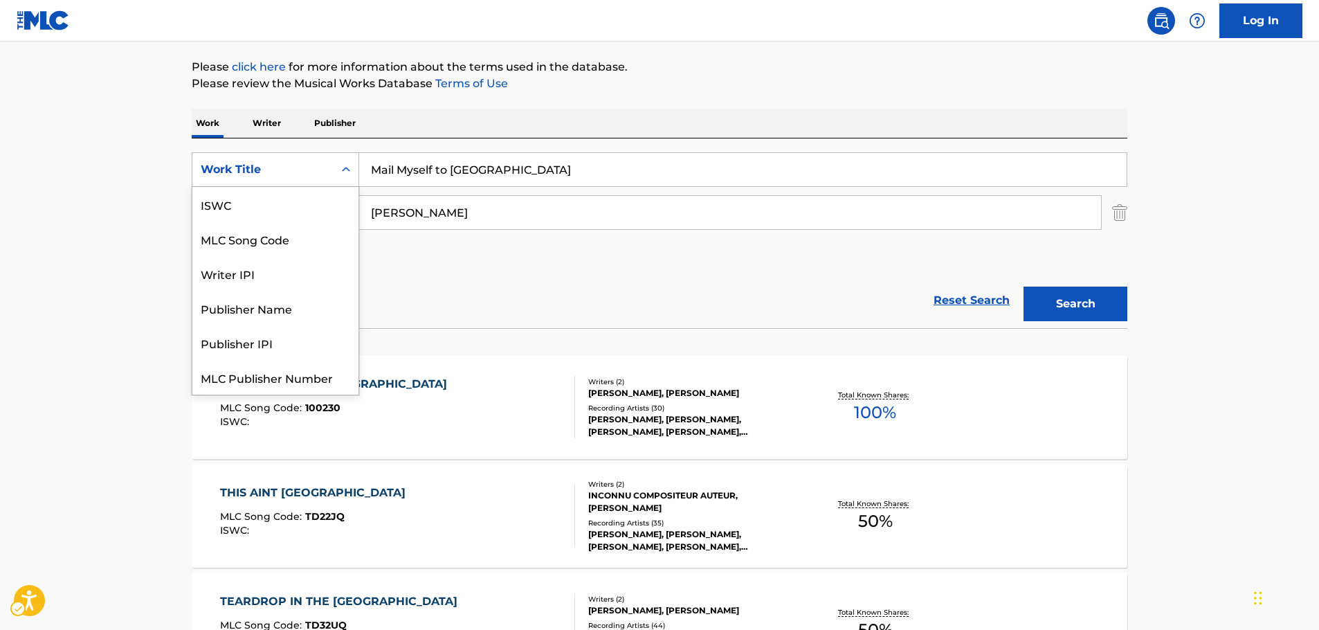
scroll to position [35, 0]
click at [300, 203] on div "MLC Song Code" at bounding box center [275, 204] width 166 height 35
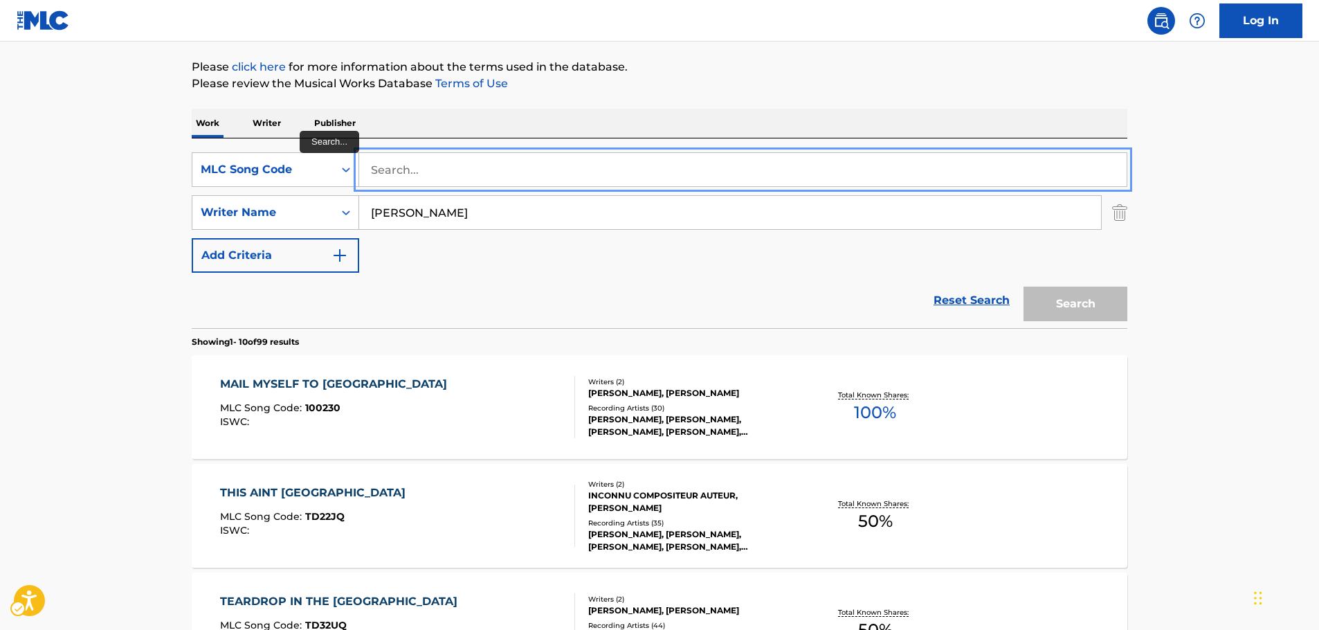
paste input "I02381"
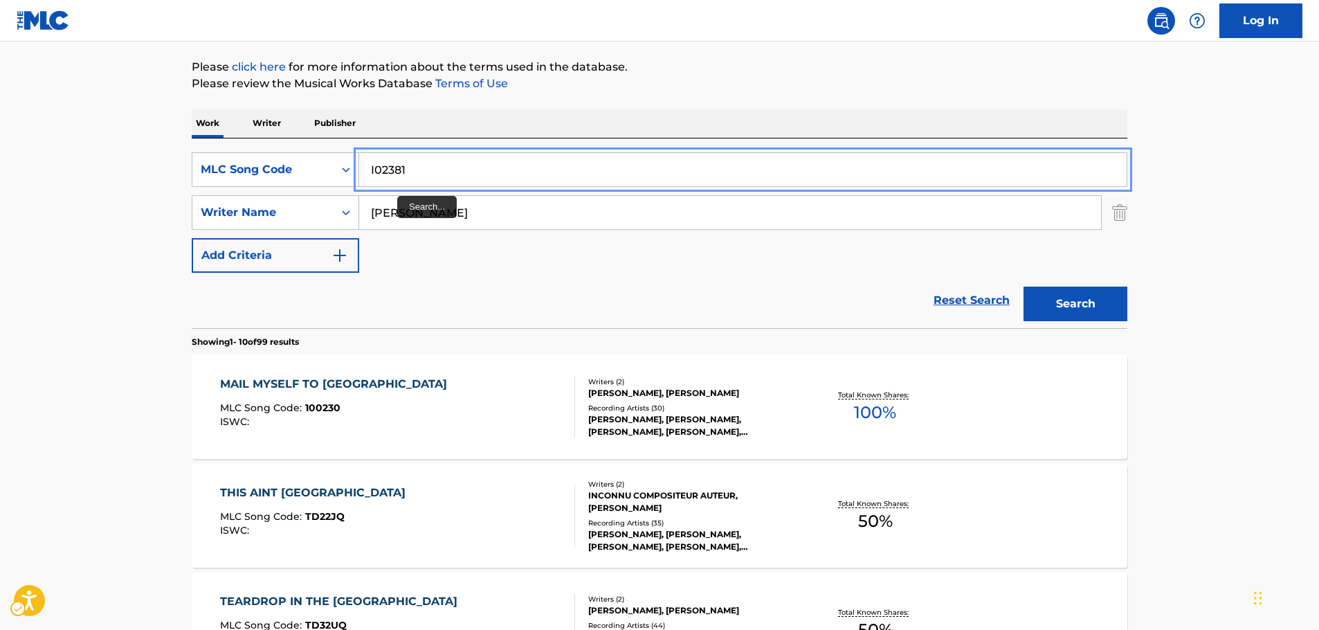
type input "I02381"
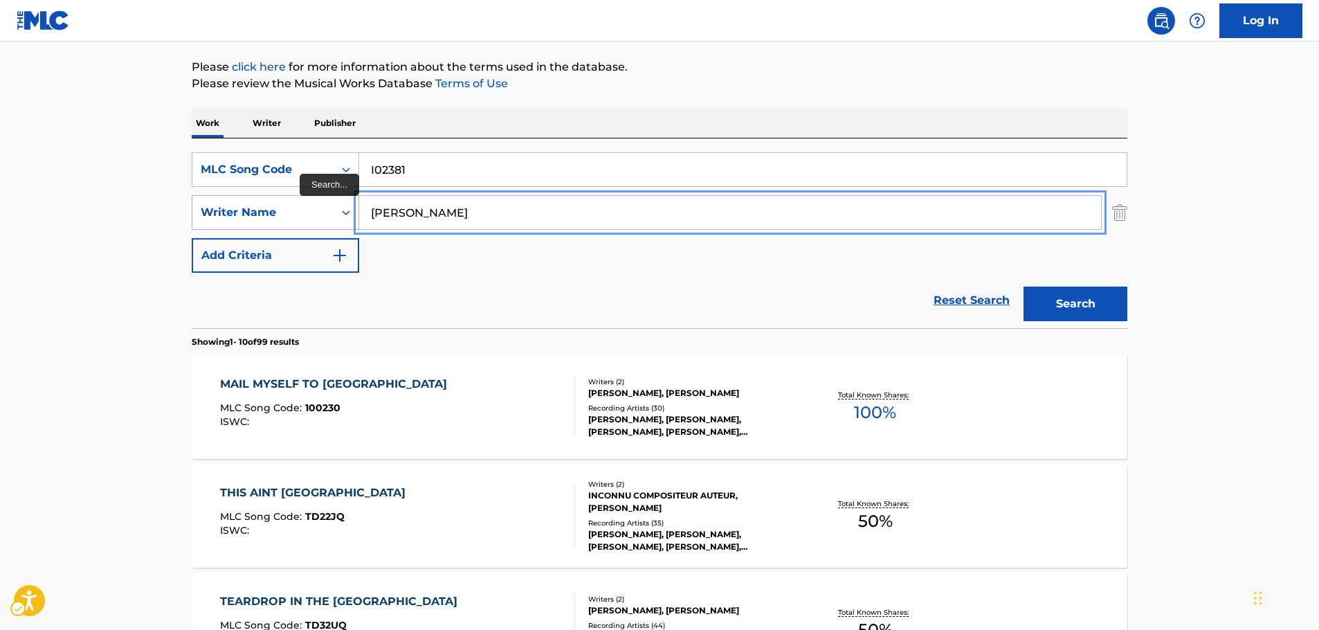
drag, startPoint x: 415, startPoint y: 212, endPoint x: 330, endPoint y: 214, distance: 84.4
click at [1023, 286] on button "Search" at bounding box center [1075, 303] width 104 height 35
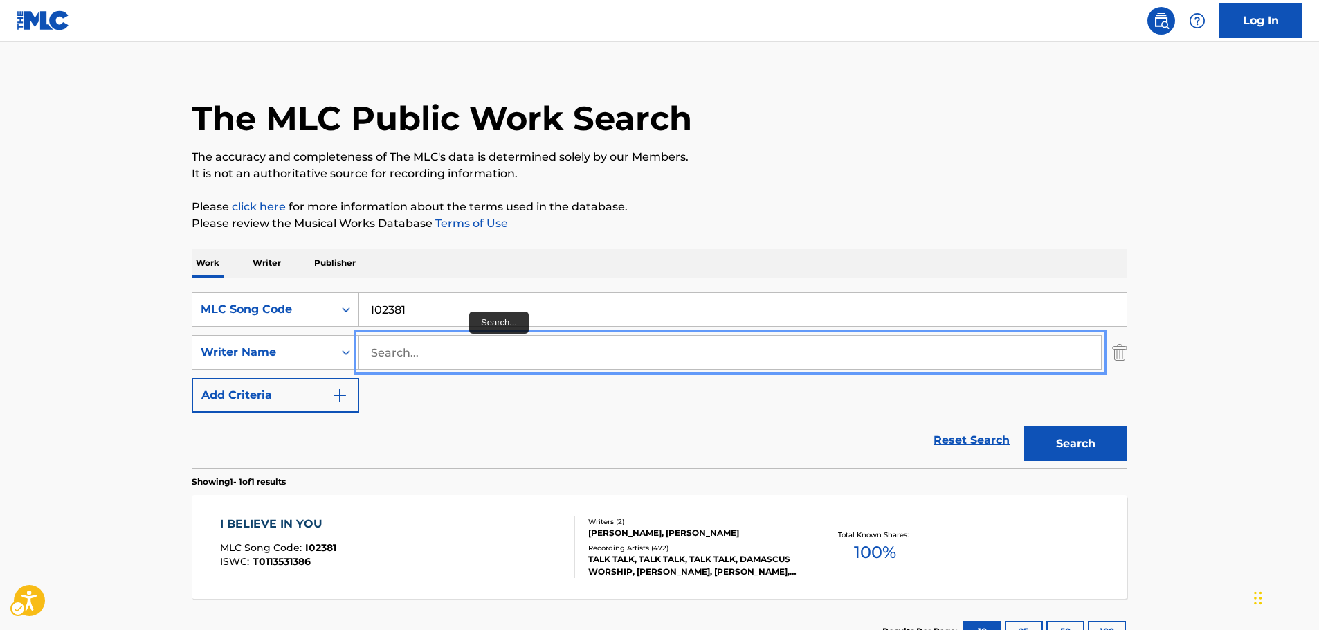
scroll to position [123, 0]
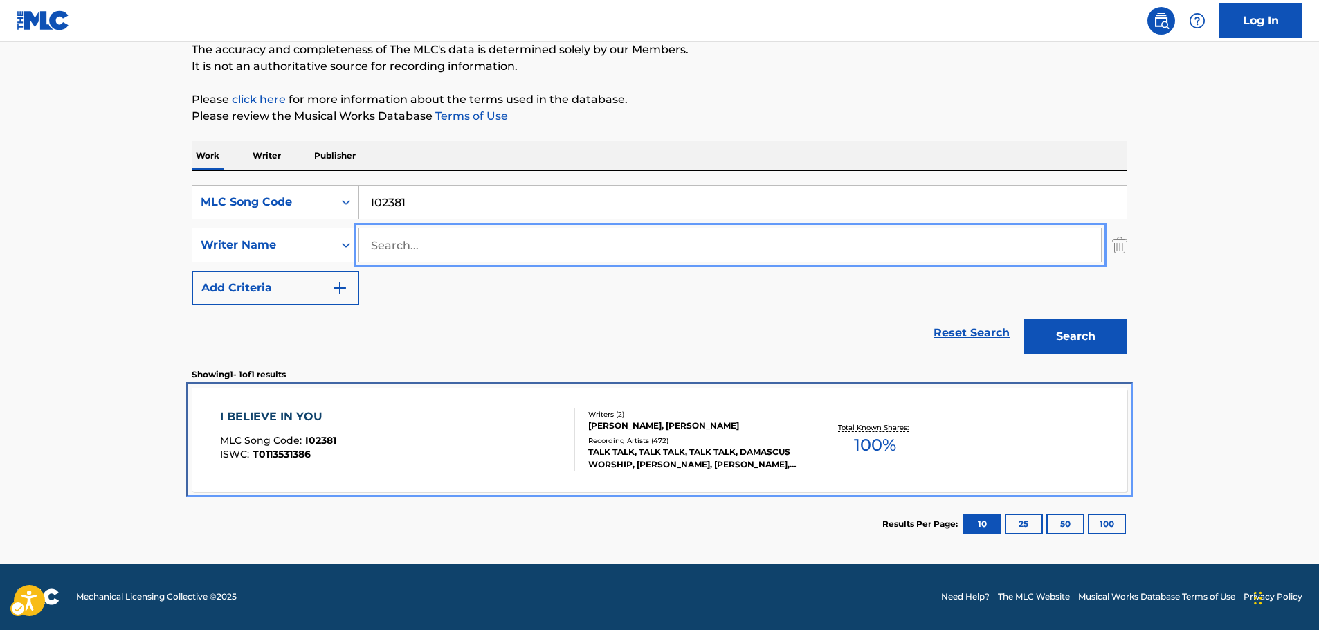
click at [426, 441] on div "I BELIEVE IN YOU MLC Song Code : I02381 ISWC : T0113531386" at bounding box center [398, 439] width 356 height 62
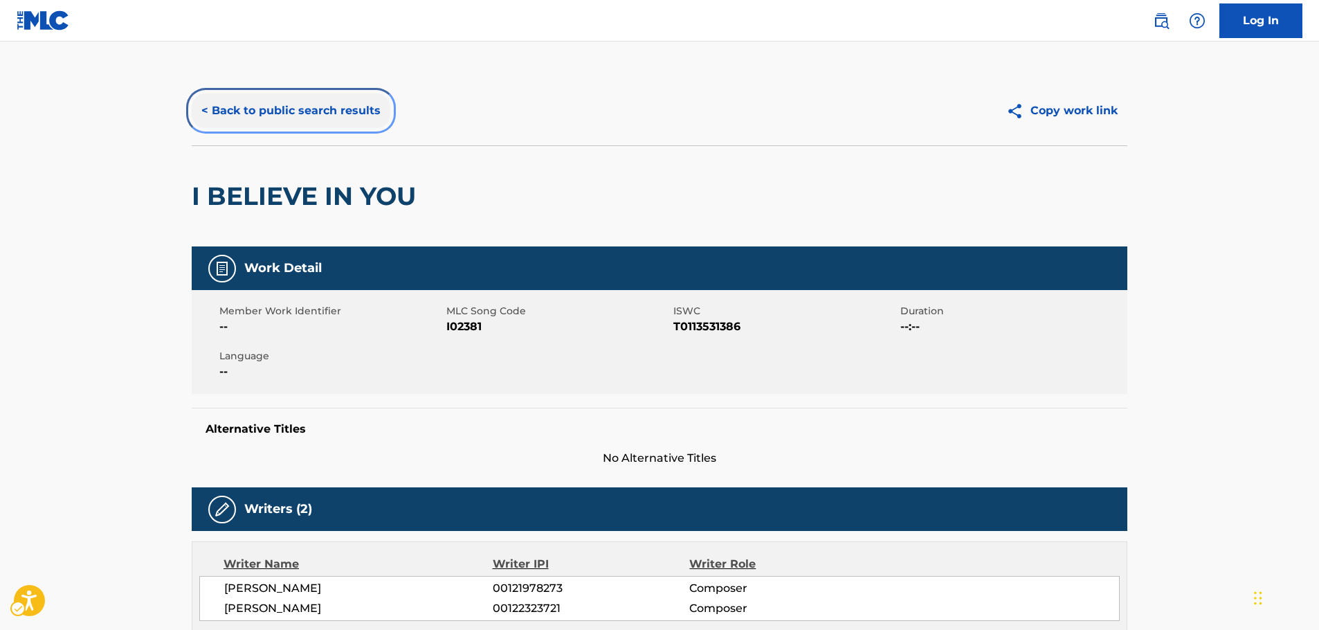
click at [313, 108] on button "< Back to public search results" at bounding box center [291, 110] width 199 height 35
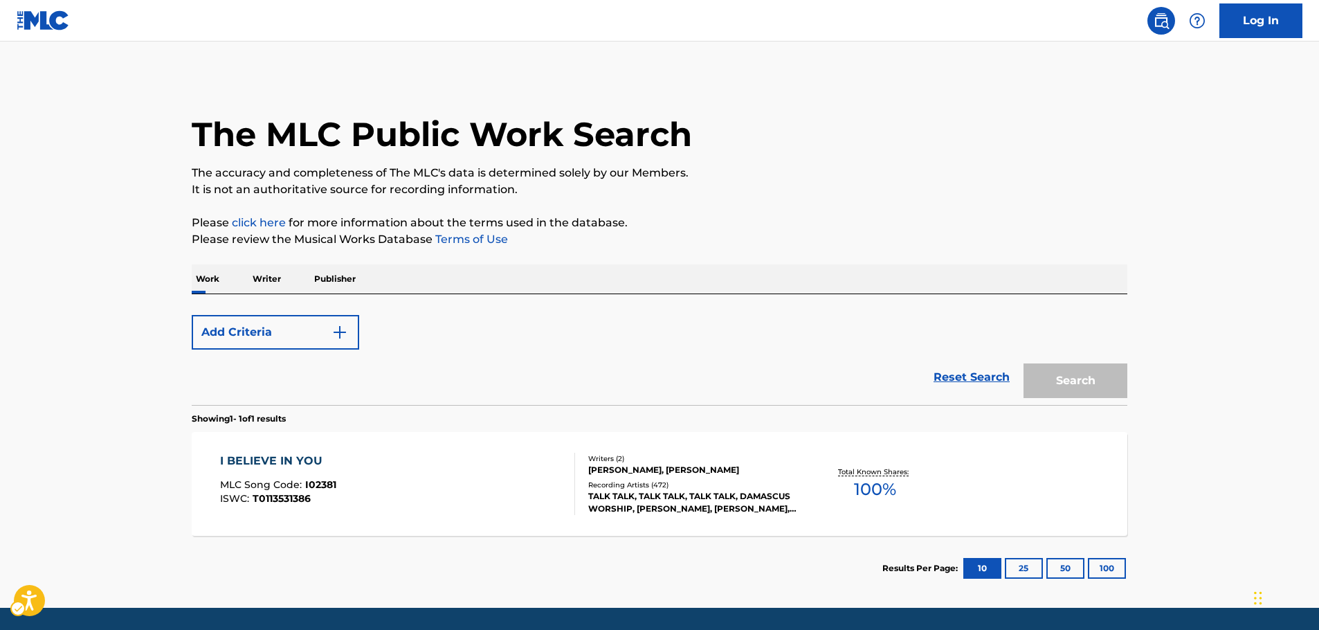
scroll to position [44, 0]
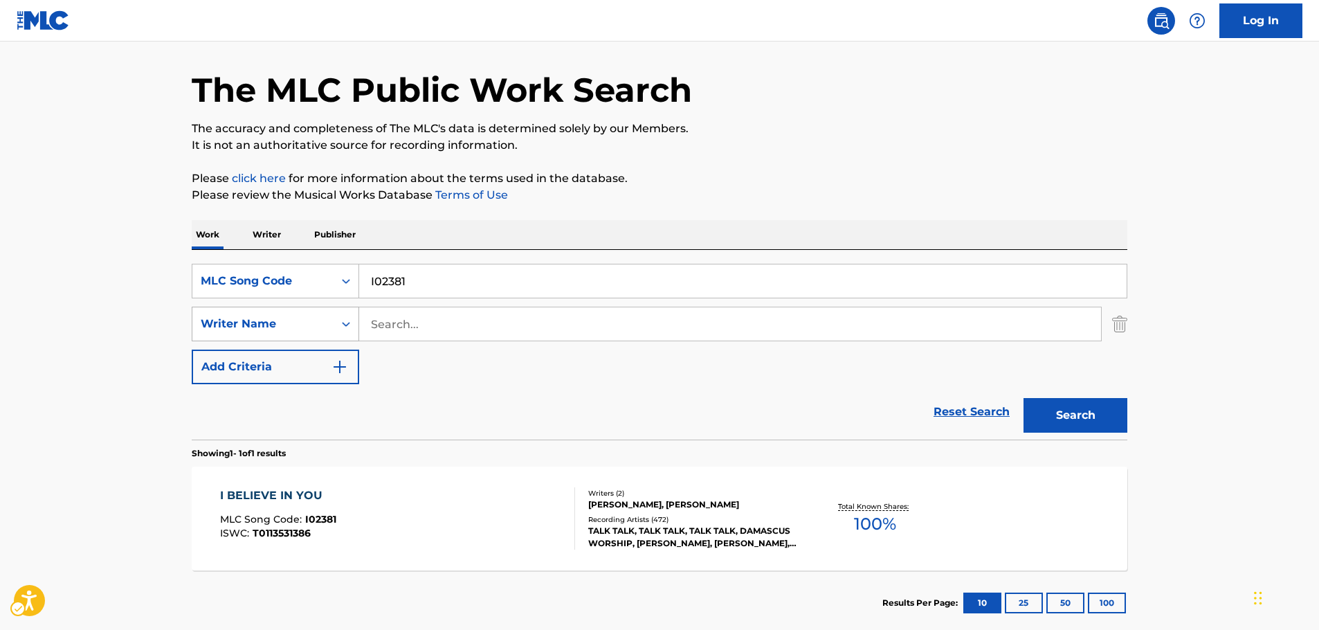
click at [341, 334] on div "Search Form" at bounding box center [346, 323] width 25 height 25
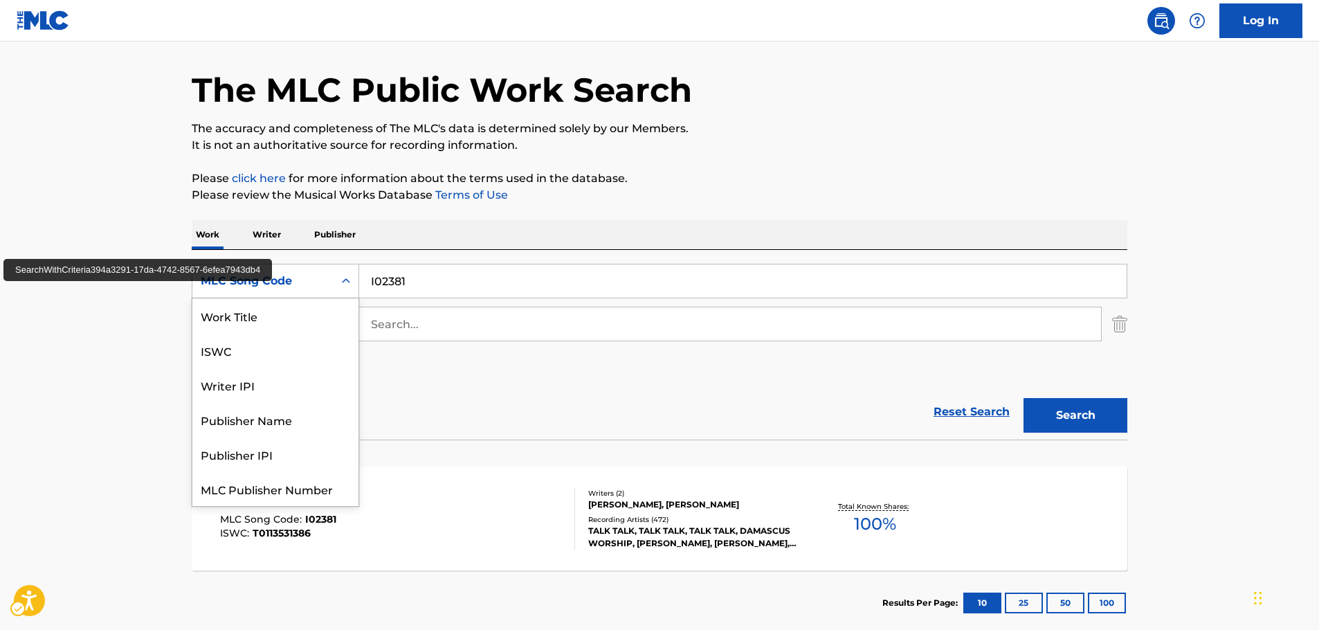
click at [339, 286] on icon "Search Form" at bounding box center [346, 281] width 14 height 14
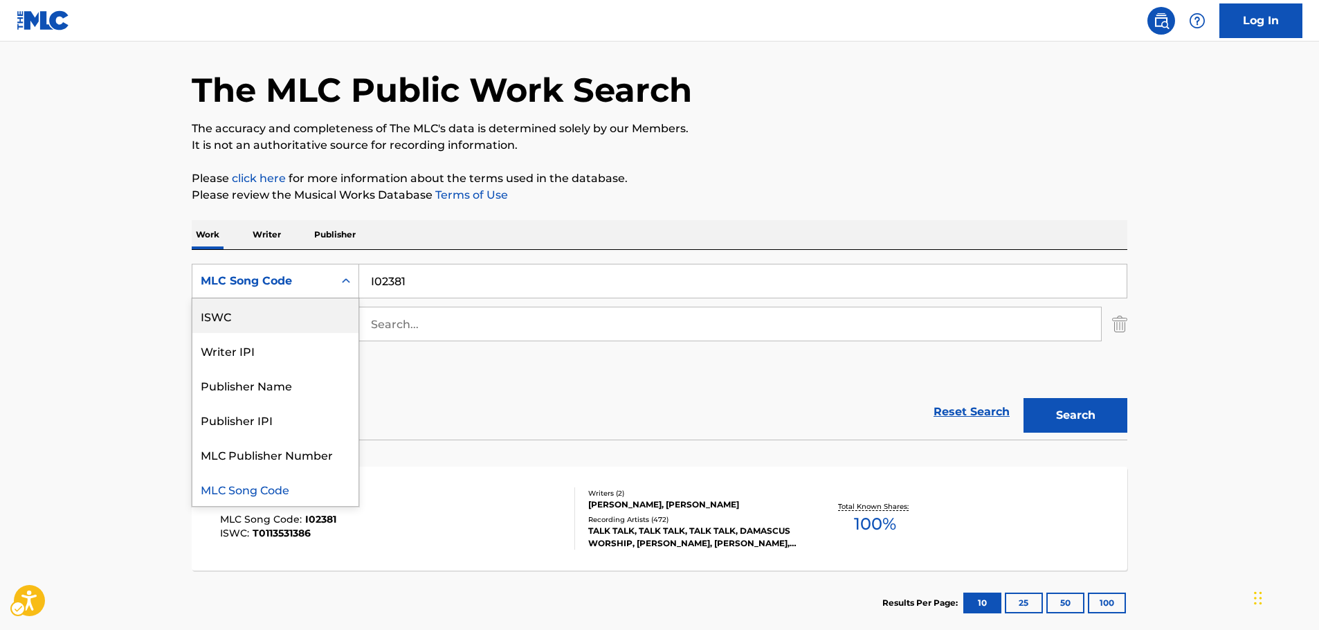
scroll to position [0, 0]
click at [300, 314] on div "Work Title" at bounding box center [275, 315] width 166 height 35
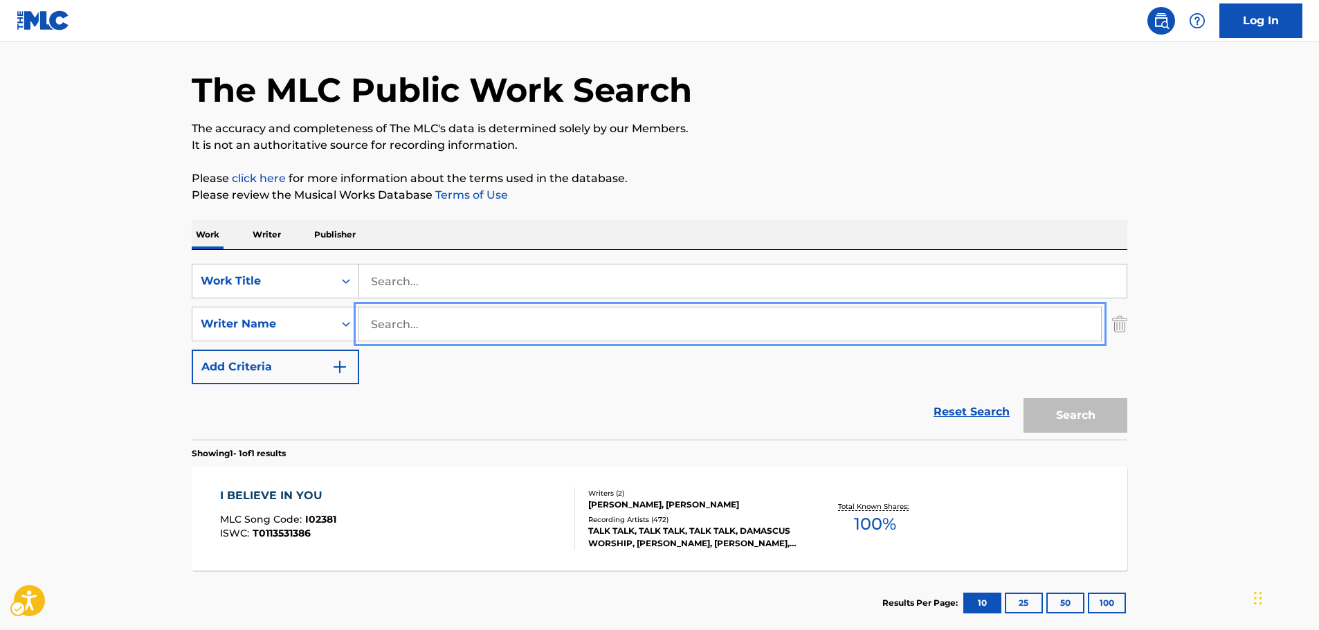
paste input "Tizziani"
type input "Tizziani"
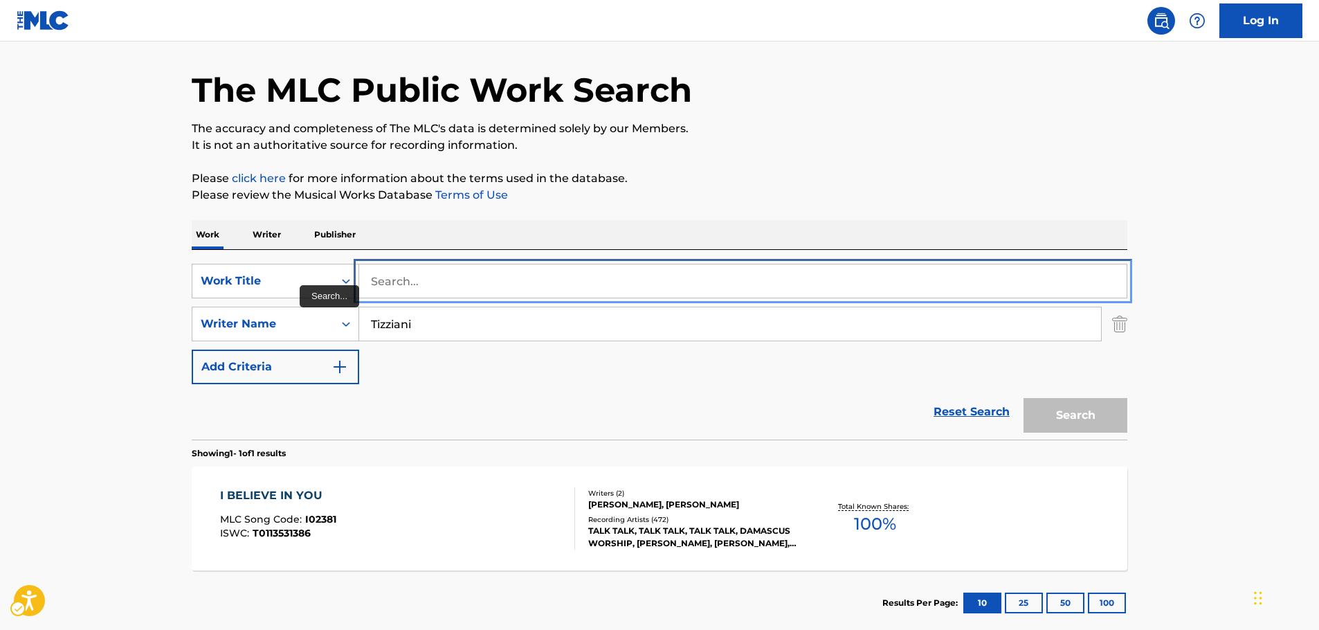
drag, startPoint x: 445, startPoint y: 282, endPoint x: 463, endPoint y: 281, distance: 18.0
paste input "La Fuerza Que Sana Todo"
type input "La Fuerza Que Sana Todo"
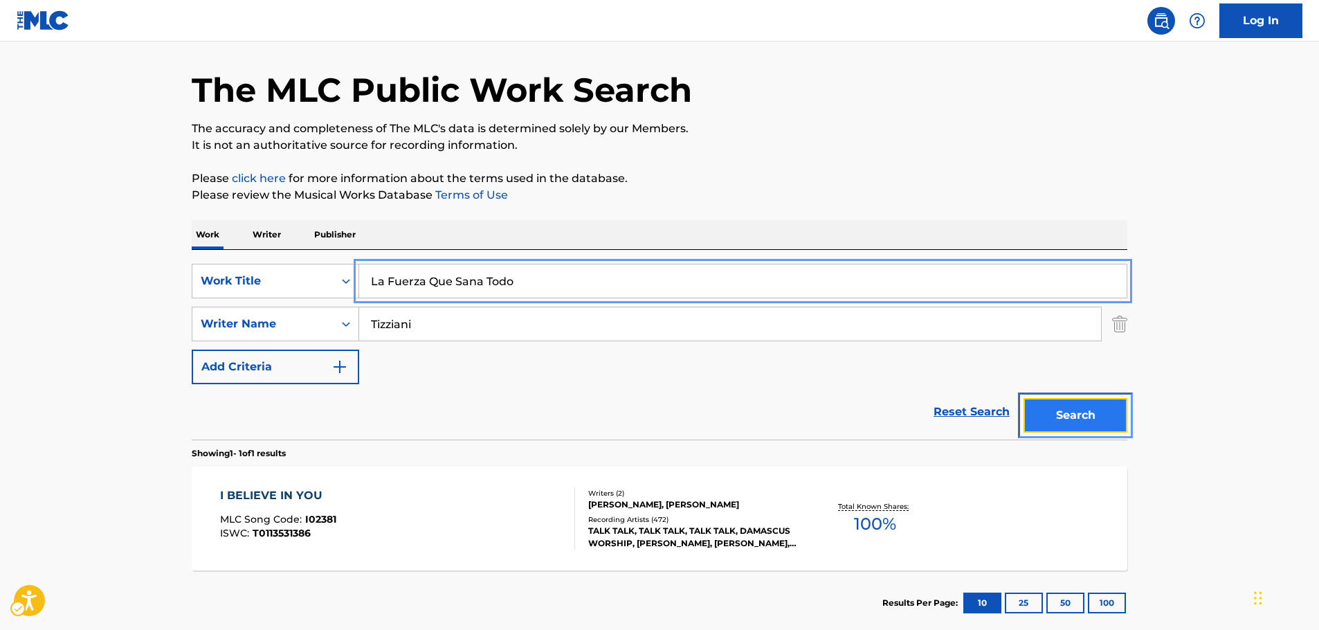
click at [1039, 406] on button "Search" at bounding box center [1075, 415] width 104 height 35
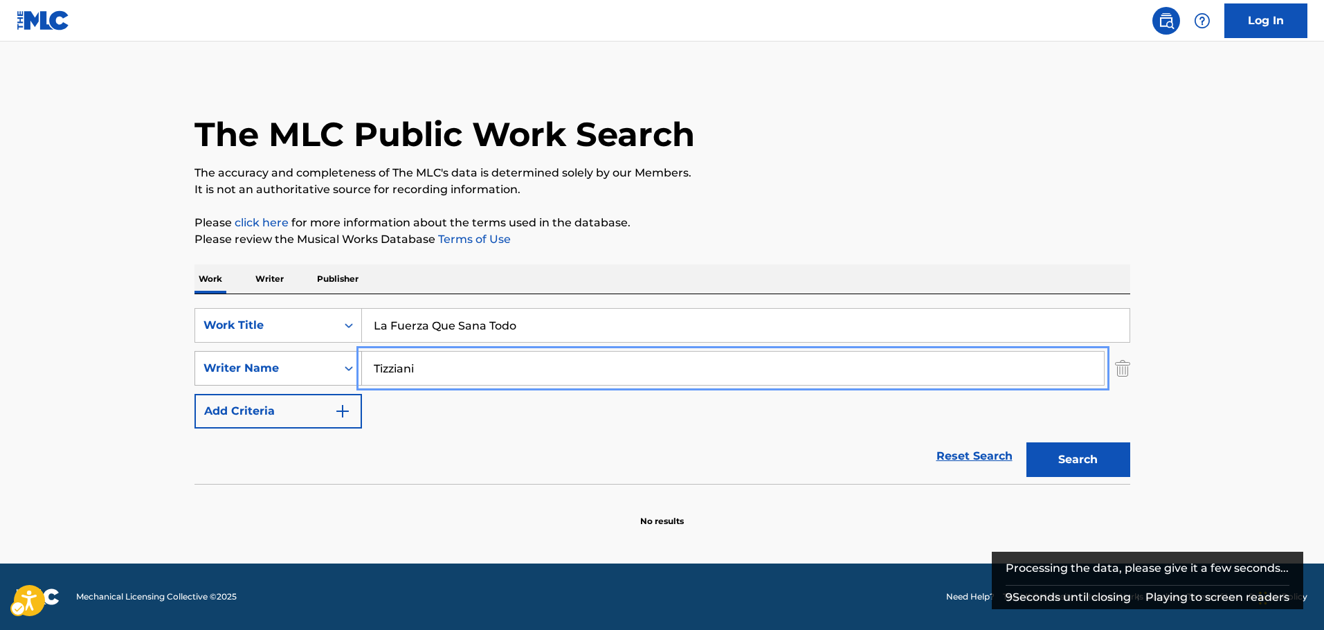
drag, startPoint x: 372, startPoint y: 368, endPoint x: 264, endPoint y: 360, distance: 107.6
click at [264, 360] on div "SearchWithCriteria116ecf86-9210-42c5-aff2-80fe2ec4745d Writer Name Tizziani" at bounding box center [662, 368] width 936 height 35
click at [1026, 442] on button "Search" at bounding box center [1078, 459] width 104 height 35
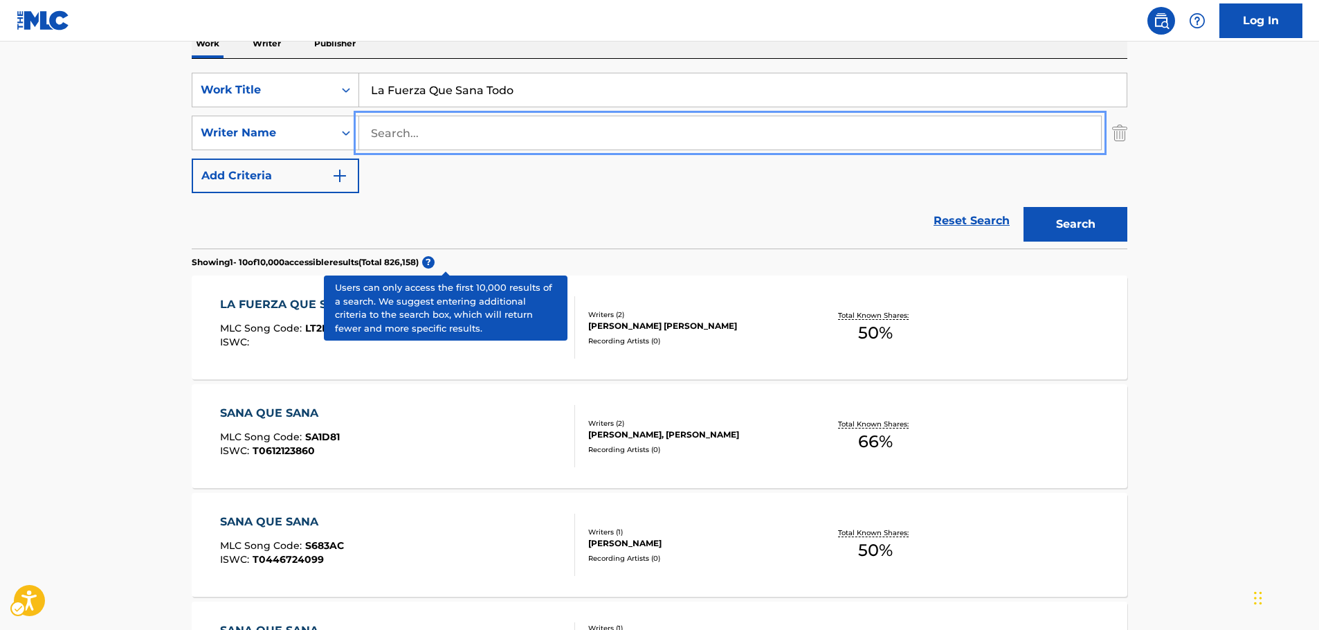
scroll to position [138, 0]
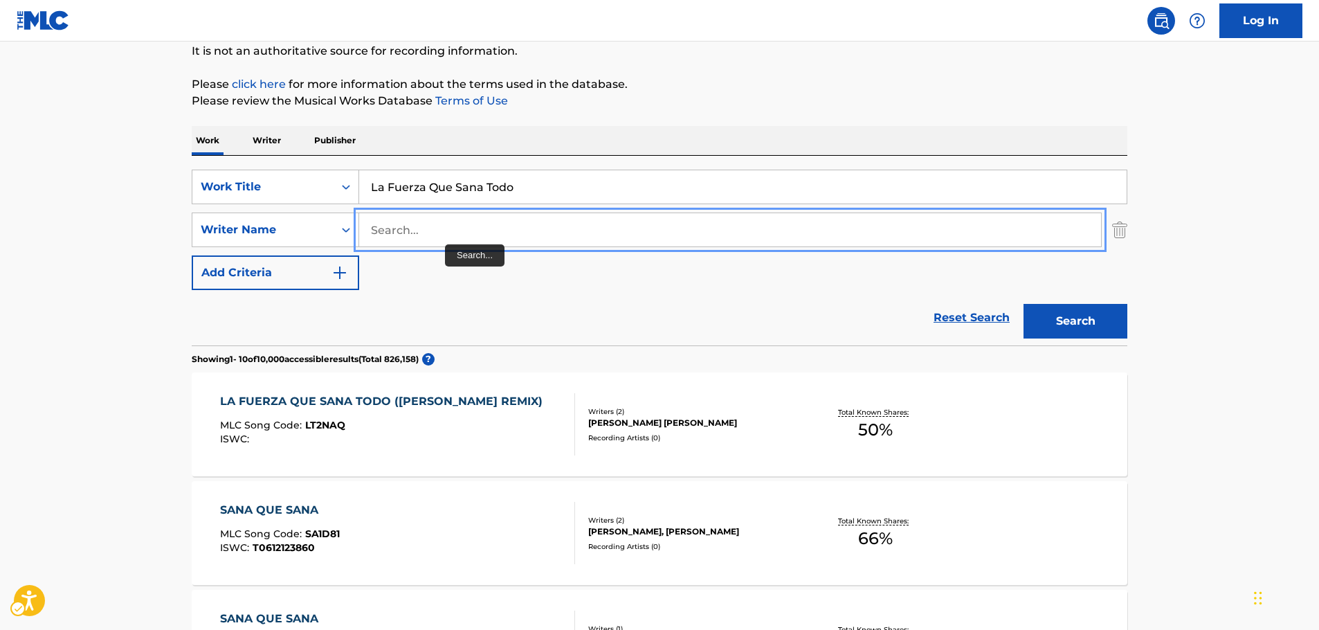
paste input "[PERSON_NAME]"
type input "[PERSON_NAME]"
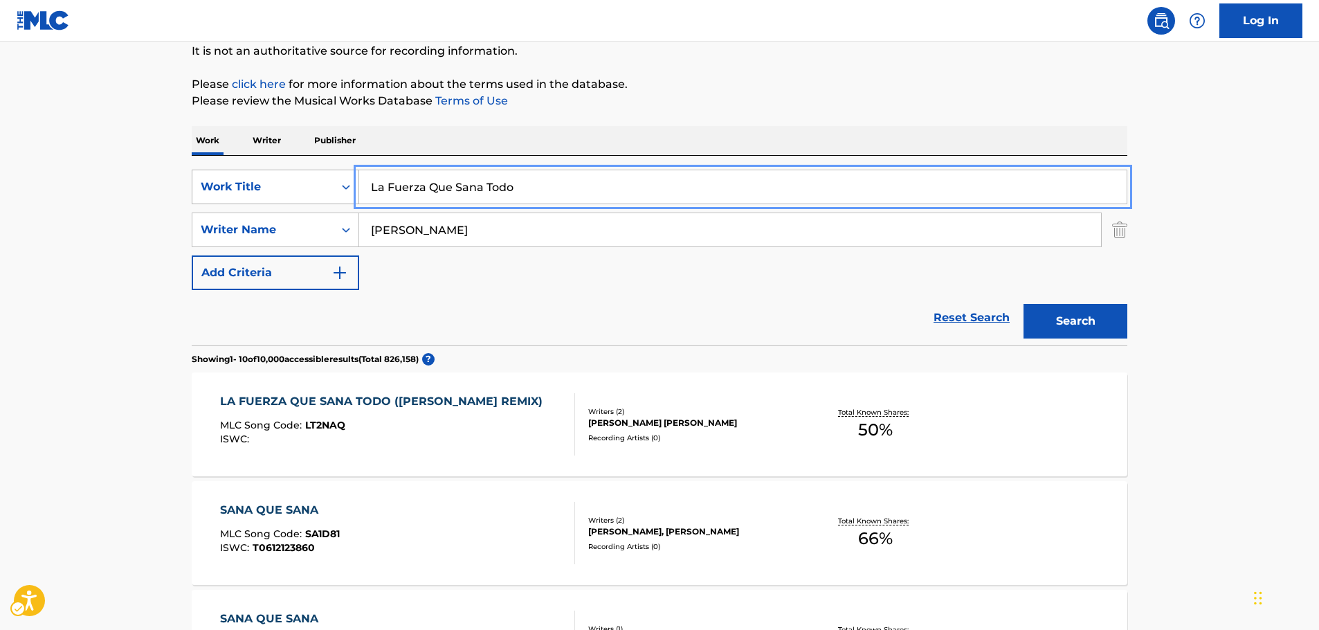
drag, startPoint x: 347, startPoint y: 182, endPoint x: 325, endPoint y: 188, distance: 23.5
click at [338, 184] on div "SearchWithCriteriab6484934-7fbb-4e22-8869-38d83f91be11 Work Title La Fuerza Que…" at bounding box center [660, 187] width 936 height 35
paste input "Wana Hey"
type input "Wana Hey"
click at [1071, 319] on button "Search" at bounding box center [1075, 321] width 104 height 35
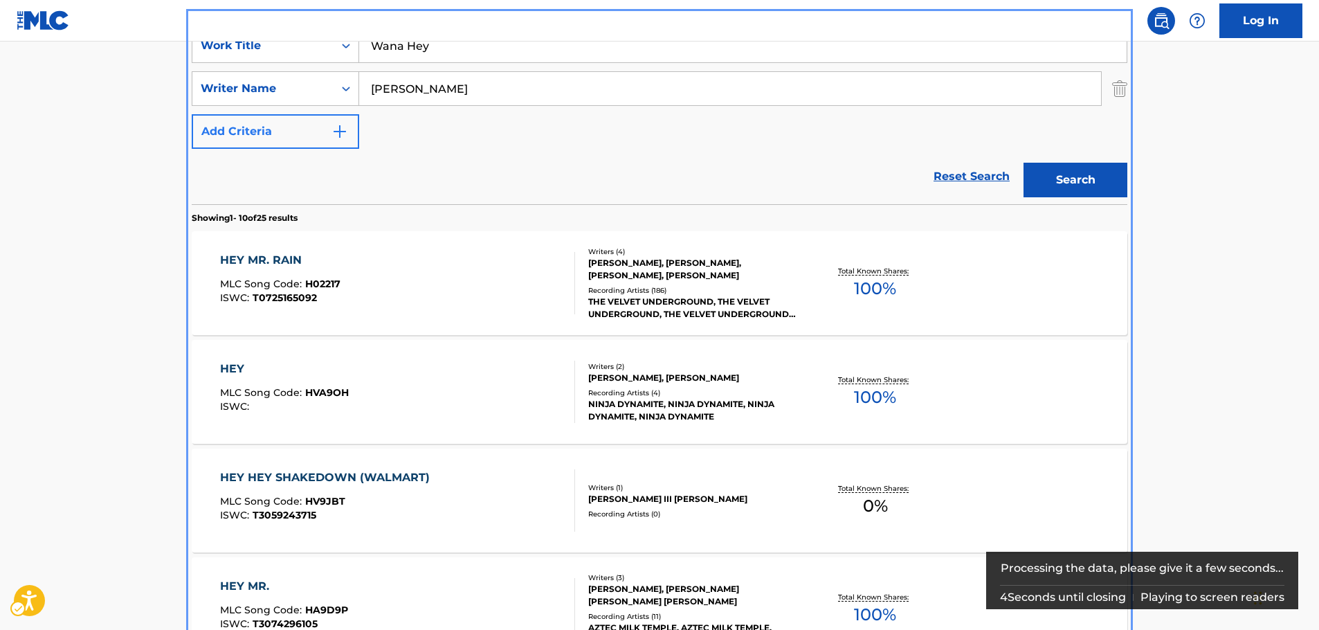
scroll to position [156, 0]
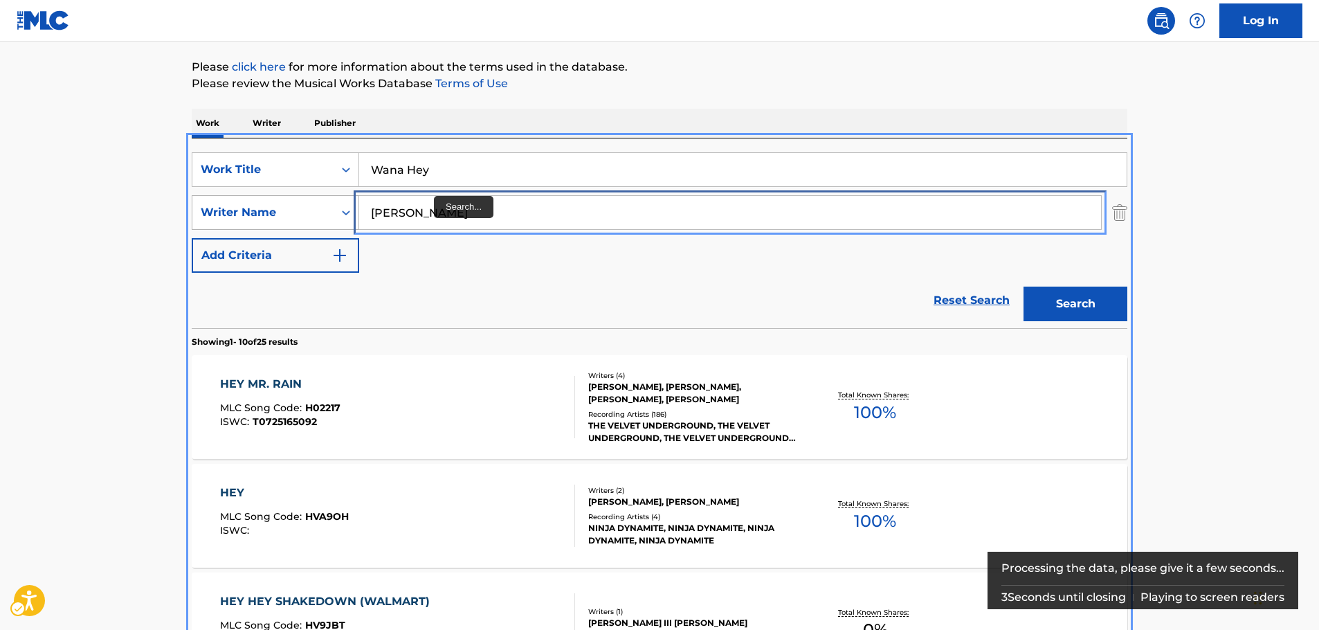
drag, startPoint x: 417, startPoint y: 220, endPoint x: 227, endPoint y: 219, distance: 190.3
click at [227, 219] on div "SearchWithCriteria116ecf86-9210-42c5-aff2-80fe2ec4745d Writer Name [PERSON_NAME]" at bounding box center [660, 212] width 936 height 35
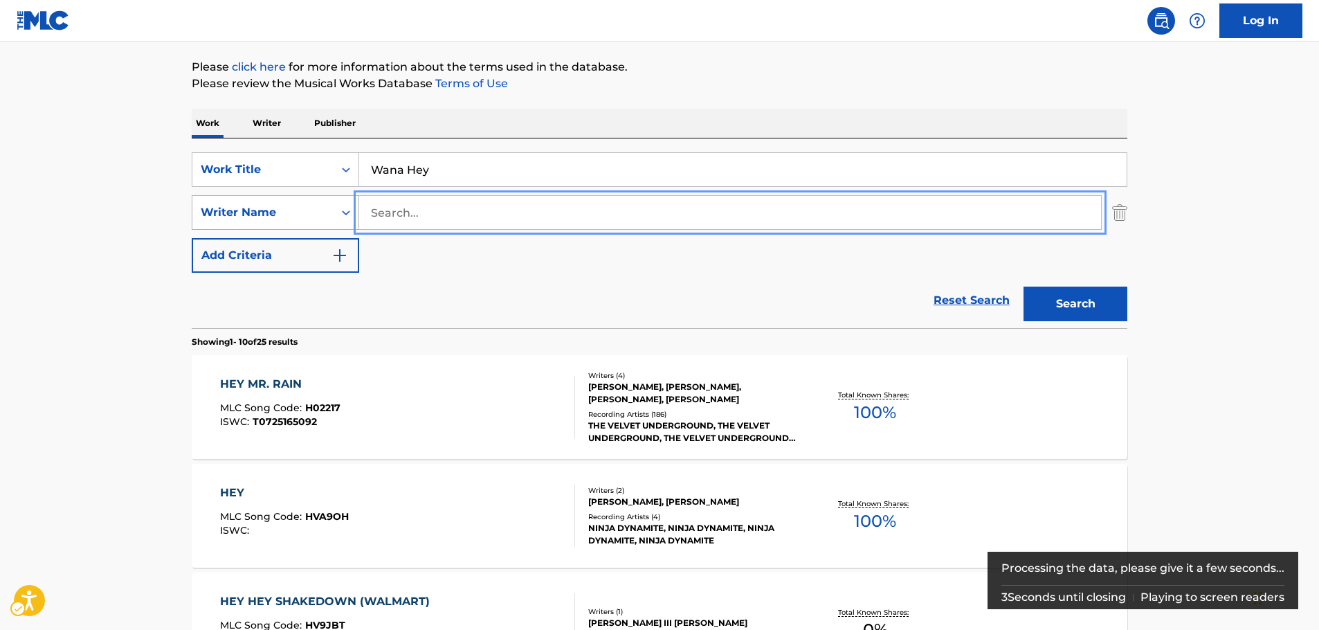
click at [1023, 286] on button "Search" at bounding box center [1075, 303] width 104 height 35
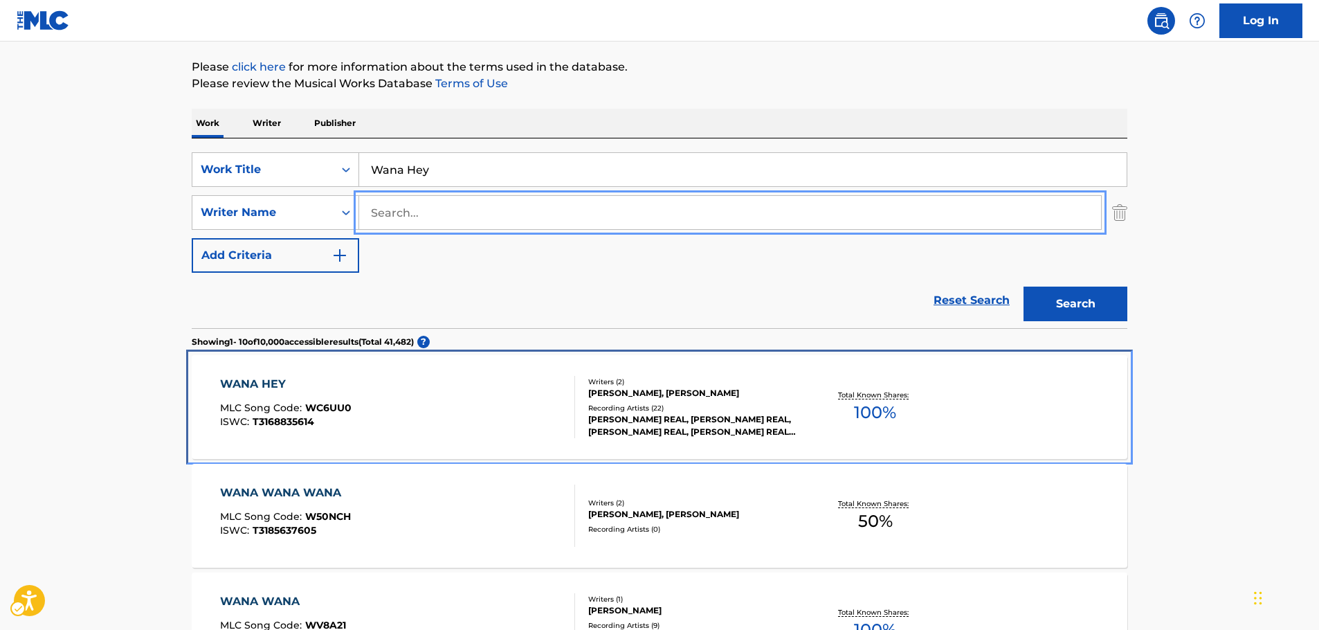
click at [421, 403] on div "WANA HEY MLC Song Code : WC6UU0 ISWC : T3168835614" at bounding box center [398, 407] width 356 height 62
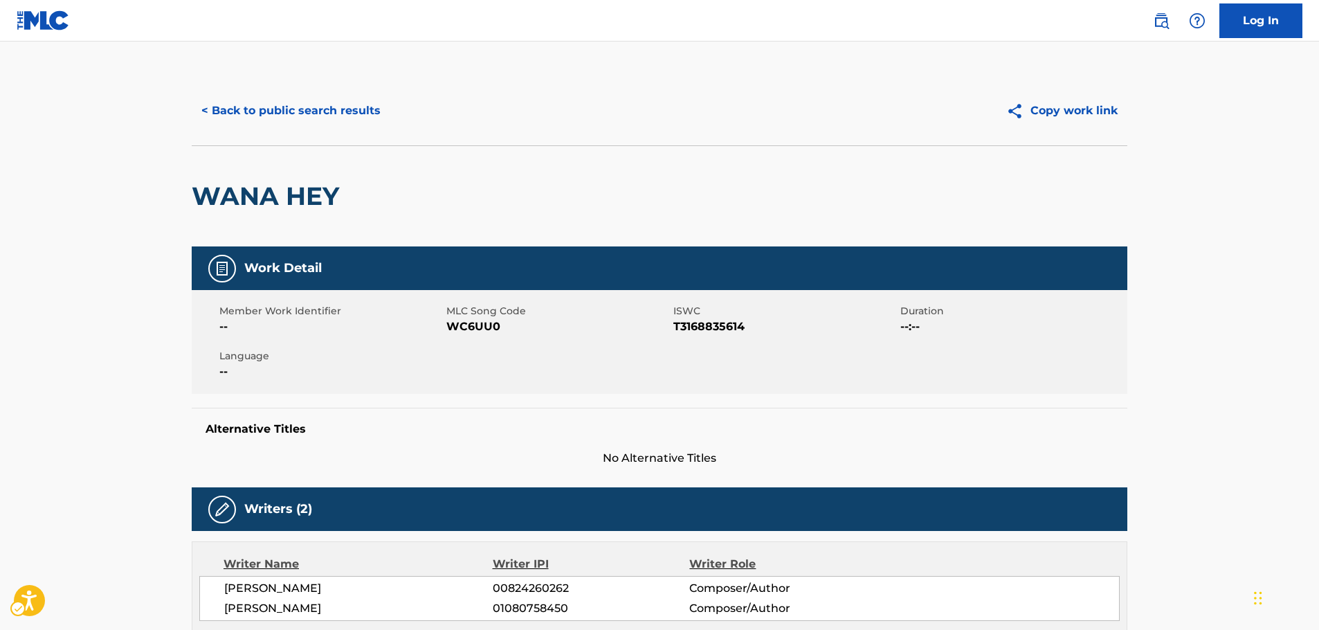
click at [463, 323] on span "MLC Song Code - WC6UU0" at bounding box center [558, 326] width 224 height 17
click at [711, 327] on span "ISWC - T3168835614" at bounding box center [785, 326] width 224 height 17
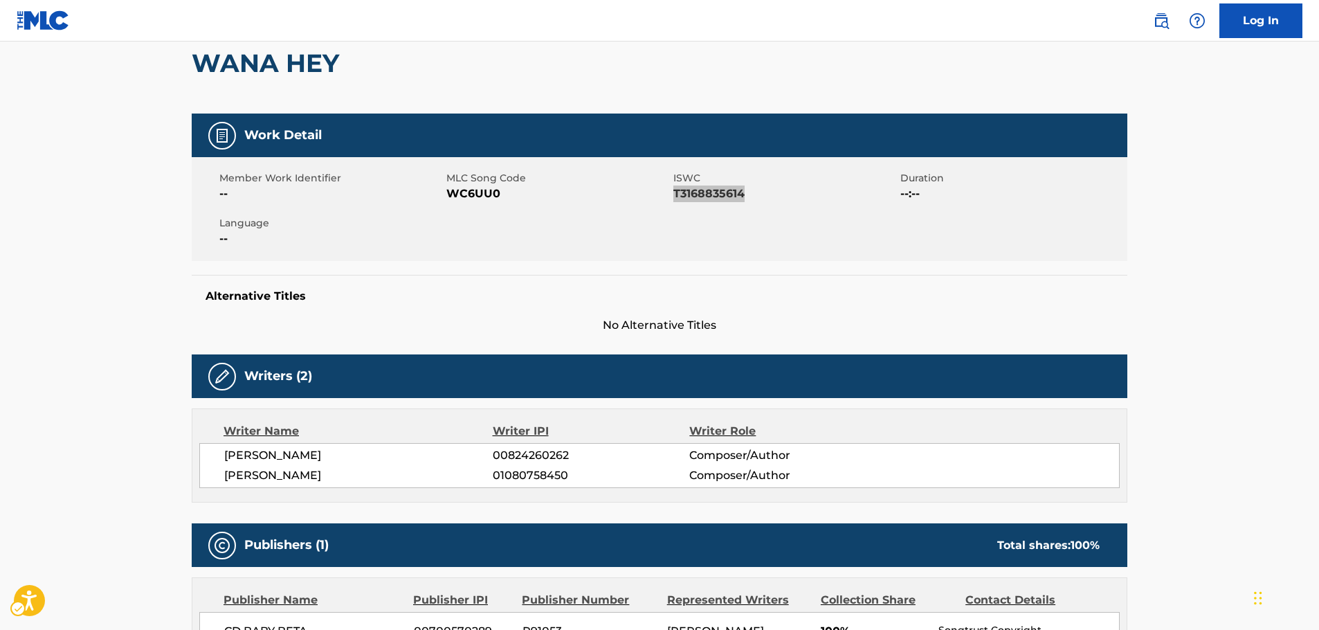
scroll to position [138, 0]
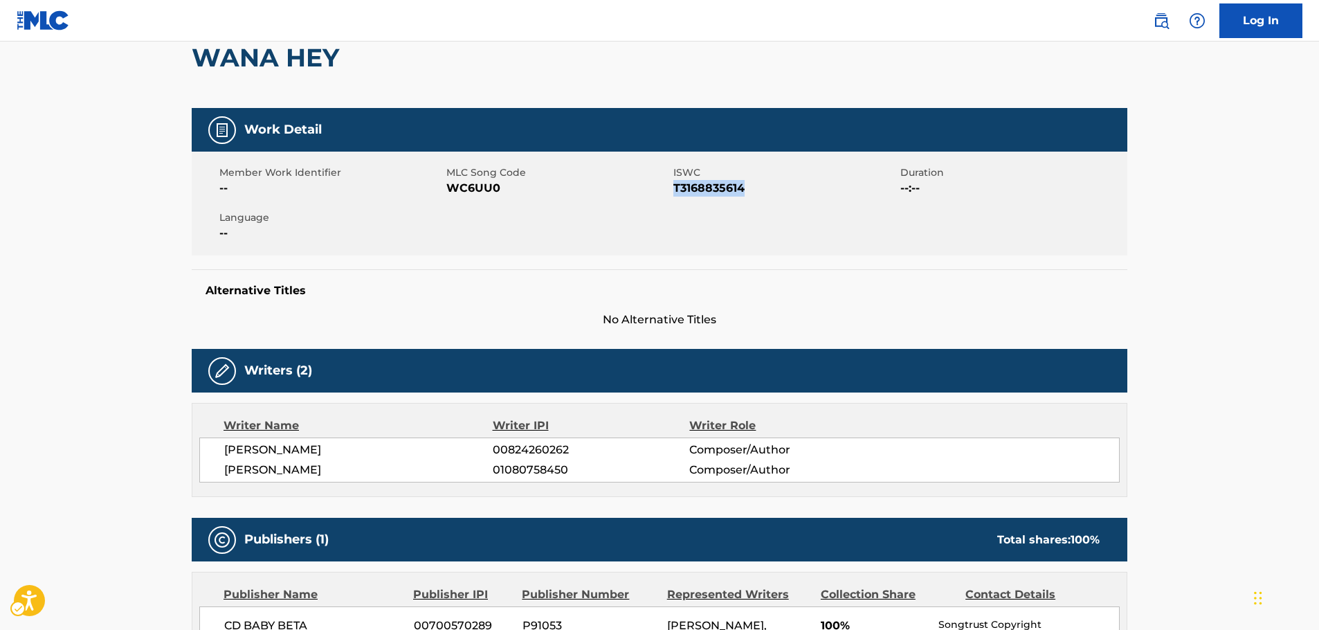
drag, startPoint x: 338, startPoint y: 473, endPoint x: 220, endPoint y: 453, distance: 120.0
click at [220, 453] on div "[PERSON_NAME] 00824260262 Composer/Author [PERSON_NAME] 01080758450 Composer/Au…" at bounding box center [659, 459] width 920 height 45
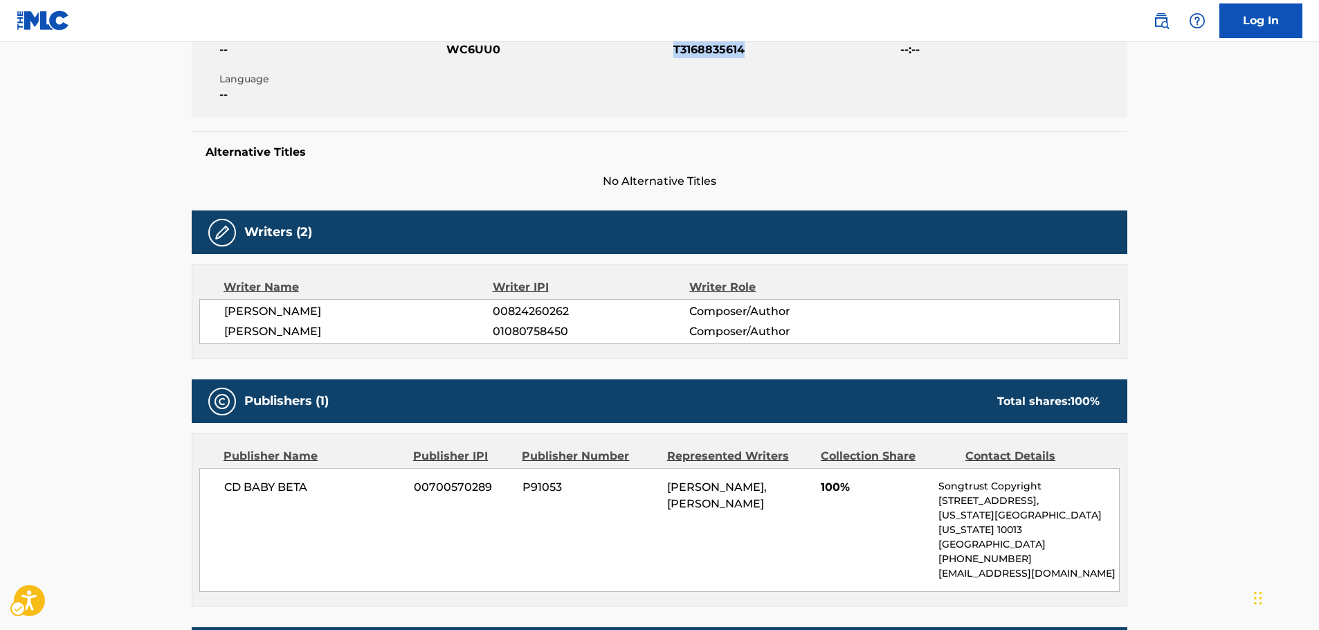
scroll to position [346, 0]
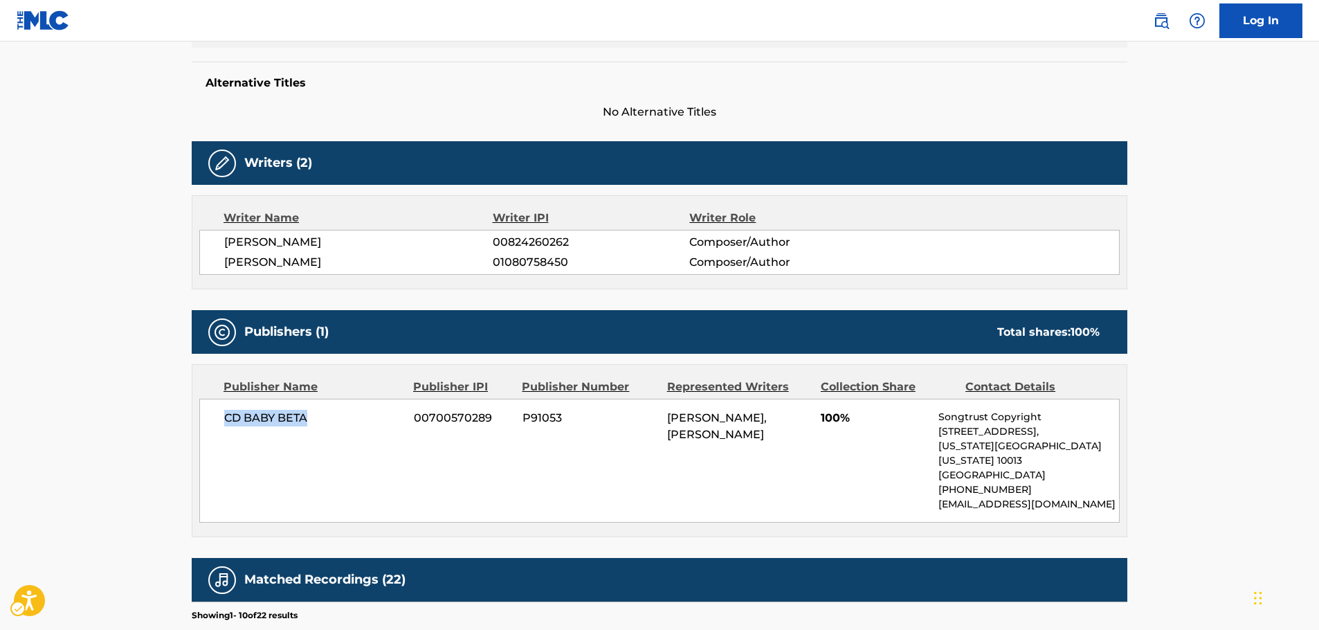
drag, startPoint x: 319, startPoint y: 421, endPoint x: 221, endPoint y: 423, distance: 97.6
click at [221, 423] on div "CD BABY BETA 00700570289 P91053 [PERSON_NAME], [PERSON_NAME] 100% Songtrust Cop…" at bounding box center [659, 461] width 920 height 124
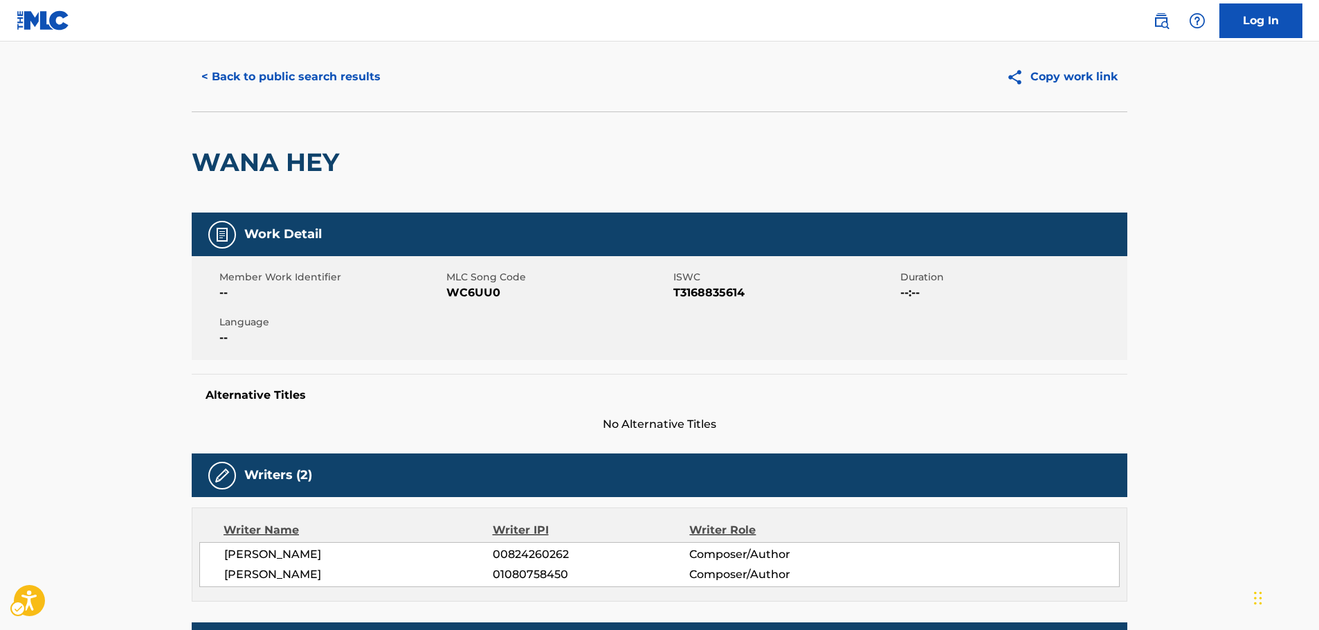
scroll to position [0, 0]
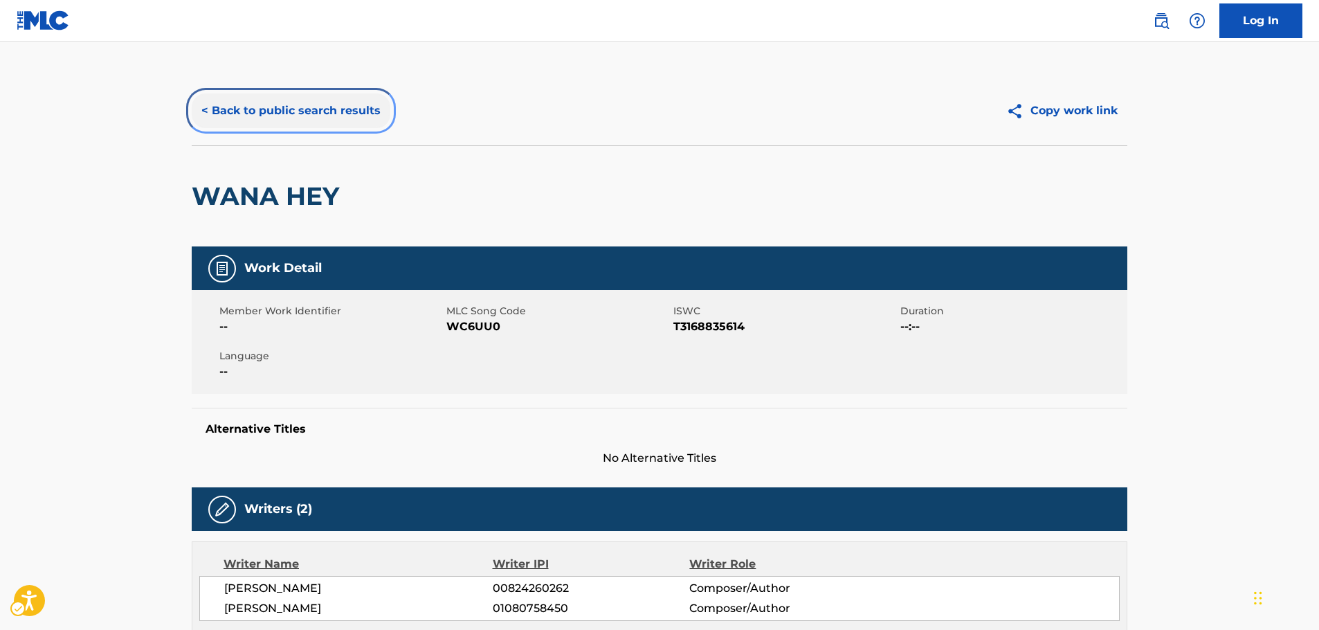
click at [300, 107] on button "< Back to public search results" at bounding box center [291, 110] width 199 height 35
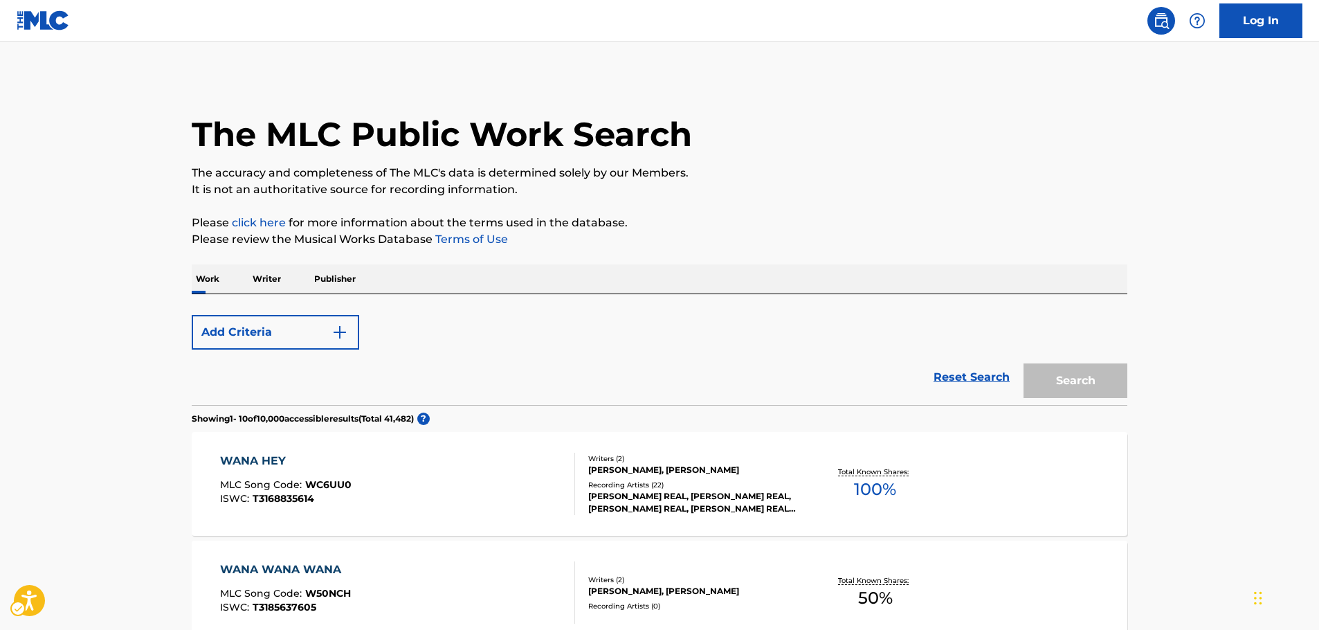
scroll to position [156, 0]
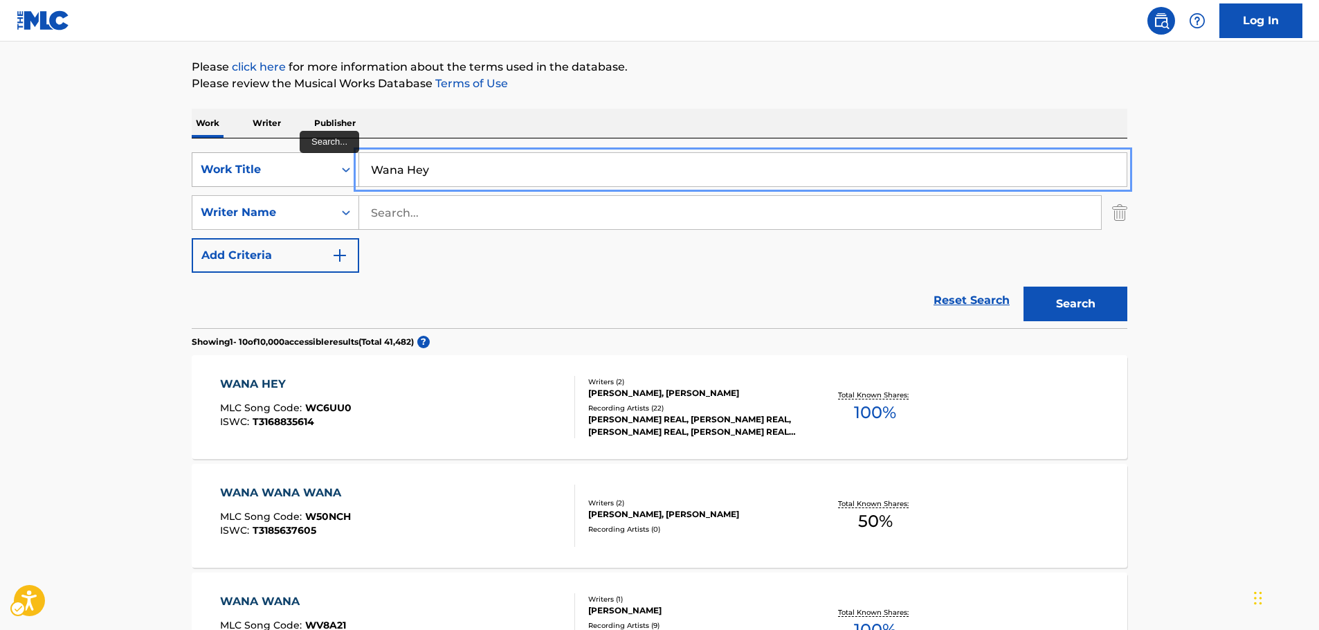
drag, startPoint x: 309, startPoint y: 172, endPoint x: 302, endPoint y: 174, distance: 7.9
paste input "E Cerca E Me Capi"
type input "E Cerca E Me Capi"
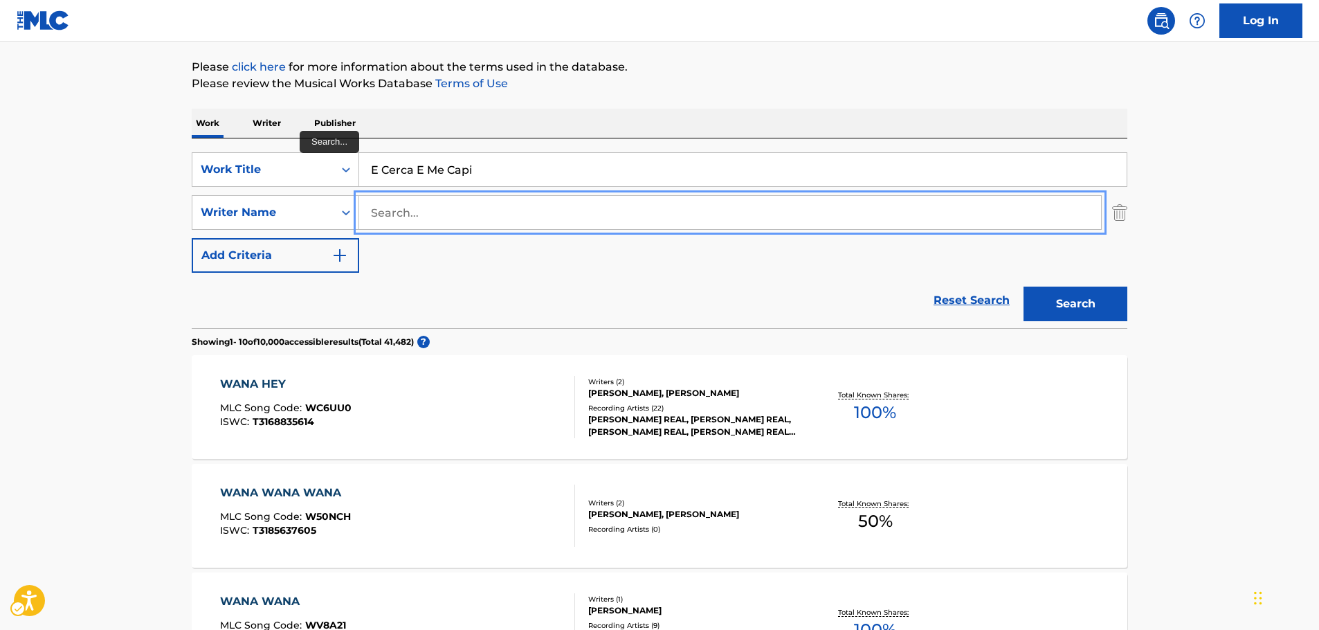
paste input "[PERSON_NAME]"
type input "[PERSON_NAME]"
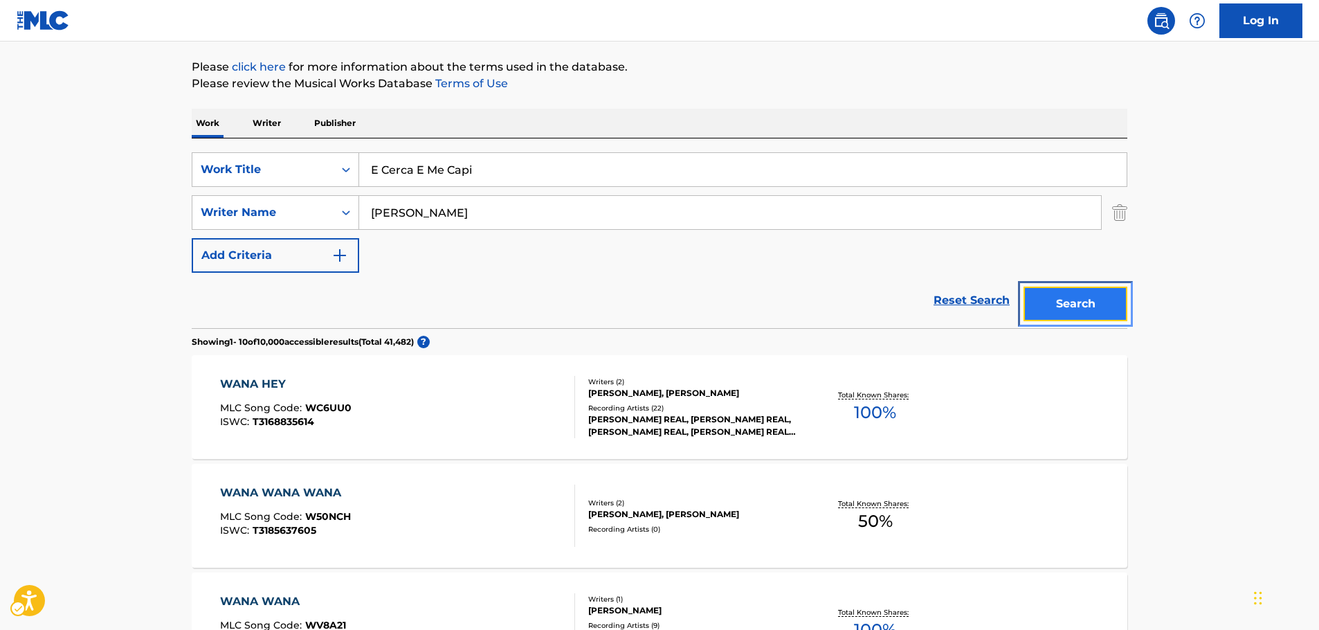
click at [1078, 306] on button "Search" at bounding box center [1075, 303] width 104 height 35
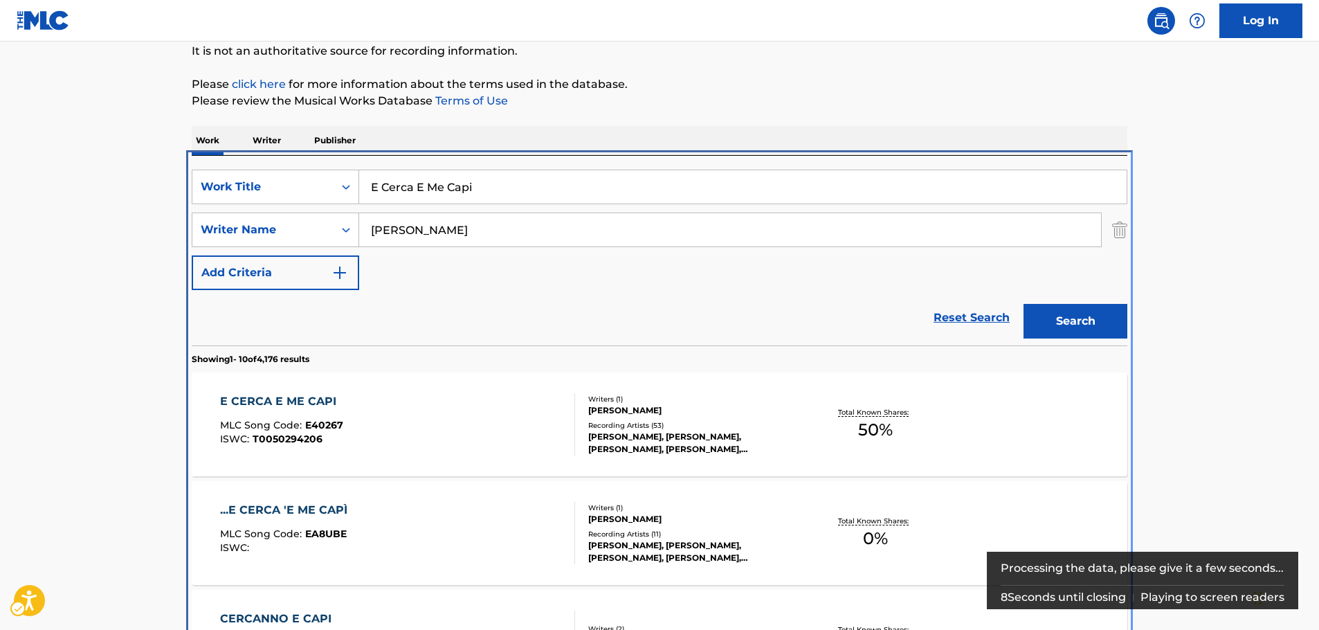
scroll to position [294, 0]
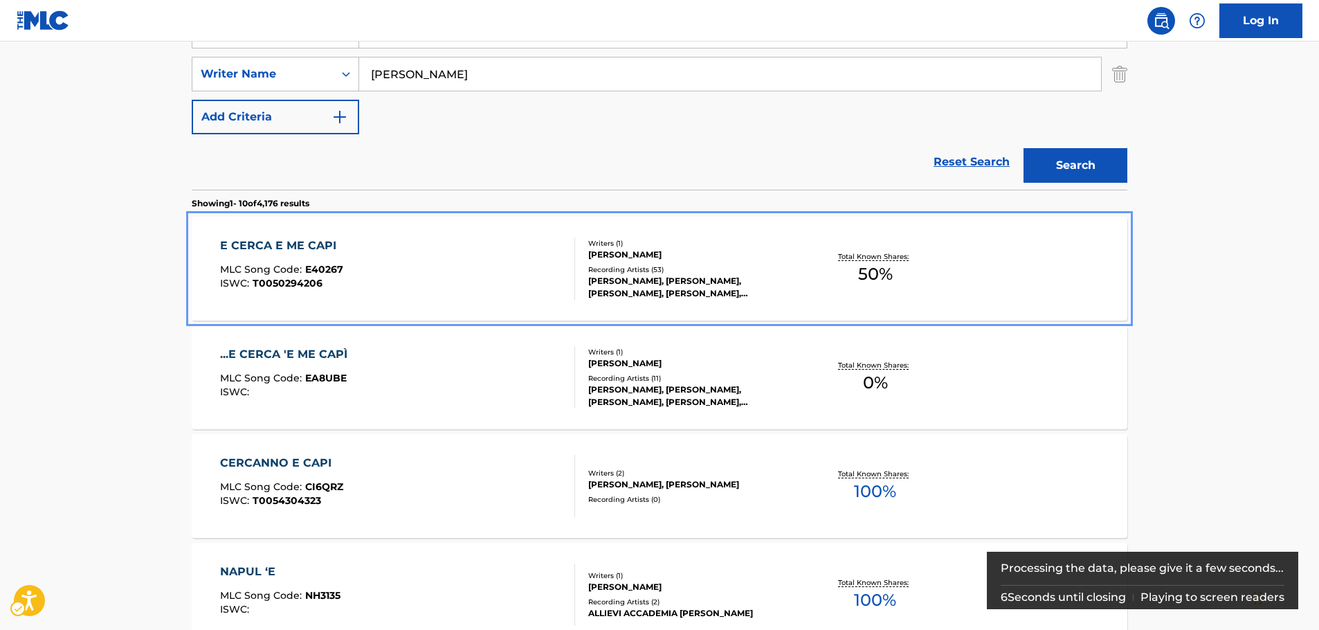
click at [410, 268] on div "E CERCA E ME CAPI MLC Song Code : E40267 ISWC : T0050294206" at bounding box center [398, 268] width 356 height 62
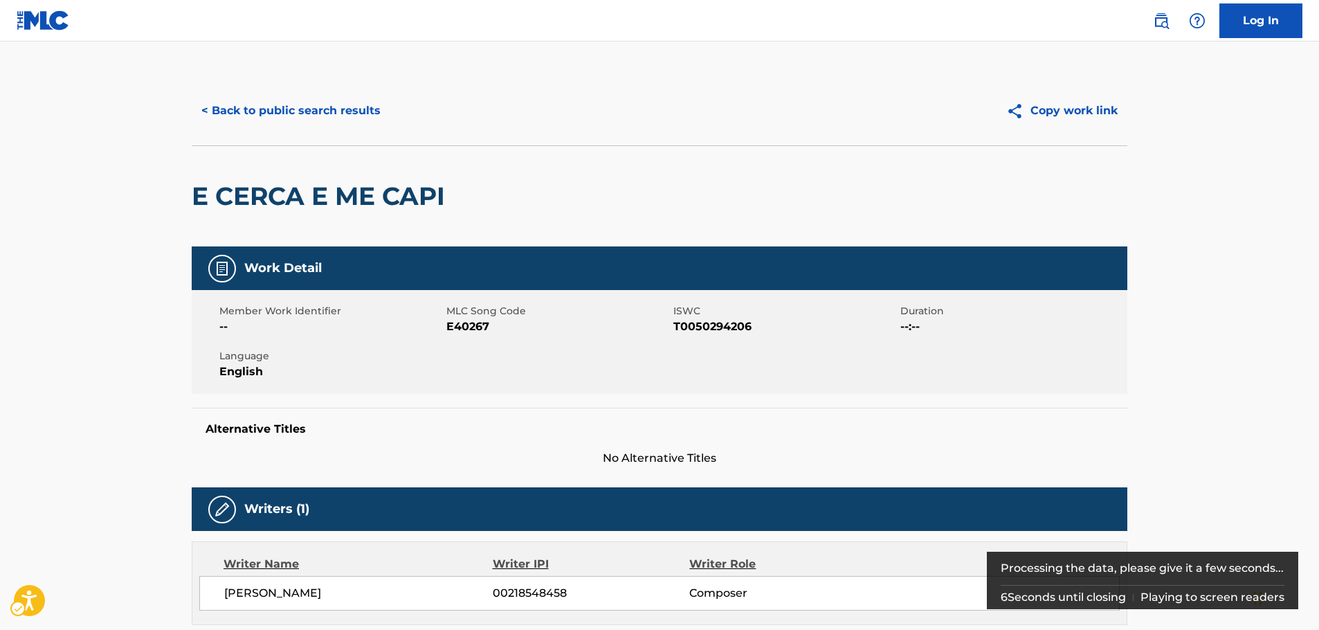
click at [468, 325] on span "MLC Song Code - E40267" at bounding box center [558, 326] width 224 height 17
click at [708, 329] on span "ISWC - T0050294206" at bounding box center [785, 326] width 224 height 17
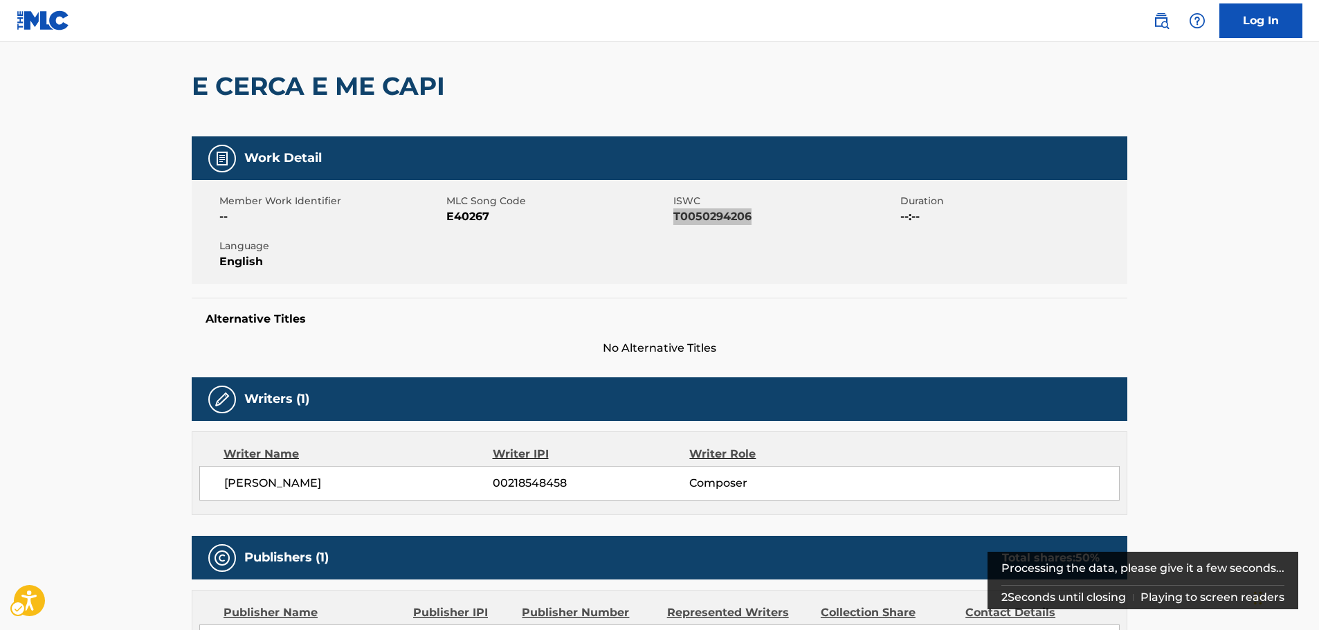
scroll to position [277, 0]
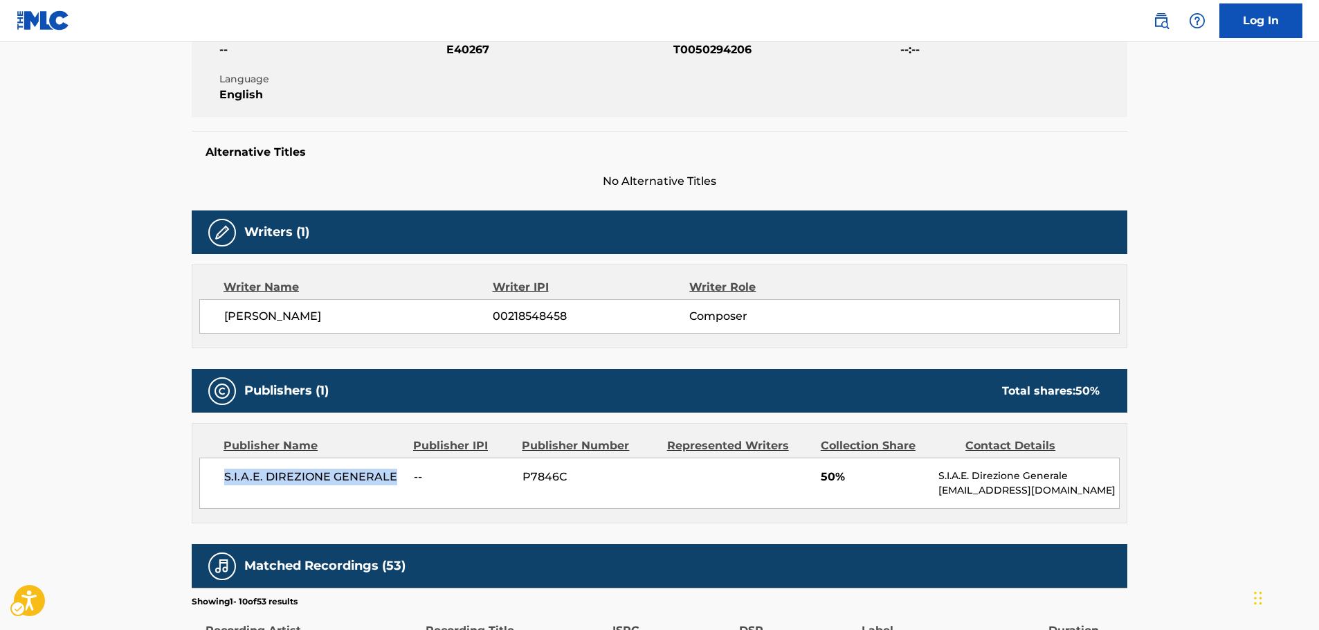
drag, startPoint x: 395, startPoint y: 480, endPoint x: 192, endPoint y: 471, distance: 203.0
click at [192, 471] on div "Publisher Name Publisher IPI Publisher Number Represented Writers Collection Sh…" at bounding box center [659, 472] width 934 height 99
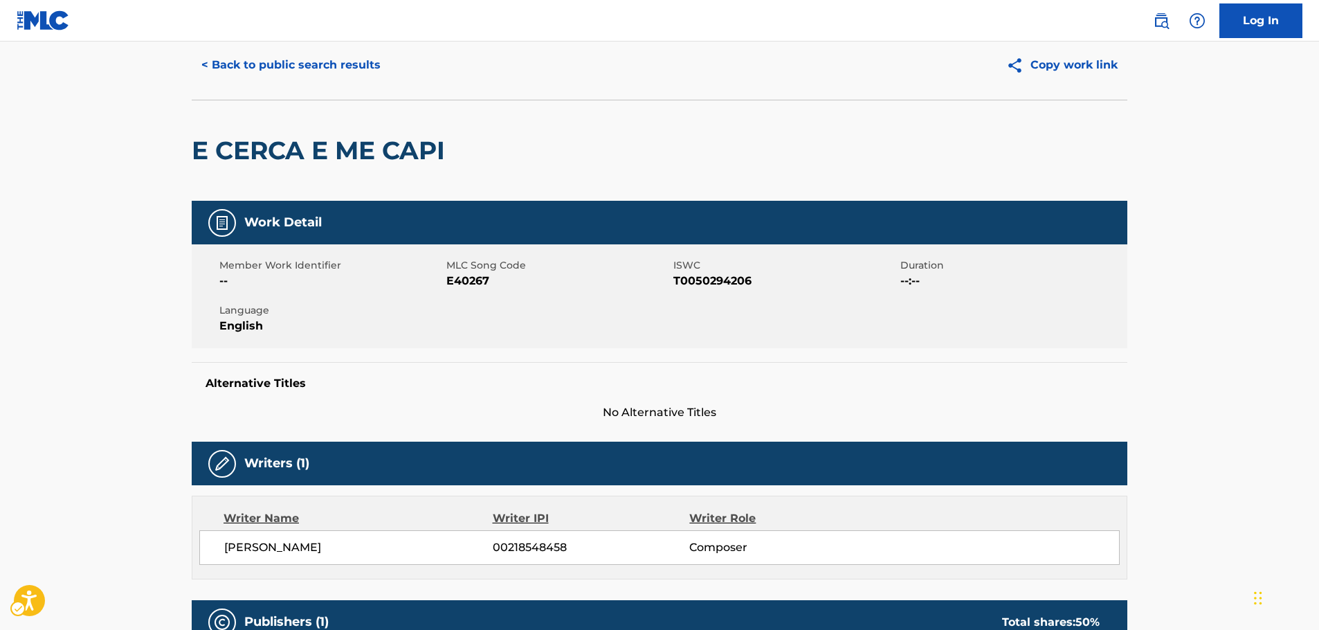
scroll to position [0, 0]
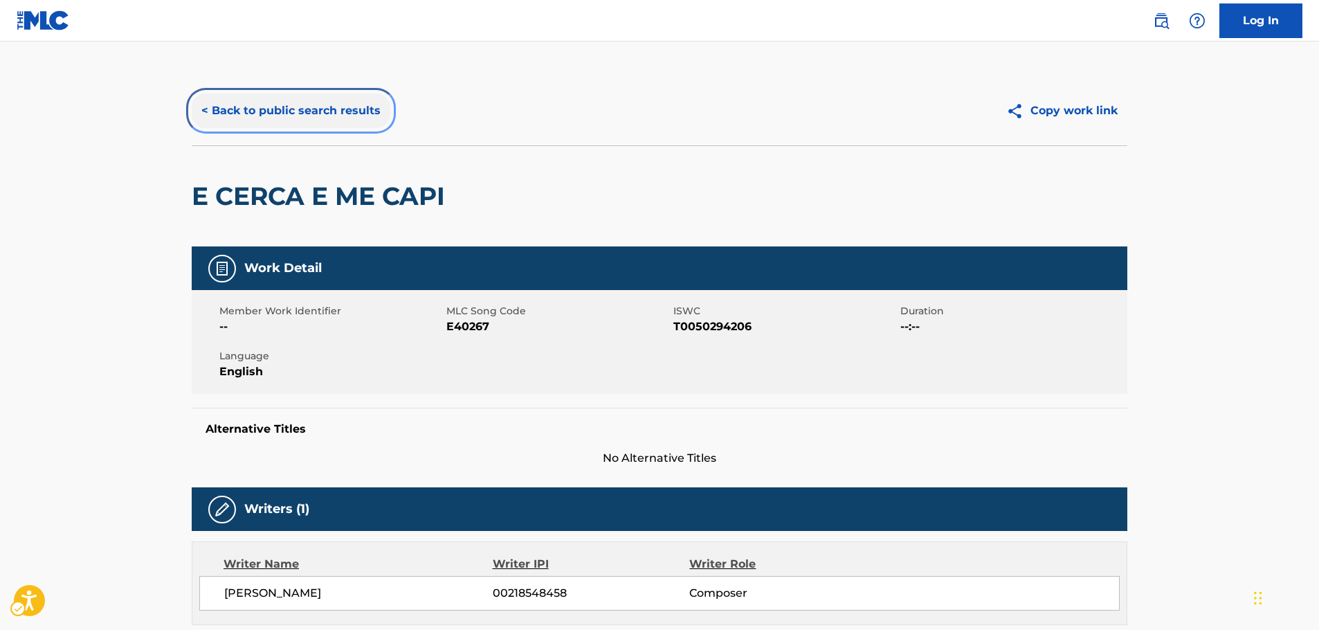
click at [275, 116] on button "< Back to public search results" at bounding box center [291, 110] width 199 height 35
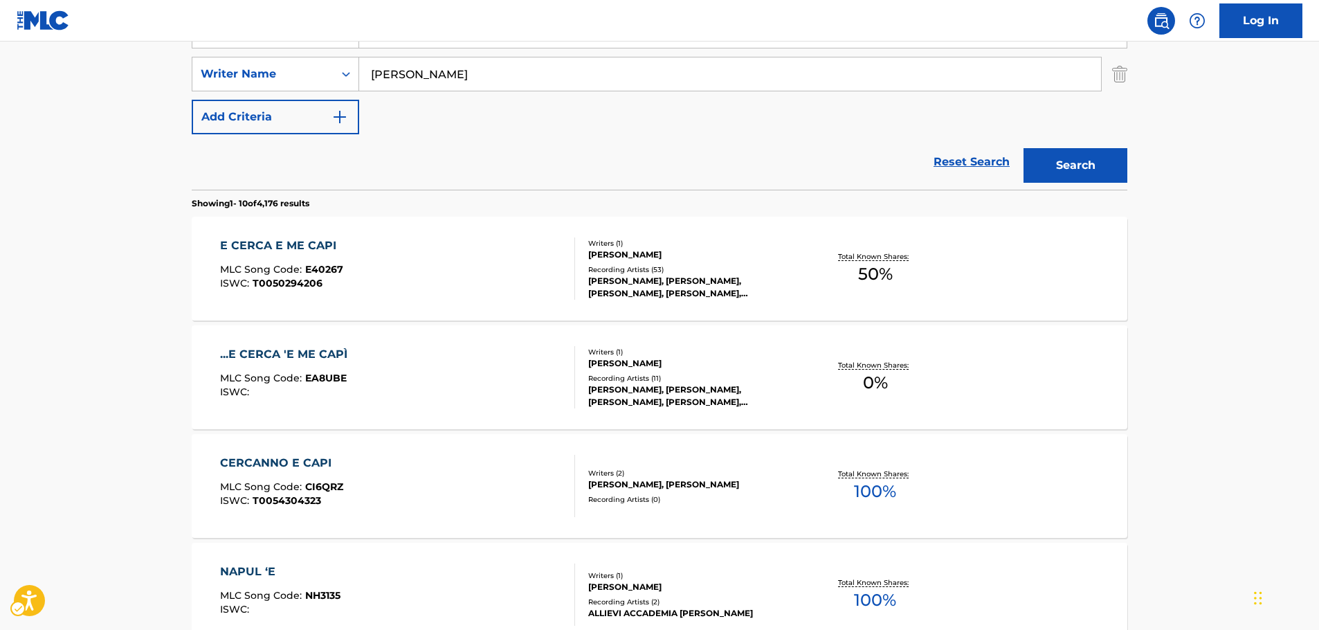
scroll to position [86, 0]
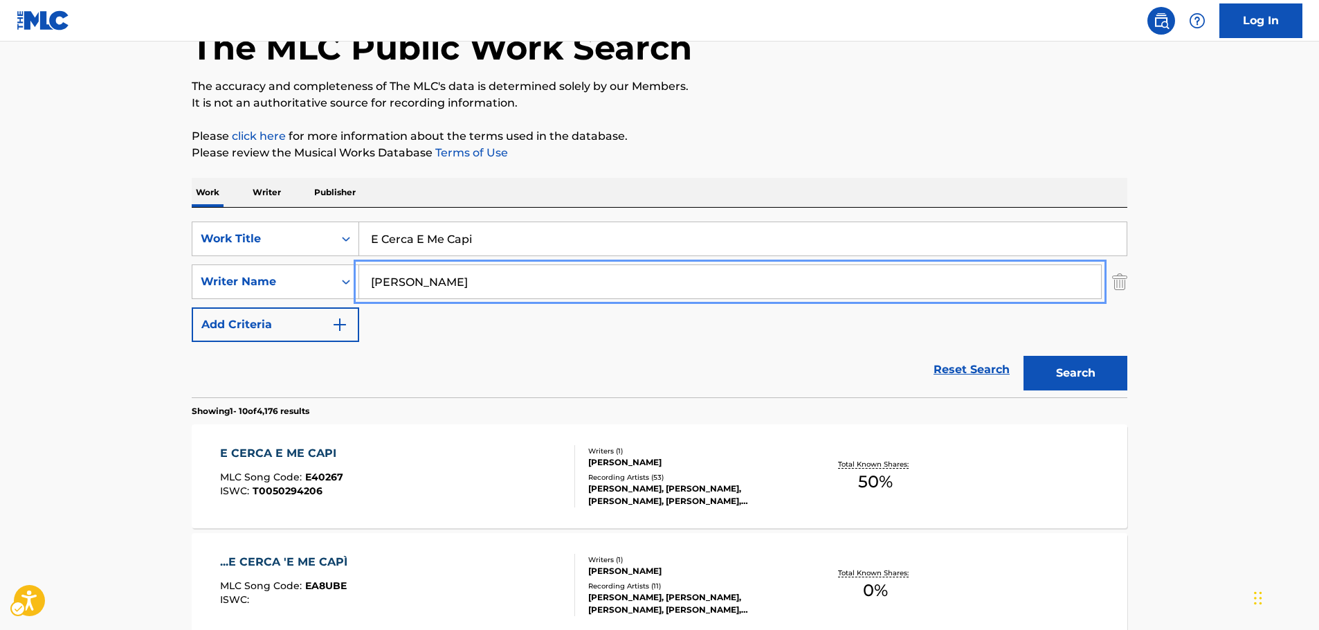
drag, startPoint x: 363, startPoint y: 289, endPoint x: 100, endPoint y: 294, distance: 263.0
paste input "Bronley"
type input "Bronley"
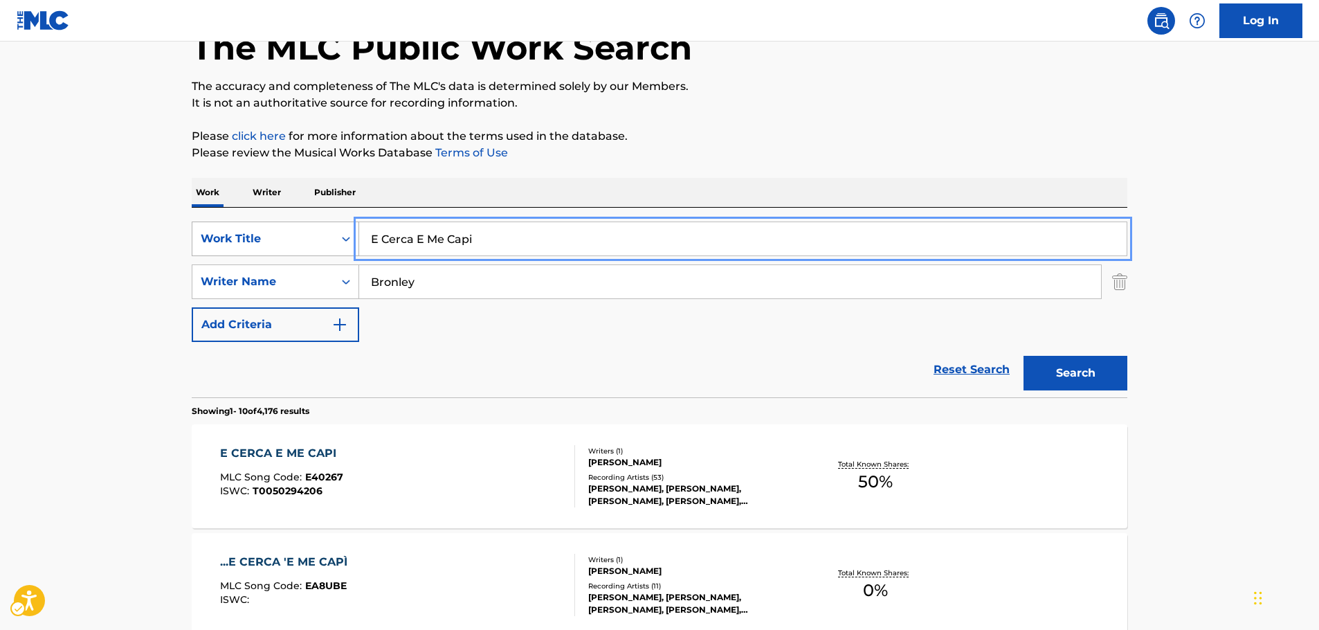
drag, startPoint x: 428, startPoint y: 239, endPoint x: 334, endPoint y: 240, distance: 94.1
paste input "Come Back Baby"
type input "Come Back Baby"
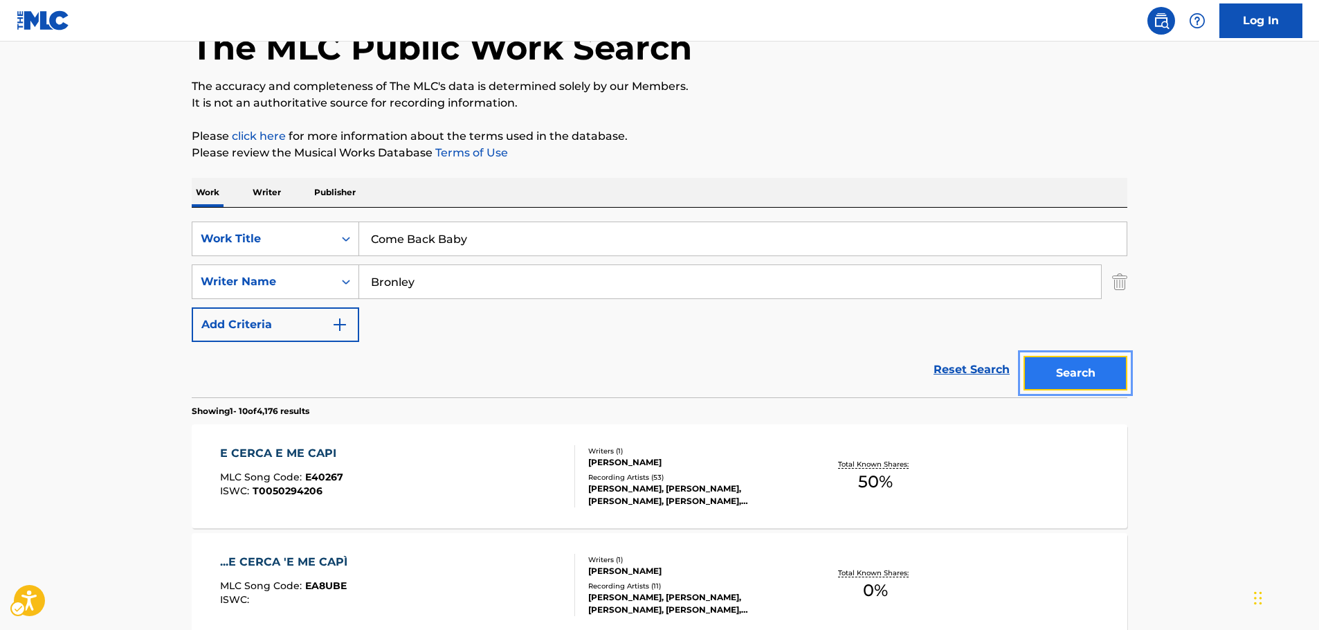
click at [1060, 375] on button "Search" at bounding box center [1075, 373] width 104 height 35
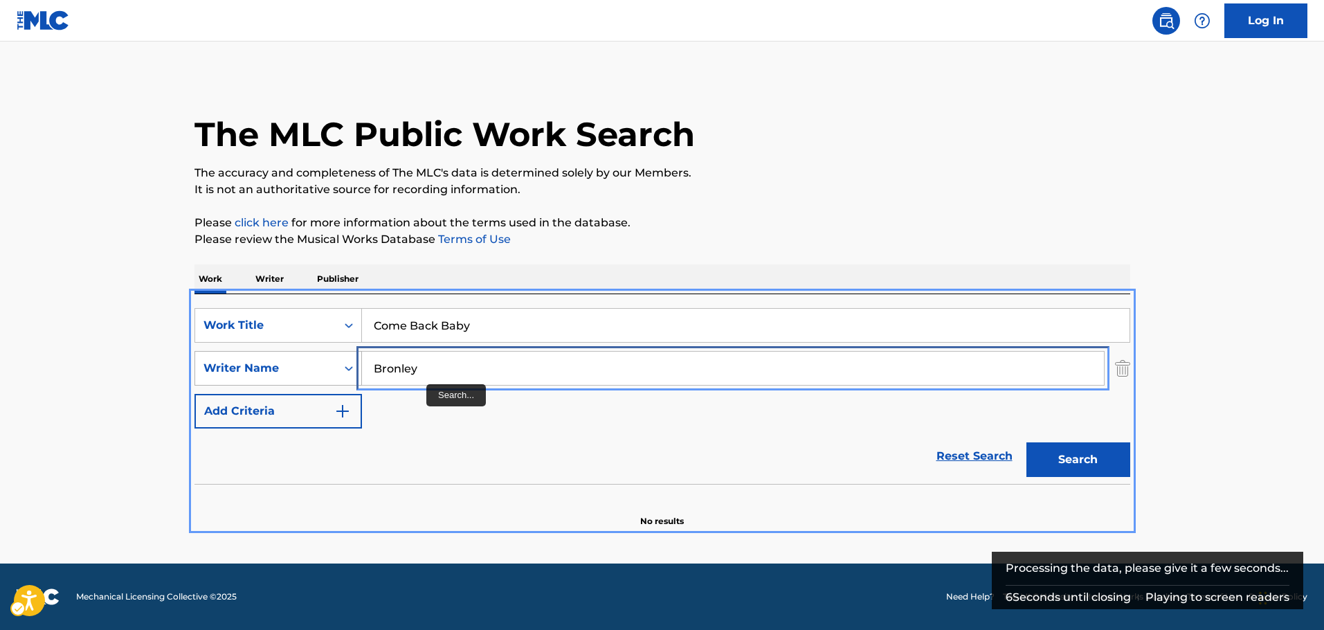
drag, startPoint x: 434, startPoint y: 374, endPoint x: 346, endPoint y: 372, distance: 87.9
click at [346, 372] on div "SearchWithCriteria116ecf86-9210-42c5-aff2-80fe2ec4745d Writer Name [PERSON_NAME]" at bounding box center [662, 368] width 936 height 35
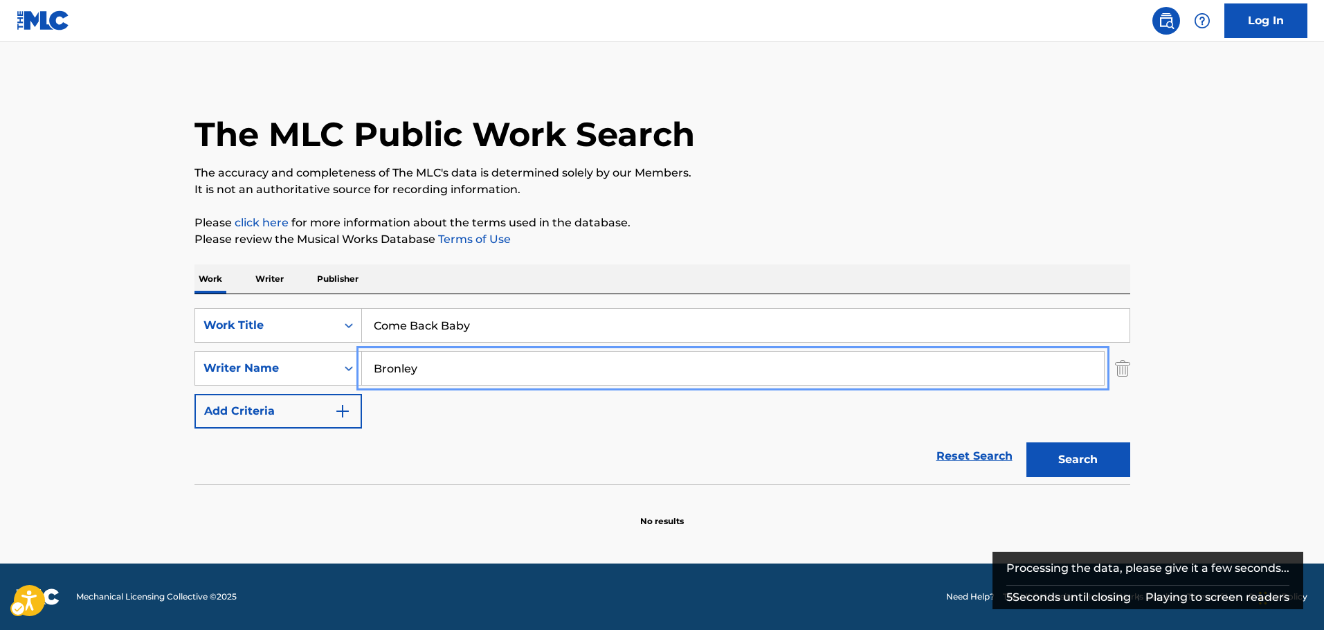
paste input "[PERSON_NAME]"
type input "[PERSON_NAME]"
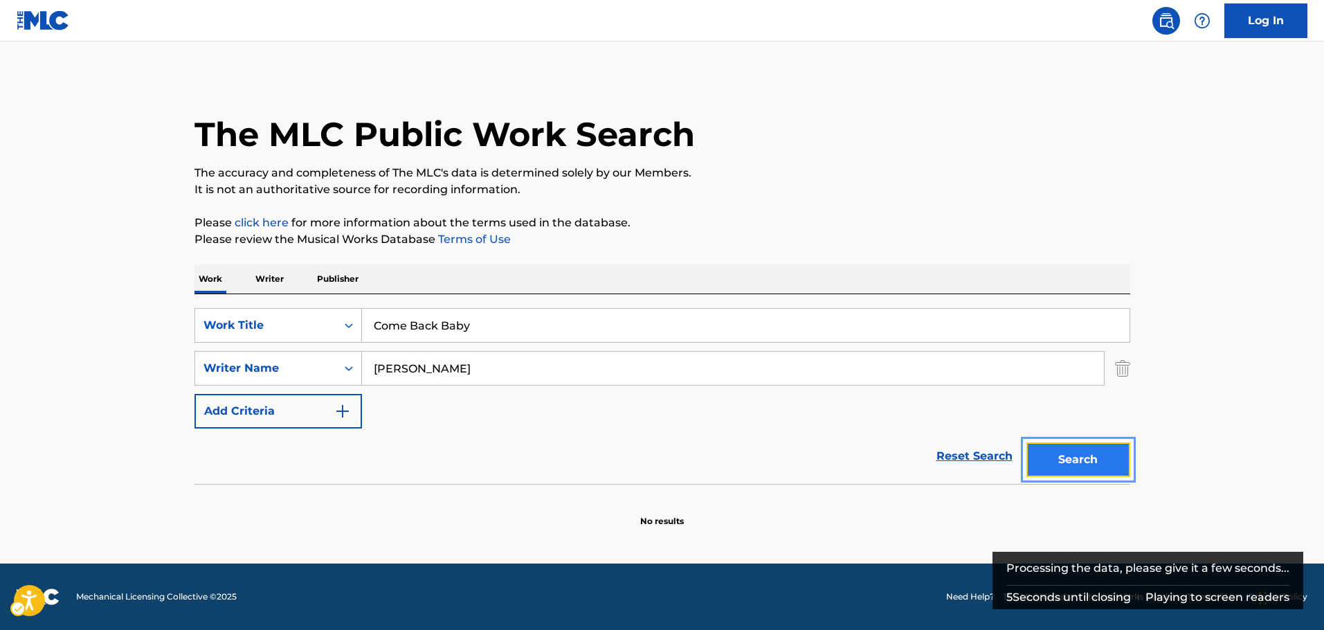
click at [1078, 468] on button "Search" at bounding box center [1078, 459] width 104 height 35
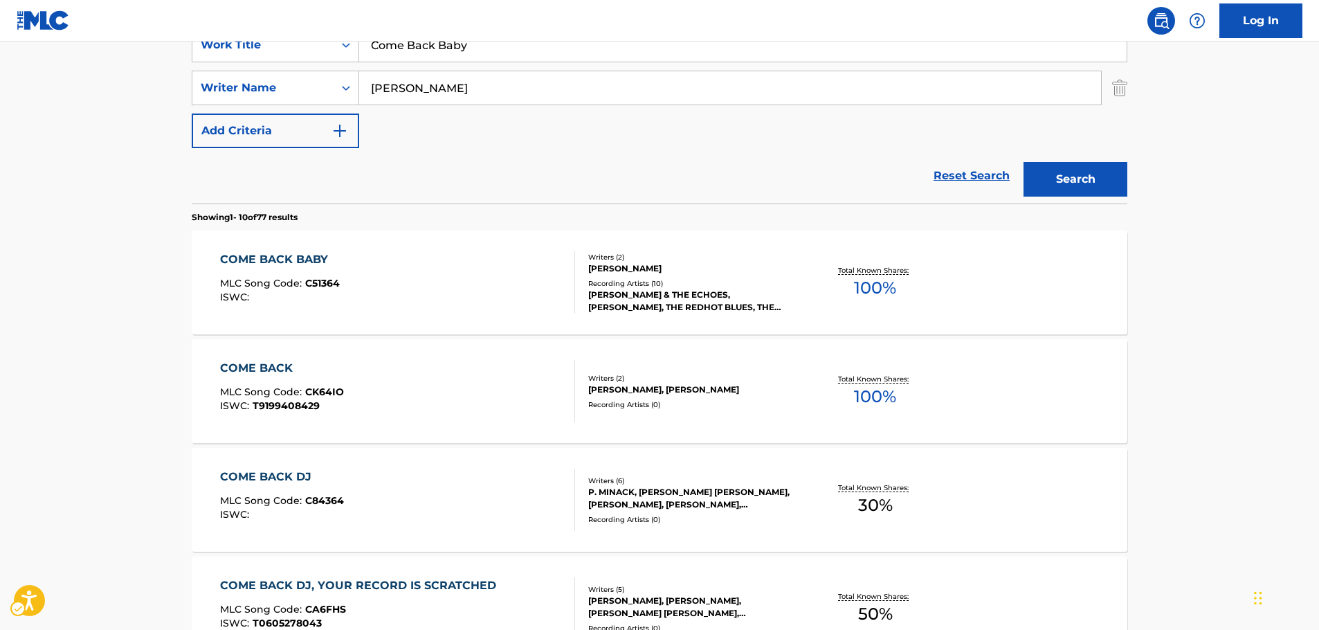
scroll to position [276, 0]
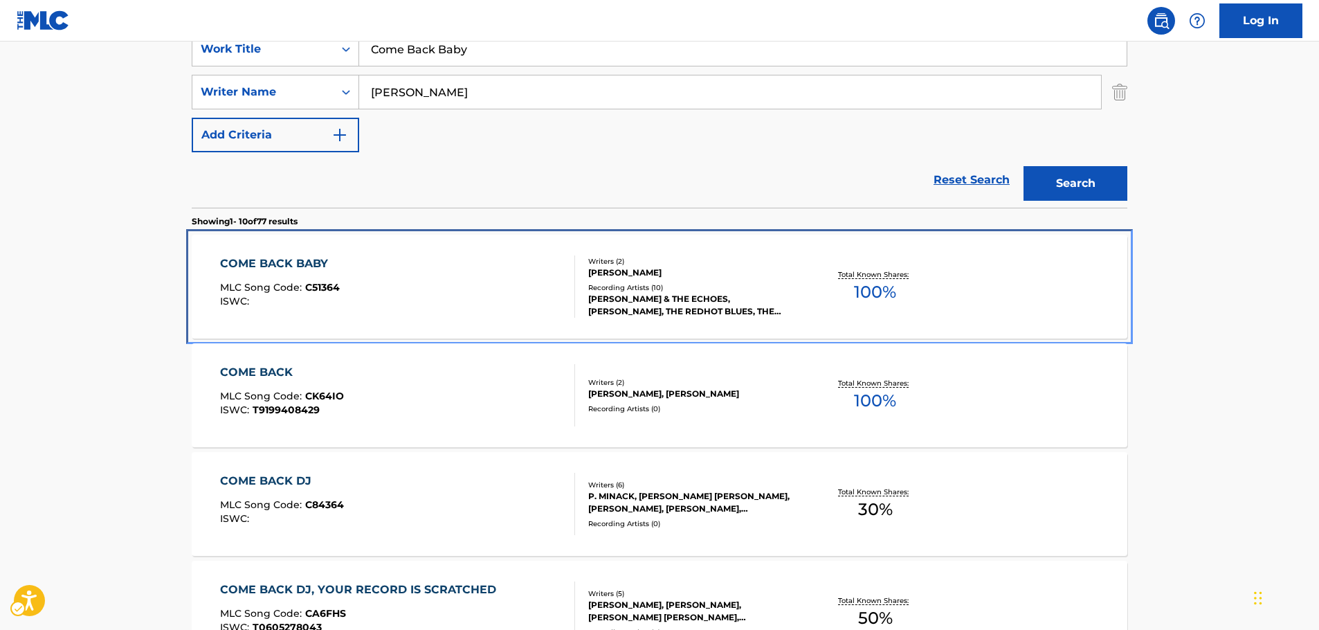
click at [435, 269] on div "COME BACK BABY MLC Song Code : C51364 ISWC :" at bounding box center [398, 286] width 356 height 62
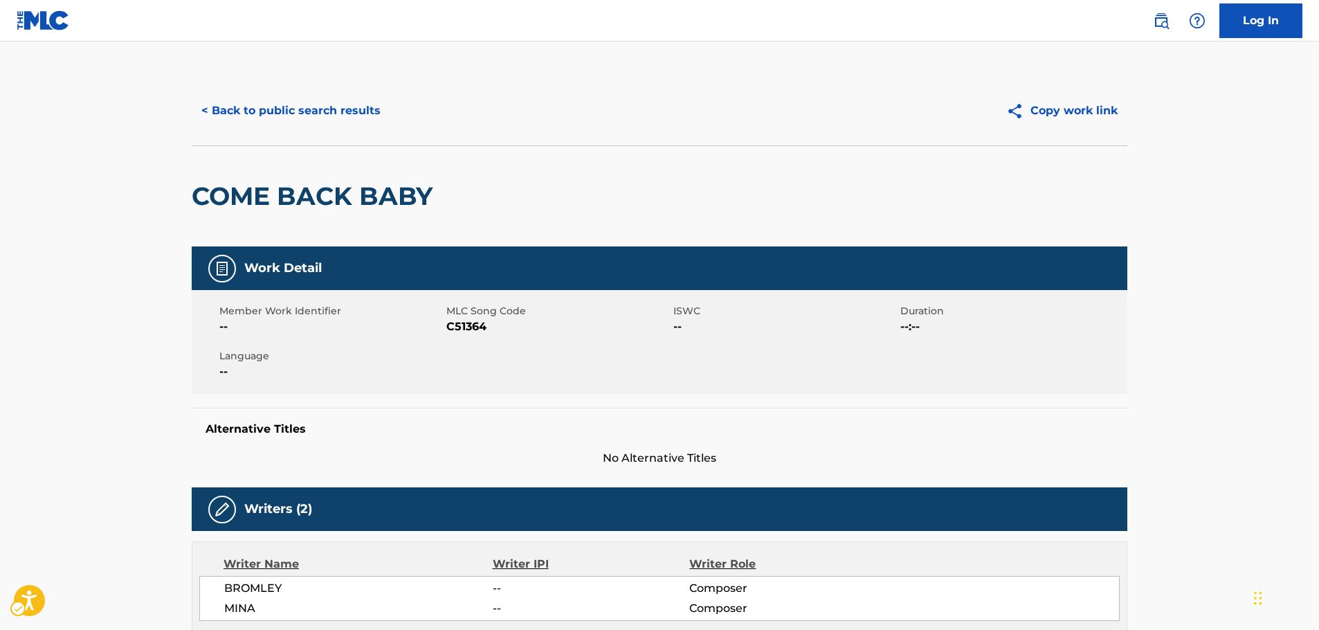
click at [463, 324] on span "MLC Song Code - C51364" at bounding box center [558, 326] width 224 height 17
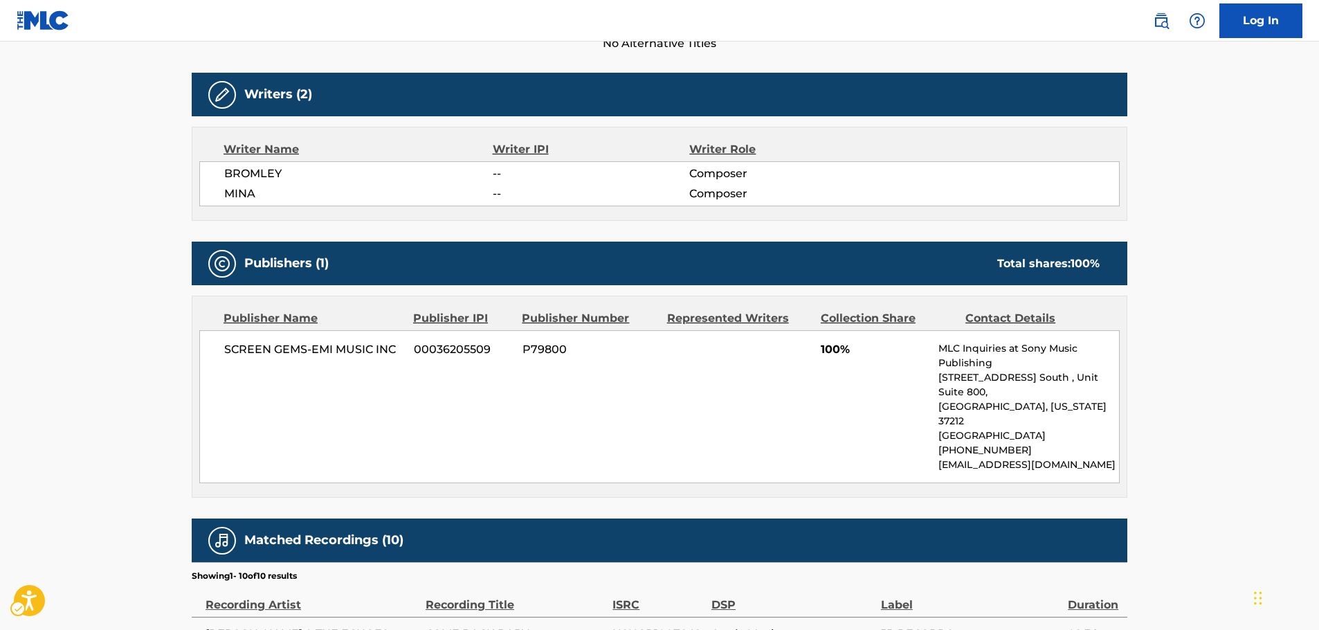
scroll to position [415, 0]
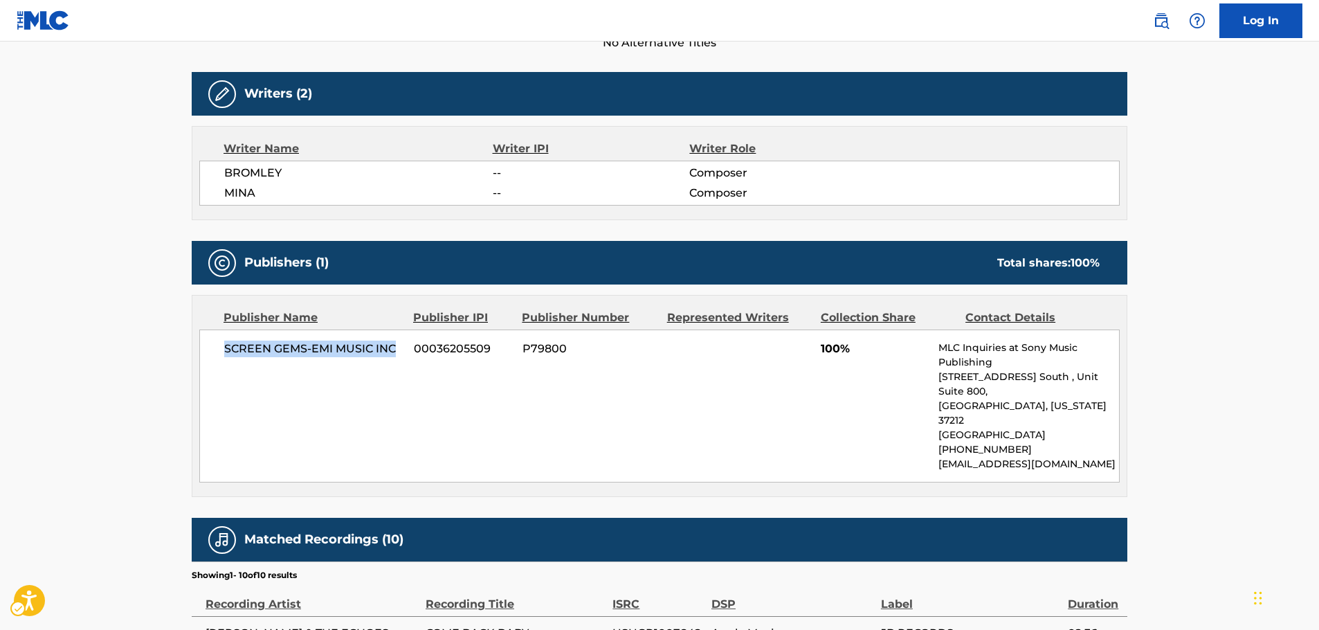
drag, startPoint x: 399, startPoint y: 349, endPoint x: 225, endPoint y: 357, distance: 174.5
click at [225, 357] on div "SCREEN GEMS-EMI MUSIC INC 00036205509 P79800 100% MLC Inquiries at Sony Music P…" at bounding box center [659, 405] width 920 height 153
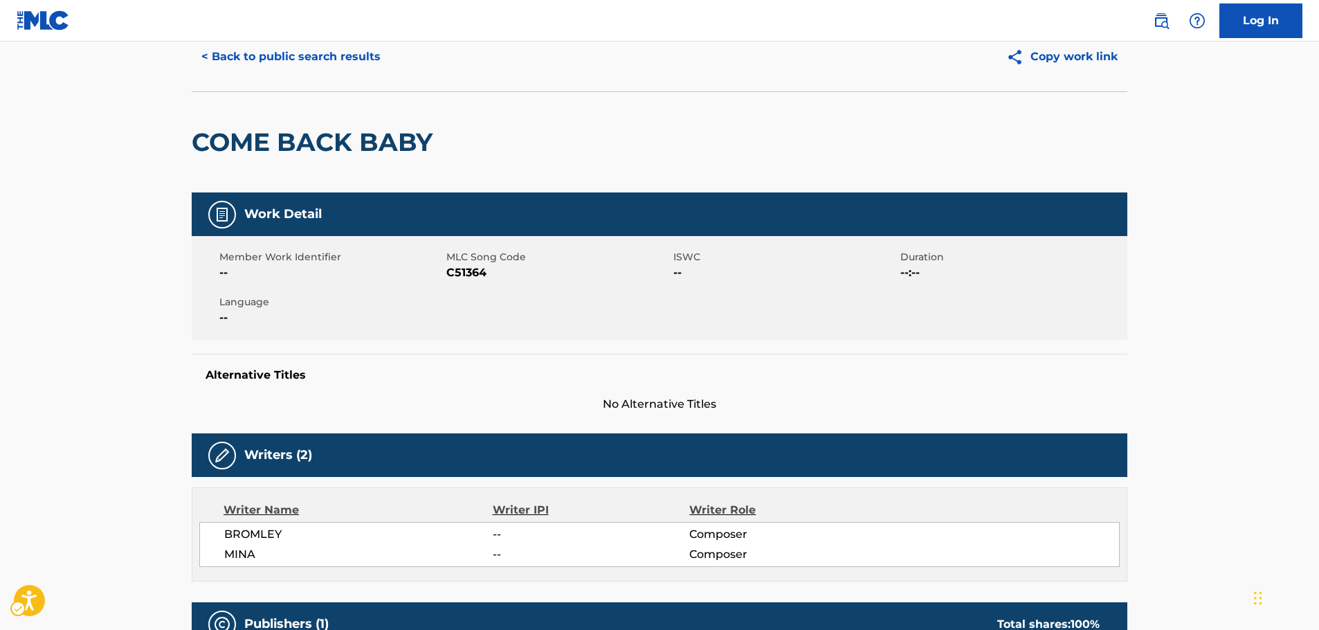
scroll to position [0, 0]
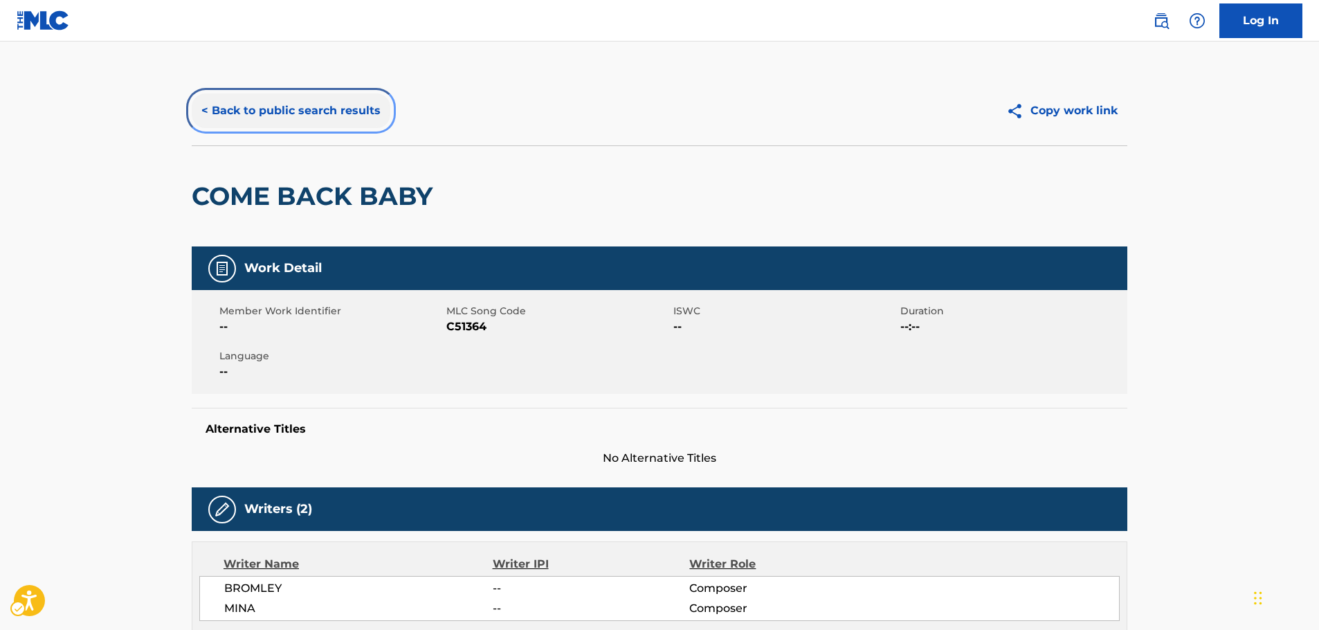
click at [277, 116] on button "< Back to public search results" at bounding box center [291, 110] width 199 height 35
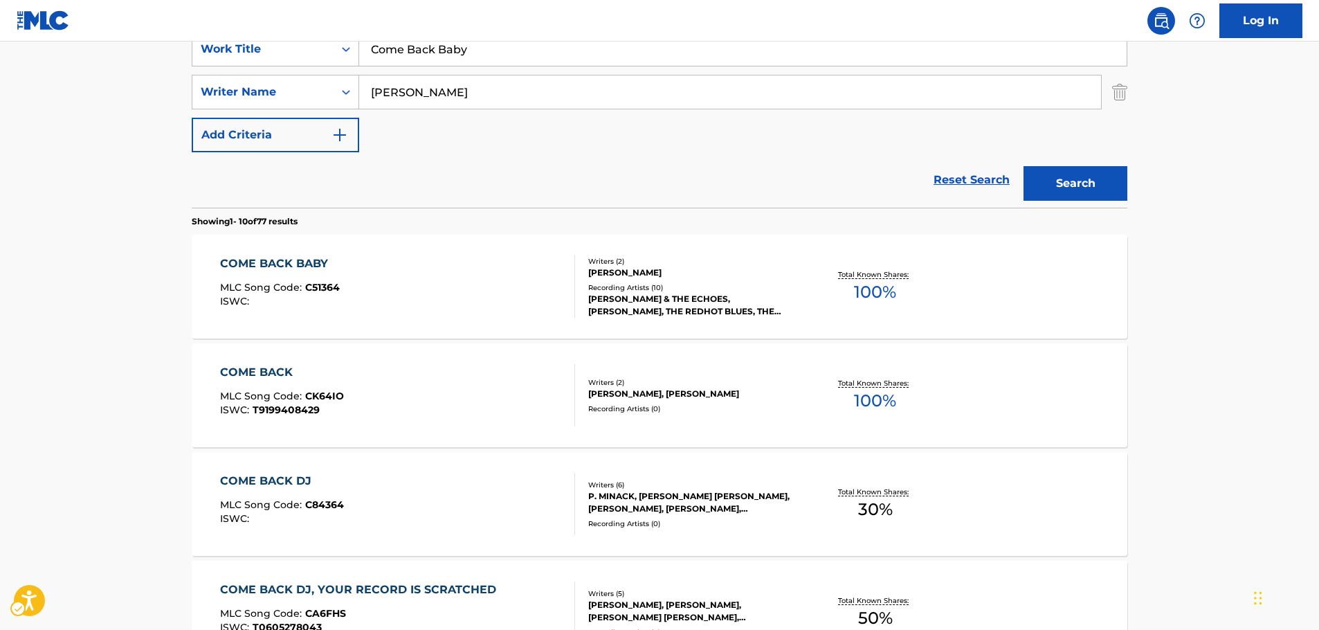
scroll to position [69, 0]
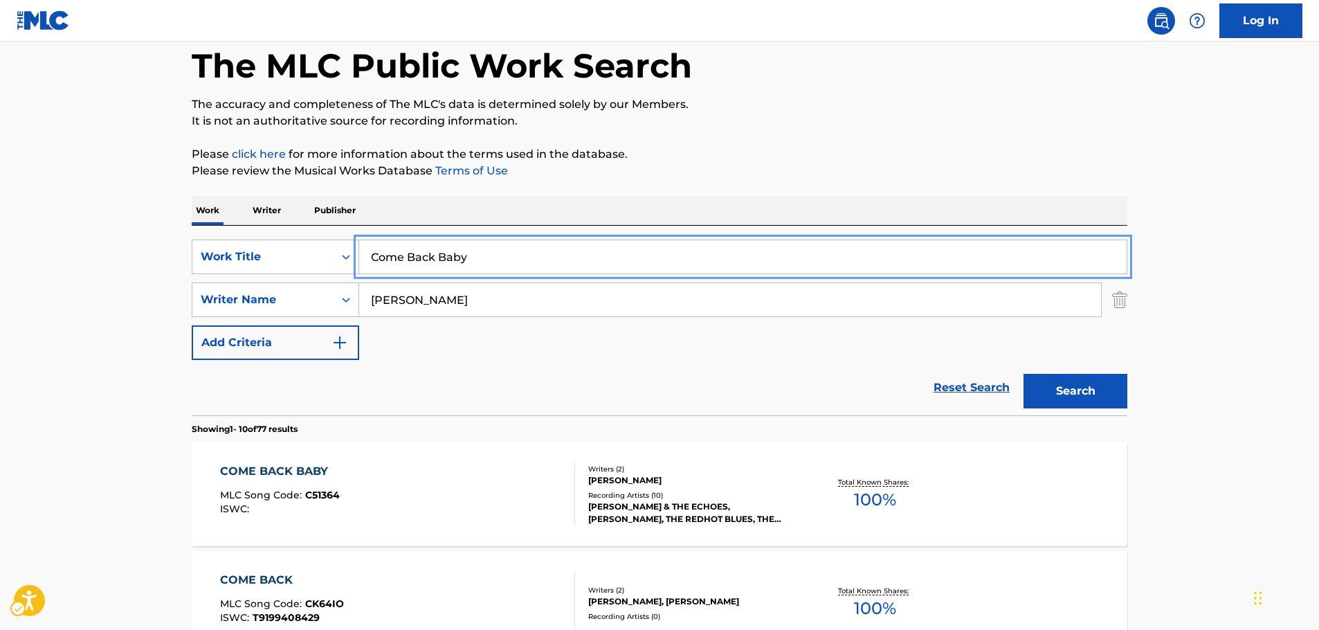
drag, startPoint x: 428, startPoint y: 259, endPoint x: 149, endPoint y: 264, distance: 278.9
paste input "New Vogue Children"
type input "New Vogue Children"
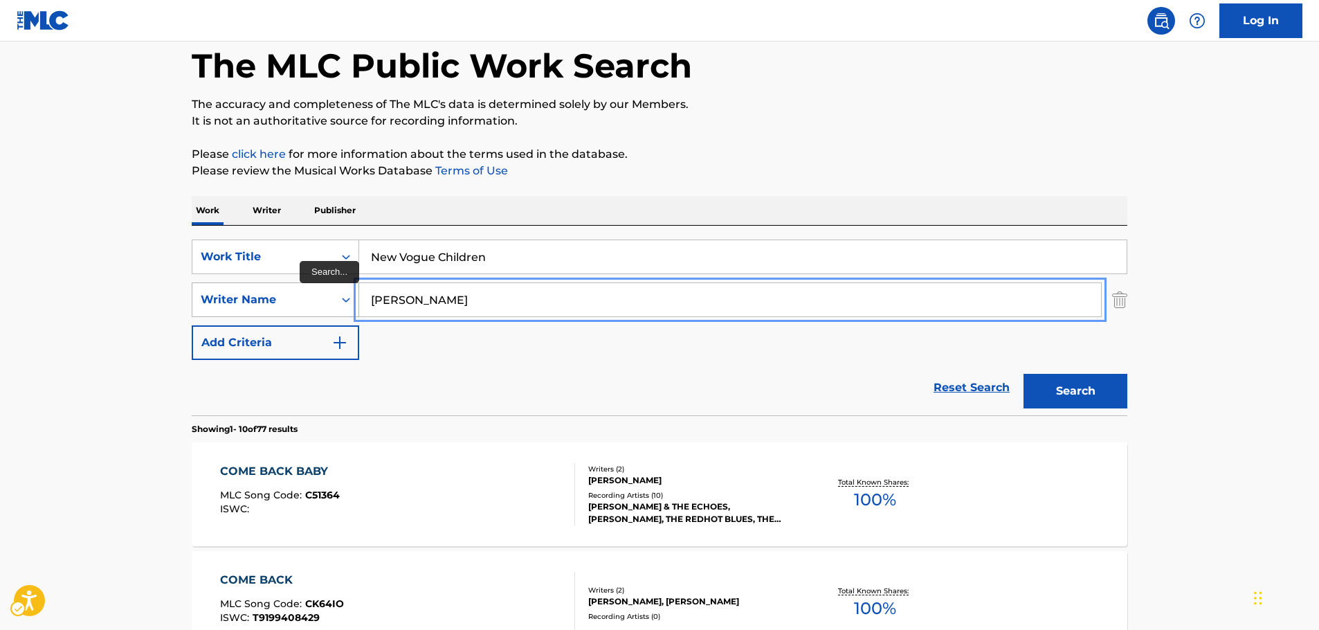
drag, startPoint x: 382, startPoint y: 302, endPoint x: 309, endPoint y: 306, distance: 73.4
click at [1023, 374] on button "Search" at bounding box center [1075, 391] width 104 height 35
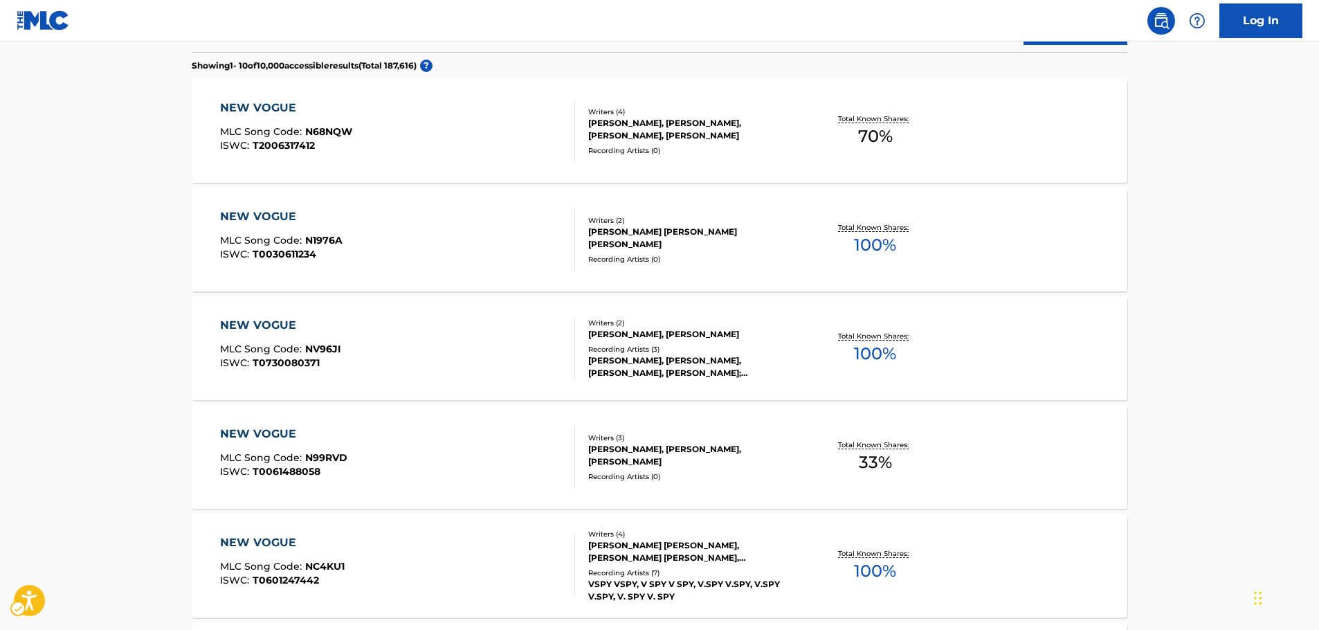
scroll to position [207, 0]
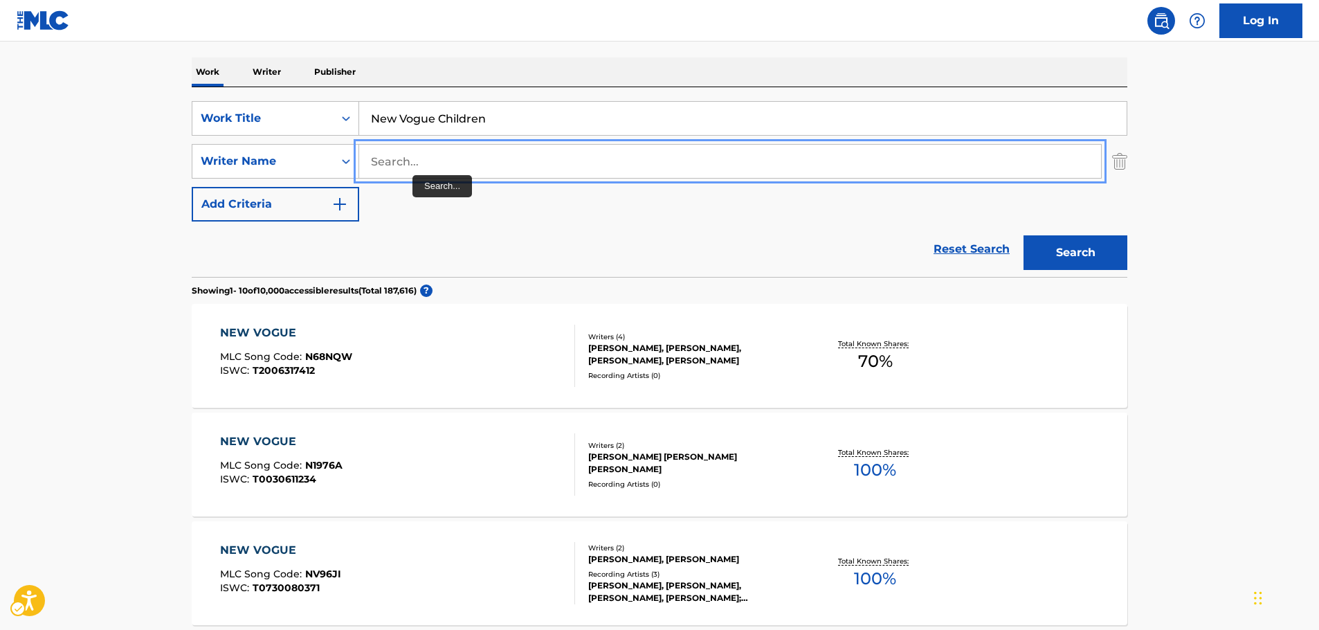
click at [414, 167] on input "Search..." at bounding box center [730, 161] width 742 height 33
paste input "KAYA"
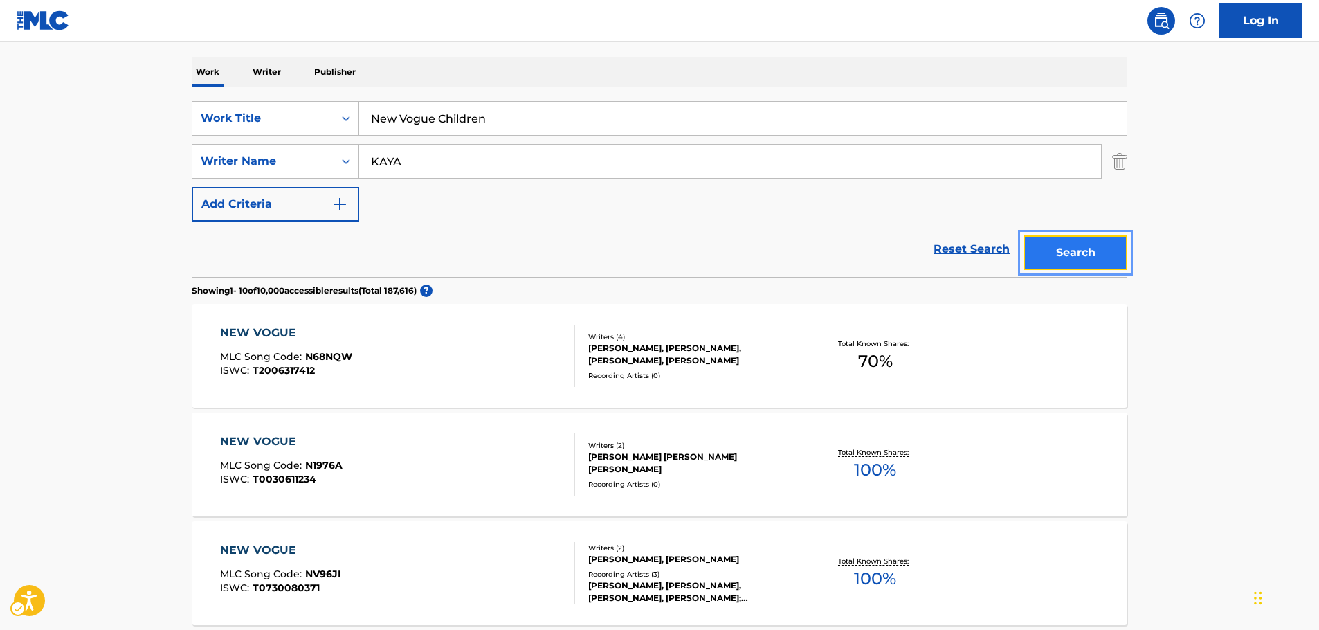
click at [1071, 253] on button "Search" at bounding box center [1075, 252] width 104 height 35
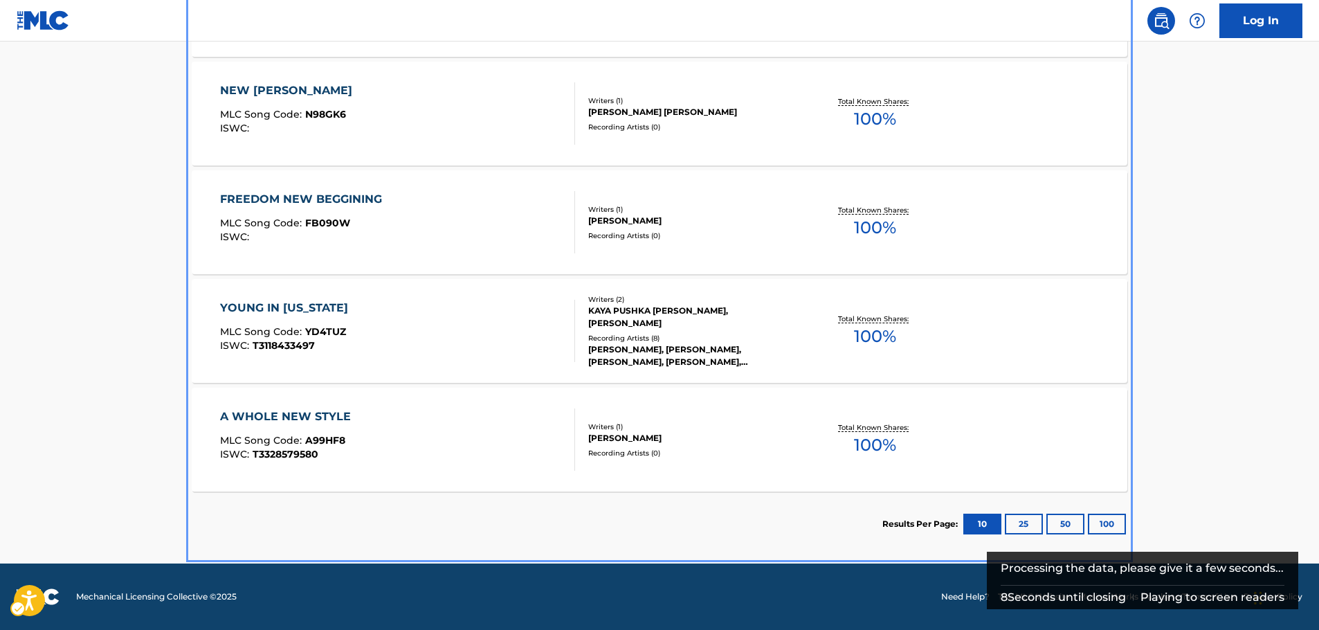
scroll to position [0, 0]
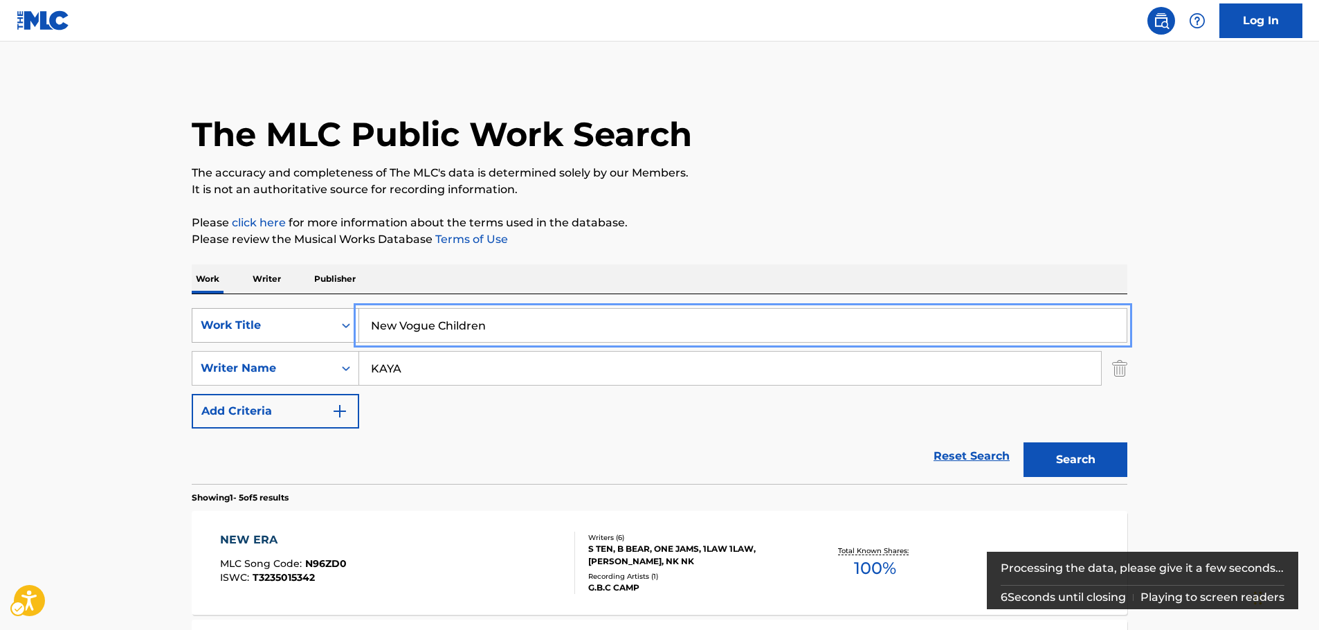
drag, startPoint x: 505, startPoint y: 327, endPoint x: 349, endPoint y: 325, distance: 156.4
click at [349, 325] on div "SearchWithCriteriab6484934-7fbb-4e22-8869-38d83f91be11 Work Title New Vogue Chi…" at bounding box center [660, 325] width 936 height 35
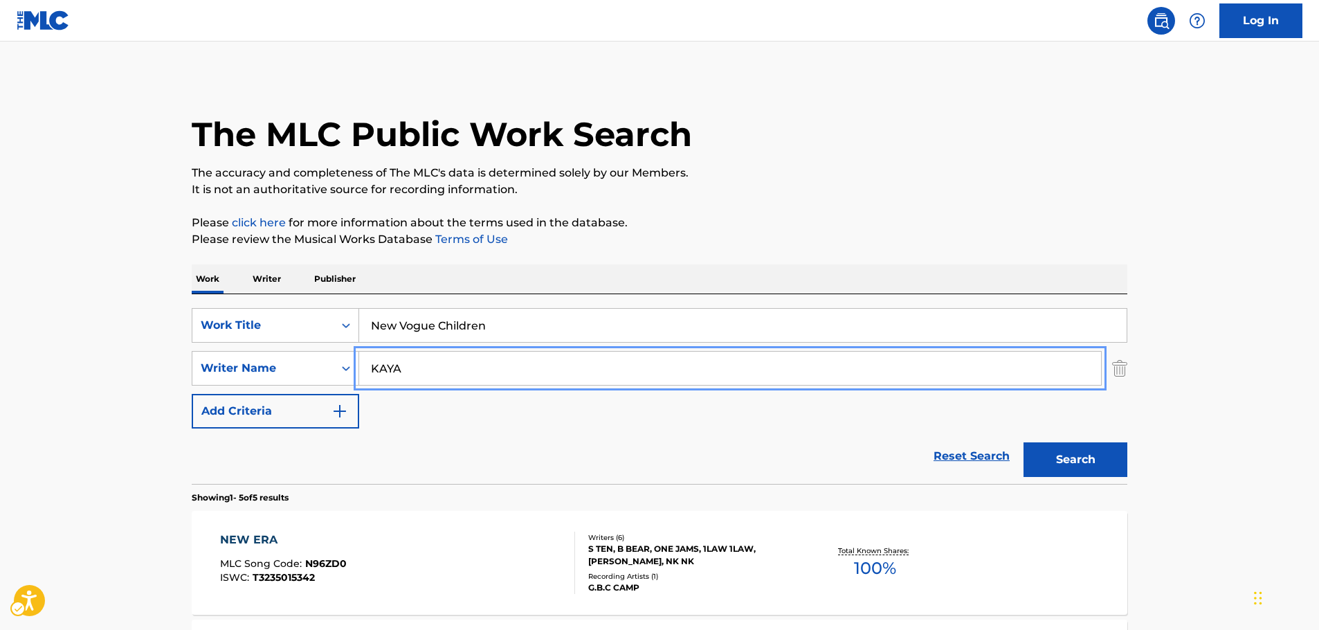
drag, startPoint x: 329, startPoint y: 378, endPoint x: 412, endPoint y: 349, distance: 88.4
click at [326, 375] on div "SearchWithCriteria116ecf86-9210-42c5-aff2-80fe2ec4745d Writer Name [PERSON_NAME]" at bounding box center [660, 368] width 936 height 35
paste input "Rich"
type input "Rich"
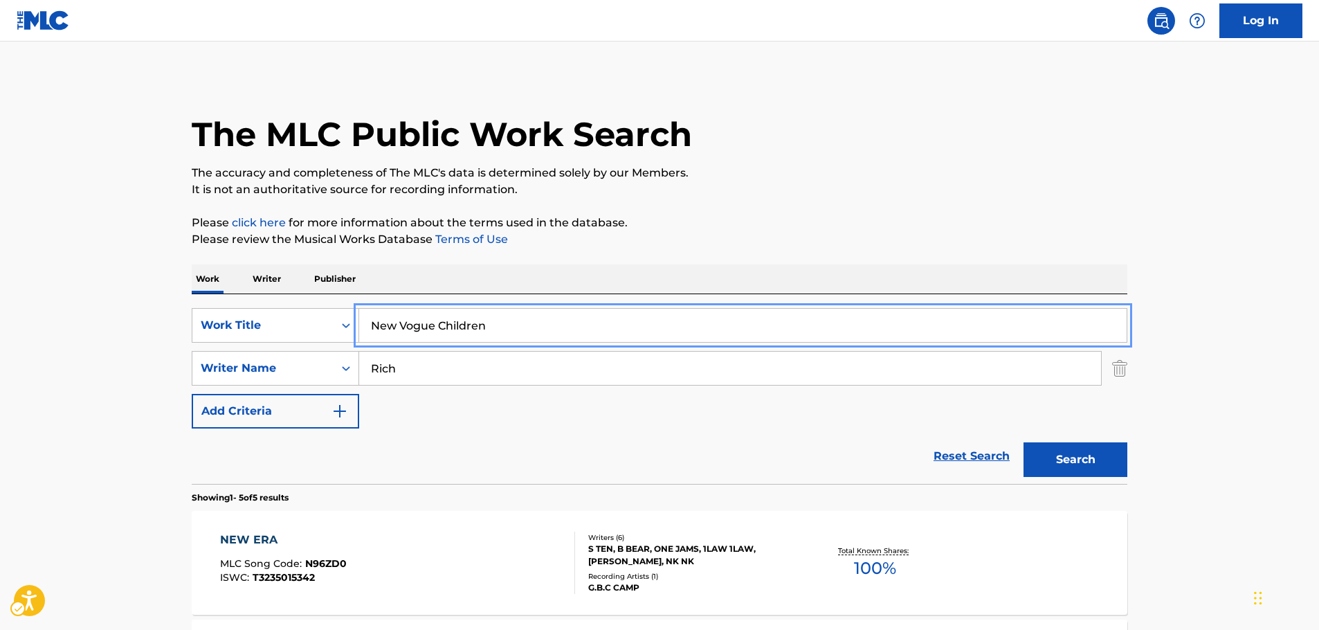
drag, startPoint x: 507, startPoint y: 325, endPoint x: 338, endPoint y: 268, distance: 177.9
click at [318, 320] on div "SearchWithCriteriab6484934-7fbb-4e22-8869-38d83f91be11 Work Title New Vogue Chi…" at bounding box center [660, 325] width 936 height 35
paste input "Hot Mess"
type input "Hot Mess"
click at [1059, 463] on button "Search" at bounding box center [1075, 459] width 104 height 35
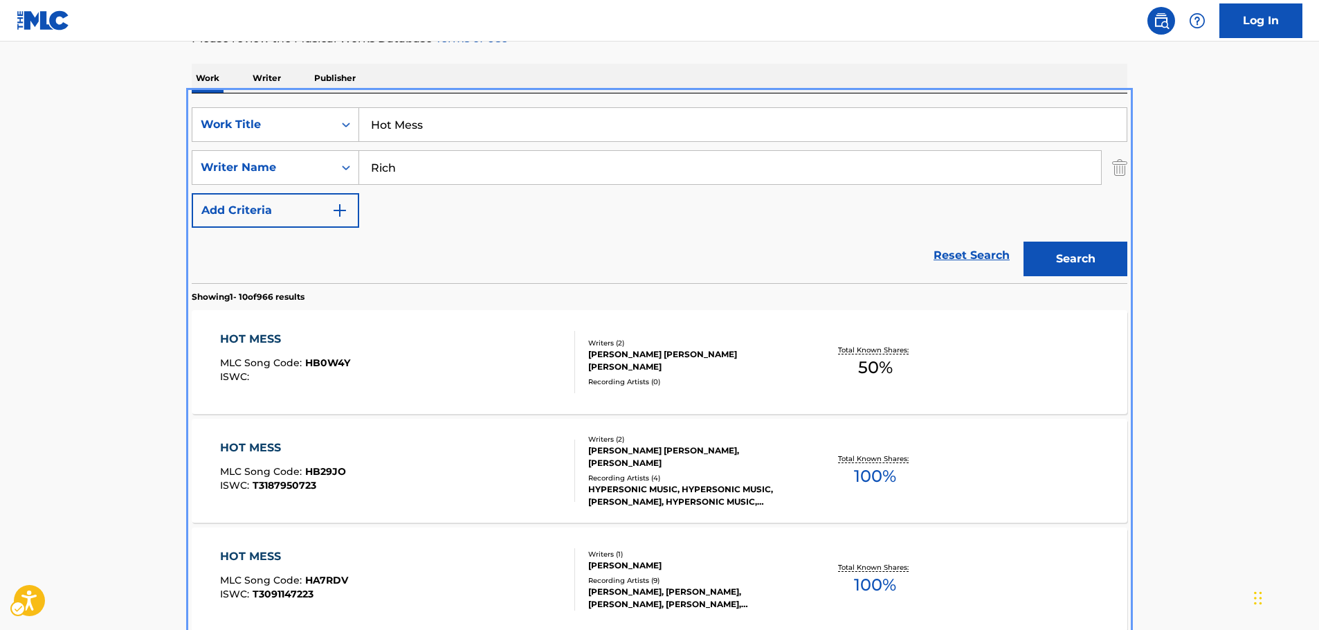
scroll to position [17, 0]
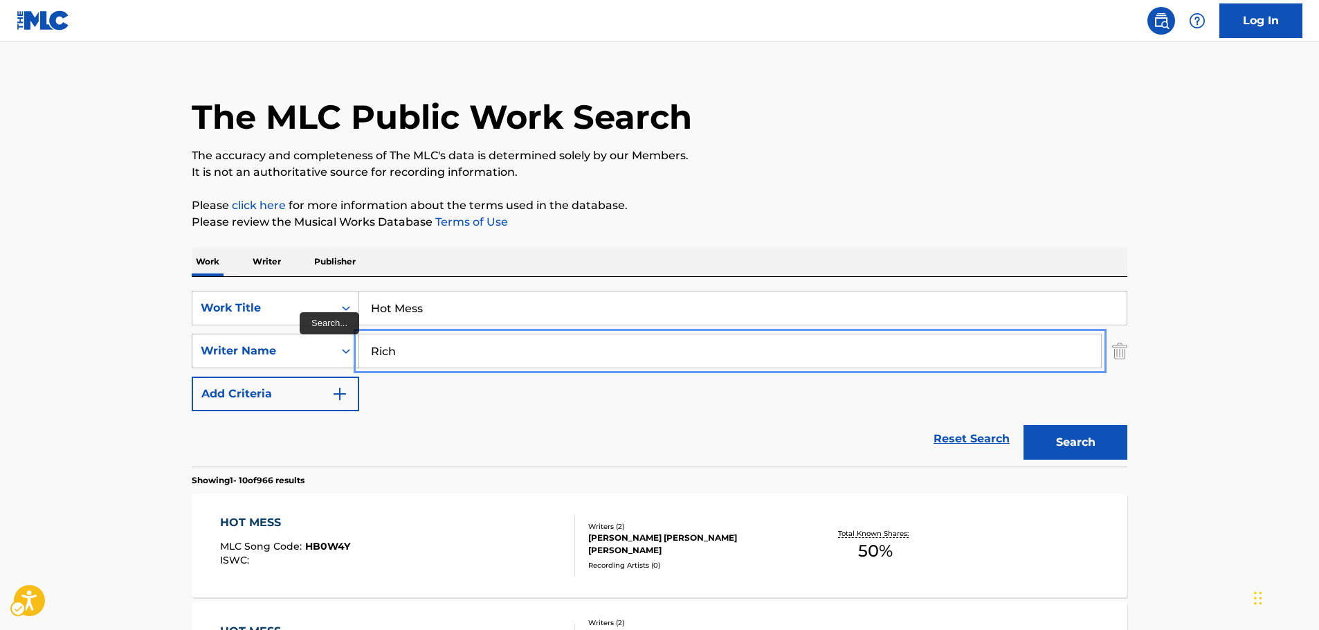
drag, startPoint x: 426, startPoint y: 358, endPoint x: 278, endPoint y: 361, distance: 148.1
click at [278, 364] on div "SearchWithCriteria116ecf86-9210-42c5-aff2-80fe2ec4745d Writer Name [PERSON_NAME]" at bounding box center [660, 351] width 936 height 35
click at [1023, 425] on button "Search" at bounding box center [1075, 442] width 104 height 35
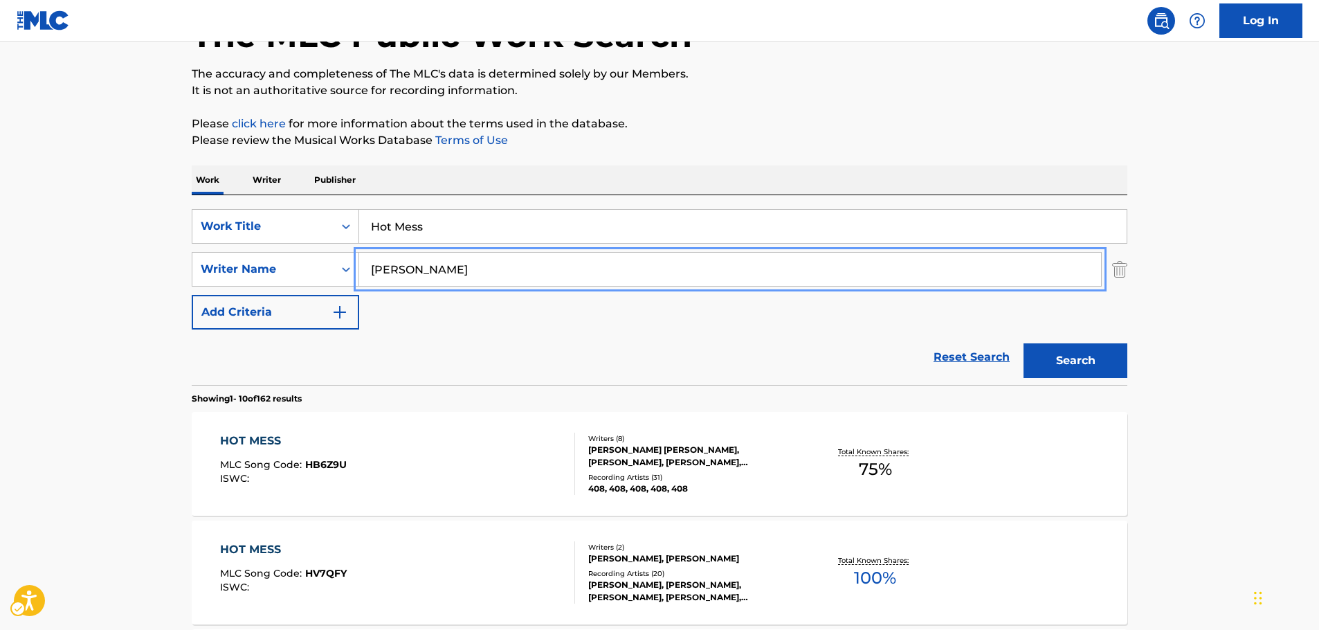
scroll to position [225, 0]
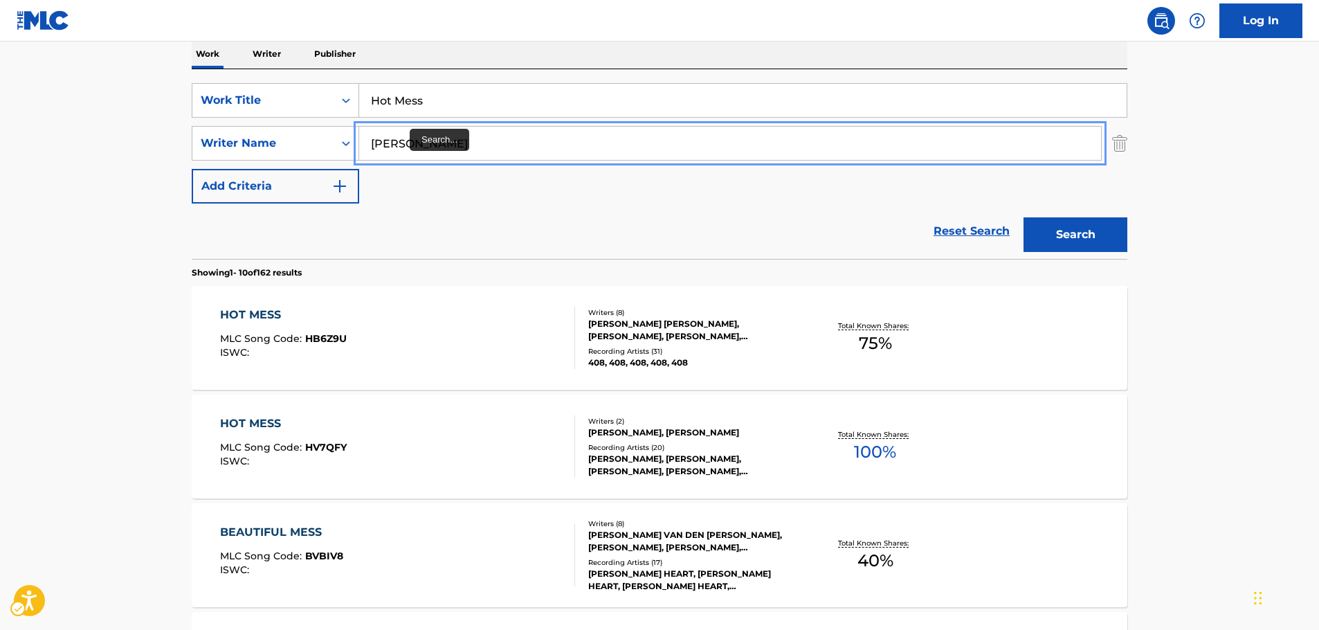
click at [1023, 217] on button "Search" at bounding box center [1075, 234] width 104 height 35
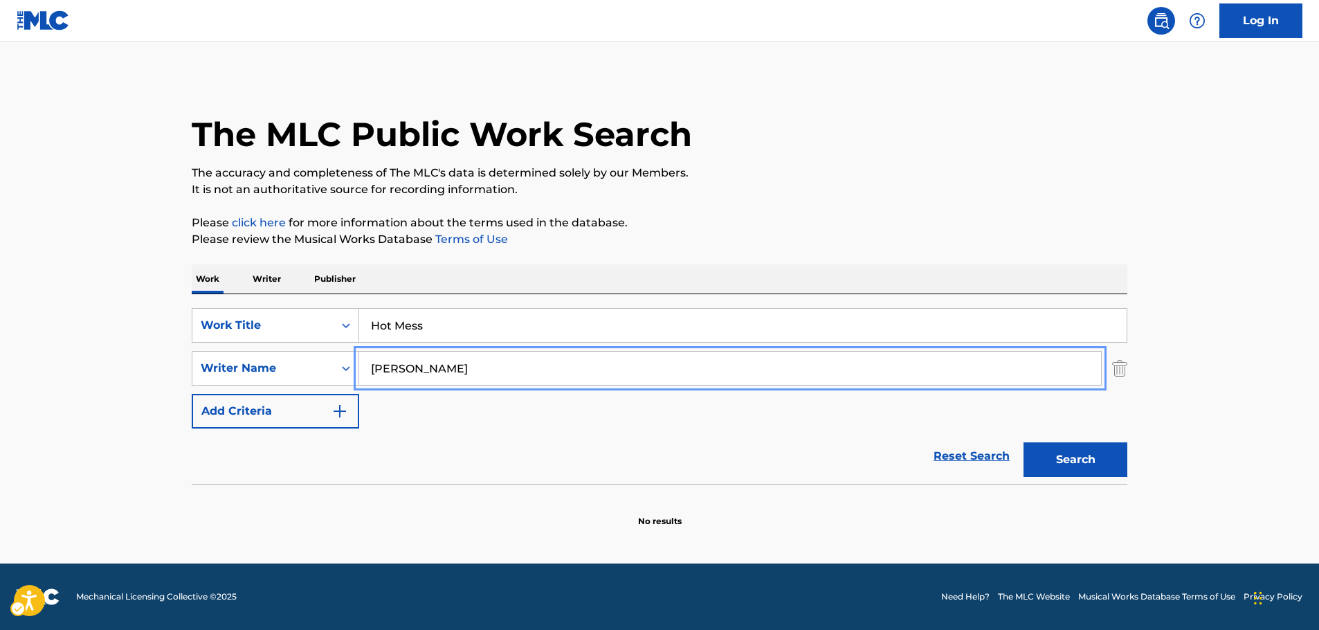
scroll to position [0, 0]
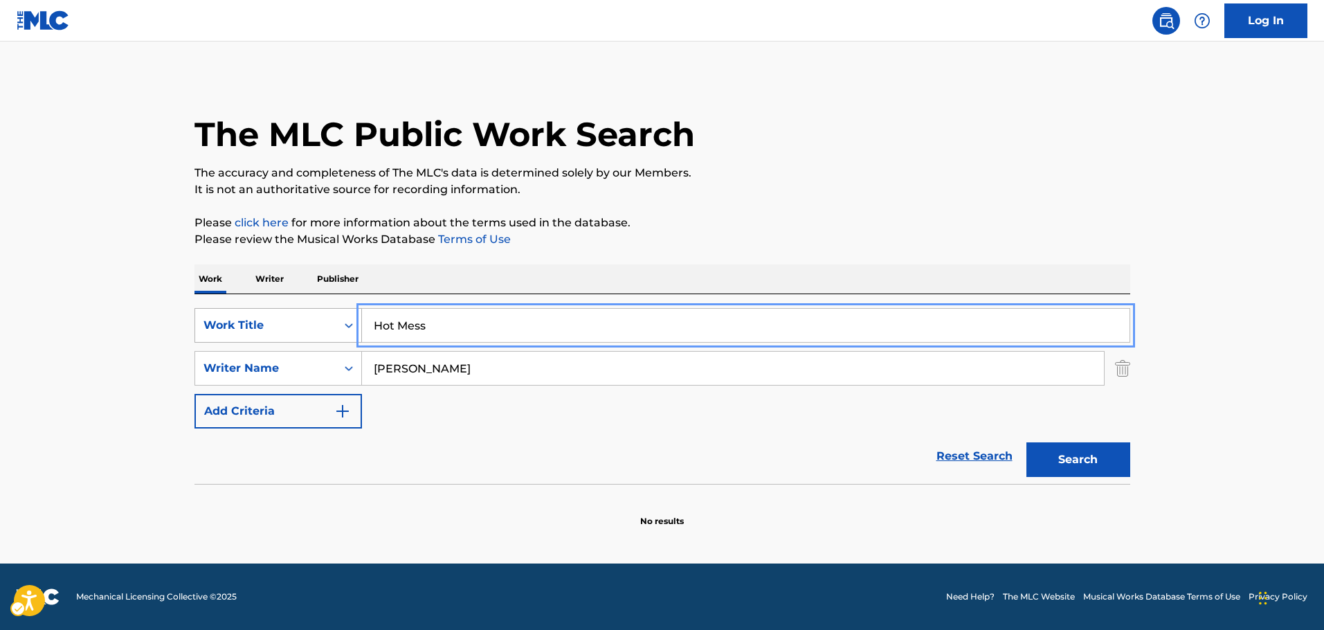
drag, startPoint x: 361, startPoint y: 329, endPoint x: 341, endPoint y: 326, distance: 19.7
click at [341, 326] on div "SearchWithCriteriab6484934-7fbb-4e22-8869-38d83f91be11 Work Title Hot Mess" at bounding box center [662, 325] width 936 height 35
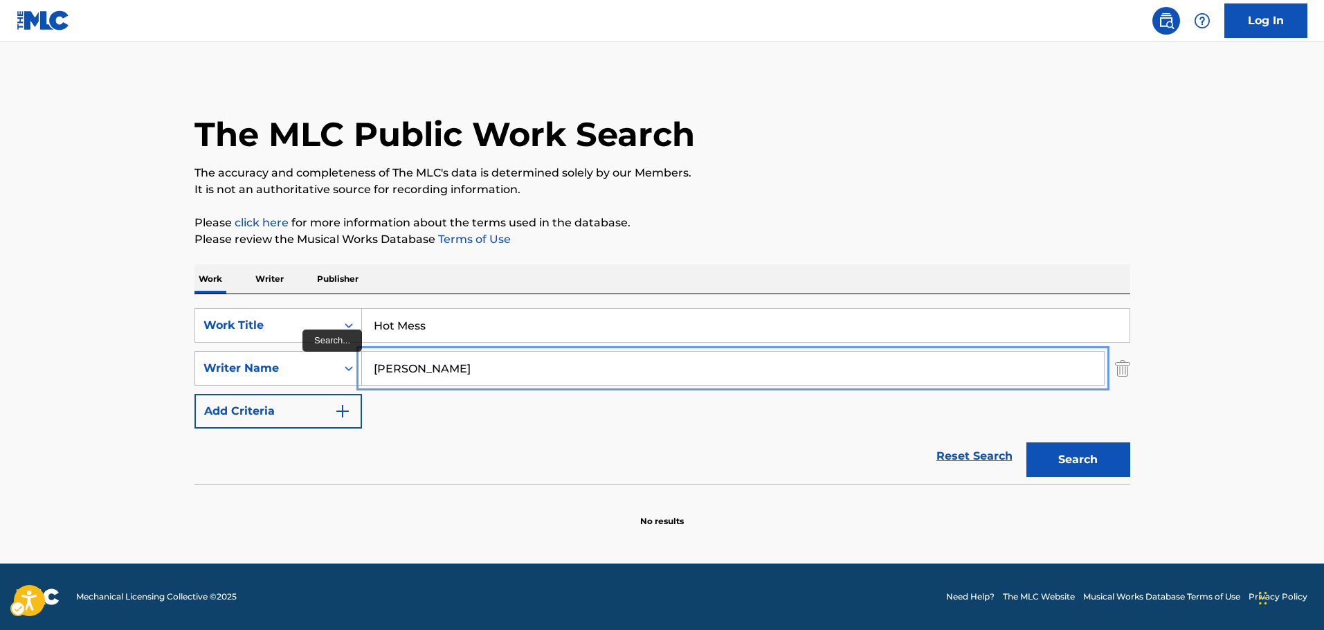
drag, startPoint x: 454, startPoint y: 361, endPoint x: 300, endPoint y: 373, distance: 154.1
click at [300, 373] on div "SearchWithCriteria116ecf86-9210-42c5-aff2-80fe2ec4745d Writer Name [PERSON_NAME]" at bounding box center [662, 368] width 936 height 35
paste input "[PERSON_NAME]"
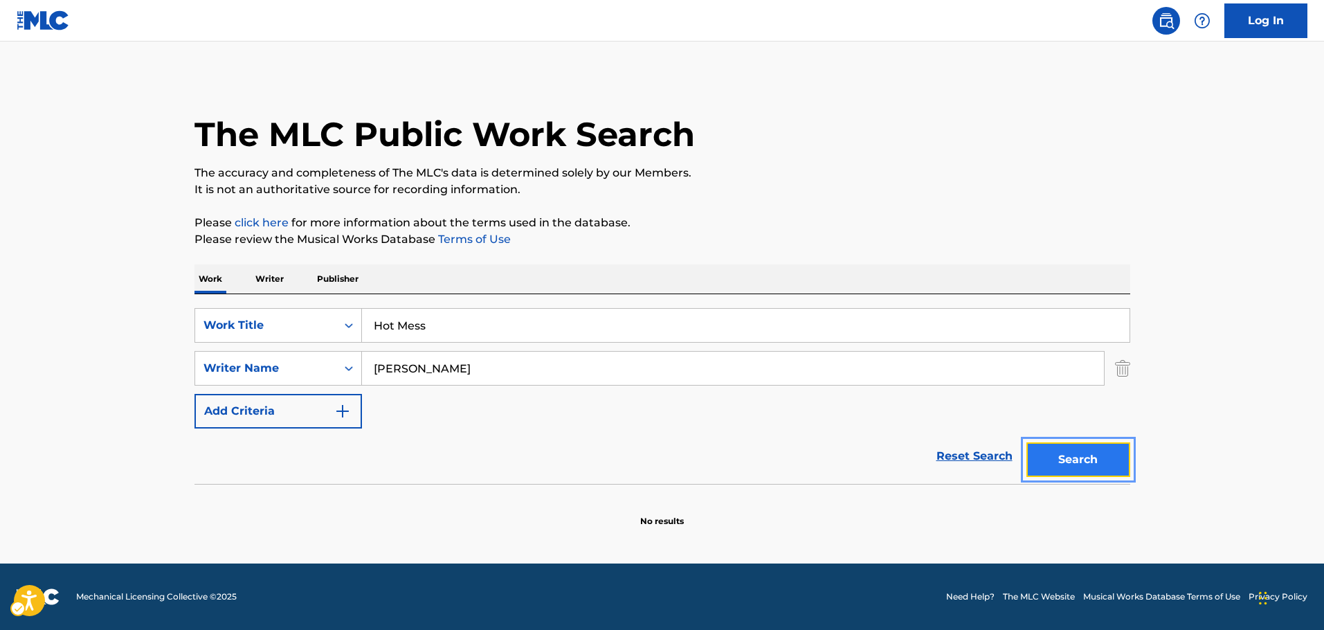
drag, startPoint x: 1057, startPoint y: 456, endPoint x: 1050, endPoint y: 457, distance: 7.0
click at [1051, 457] on button "Search" at bounding box center [1078, 459] width 104 height 35
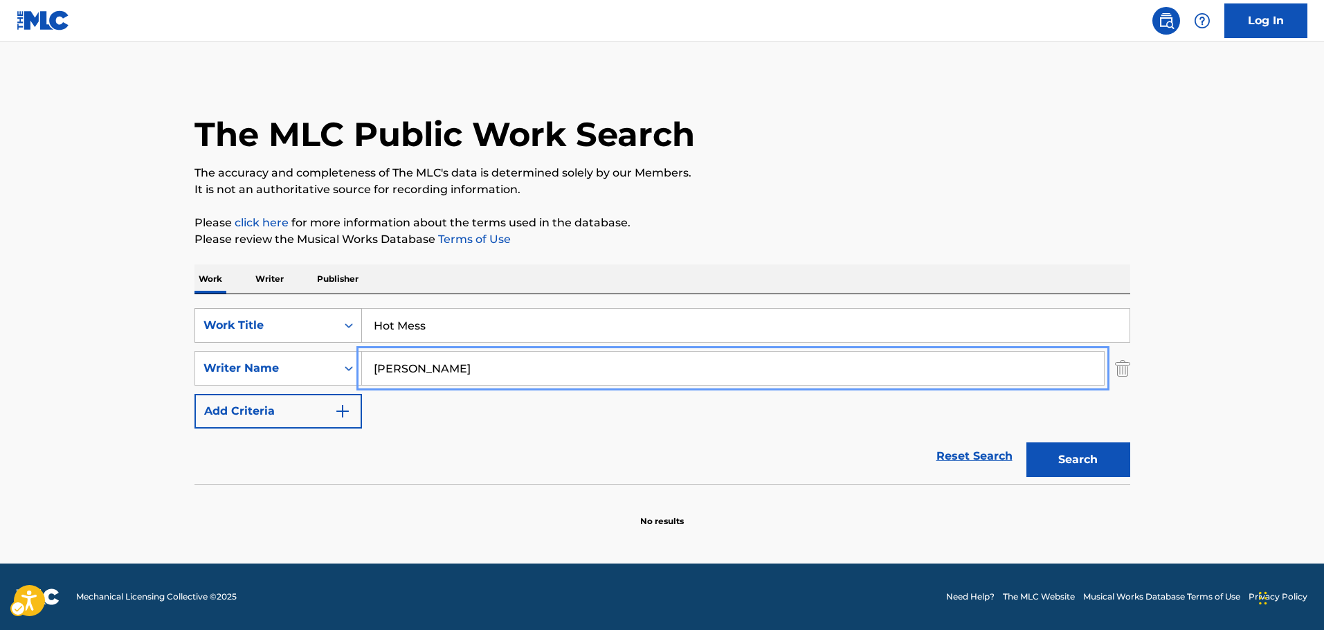
drag, startPoint x: 436, startPoint y: 369, endPoint x: 284, endPoint y: 342, distance: 153.9
click at [286, 375] on div "SearchWithCriteria116ecf86-9210-42c5-aff2-80fe2ec4745d Writer Name [PERSON_NAME]" at bounding box center [662, 368] width 936 height 35
paste input "[PERSON_NAME]"
type input "[PERSON_NAME]"
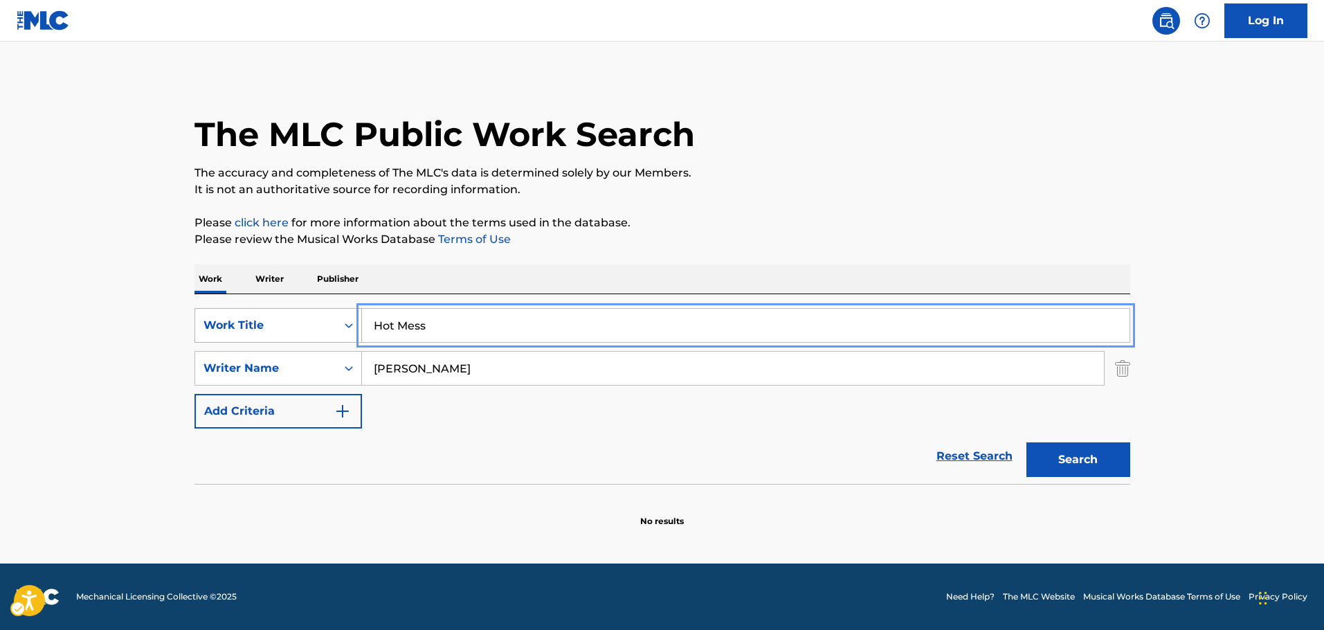
drag, startPoint x: 359, startPoint y: 318, endPoint x: 314, endPoint y: 324, distance: 45.3
click at [311, 322] on div "SearchWithCriteriab6484934-7fbb-4e22-8869-38d83f91be11 Work Title Hot Mess" at bounding box center [662, 325] width 936 height 35
paste input "As the Lights Go Out"
type input "As the Lights Go Out"
click at [1109, 468] on button "Search" at bounding box center [1078, 459] width 104 height 35
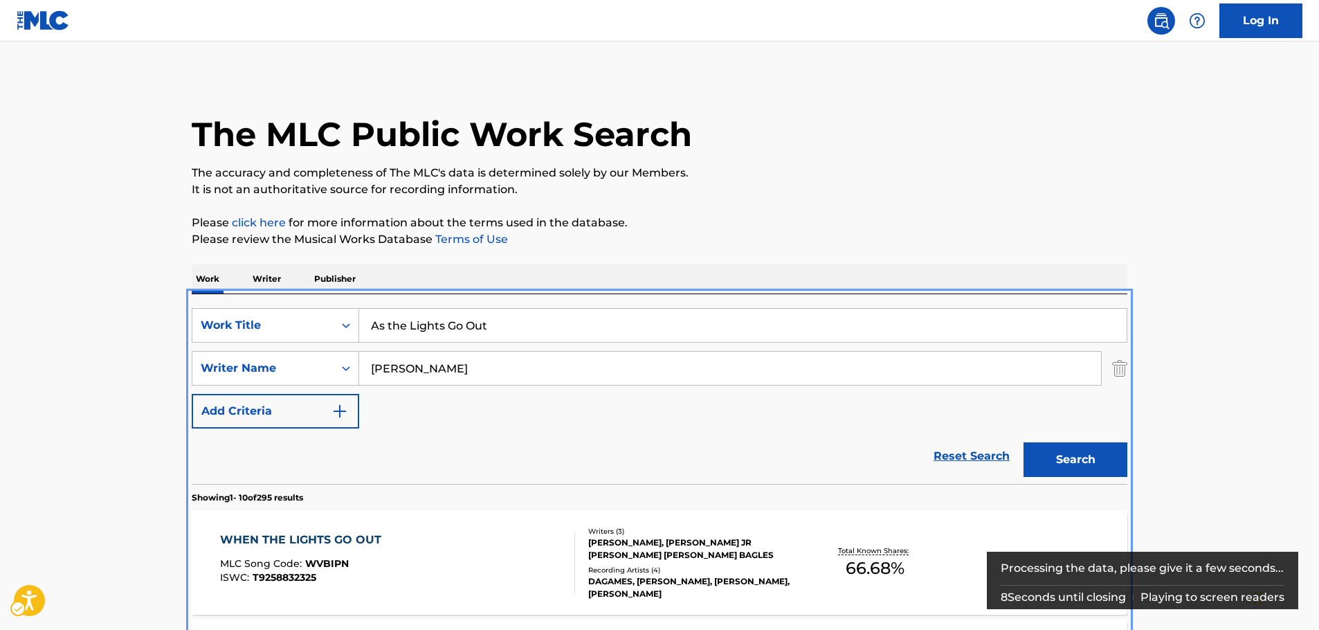
scroll to position [294, 0]
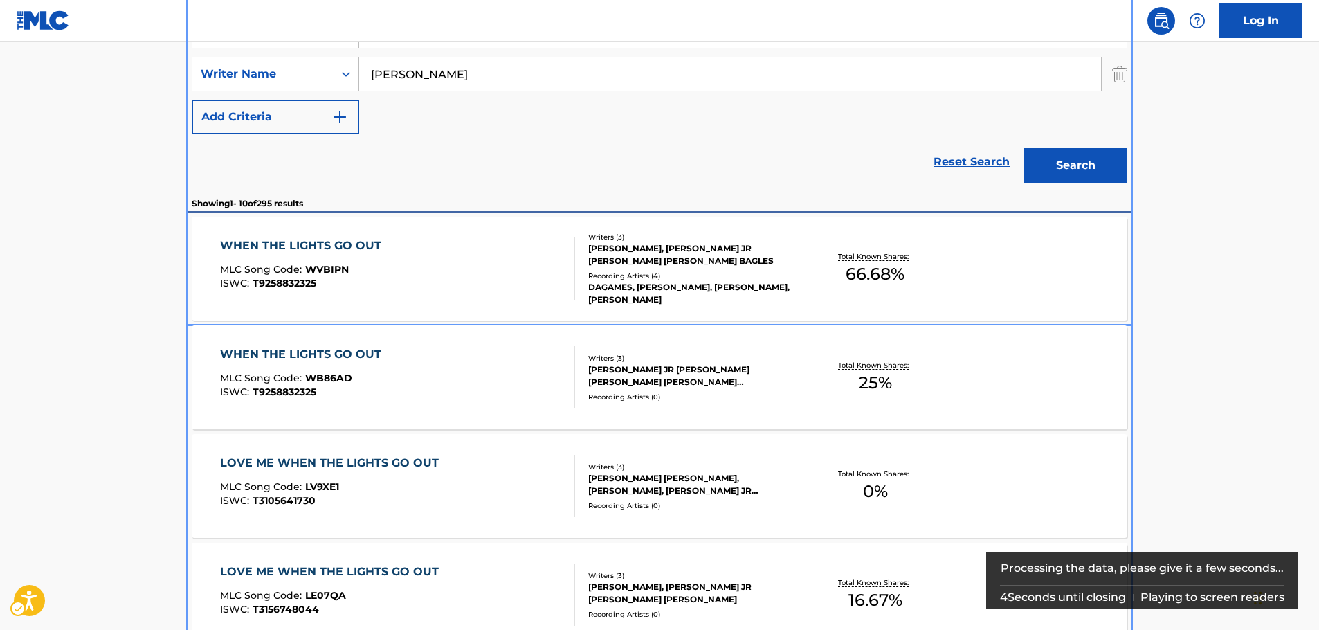
click at [504, 265] on div "WHEN THE LIGHTS GO OUT MLC Song Code : WVBIPN ISWC : T9258832325" at bounding box center [398, 268] width 356 height 62
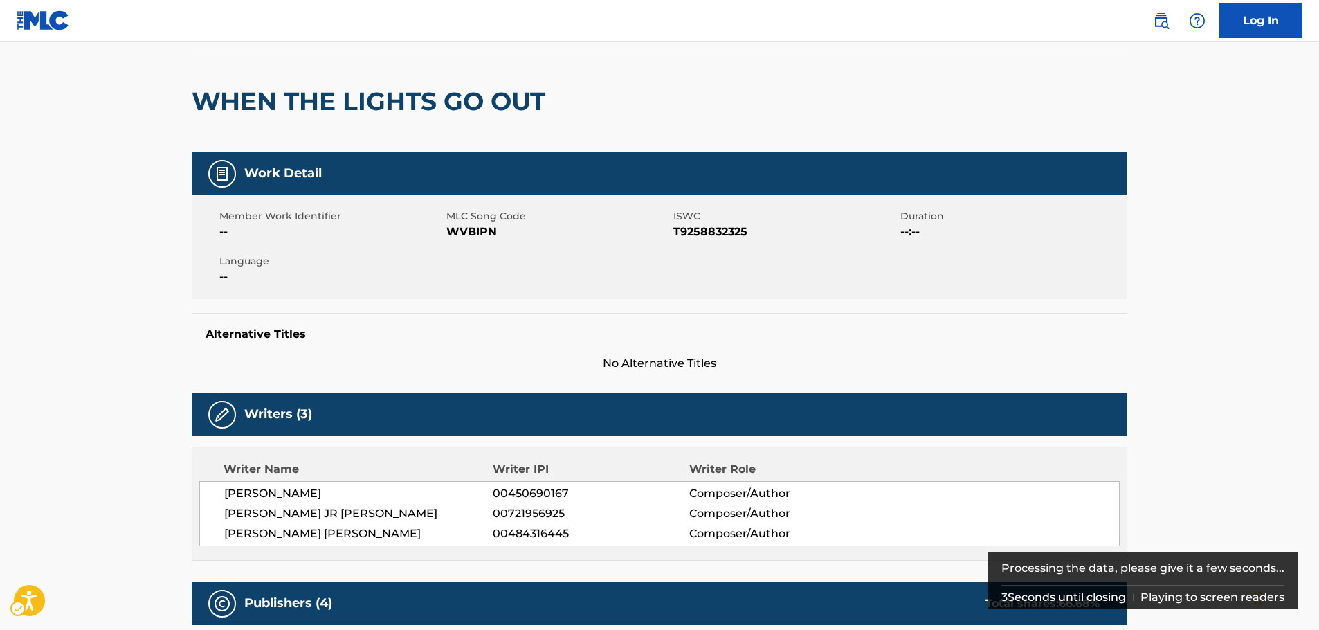
scroll to position [138, 0]
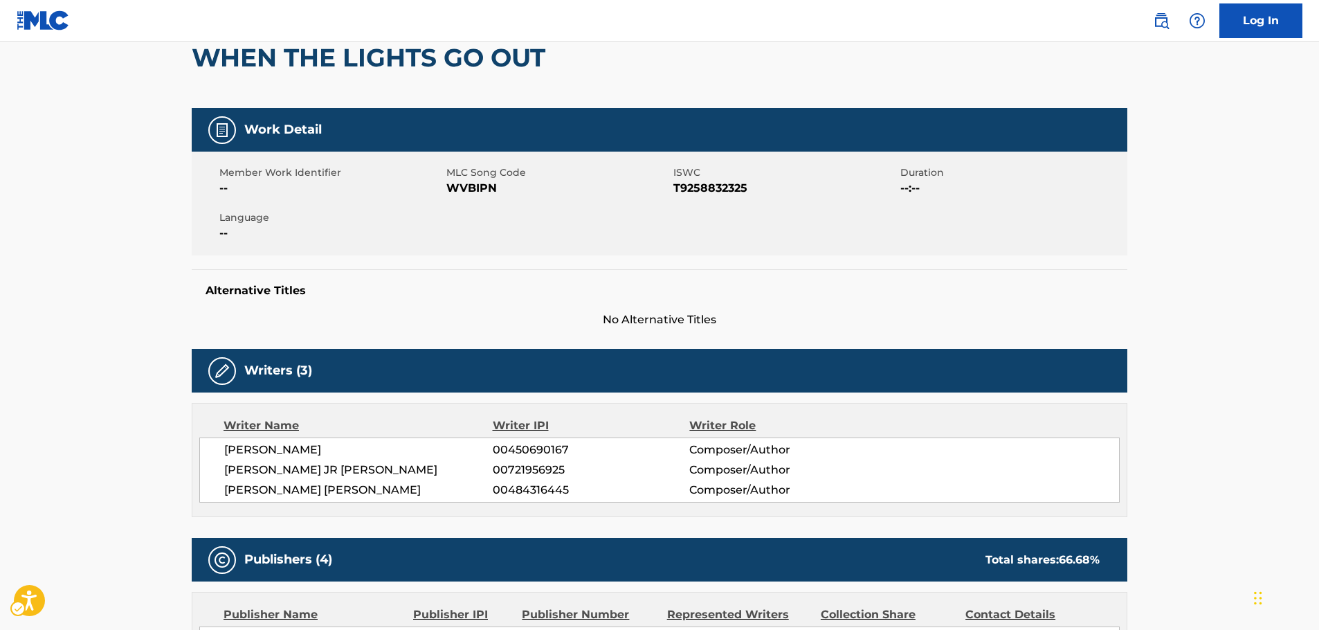
click at [479, 186] on span "MLC Song Code - WVBIPN" at bounding box center [558, 188] width 224 height 17
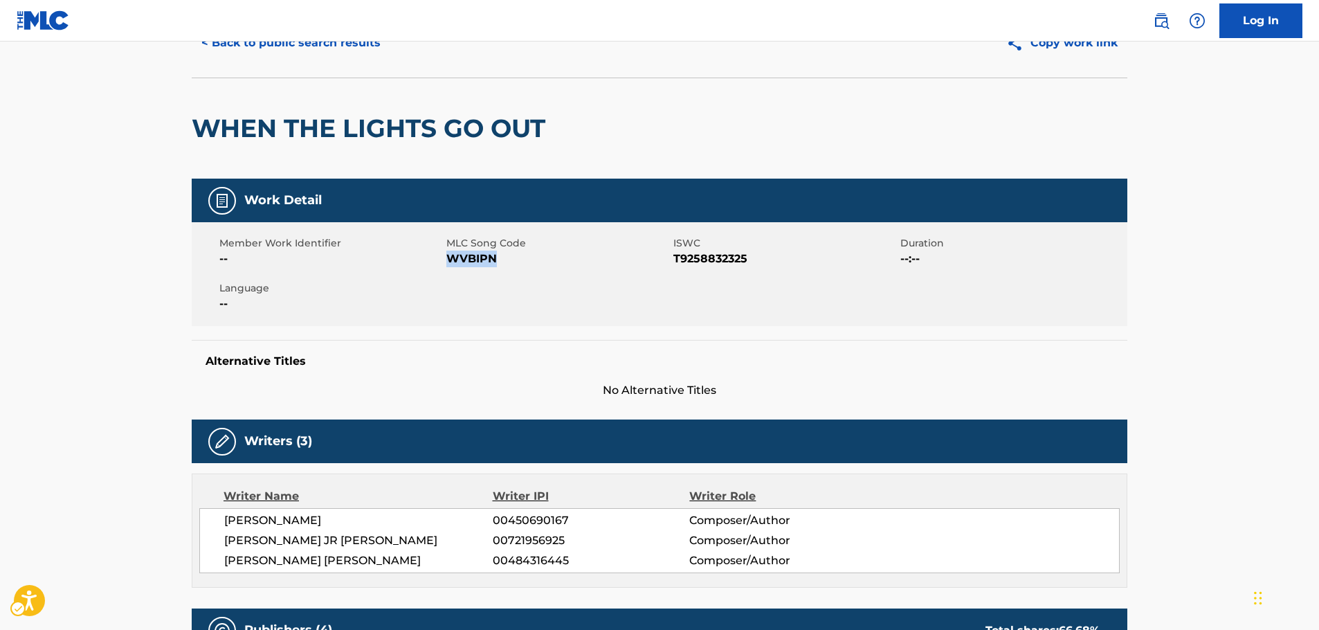
scroll to position [0, 0]
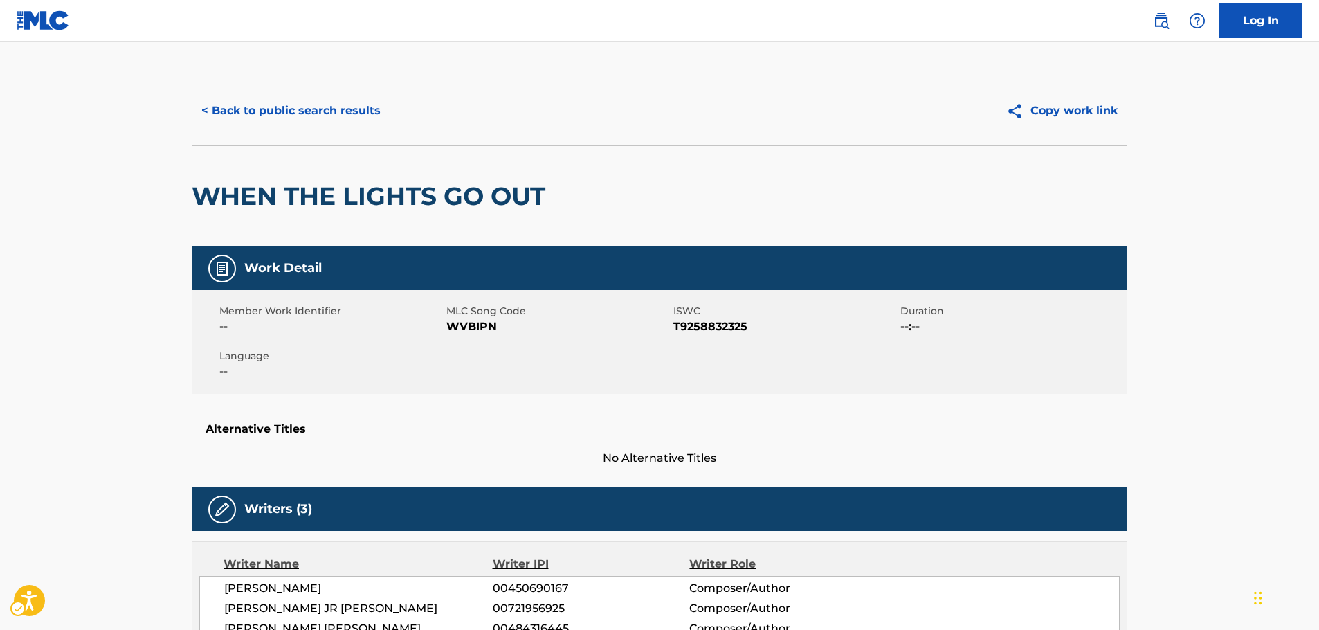
click at [712, 324] on span "ISWC - T9258832325" at bounding box center [785, 326] width 224 height 17
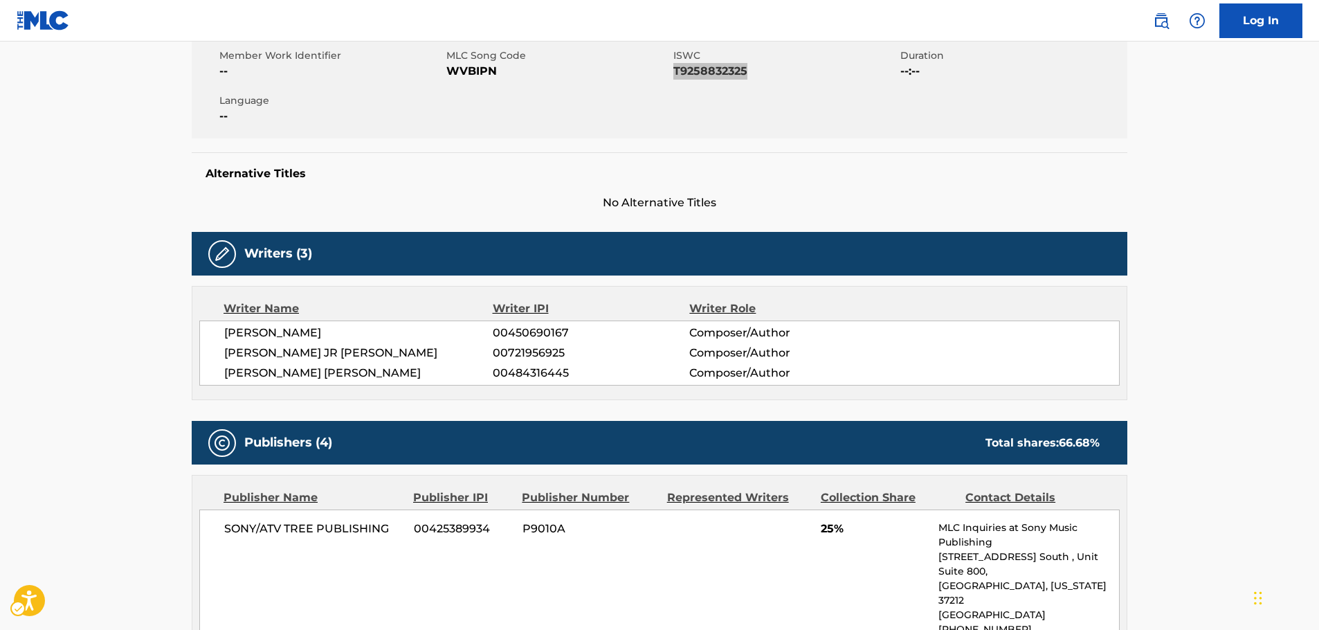
scroll to position [277, 0]
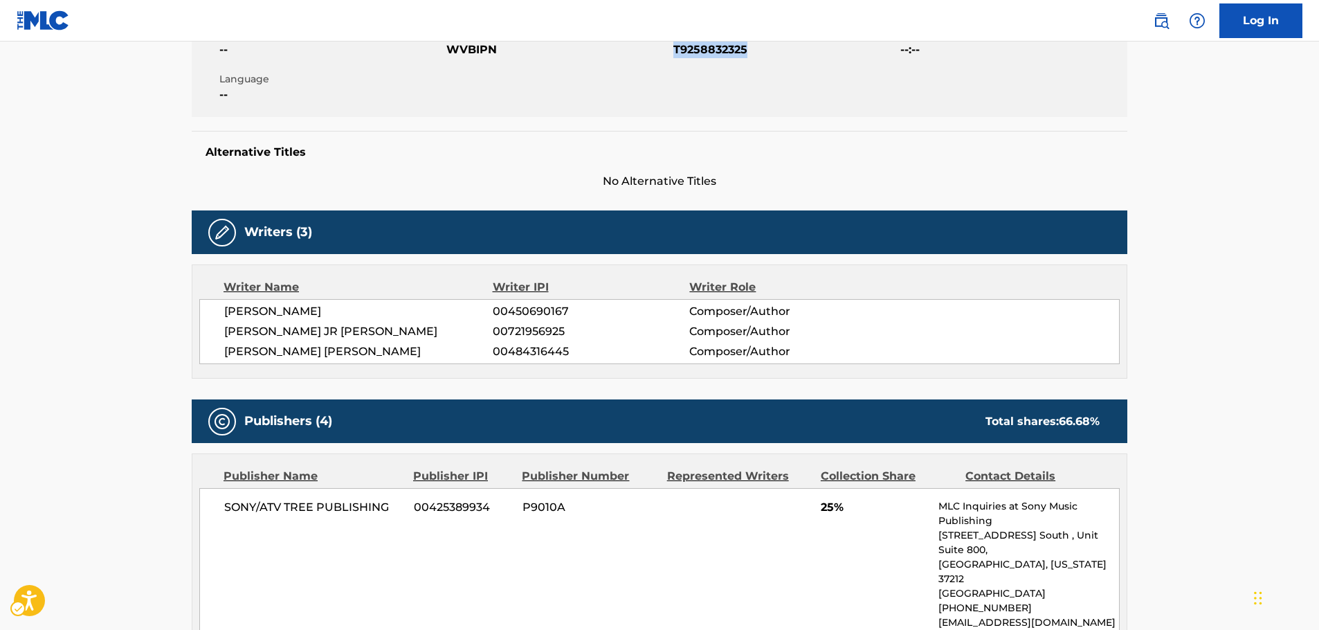
drag, startPoint x: 437, startPoint y: 345, endPoint x: 222, endPoint y: 314, distance: 217.4
click at [222, 314] on div "[PERSON_NAME] 00450690167 Composer/Author [PERSON_NAME] [PERSON_NAME] 007219569…" at bounding box center [659, 331] width 920 height 65
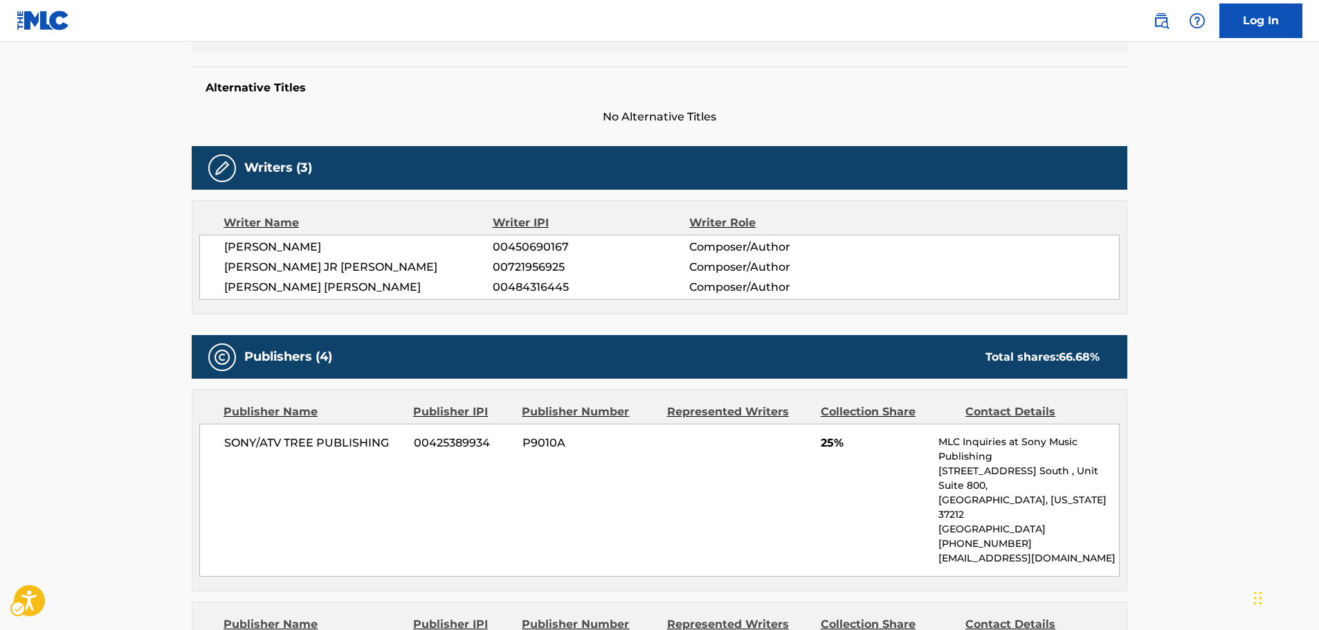
scroll to position [484, 0]
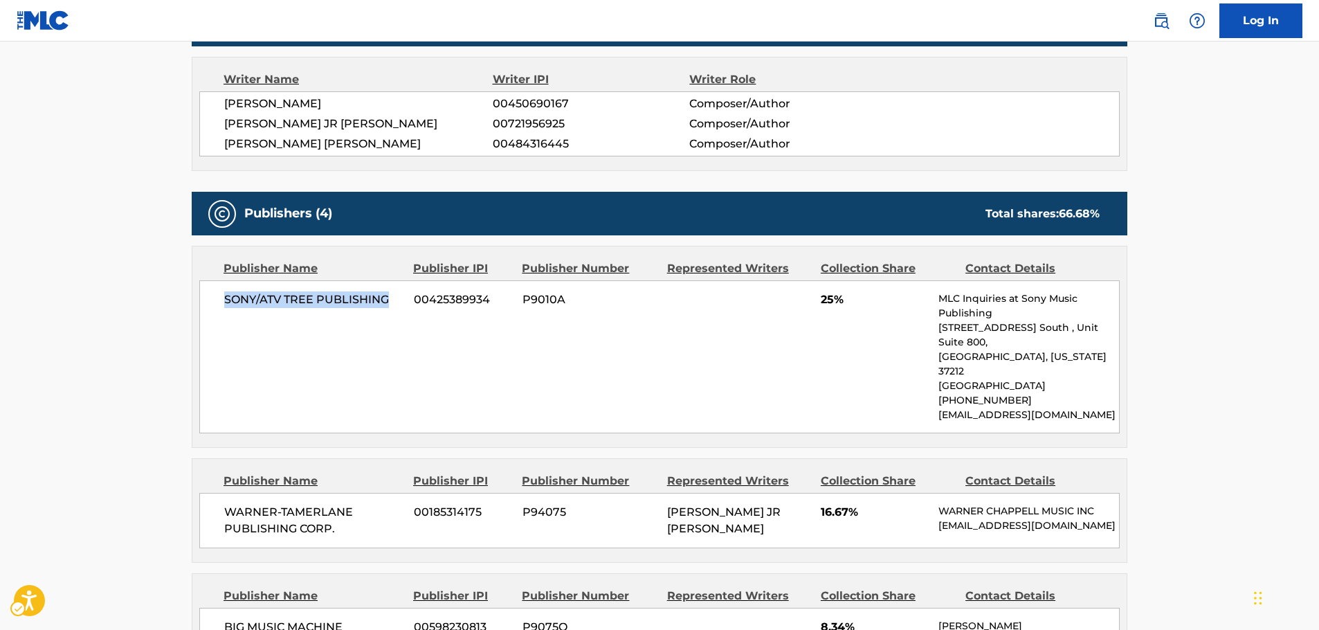
drag, startPoint x: 390, startPoint y: 298, endPoint x: 203, endPoint y: 313, distance: 188.2
click at [203, 313] on div "SONY/ATV TREE PUBLISHING 00425389934 P9010A 25% MLC Inquiries at Sony Music Pub…" at bounding box center [659, 356] width 920 height 153
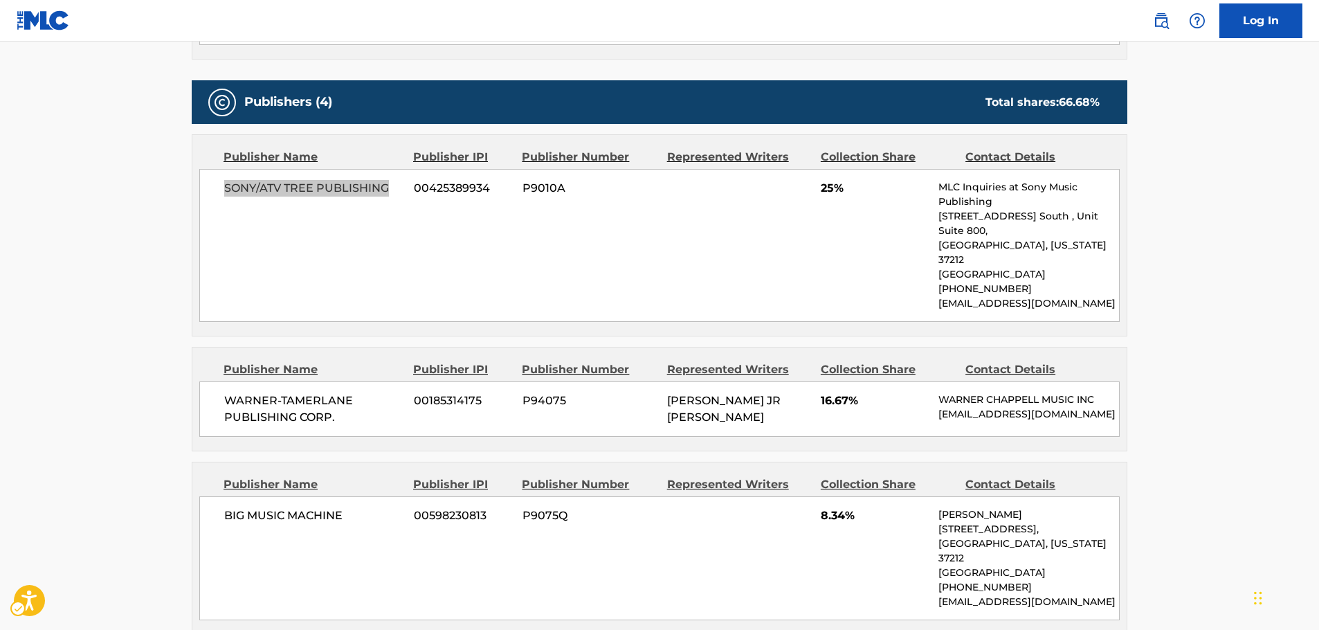
scroll to position [623, 0]
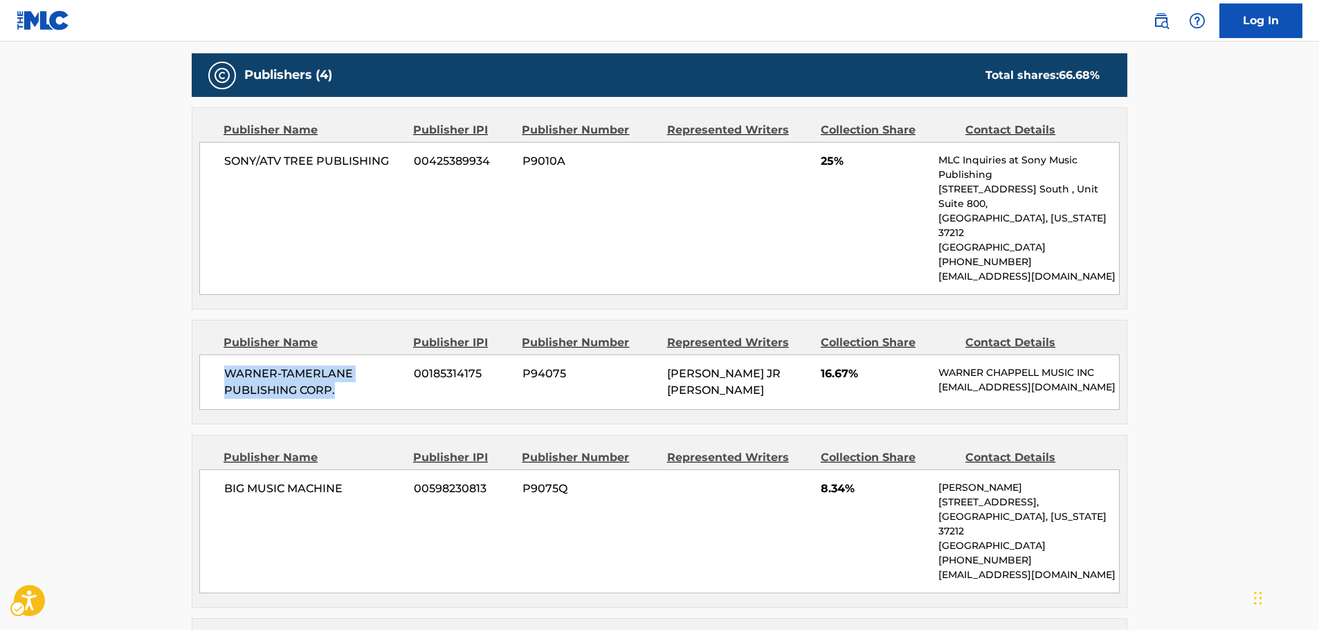
drag, startPoint x: 300, startPoint y: 356, endPoint x: 220, endPoint y: 345, distance: 80.9
click at [220, 354] on div "WARNER-[PERSON_NAME] PUBLISHING CORP. 00185314175 P94075 [PERSON_NAME] [PERSON_…" at bounding box center [659, 381] width 920 height 55
drag, startPoint x: 318, startPoint y: 471, endPoint x: 201, endPoint y: 475, distance: 117.0
click at [201, 475] on div "BIG MUSIC MACHINE 00598230813 P9075Q 8.34% [PERSON_NAME] [STREET_ADDRESS][US_ST…" at bounding box center [659, 531] width 920 height 124
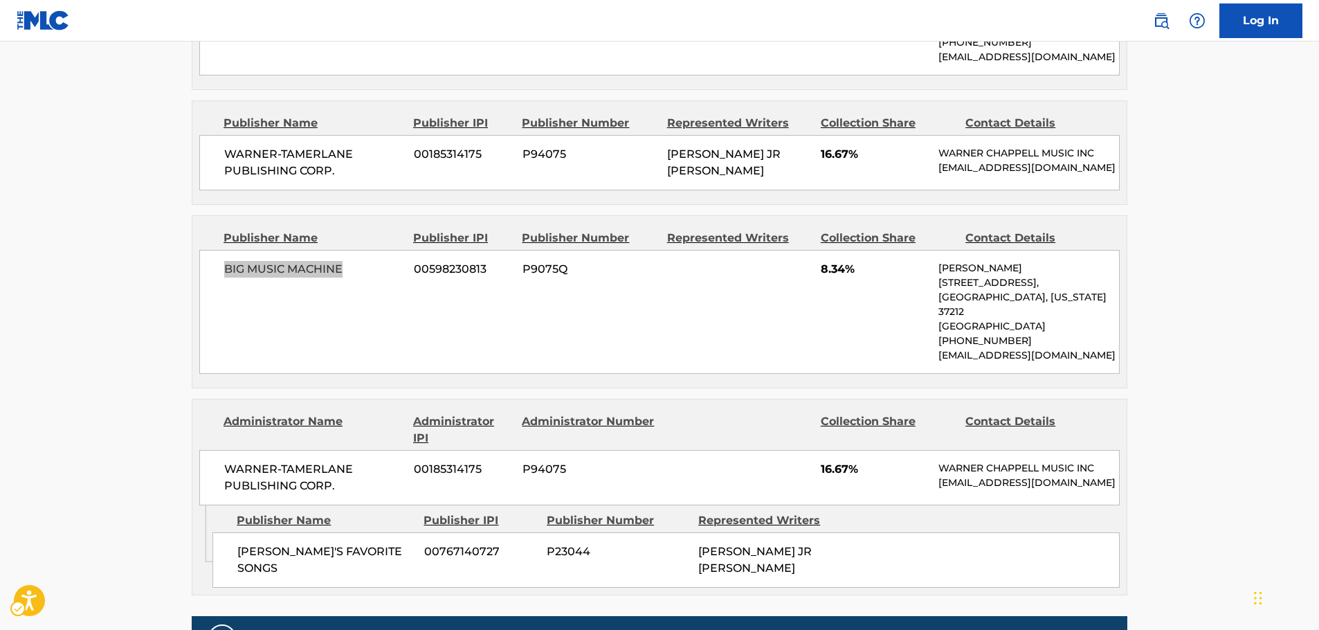
scroll to position [900, 0]
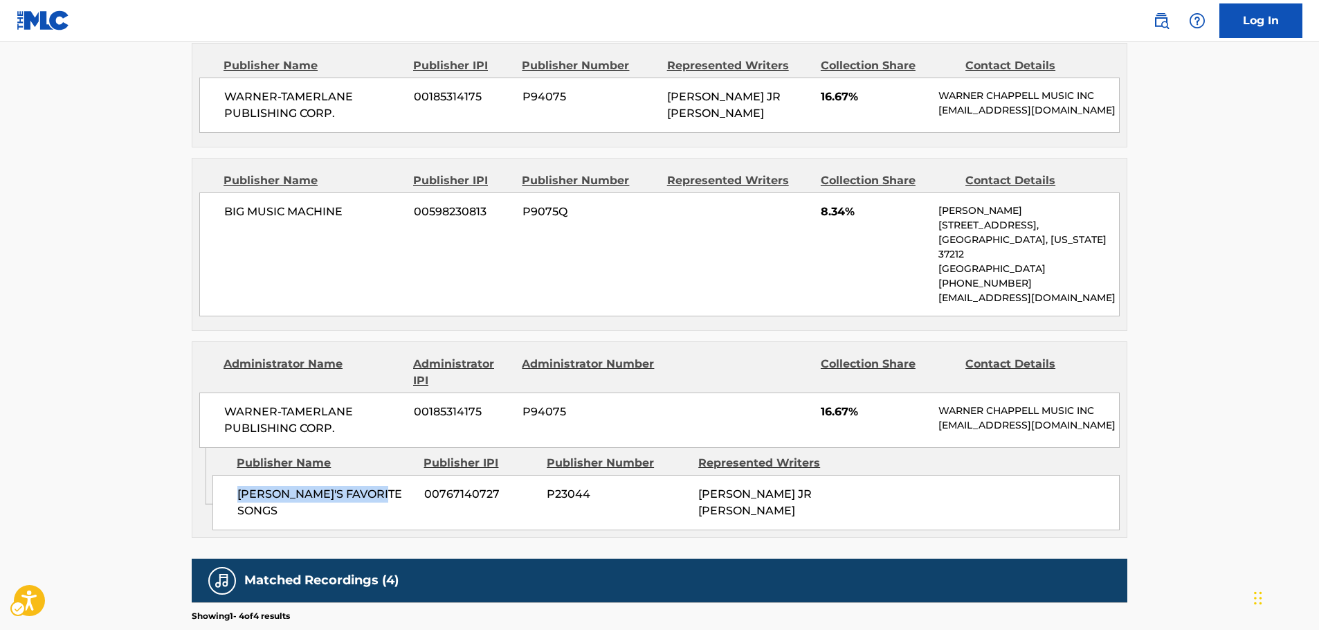
drag, startPoint x: 407, startPoint y: 470, endPoint x: 236, endPoint y: 472, distance: 170.9
click at [236, 475] on div "[PERSON_NAME]'S FAVORITE SONGS 00767140727 P23044 [PERSON_NAME] JR [PERSON_NAME]" at bounding box center [665, 502] width 907 height 55
drag, startPoint x: 273, startPoint y: 392, endPoint x: 201, endPoint y: 378, distance: 73.4
click at [201, 392] on div "WARNER-[PERSON_NAME] PUBLISHING CORP. 00185314175 P94075 16.67% [PERSON_NAME] M…" at bounding box center [659, 419] width 920 height 55
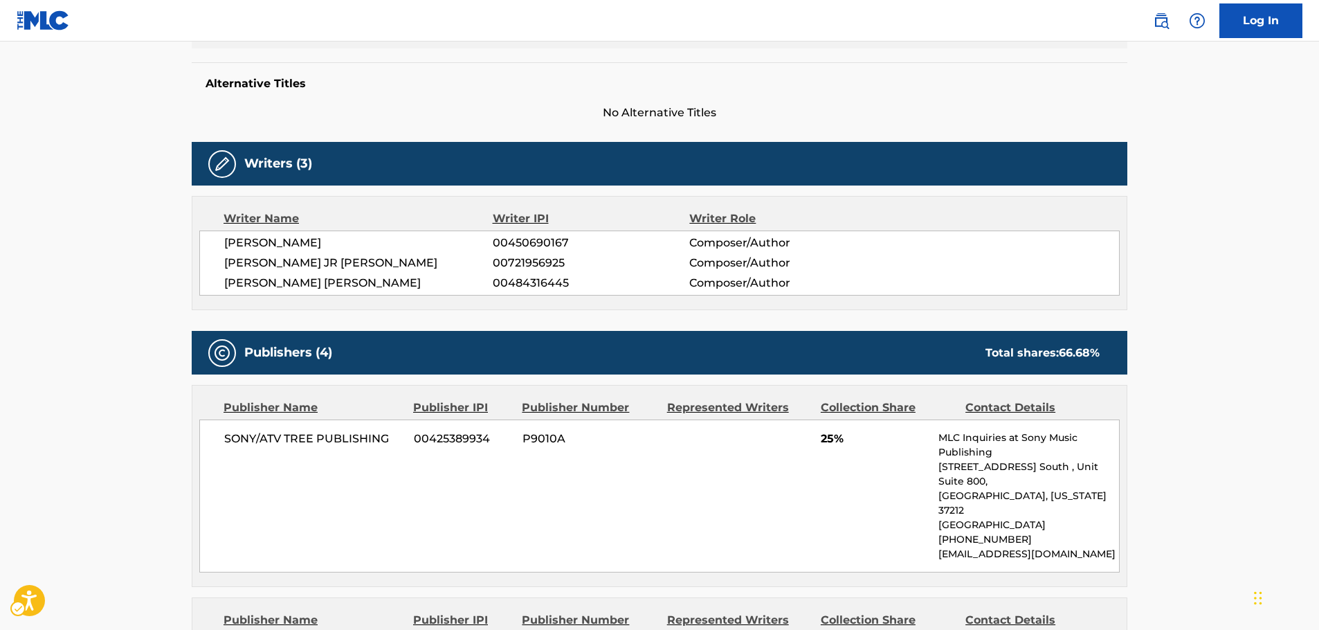
scroll to position [0, 0]
